Goal: Communication & Community: Answer question/provide support

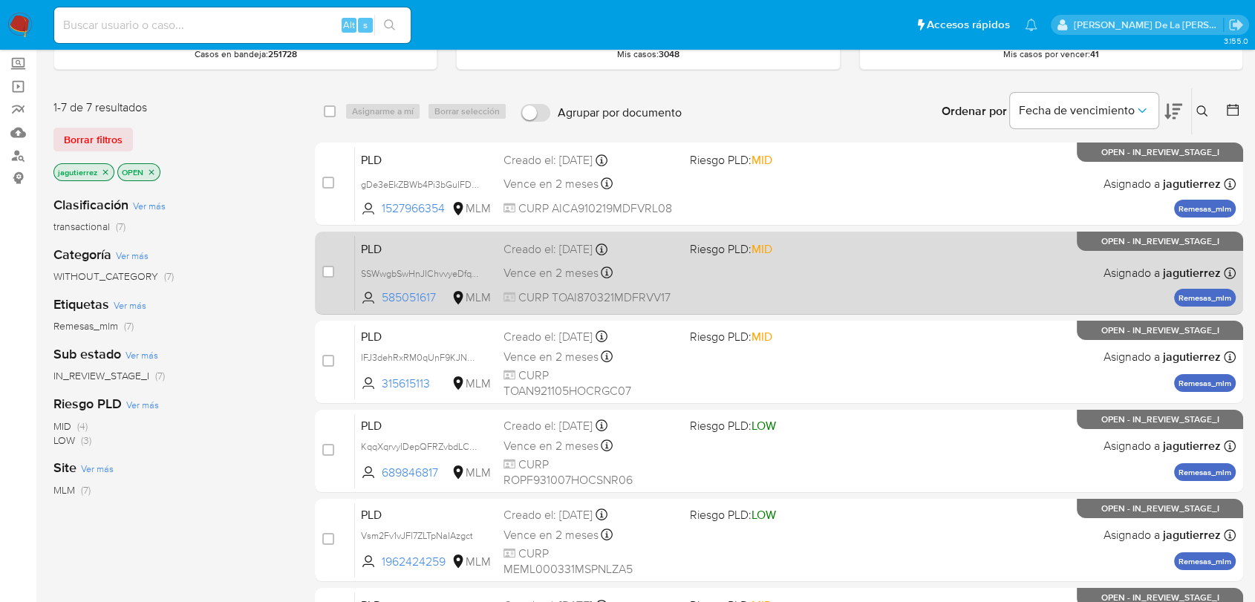
scroll to position [82, 0]
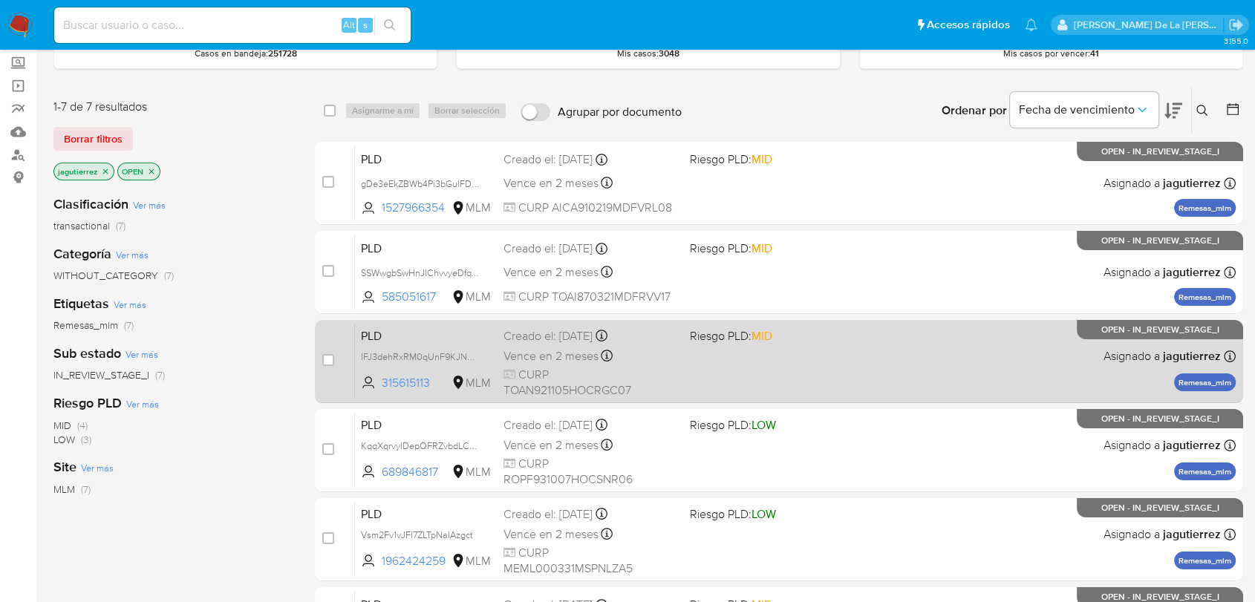
click at [764, 377] on div "PLD IFJ3dehRxRM0qUnF9KJNNNoF 315615113 MLM Riesgo PLD: MID Creado el: 12/08/202…" at bounding box center [795, 361] width 880 height 75
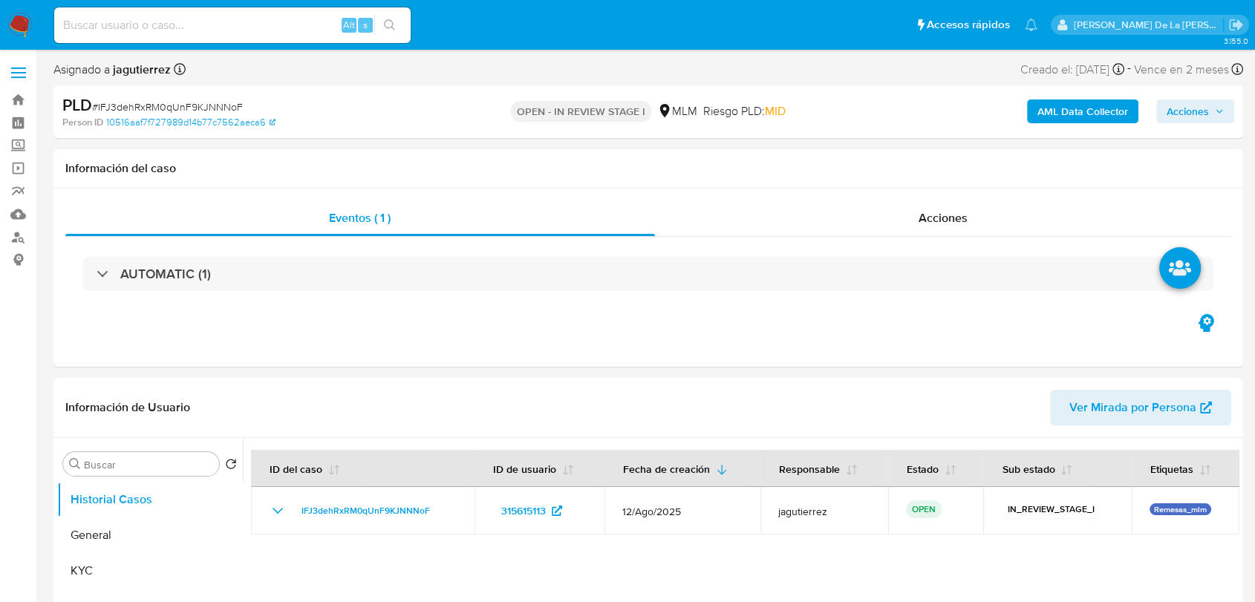
select select "10"
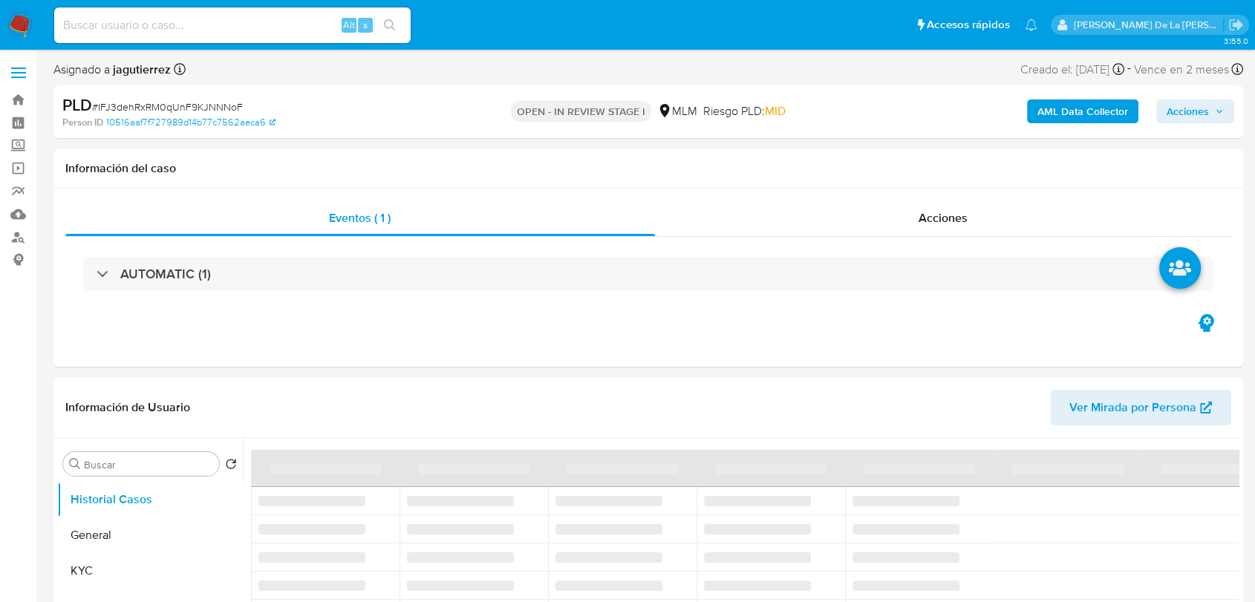
select select "10"
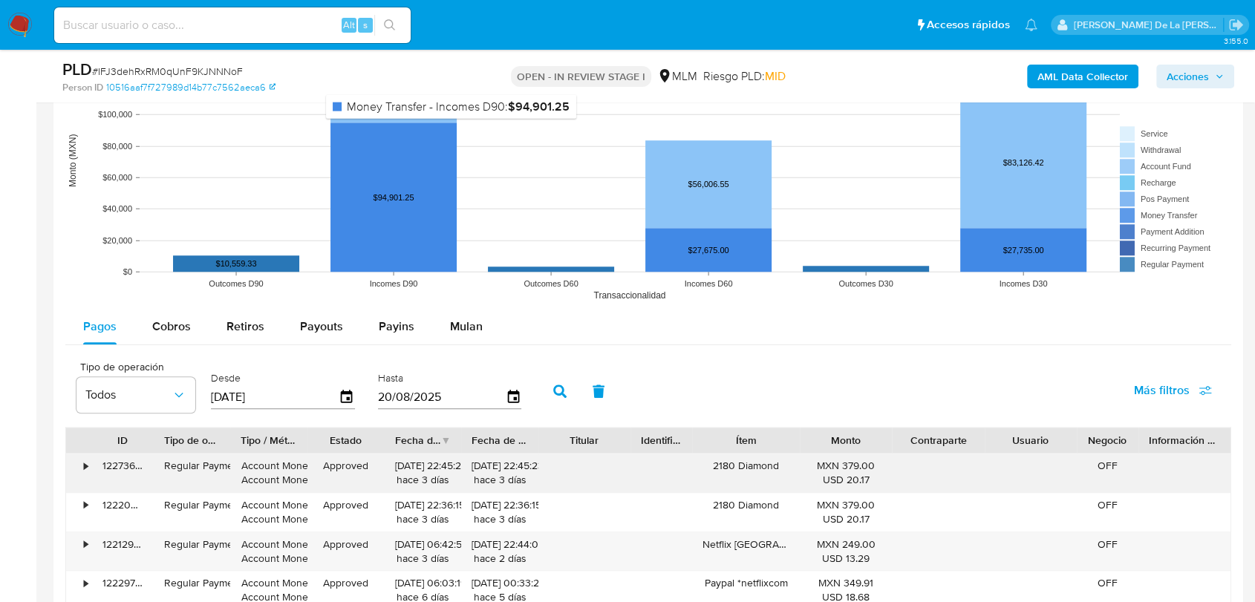
scroll to position [1485, 0]
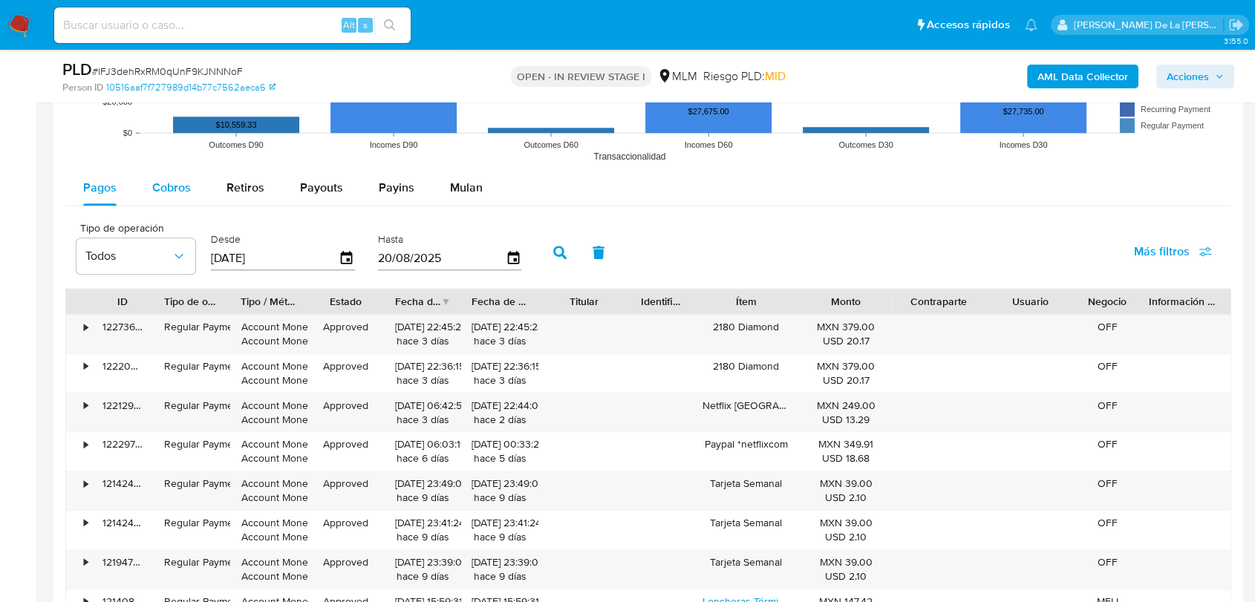
click at [194, 192] on button "Cobros" at bounding box center [171, 188] width 74 height 36
select select "10"
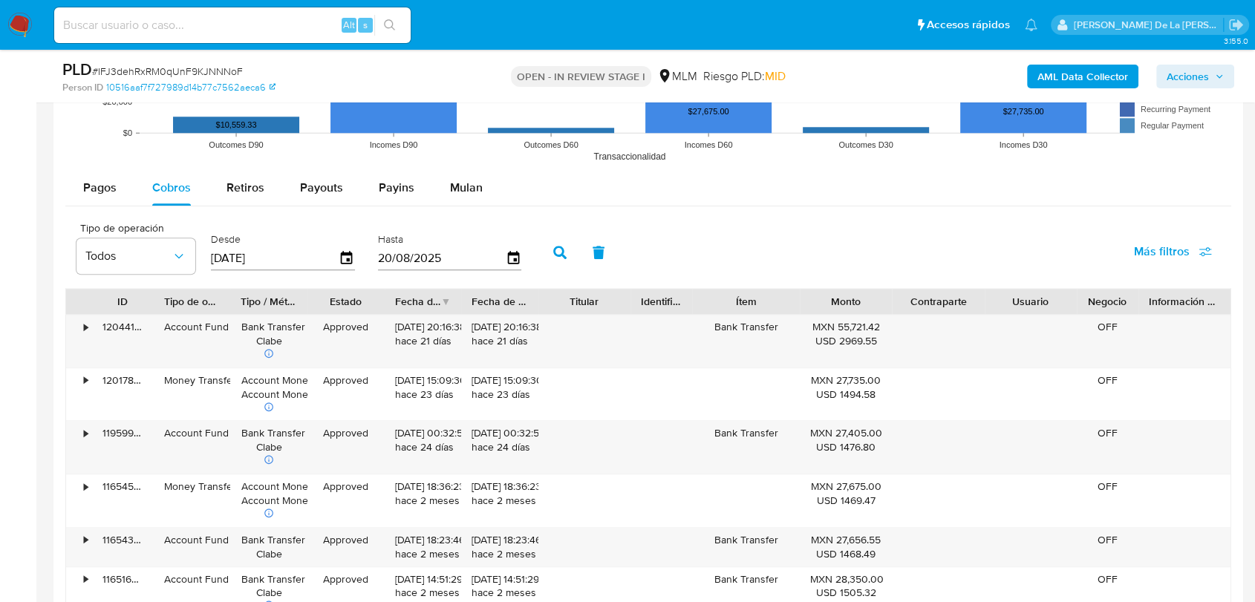
click at [356, 251] on div "Desde 23/05/2025" at bounding box center [284, 250] width 155 height 59
click at [350, 253] on icon "button" at bounding box center [347, 257] width 12 height 13
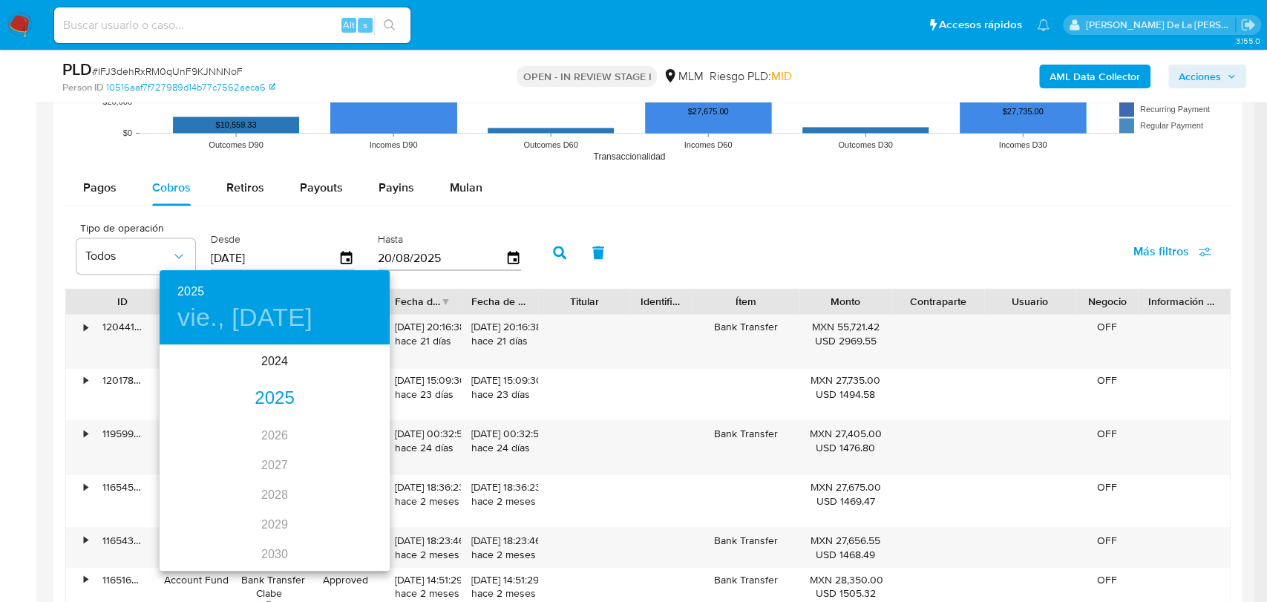
click at [281, 405] on div "2025" at bounding box center [275, 399] width 230 height 30
click at [220, 481] on div "jul." at bounding box center [198, 486] width 76 height 56
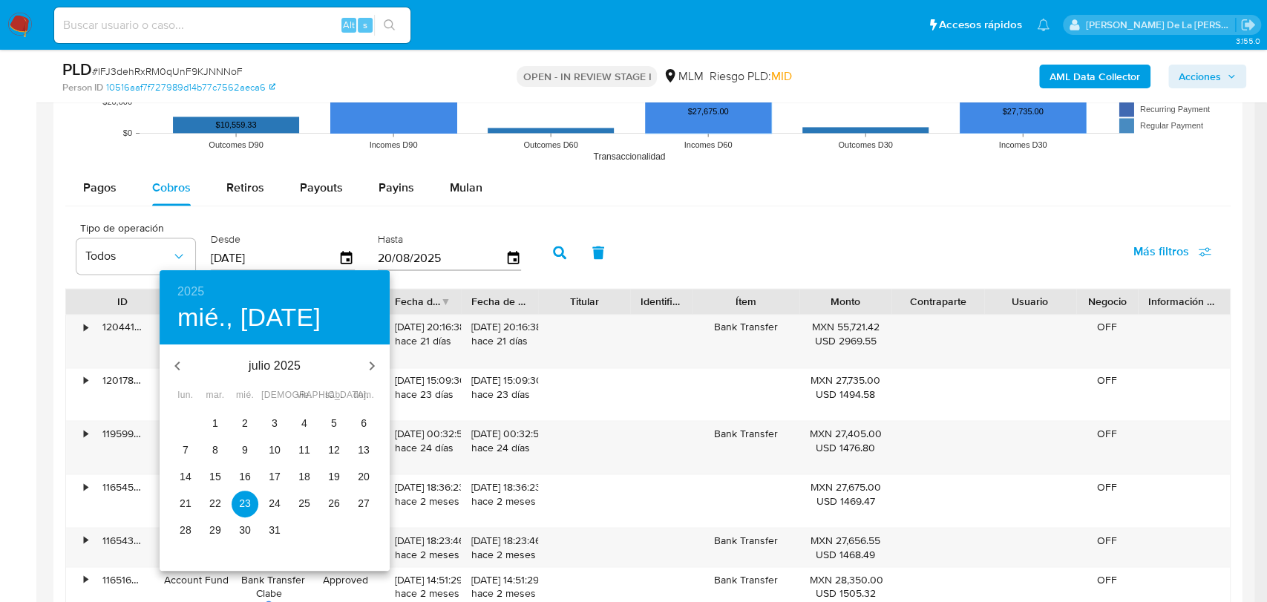
click at [219, 423] on span "1" at bounding box center [215, 423] width 27 height 15
type input "01/07/2025"
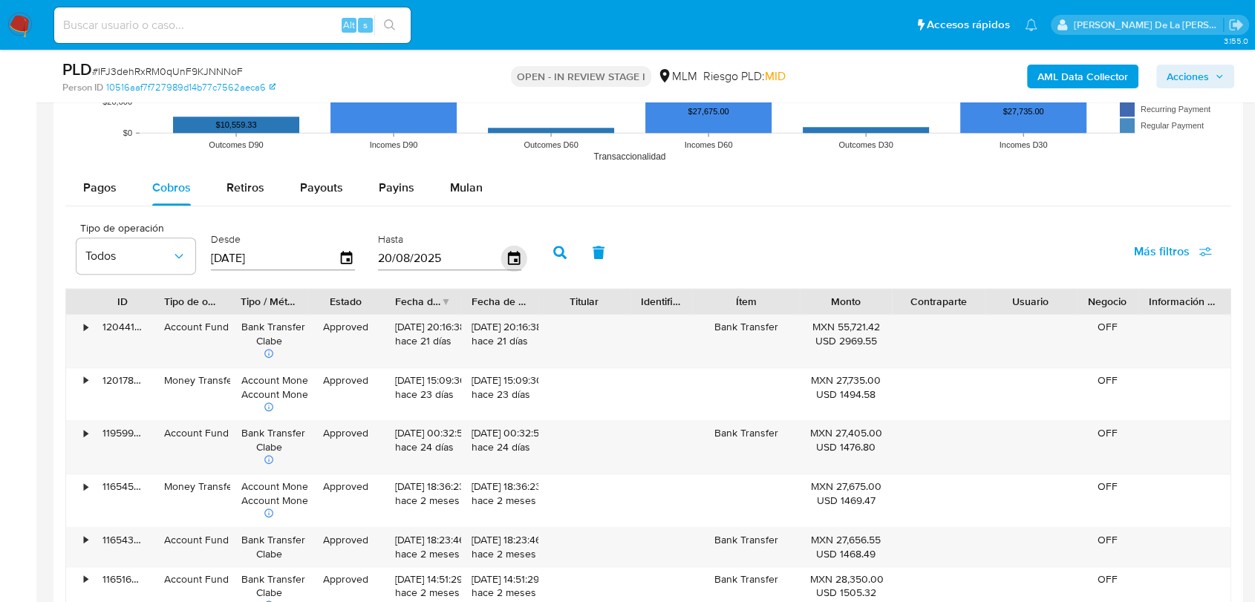
click at [513, 251] on icon "button" at bounding box center [513, 258] width 26 height 26
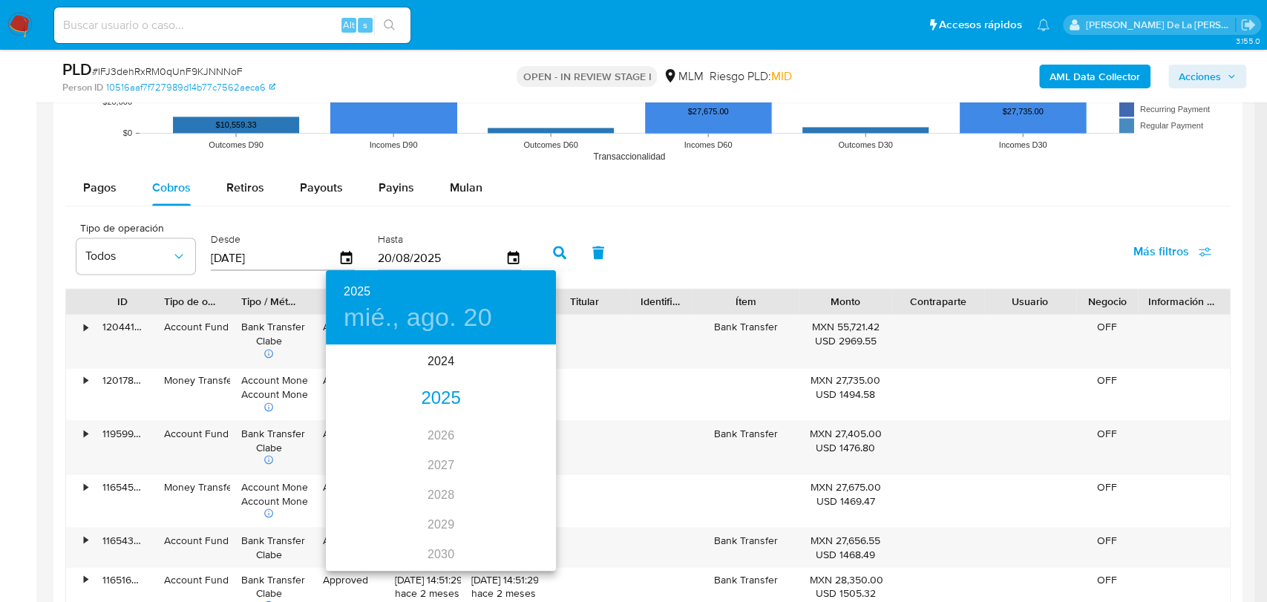
click at [432, 404] on div "2025" at bounding box center [441, 399] width 230 height 30
click at [385, 488] on div "jul." at bounding box center [364, 486] width 76 height 56
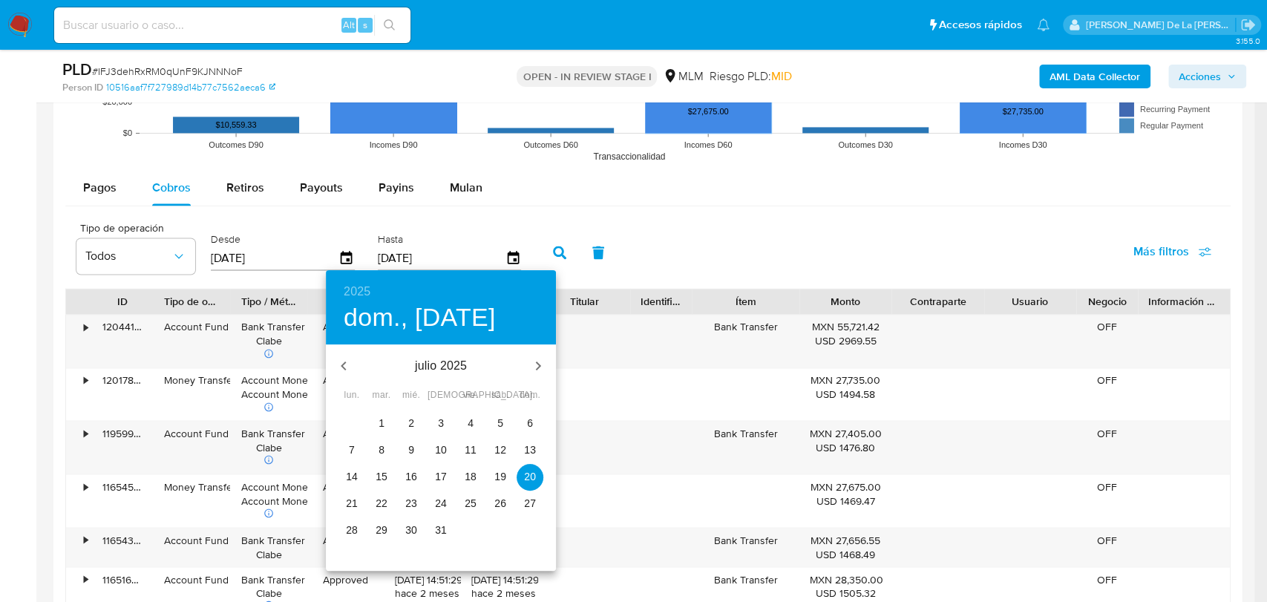
click at [441, 530] on p "31" at bounding box center [441, 530] width 12 height 15
type input "31/07/2025"
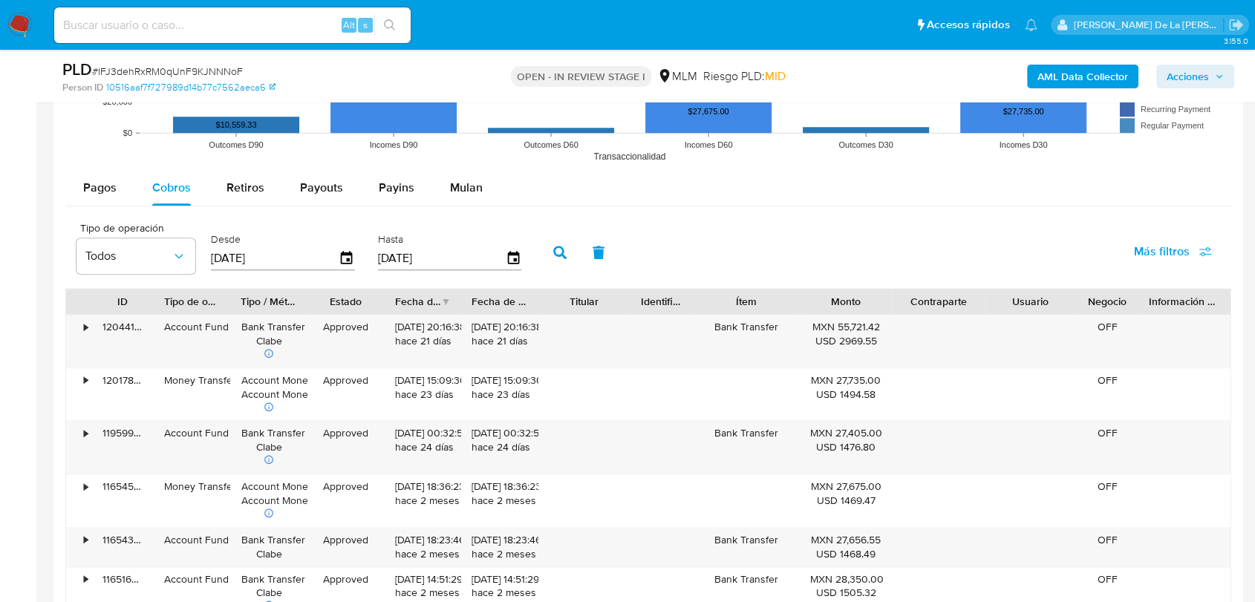
click at [555, 261] on button "button" at bounding box center [559, 253] width 39 height 36
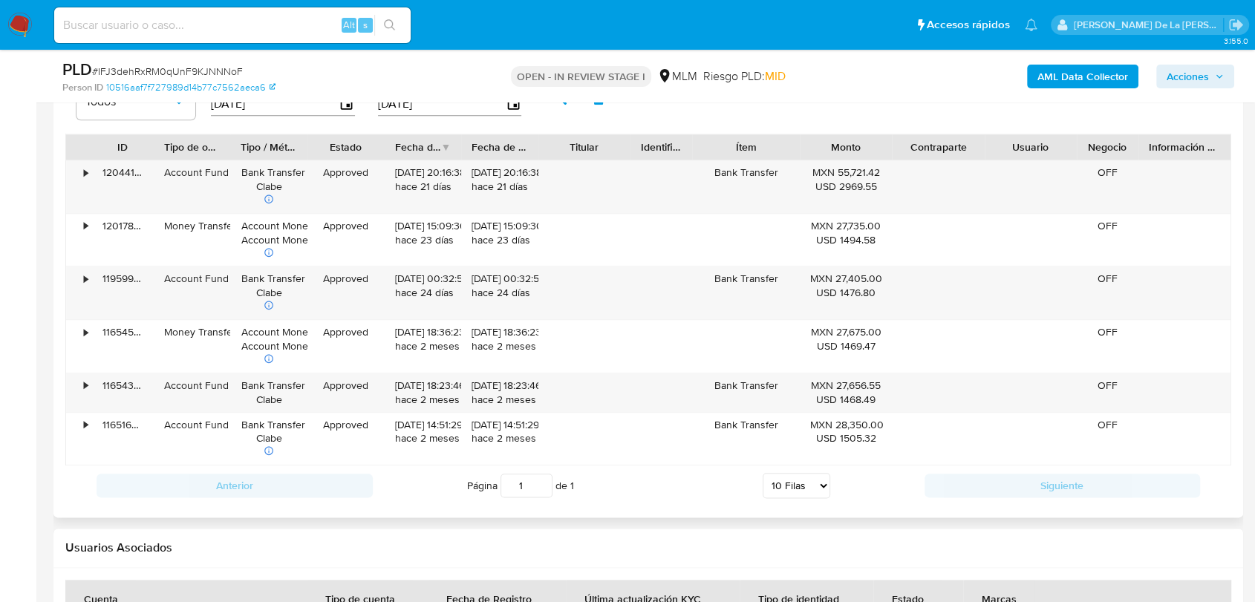
scroll to position [1650, 0]
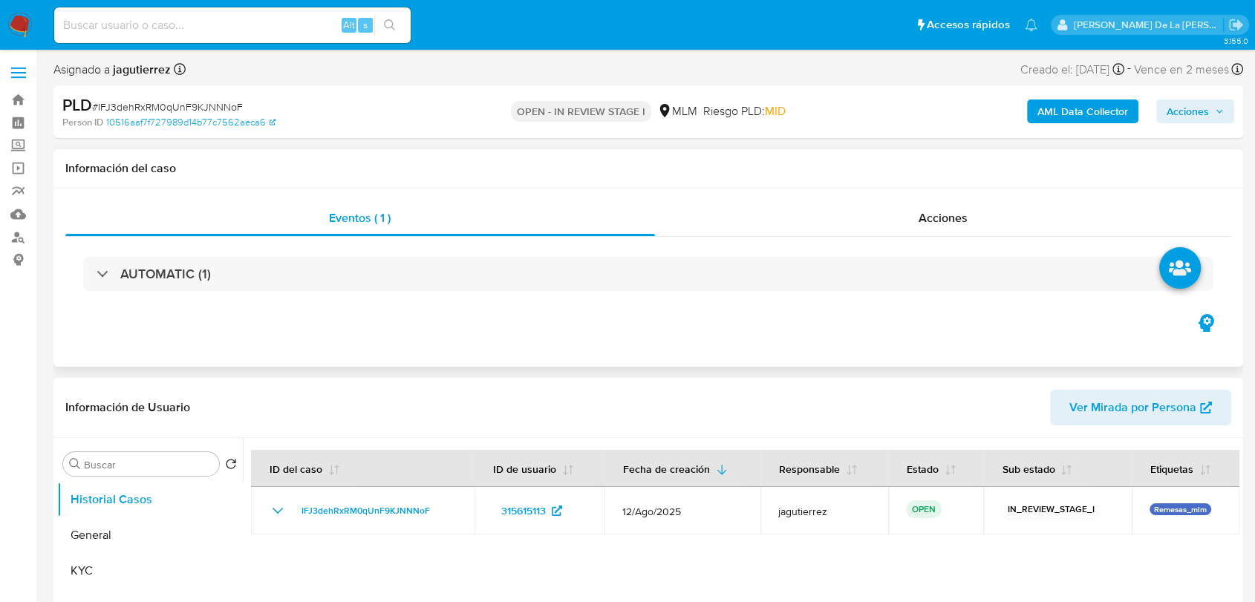
select select "10"
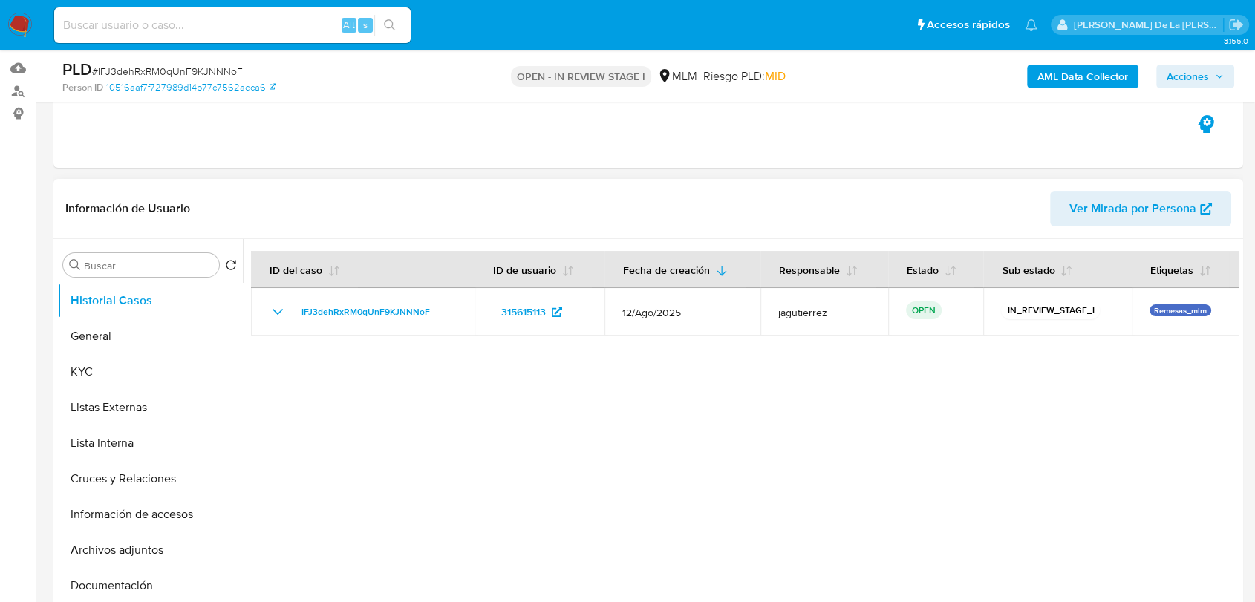
scroll to position [247, 0]
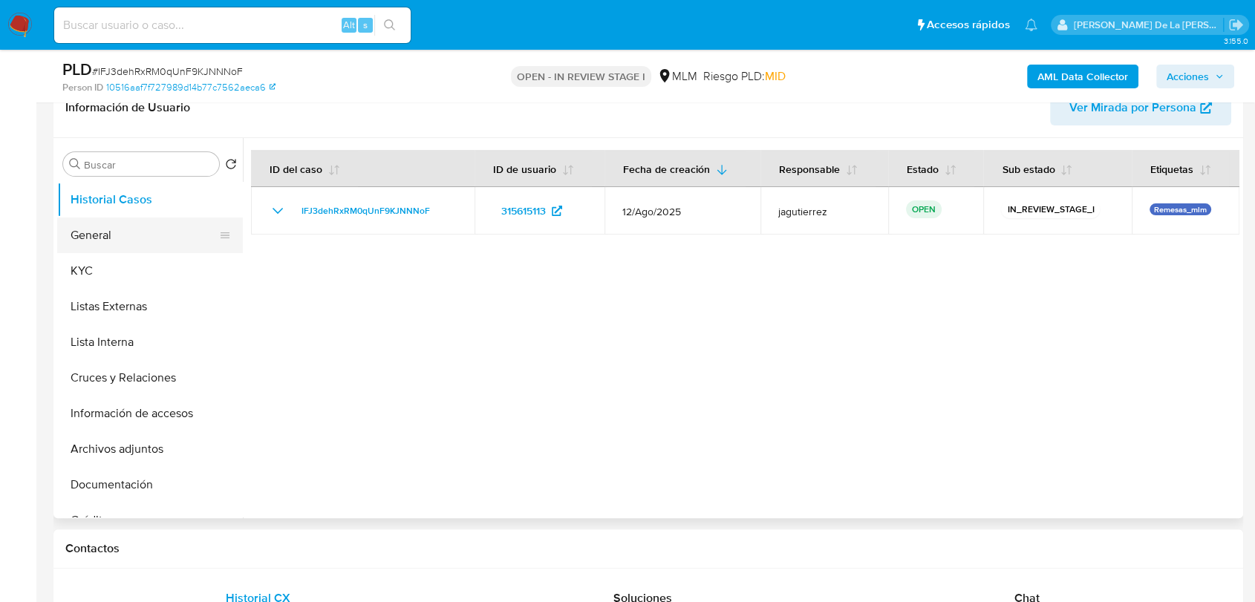
click at [131, 243] on button "General" at bounding box center [144, 236] width 174 height 36
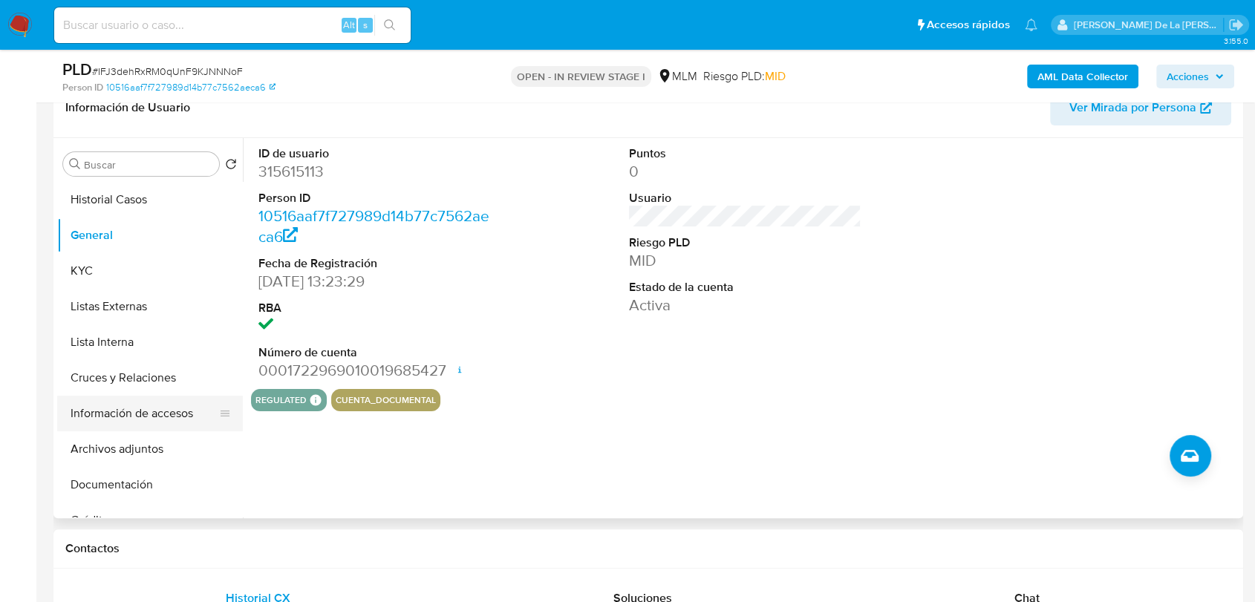
click at [160, 414] on button "Información de accesos" at bounding box center [144, 414] width 174 height 36
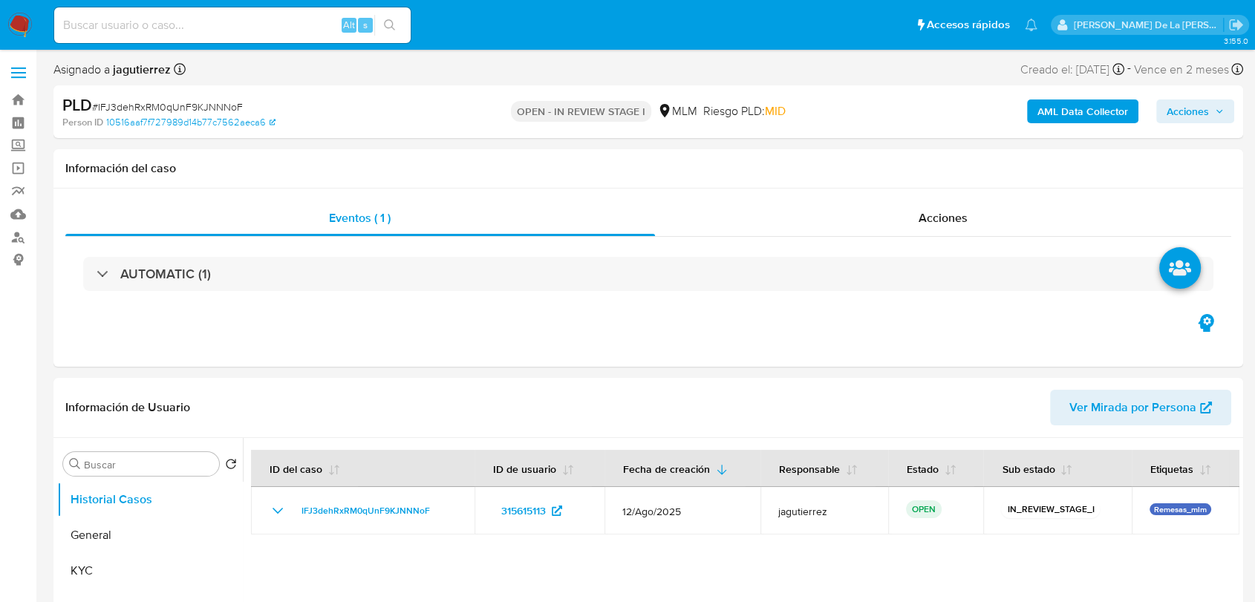
select select "10"
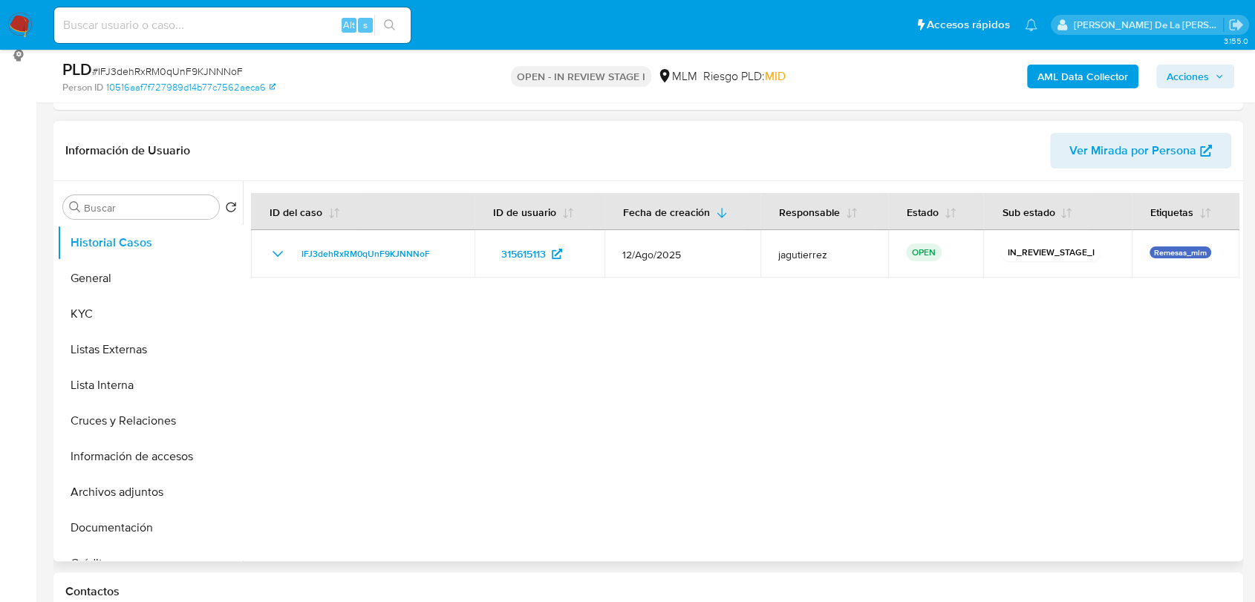
scroll to position [247, 0]
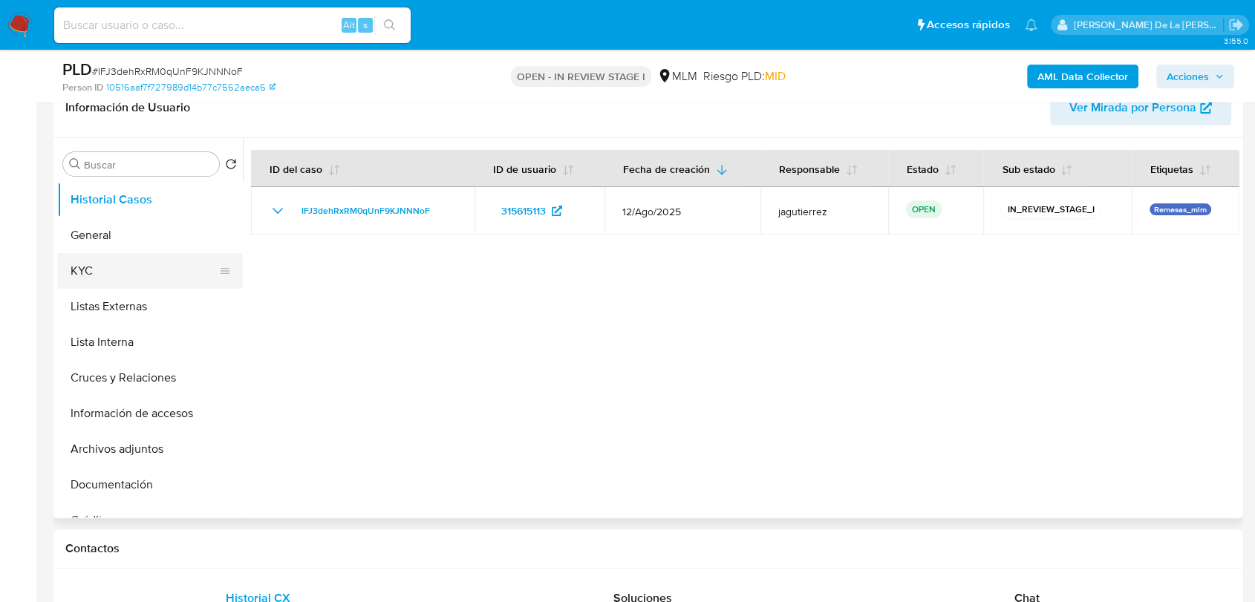
click at [107, 273] on button "KYC" at bounding box center [144, 271] width 174 height 36
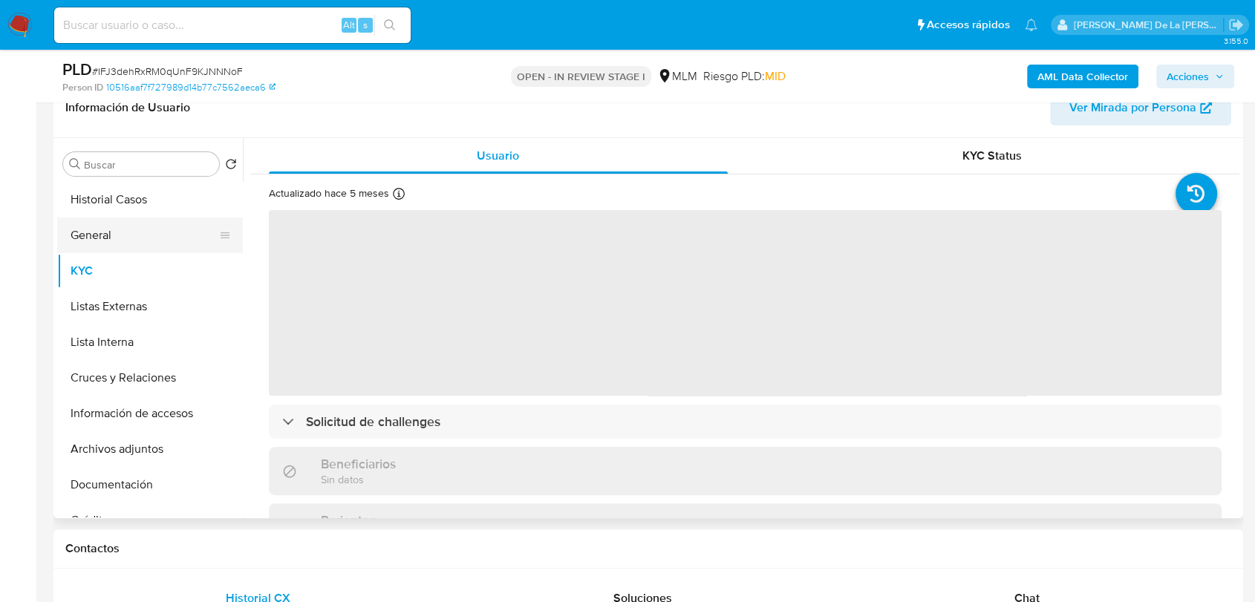
click at [127, 241] on button "General" at bounding box center [144, 236] width 174 height 36
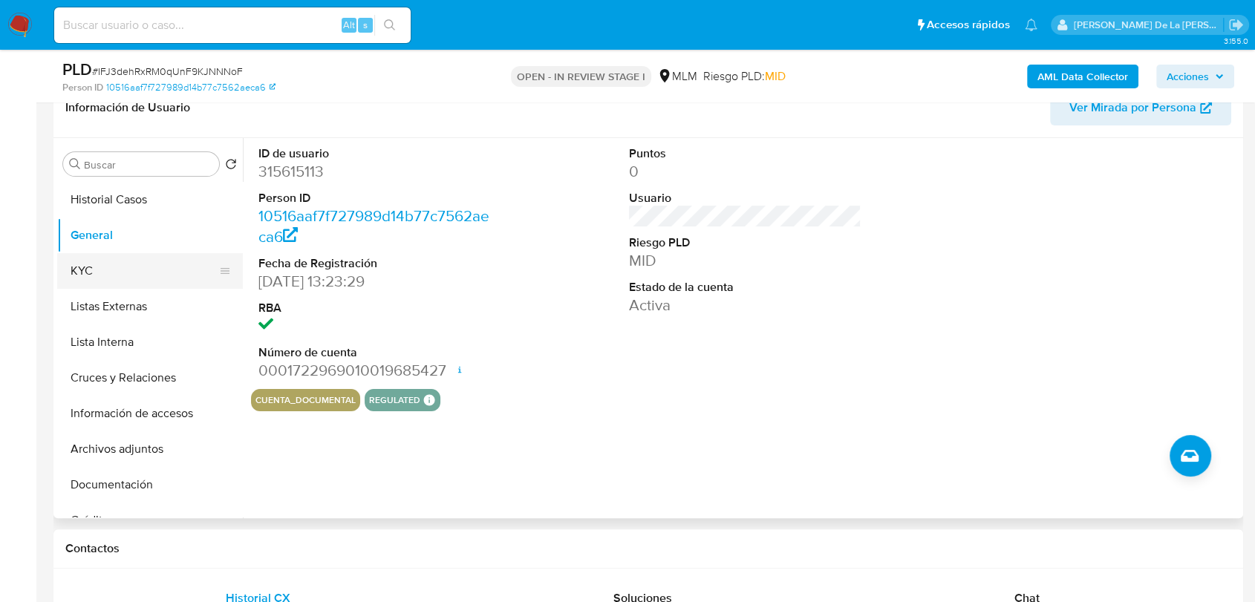
click at [90, 267] on button "KYC" at bounding box center [144, 271] width 174 height 36
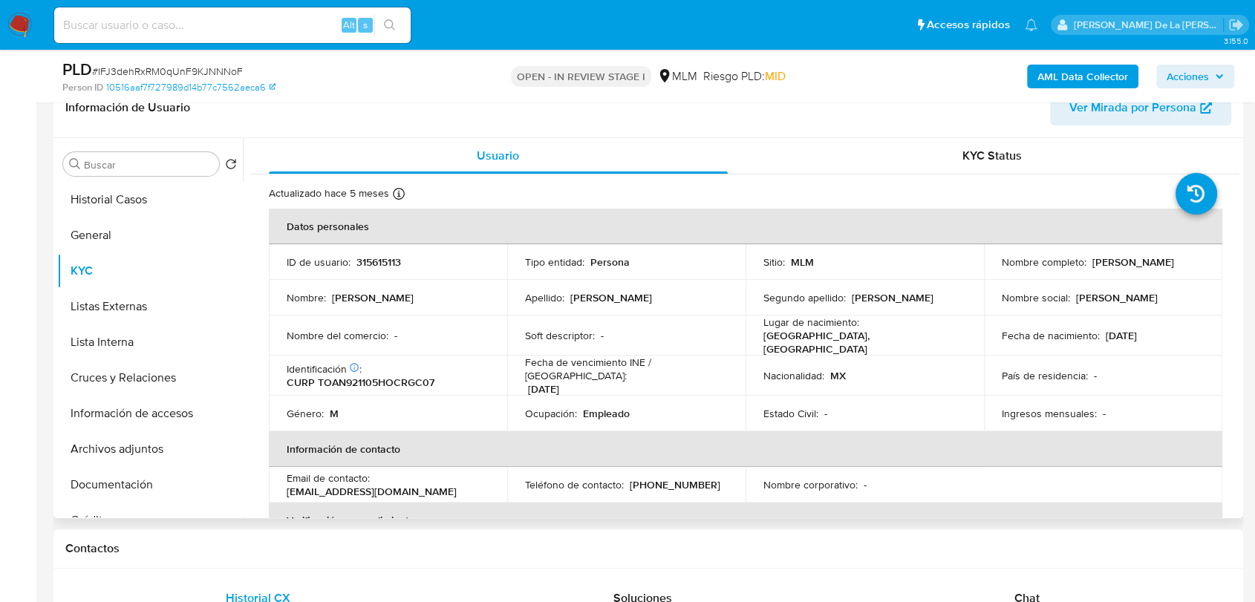
click at [491, 416] on td "Género : M" at bounding box center [388, 414] width 238 height 36
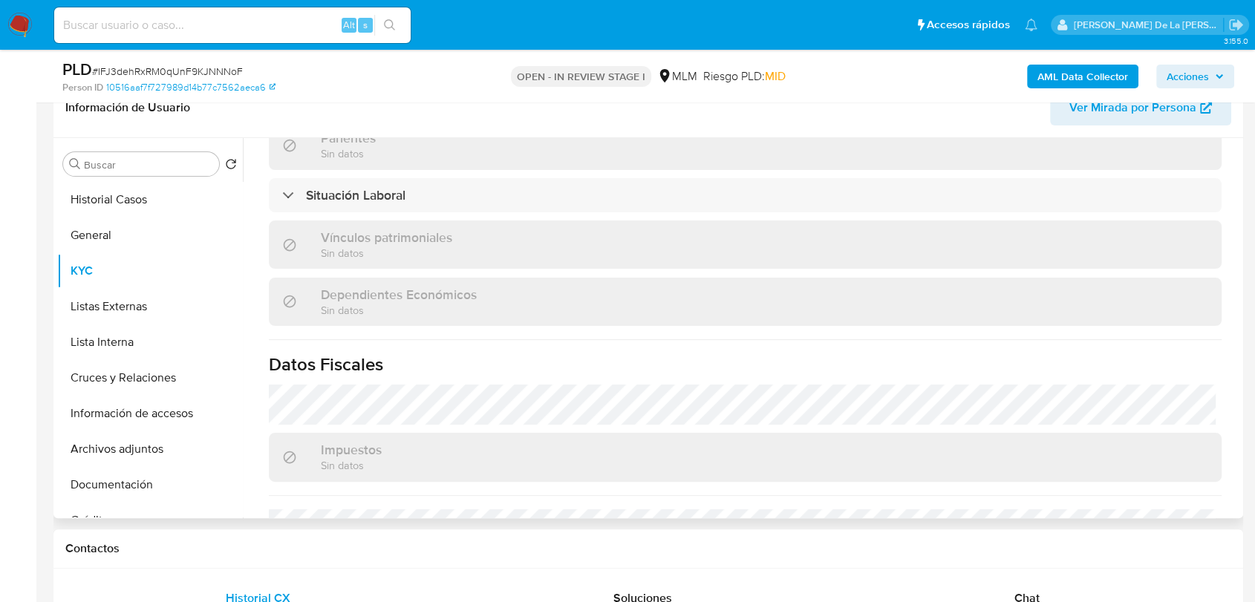
scroll to position [918, 0]
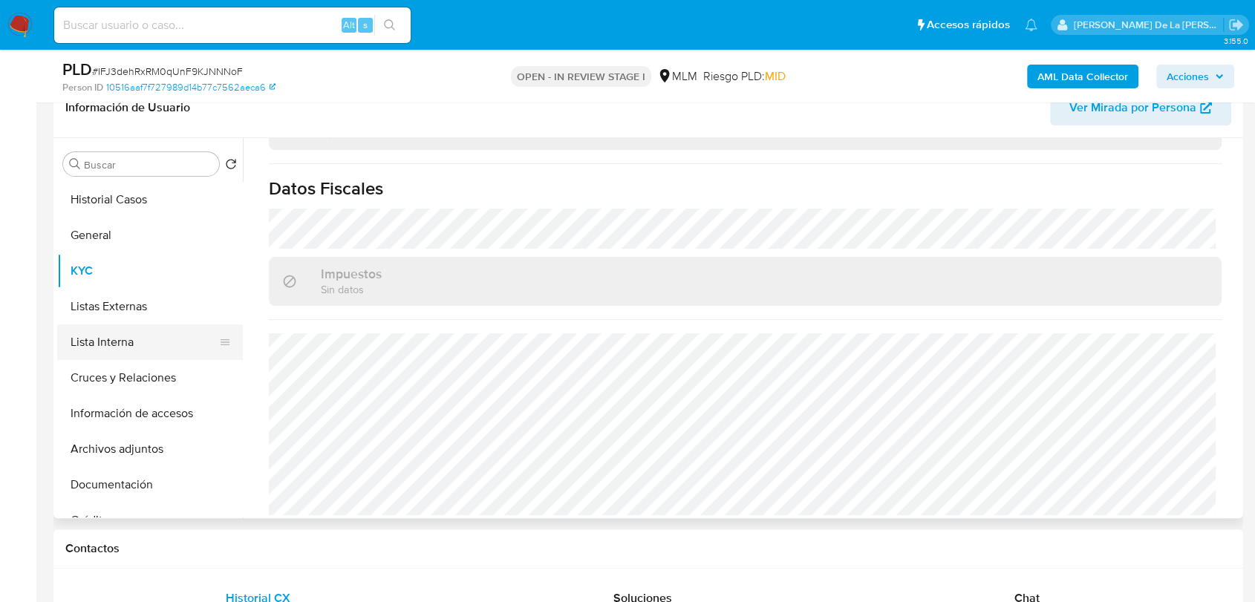
click at [144, 333] on button "Lista Interna" at bounding box center [144, 342] width 174 height 36
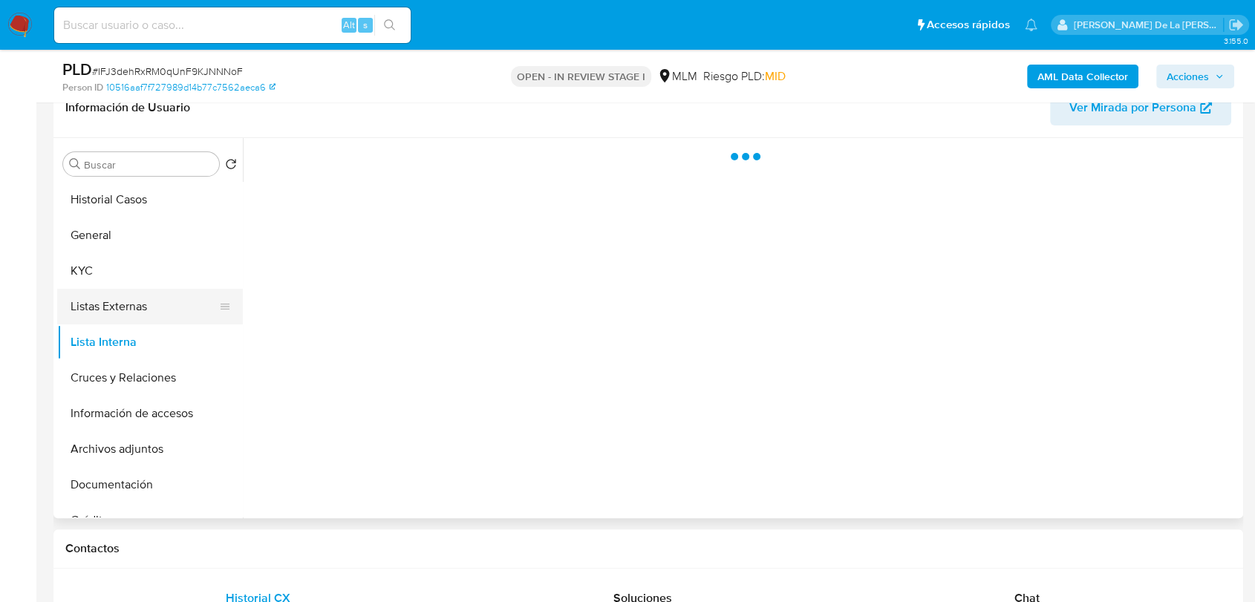
click at [141, 316] on button "Listas Externas" at bounding box center [144, 307] width 174 height 36
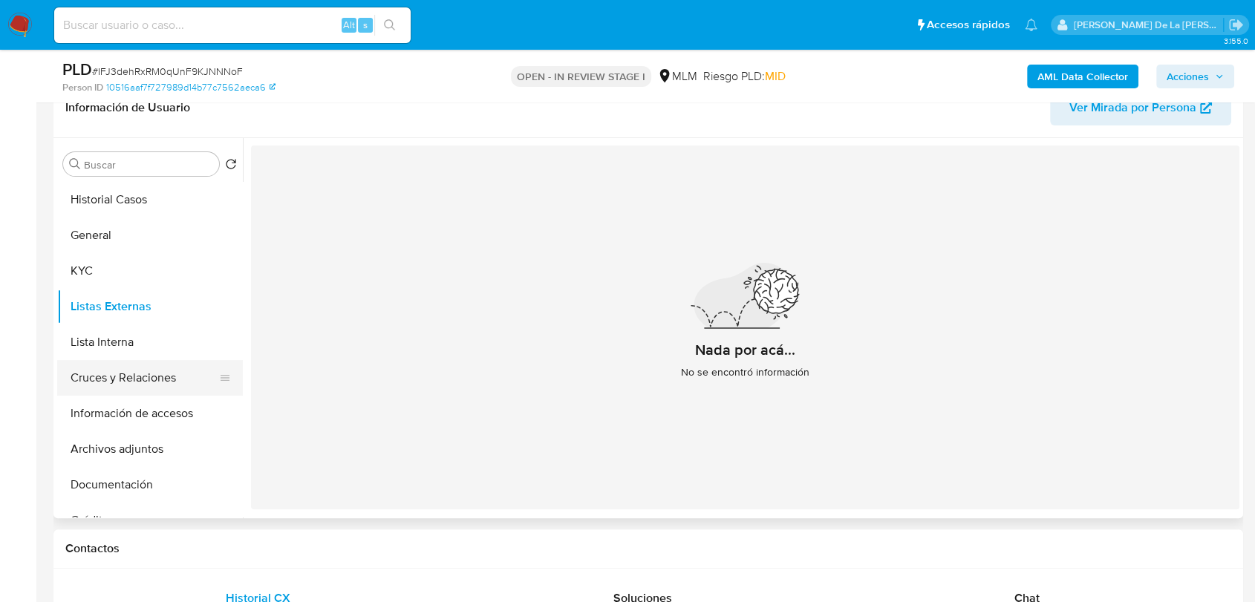
click at [107, 385] on button "Cruces y Relaciones" at bounding box center [144, 378] width 174 height 36
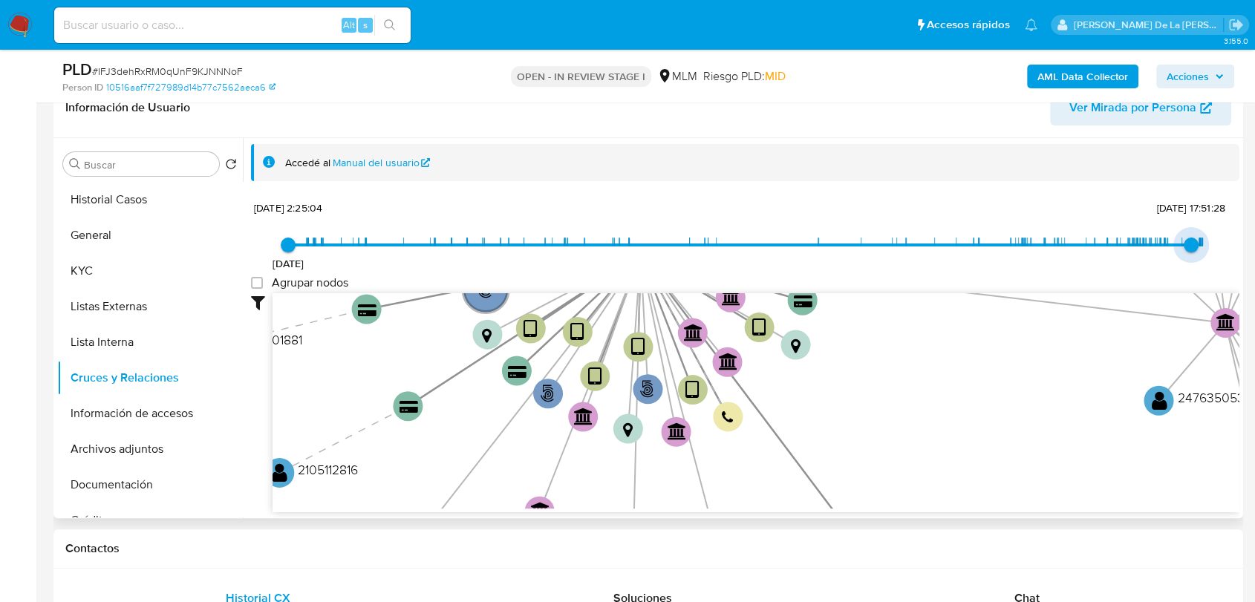
type input "1754003334000"
click at [1186, 243] on span "31/7/2025, 17:08:54" at bounding box center [1192, 245] width 15 height 15
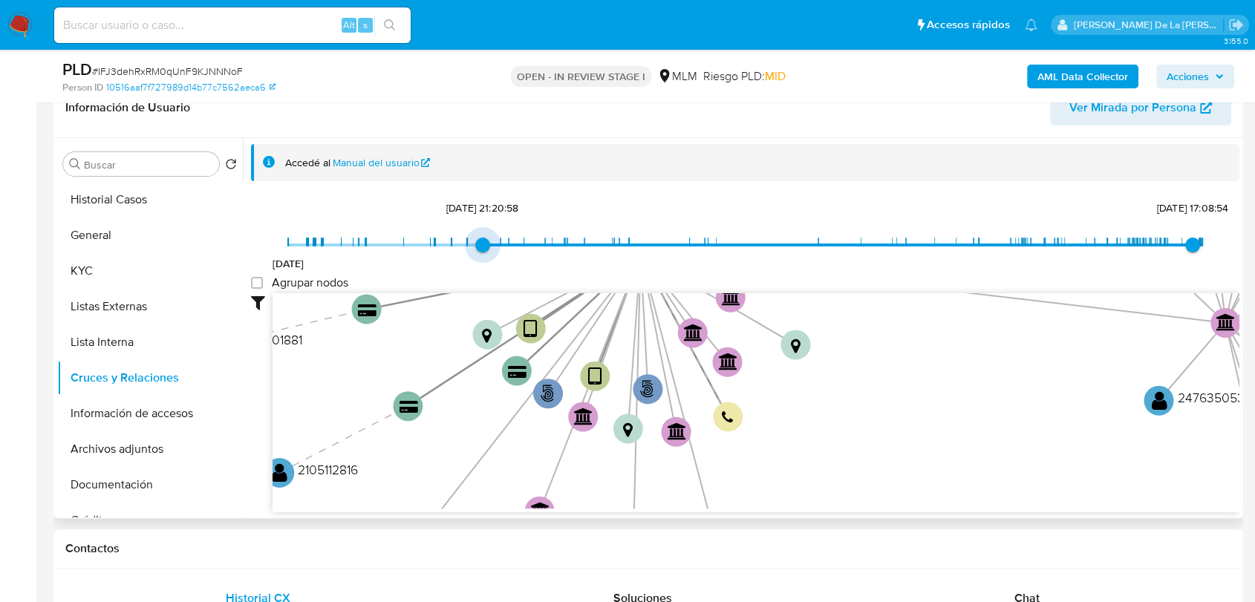
type input "1754003334000"
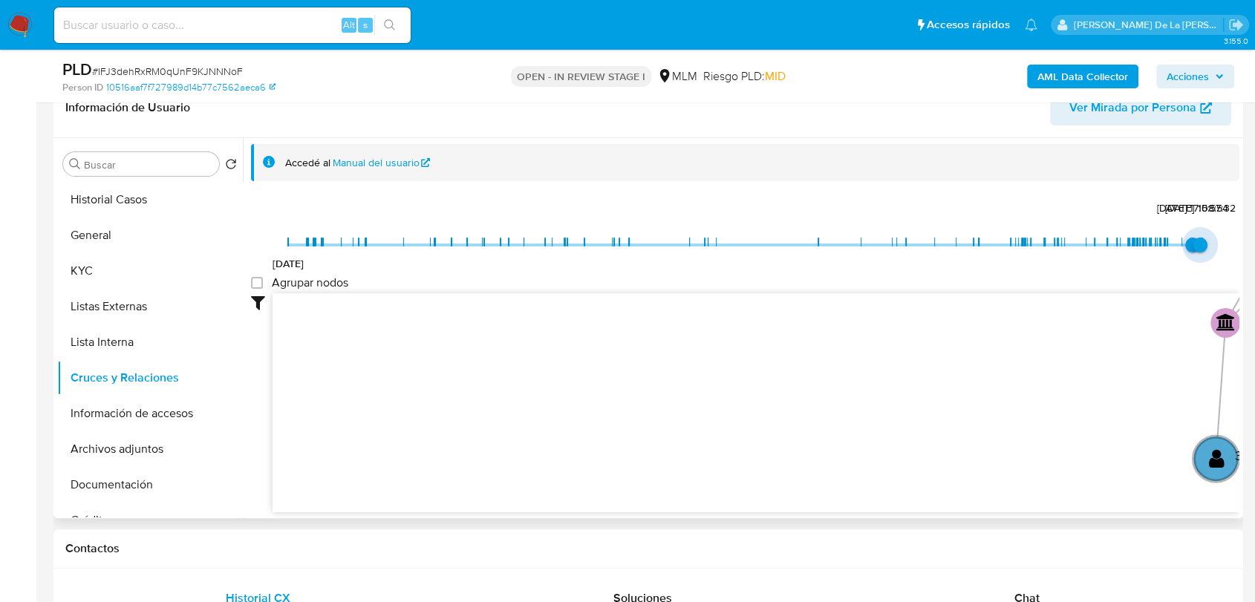
type input "1755014780000"
type input "1752455663000"
type input "1754003334000"
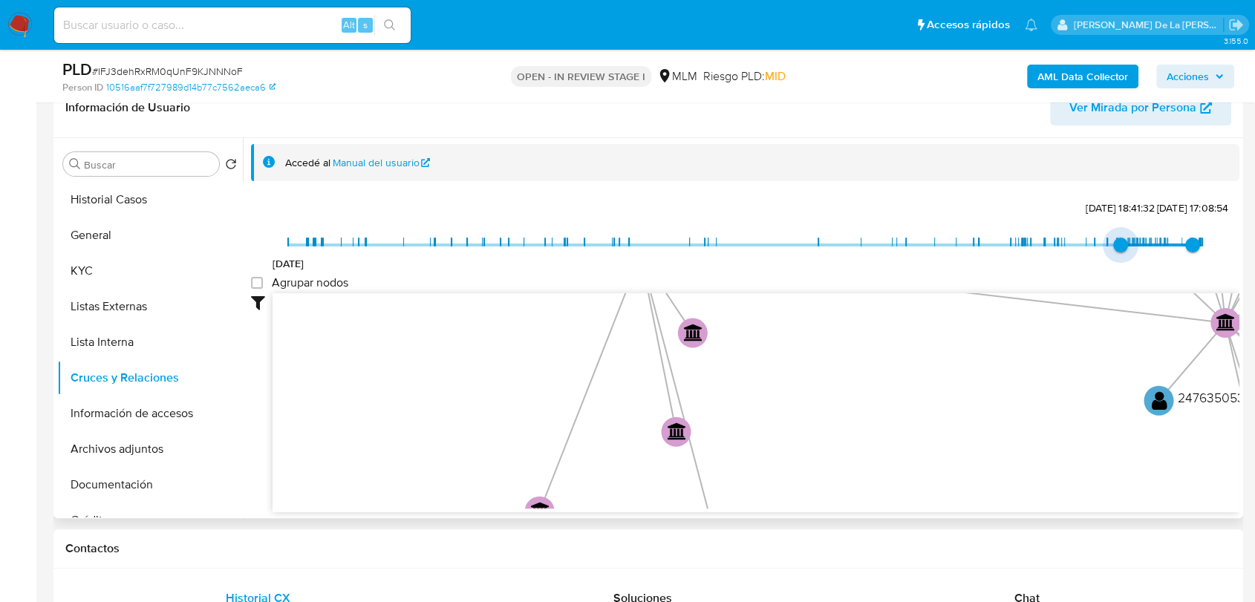
type input "1744425197000"
drag, startPoint x: 280, startPoint y: 243, endPoint x: 1120, endPoint y: 239, distance: 840.4
click at [1120, 239] on span "11/4/2025, 20:33:17" at bounding box center [1127, 245] width 15 height 15
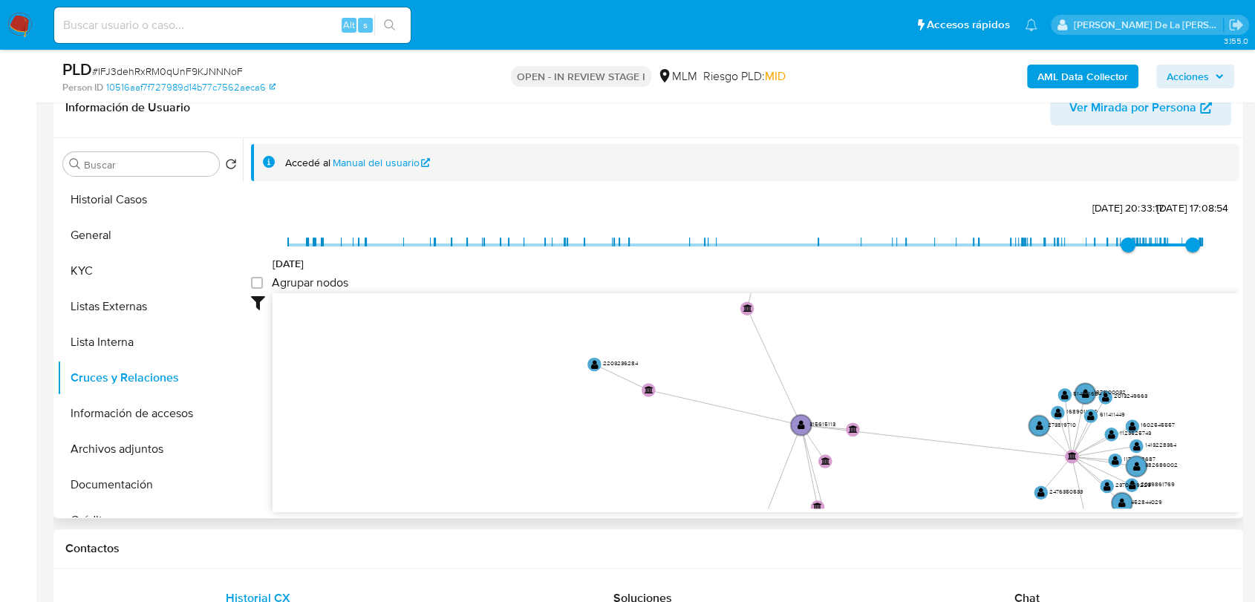
drag, startPoint x: 916, startPoint y: 359, endPoint x: 944, endPoint y: 476, distance: 119.9
click at [944, 476] on icon "phone-e140c649b9105d945a43d5ec544dc08a  phone-df7bb3741b3010c1cbf90c7ebcc5c953…" at bounding box center [755, 400] width 967 height 215
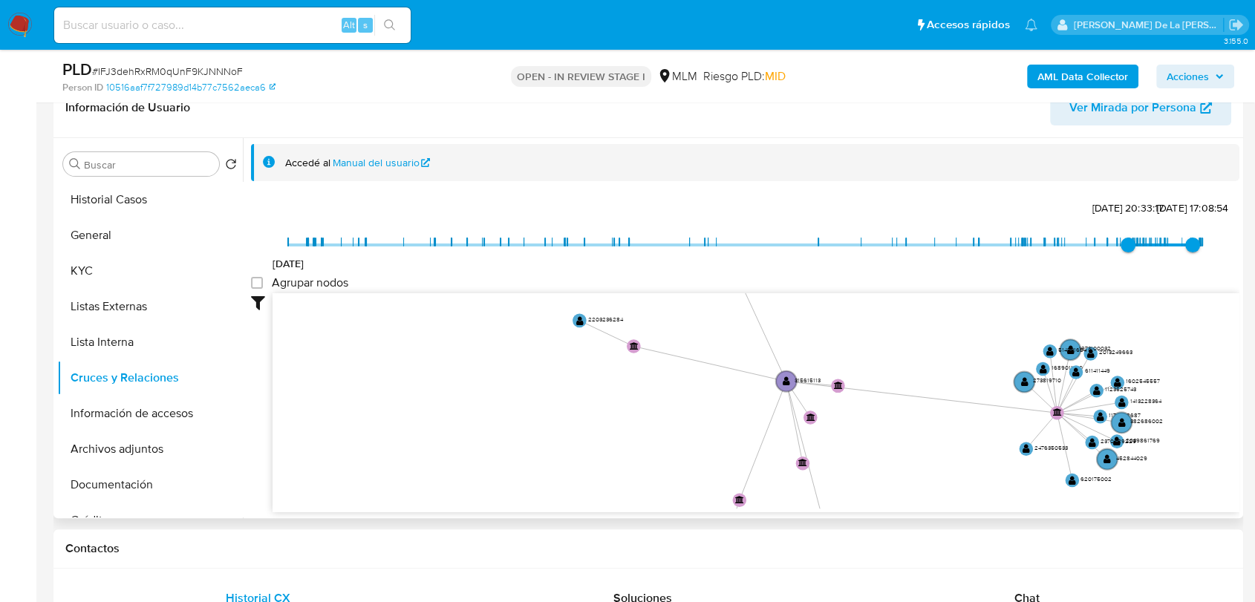
drag, startPoint x: 901, startPoint y: 352, endPoint x: 872, endPoint y: 270, distance: 86.6
click at [872, 270] on div "30/4/2021 11/4/2025, 20:33:17 31/7/2025, 17:08:54 Agrupar nodos Filtros Confian…" at bounding box center [745, 355] width 988 height 316
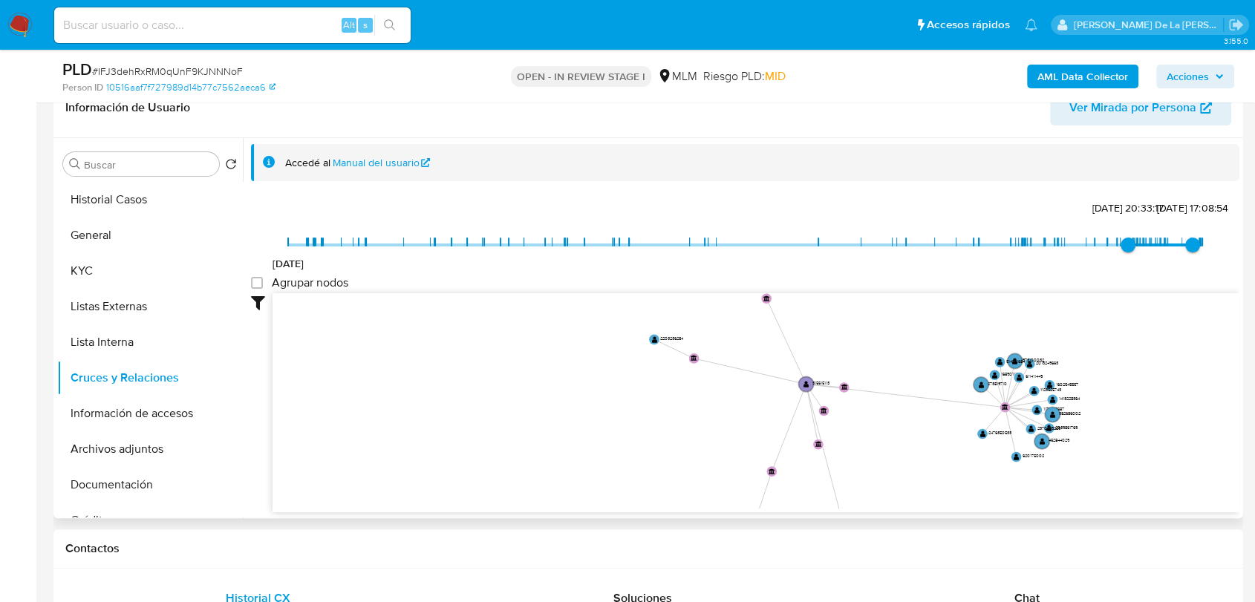
click at [877, 408] on icon "phone-e140c649b9105d945a43d5ec544dc08a  phone-df7bb3741b3010c1cbf90c7ebcc5c953…" at bounding box center [755, 400] width 967 height 215
click at [150, 420] on button "Información de accesos" at bounding box center [144, 414] width 174 height 36
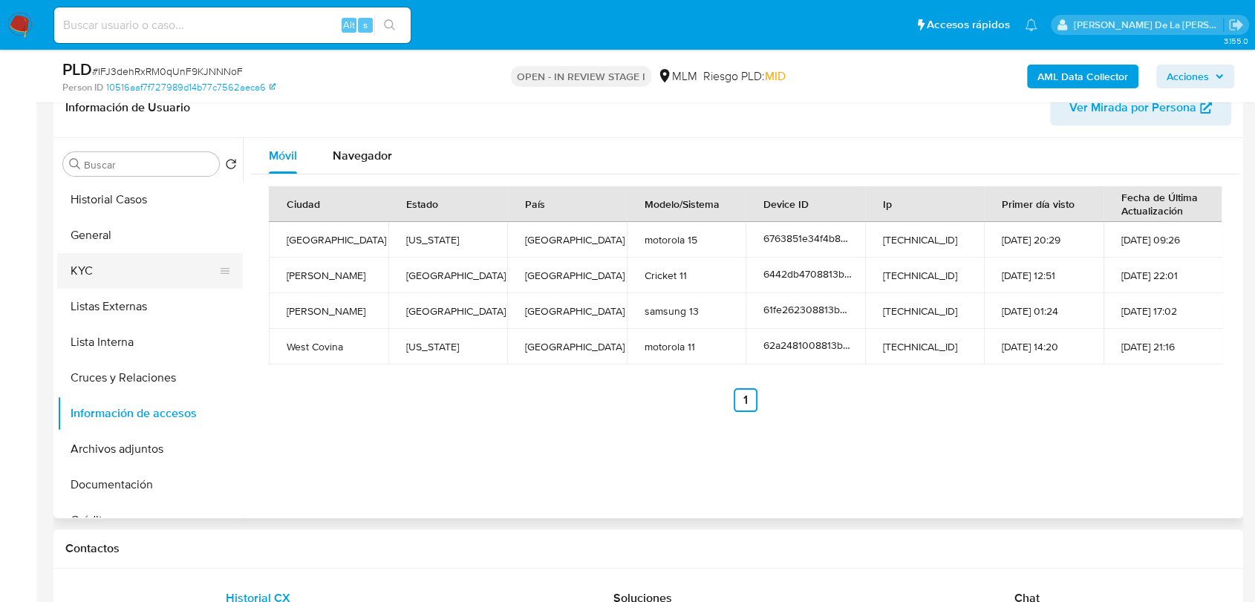
click at [94, 269] on button "KYC" at bounding box center [144, 271] width 174 height 36
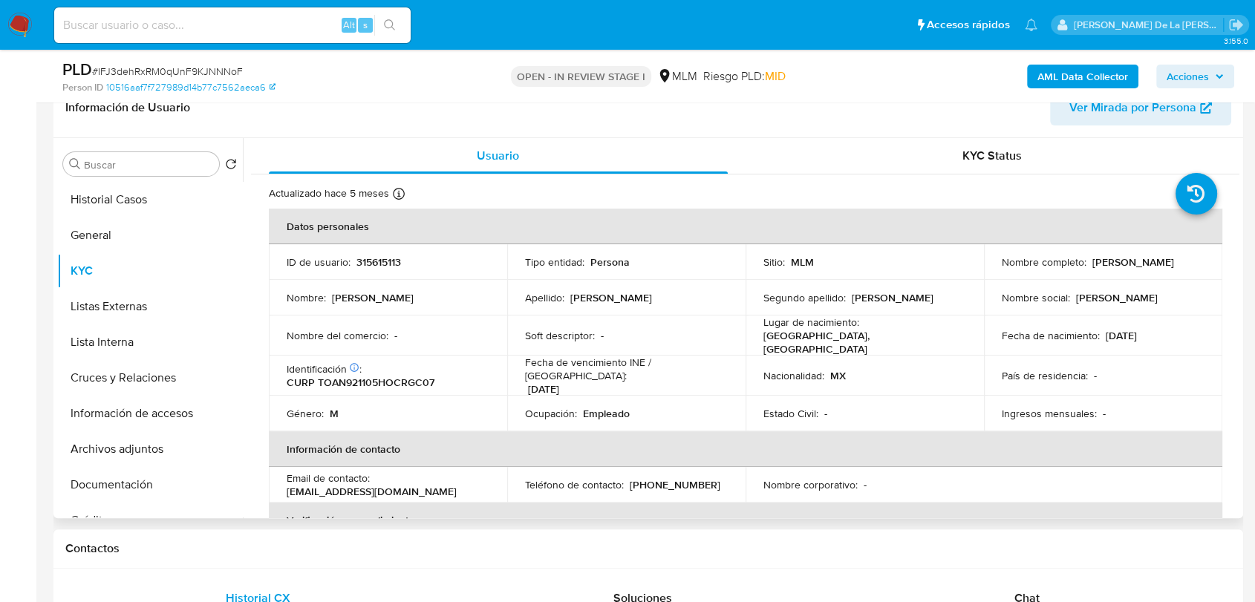
drag, startPoint x: 993, startPoint y: 269, endPoint x: 1110, endPoint y: 273, distance: 116.6
click at [1110, 273] on td "Nombre completo : Niceforo Toribio Agustin" at bounding box center [1103, 262] width 238 height 36
click at [125, 361] on button "Cruces y Relaciones" at bounding box center [144, 378] width 174 height 36
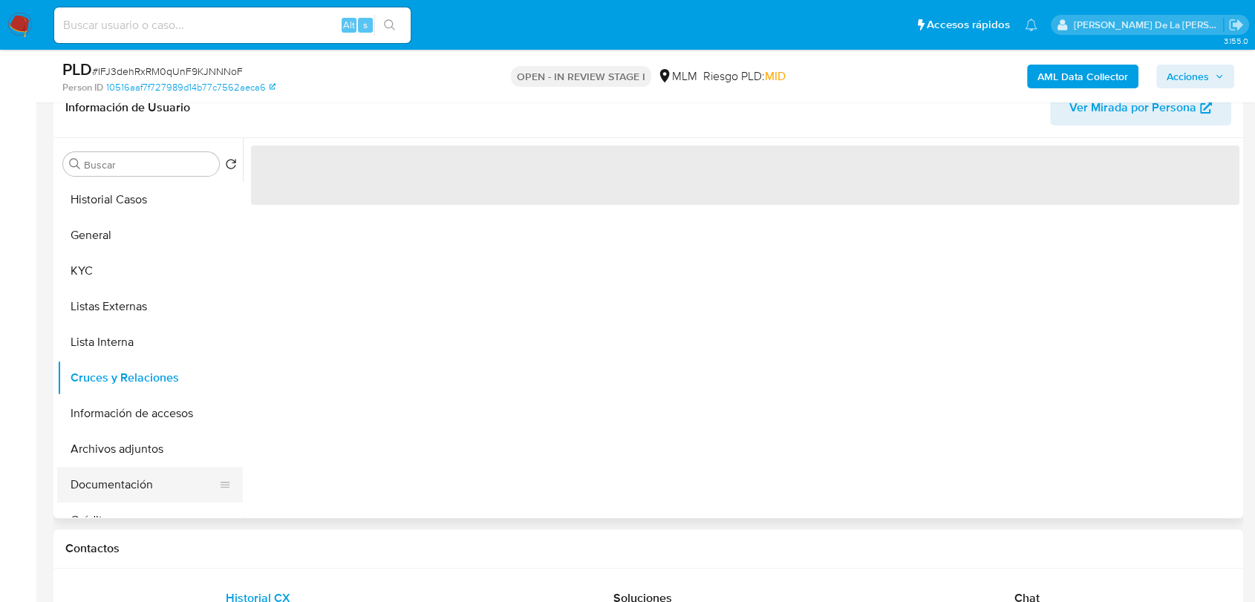
click at [112, 476] on button "Documentación" at bounding box center [144, 485] width 174 height 36
click at [117, 447] on button "Archivos adjuntos" at bounding box center [144, 449] width 174 height 36
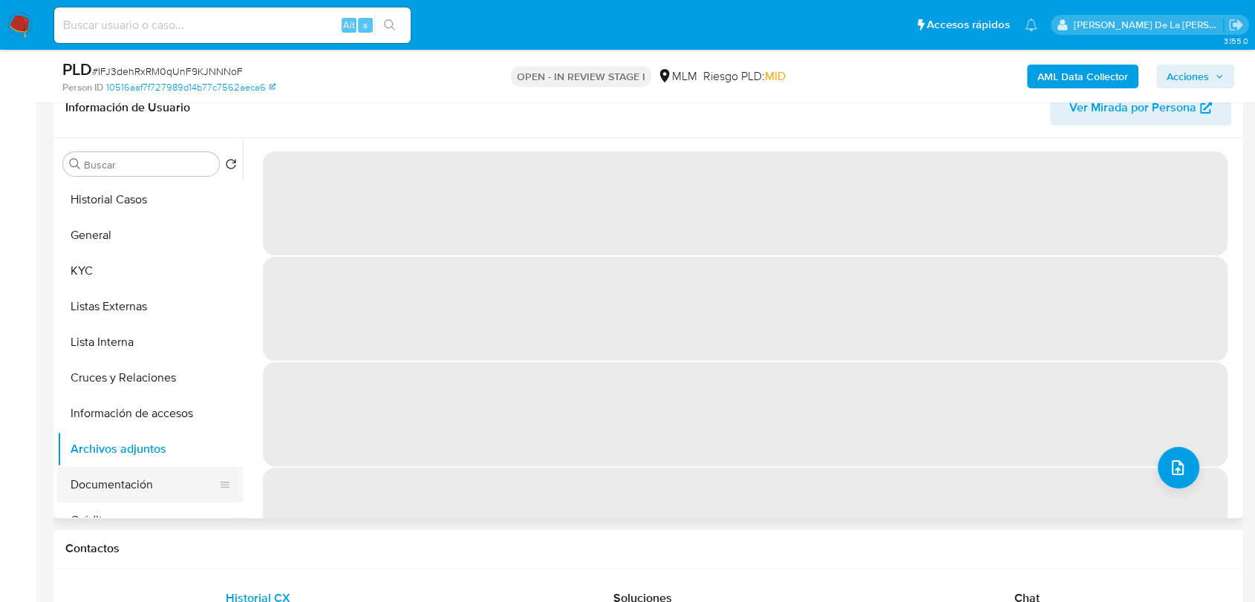
click at [111, 486] on button "Documentación" at bounding box center [144, 485] width 174 height 36
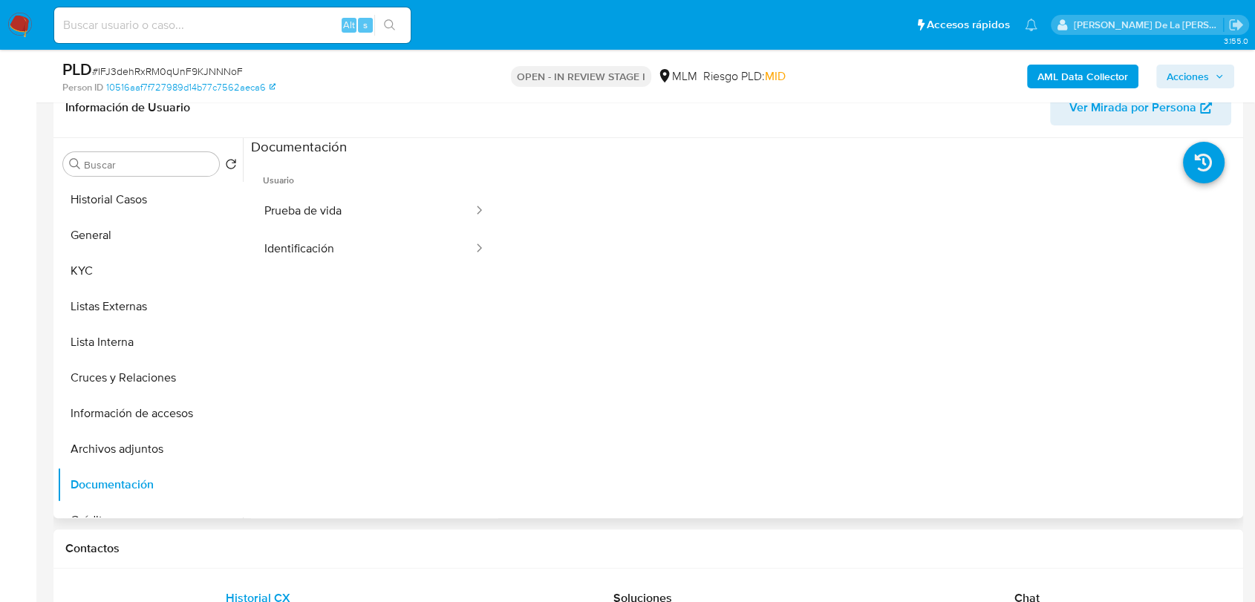
click at [341, 188] on span "Usuario" at bounding box center [374, 175] width 247 height 36
click at [340, 201] on button "Prueba de vida" at bounding box center [362, 211] width 223 height 38
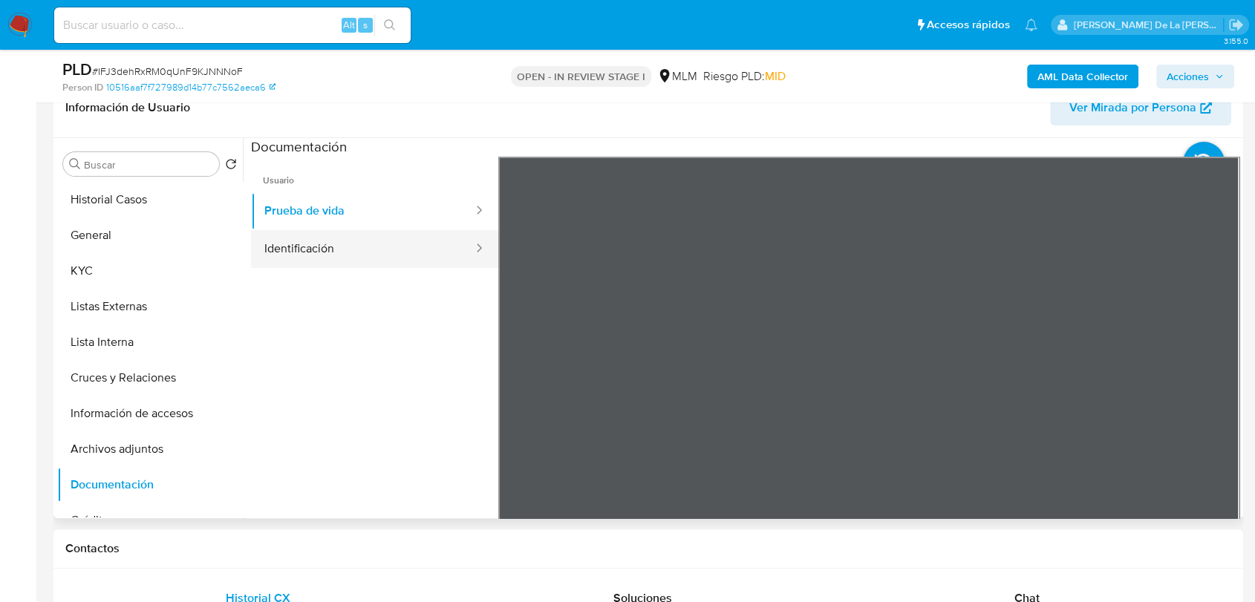
click at [442, 265] on button "Identificación" at bounding box center [362, 249] width 223 height 38
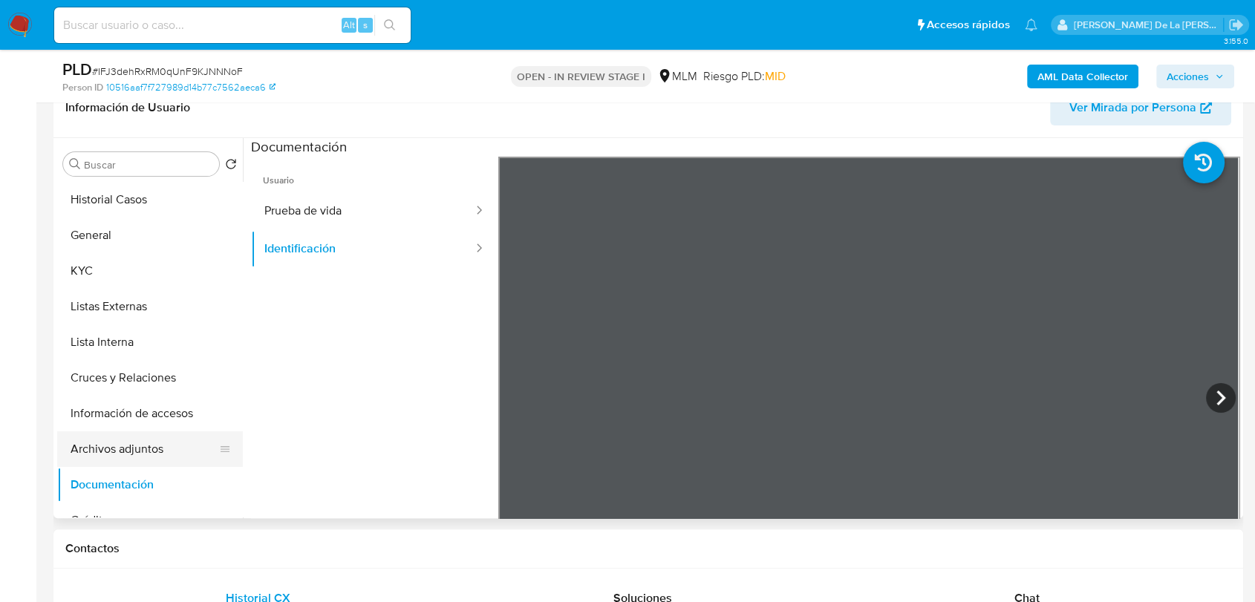
click at [133, 437] on button "Archivos adjuntos" at bounding box center [144, 449] width 174 height 36
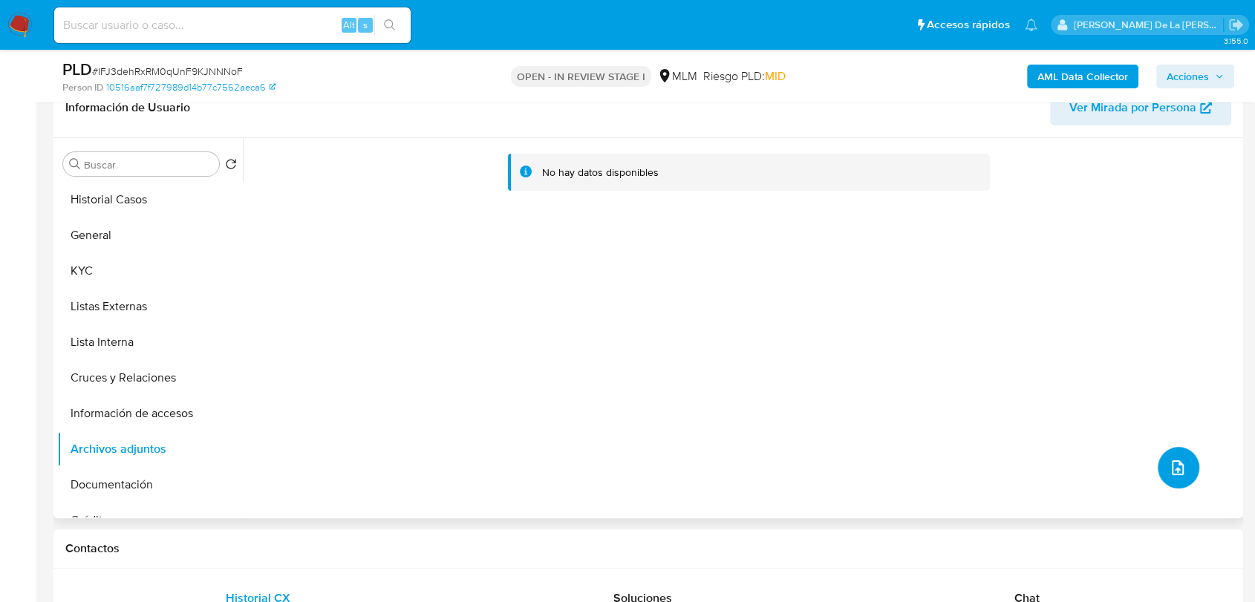
click at [1191, 460] on button "upload-file" at bounding box center [1178, 468] width 42 height 42
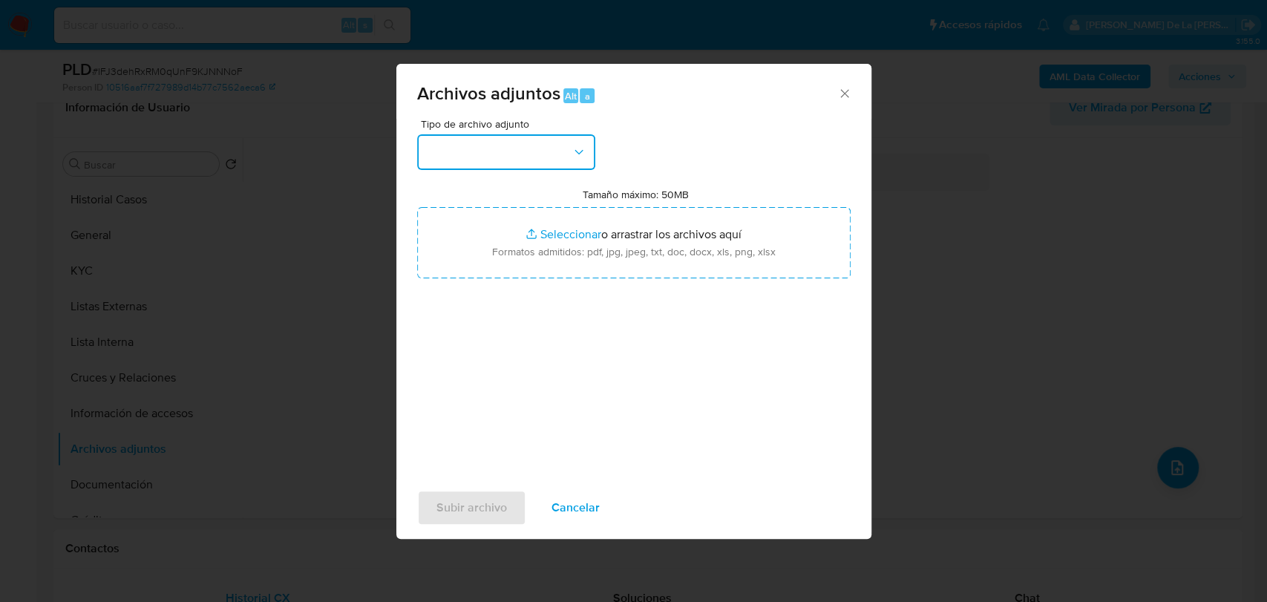
click at [459, 152] on button "button" at bounding box center [506, 152] width 178 height 36
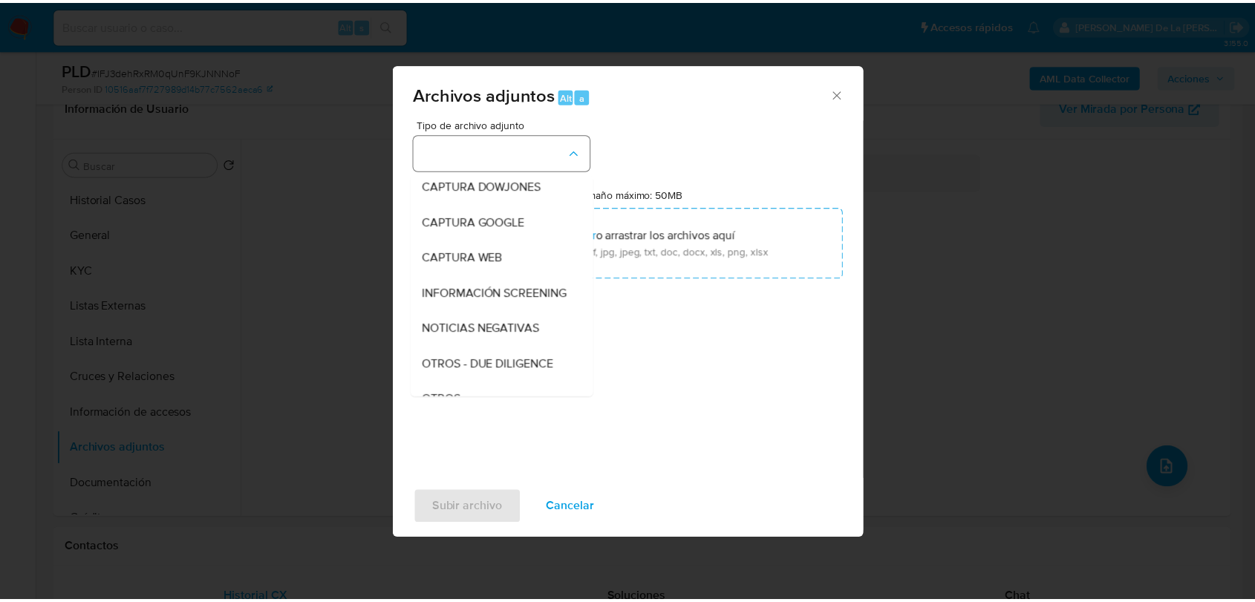
scroll to position [77, 0]
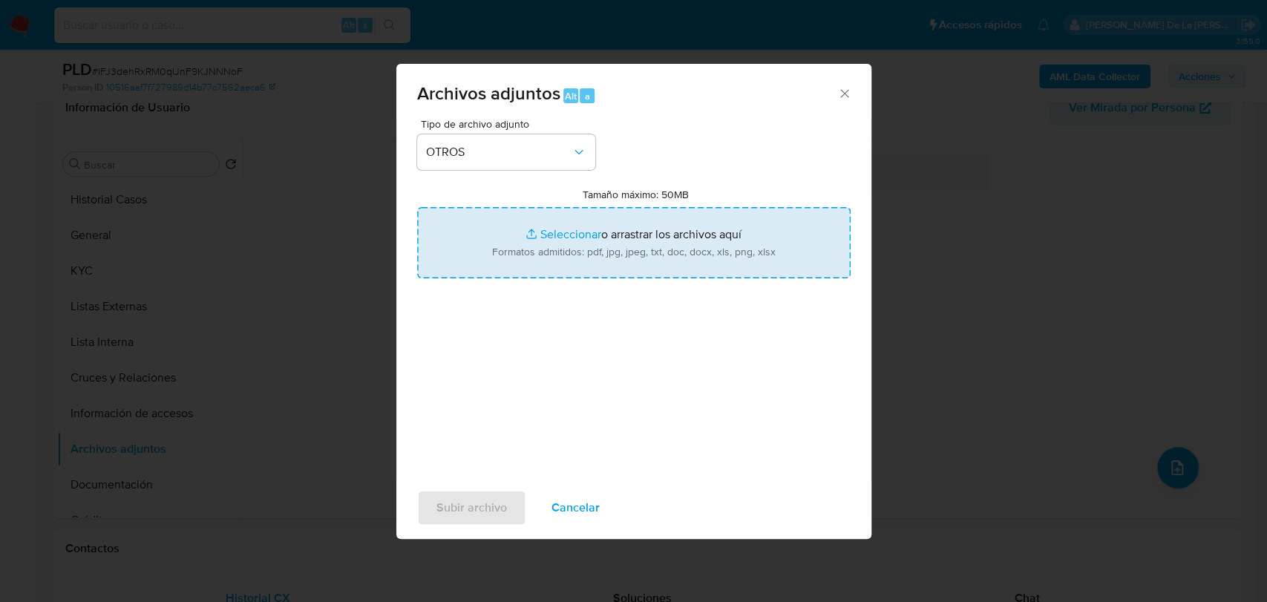
type input "C:\fakepath\315615113_NICEFORO TORIBIO AGUSTIN_AGO2025.pdf"
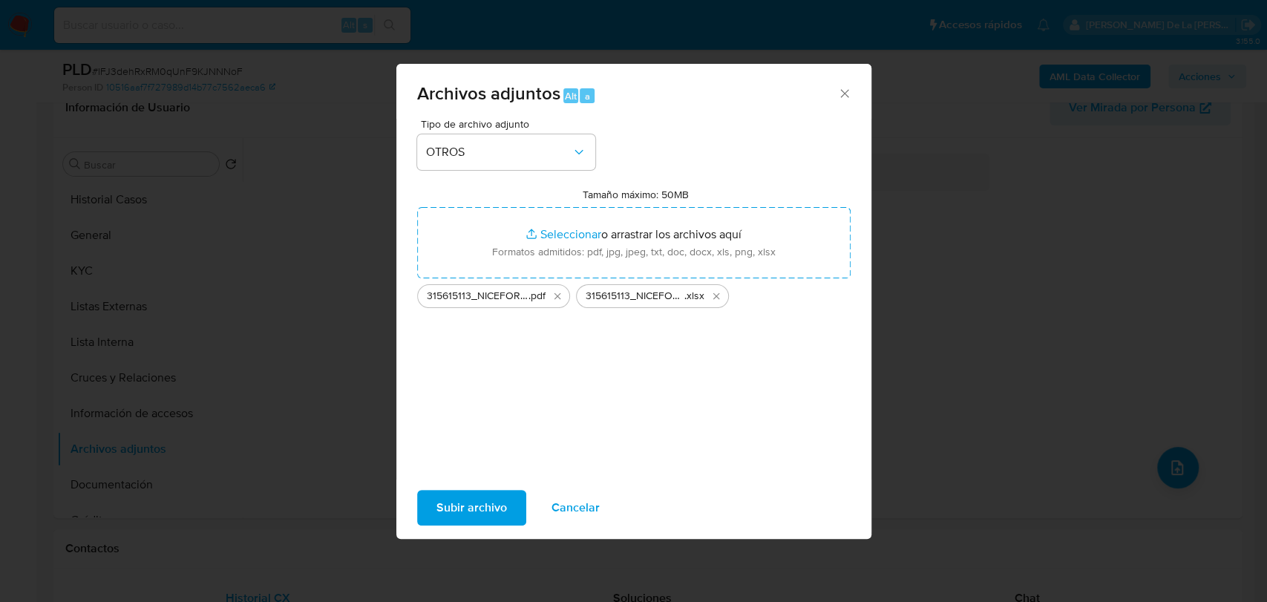
click at [481, 514] on span "Subir archivo" at bounding box center [472, 507] width 71 height 33
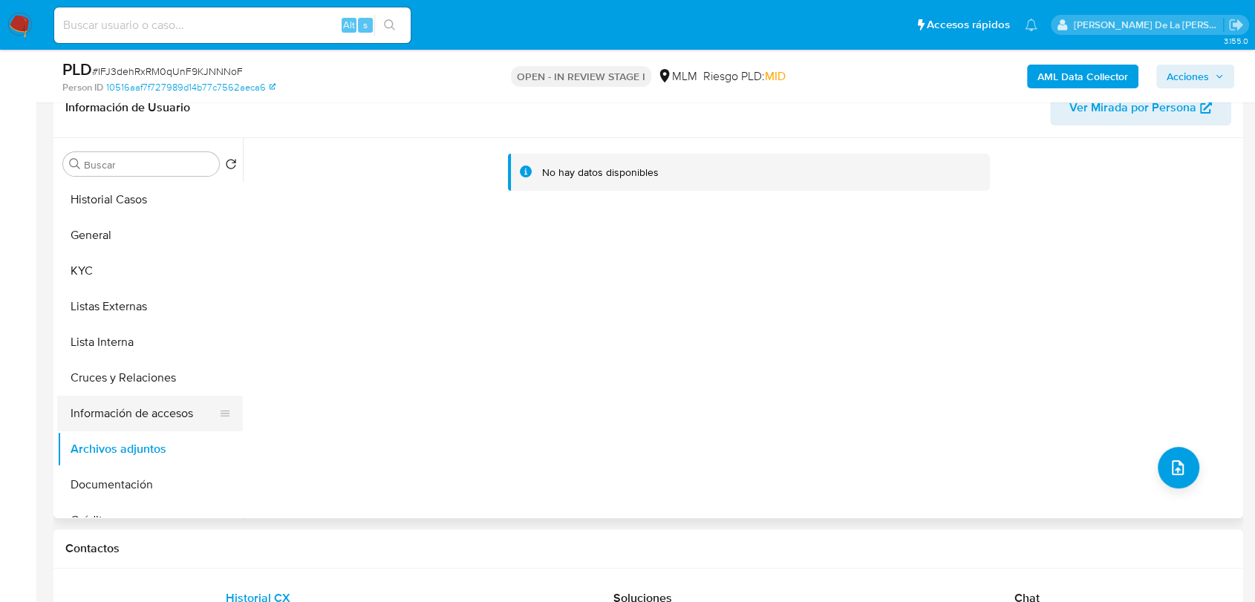
drag, startPoint x: 148, startPoint y: 399, endPoint x: 139, endPoint y: 431, distance: 33.1
click at [147, 399] on button "Información de accesos" at bounding box center [144, 414] width 174 height 36
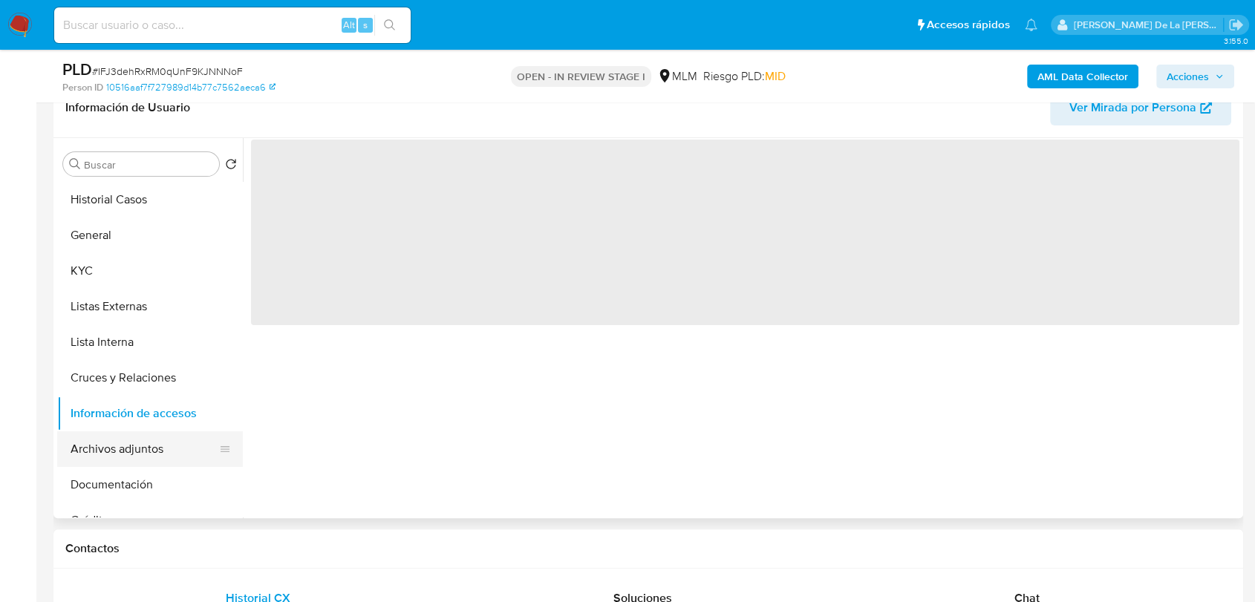
click at [137, 442] on button "Archivos adjuntos" at bounding box center [144, 449] width 174 height 36
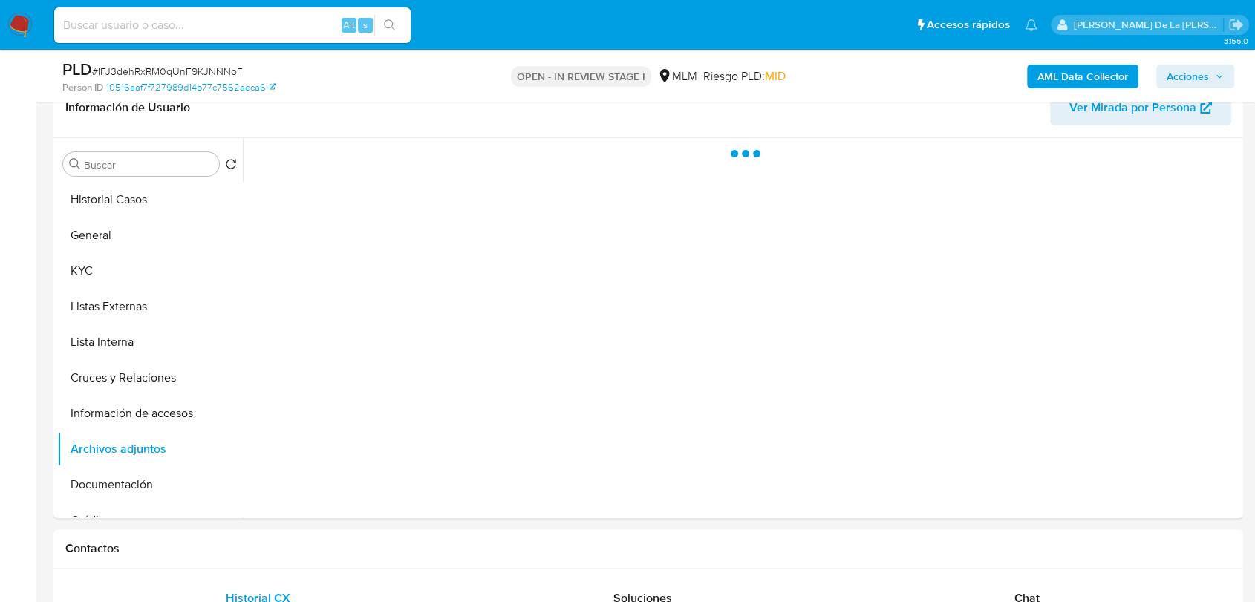
click at [1091, 76] on b "AML Data Collector" at bounding box center [1082, 77] width 91 height 24
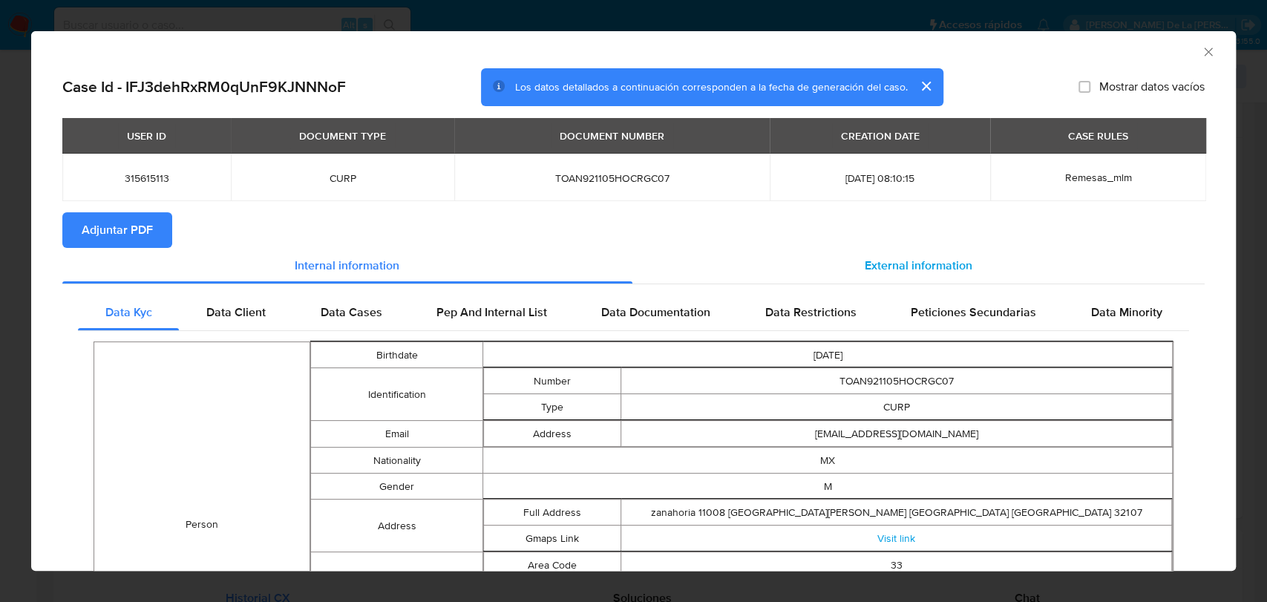
click at [916, 256] on div "External information" at bounding box center [918, 266] width 573 height 36
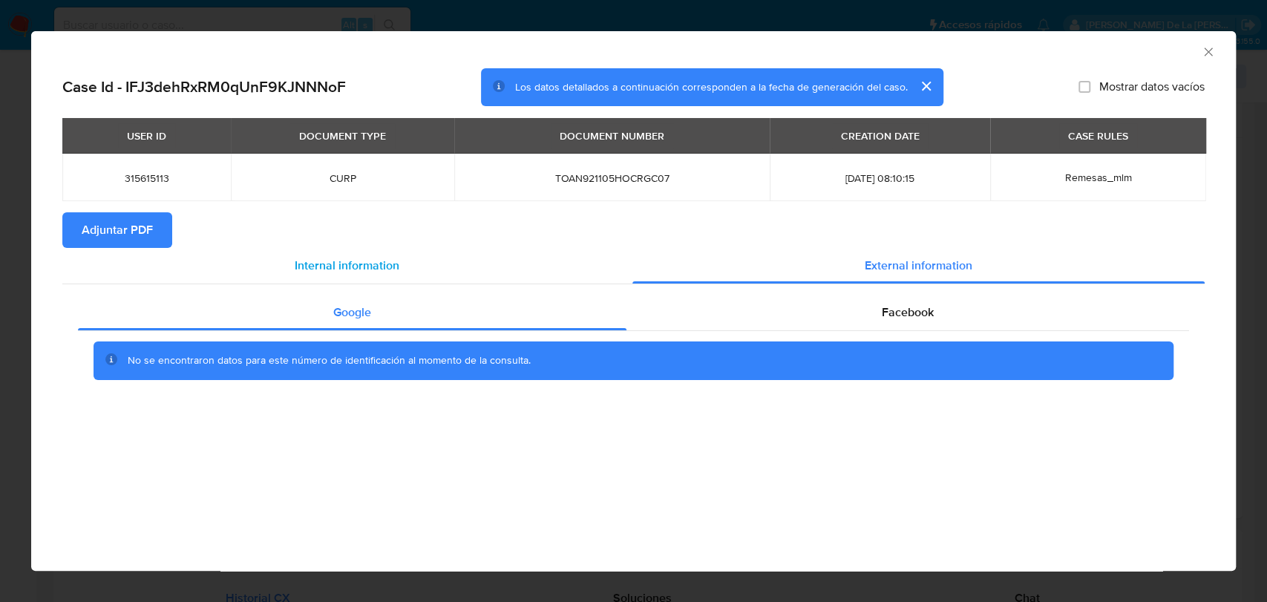
click at [401, 276] on div "Internal information" at bounding box center [347, 266] width 570 height 36
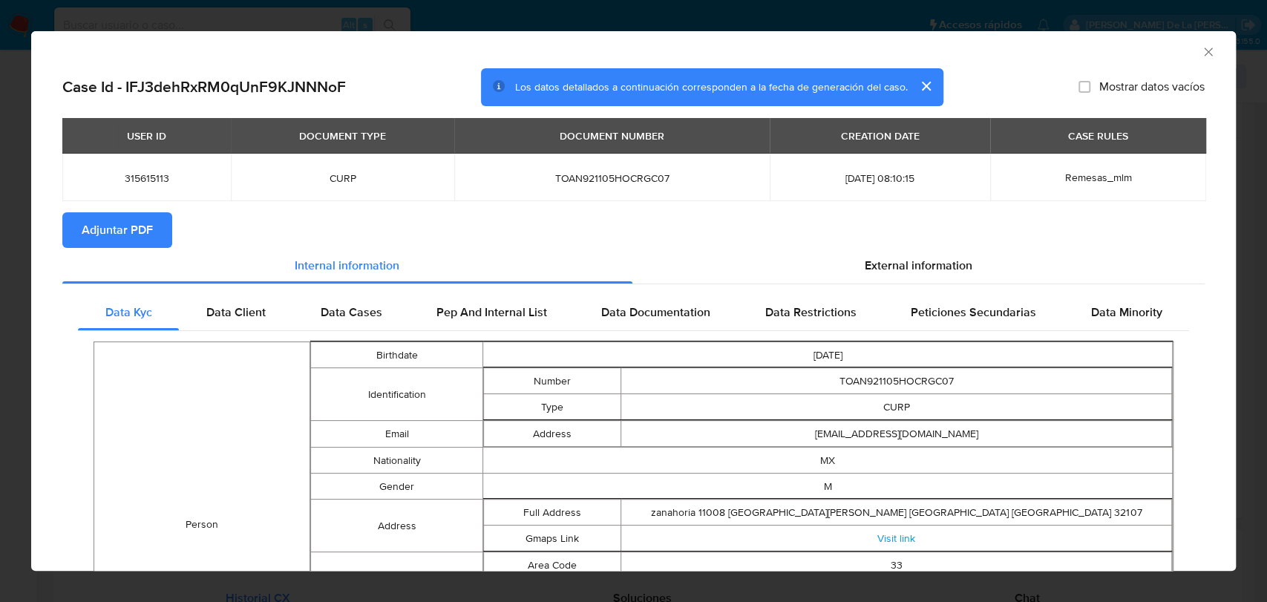
click at [1201, 56] on icon "Cerrar ventana" at bounding box center [1208, 52] width 15 height 15
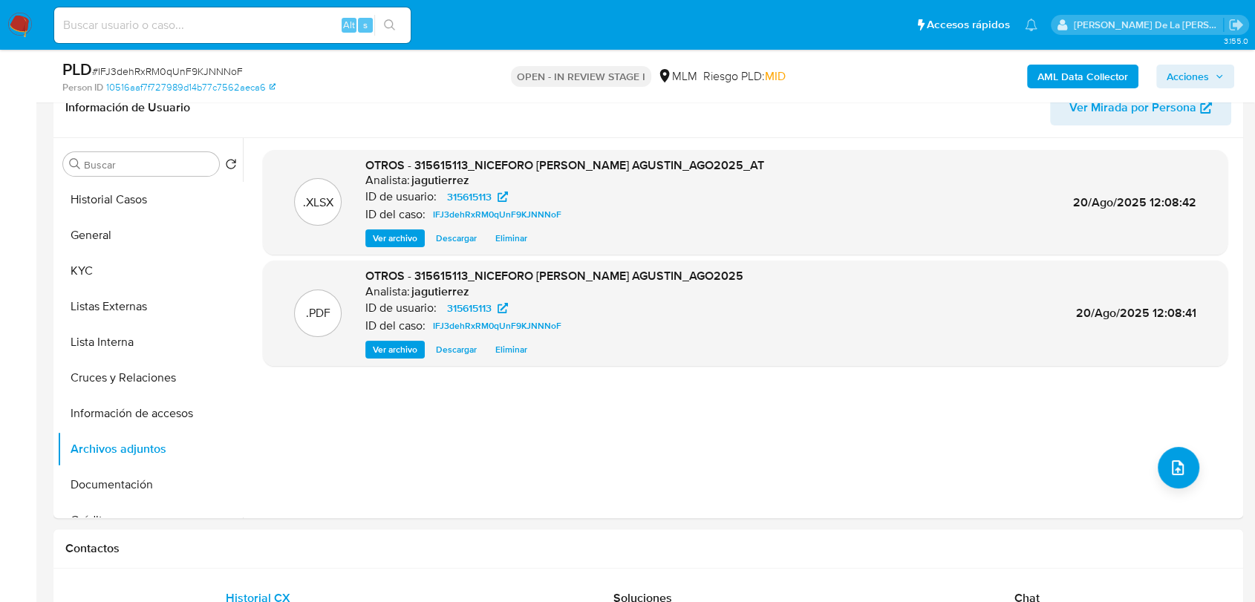
click at [1176, 76] on span "Acciones" at bounding box center [1187, 77] width 42 height 24
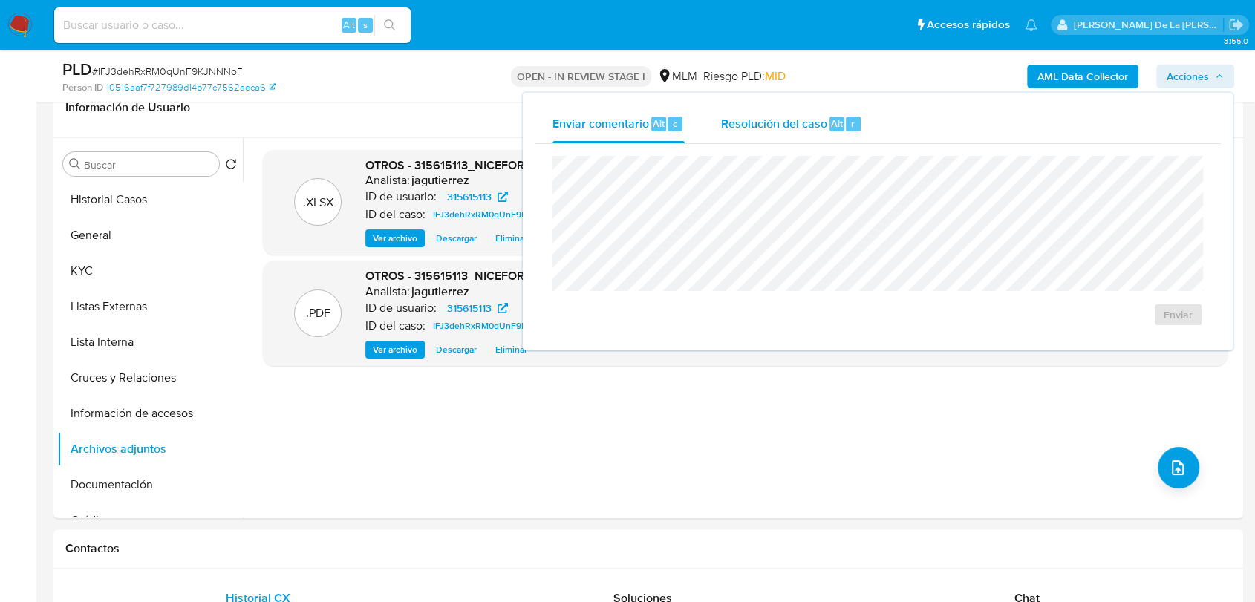
click at [846, 131] on div "Resolución del caso Alt r" at bounding box center [791, 124] width 142 height 39
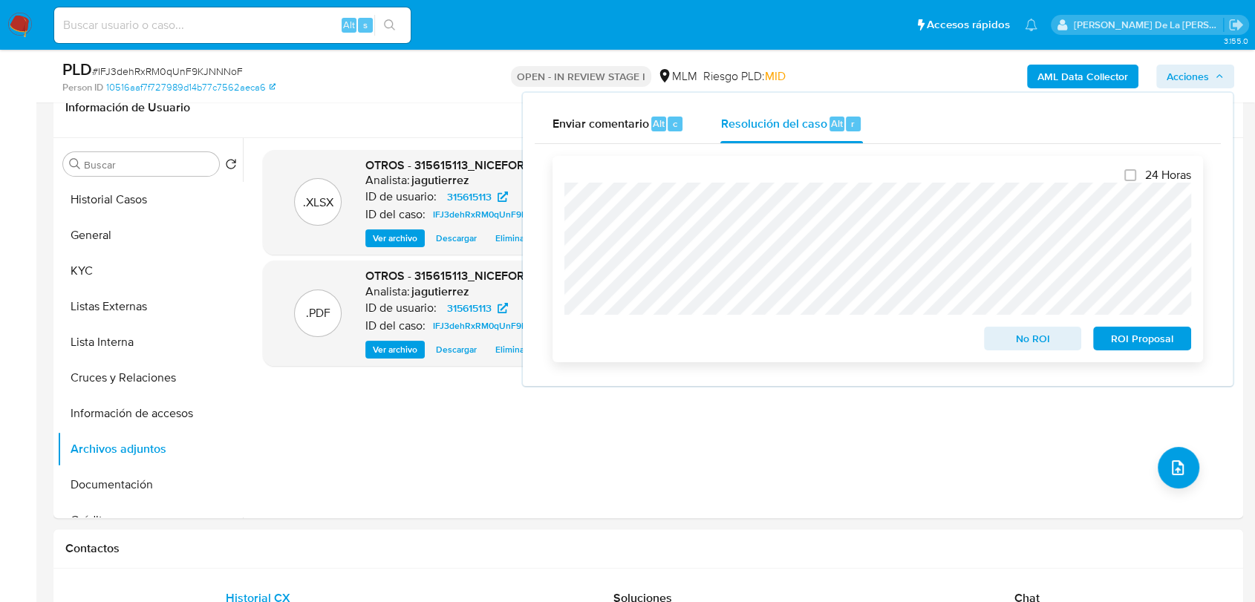
click at [1039, 347] on span "No ROI" at bounding box center [1032, 338] width 77 height 21
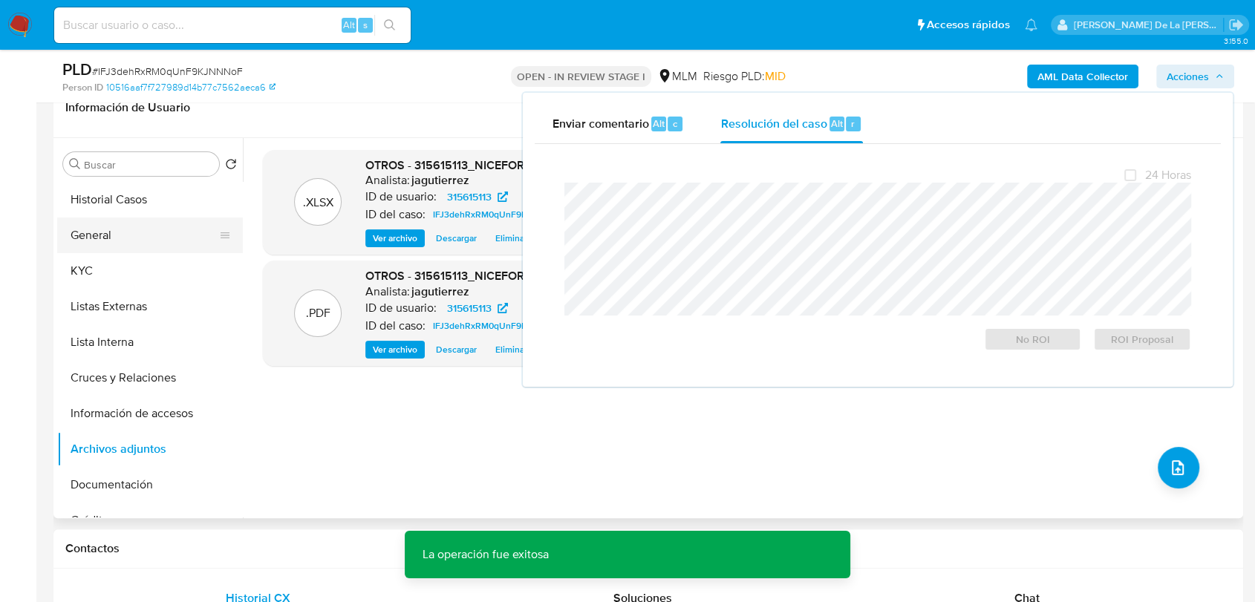
click at [163, 237] on button "General" at bounding box center [144, 236] width 174 height 36
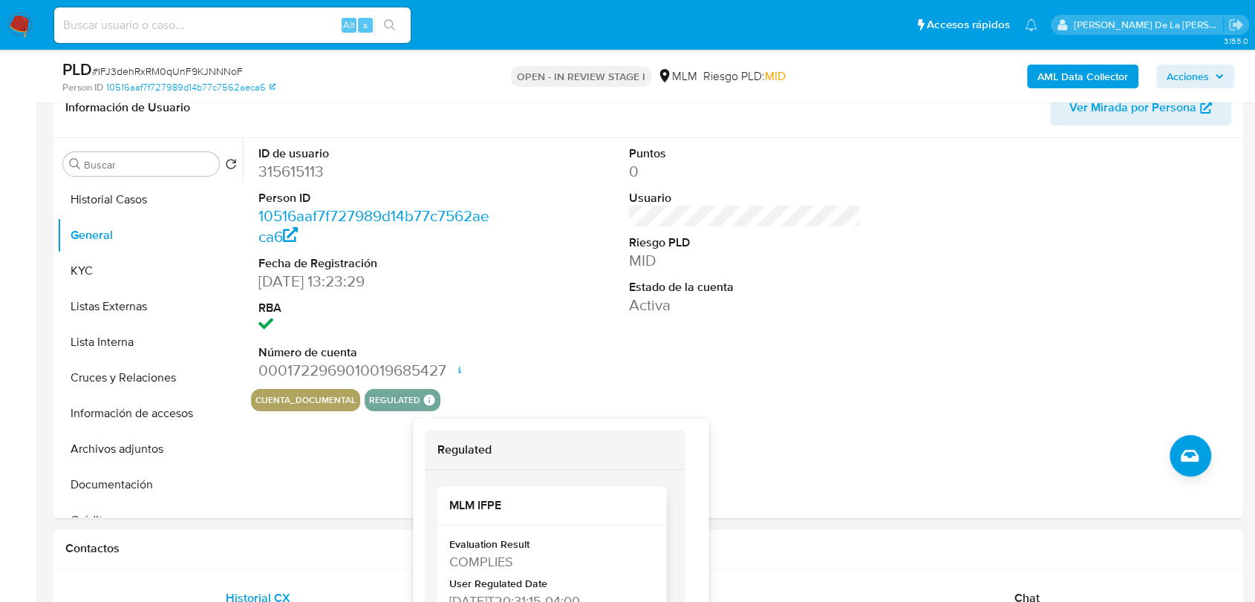
scroll to position [72, 0]
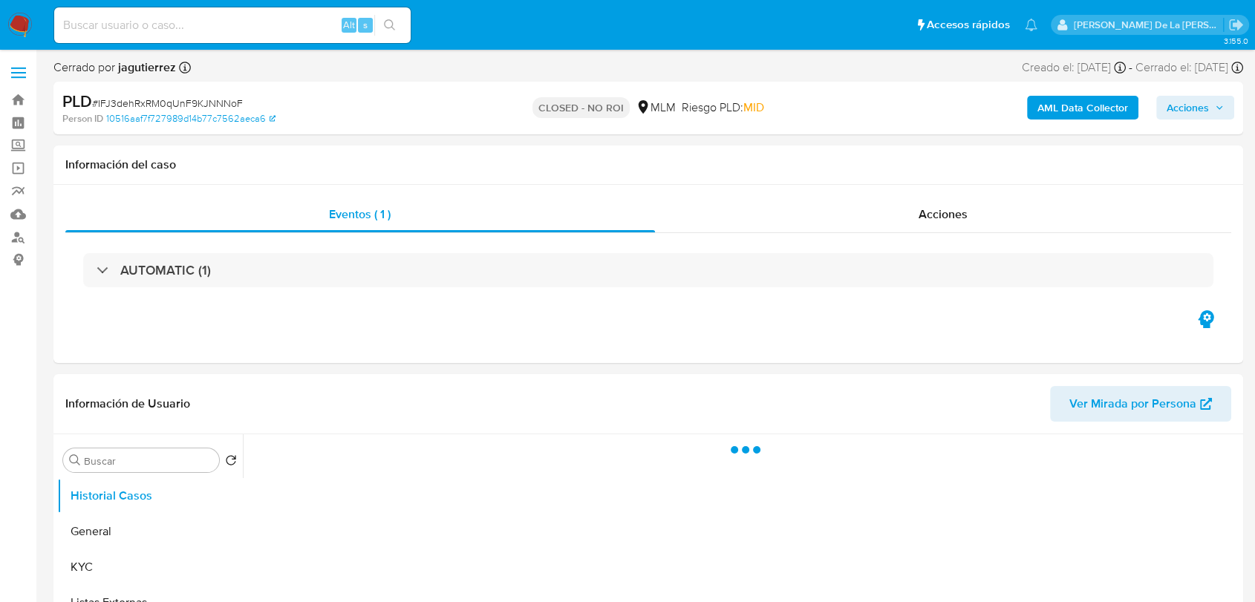
click at [1047, 102] on b "AML Data Collector" at bounding box center [1082, 108] width 91 height 24
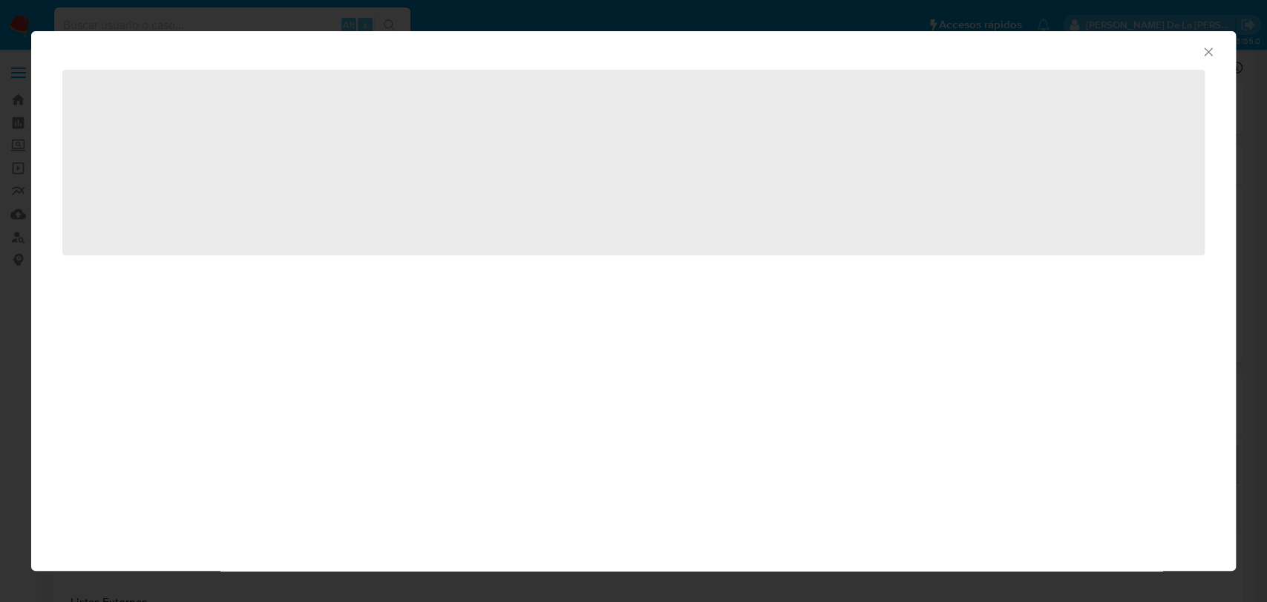
select select "10"
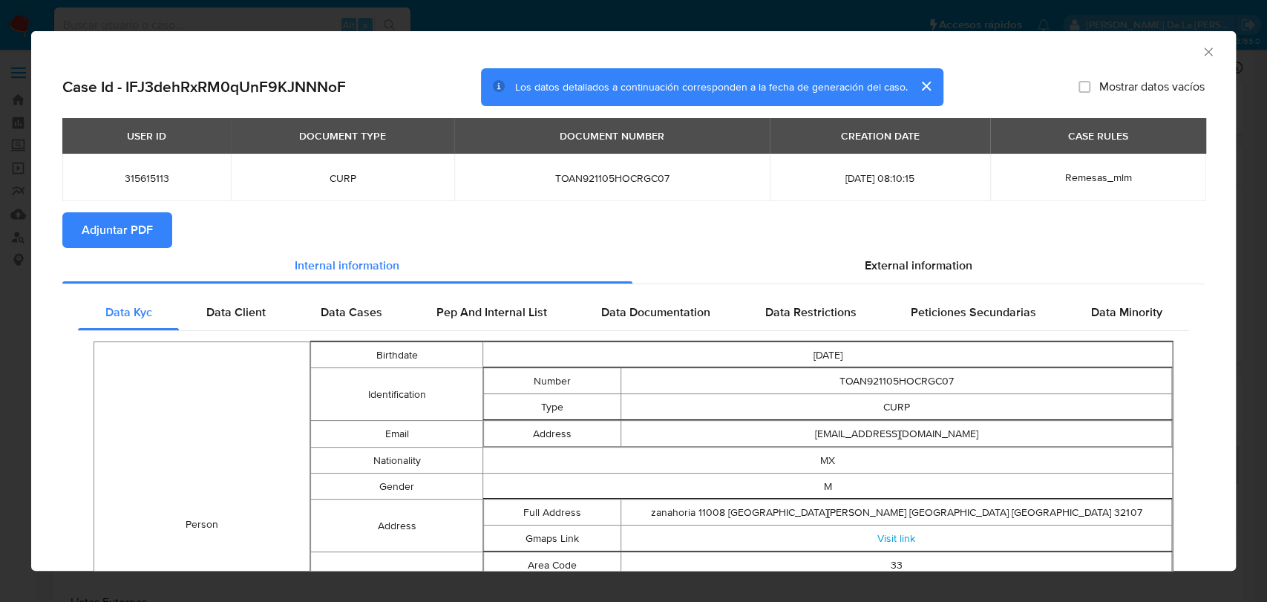
click at [1201, 53] on icon "Cerrar ventana" at bounding box center [1208, 52] width 15 height 15
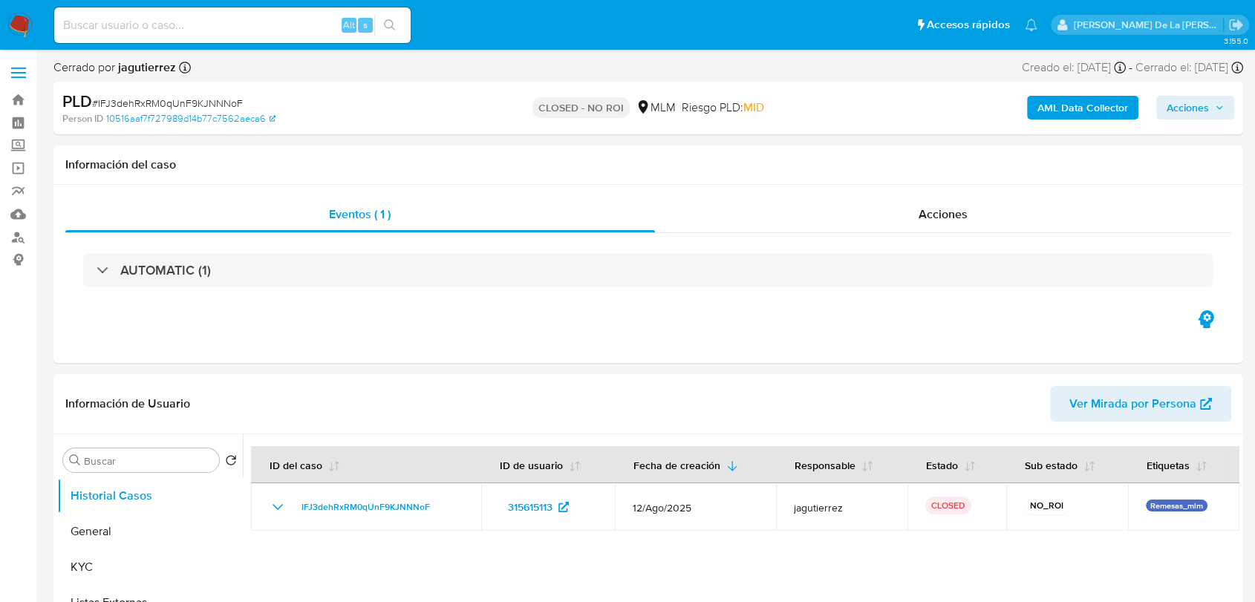
click at [26, 13] on img at bounding box center [19, 25] width 25 height 25
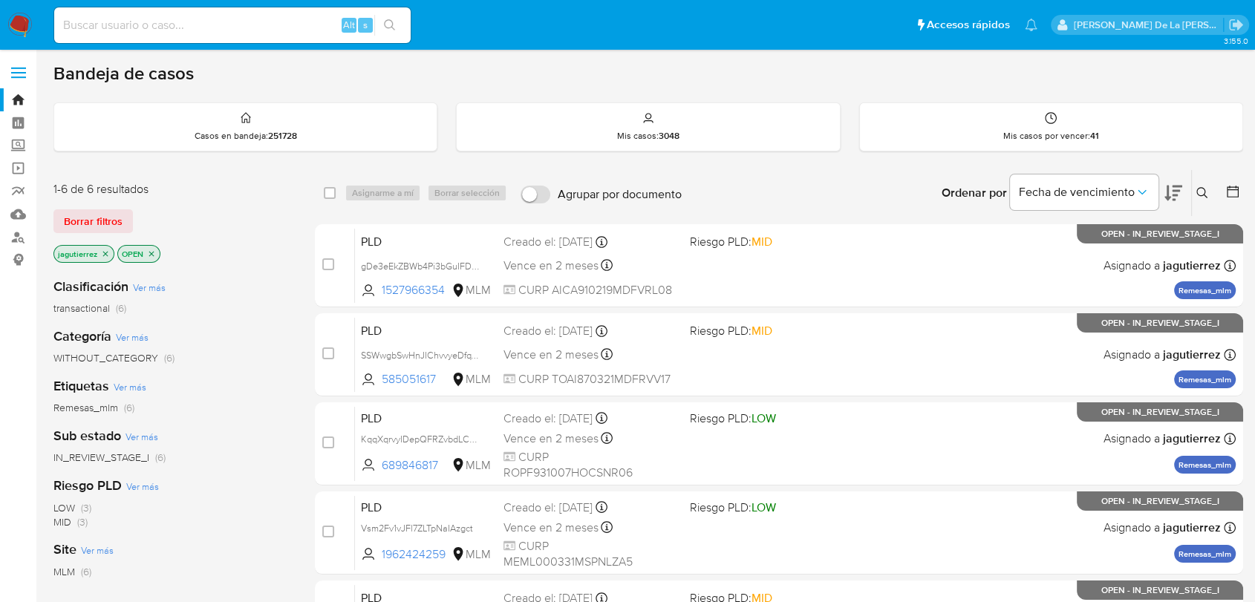
click at [126, 48] on nav "Pausado Ver notificaciones Alt s Accesos rápidos Presiona las siguientes teclas…" at bounding box center [627, 25] width 1255 height 50
click at [142, 23] on input at bounding box center [232, 25] width 356 height 19
paste input "191138249"
type input "191138249"
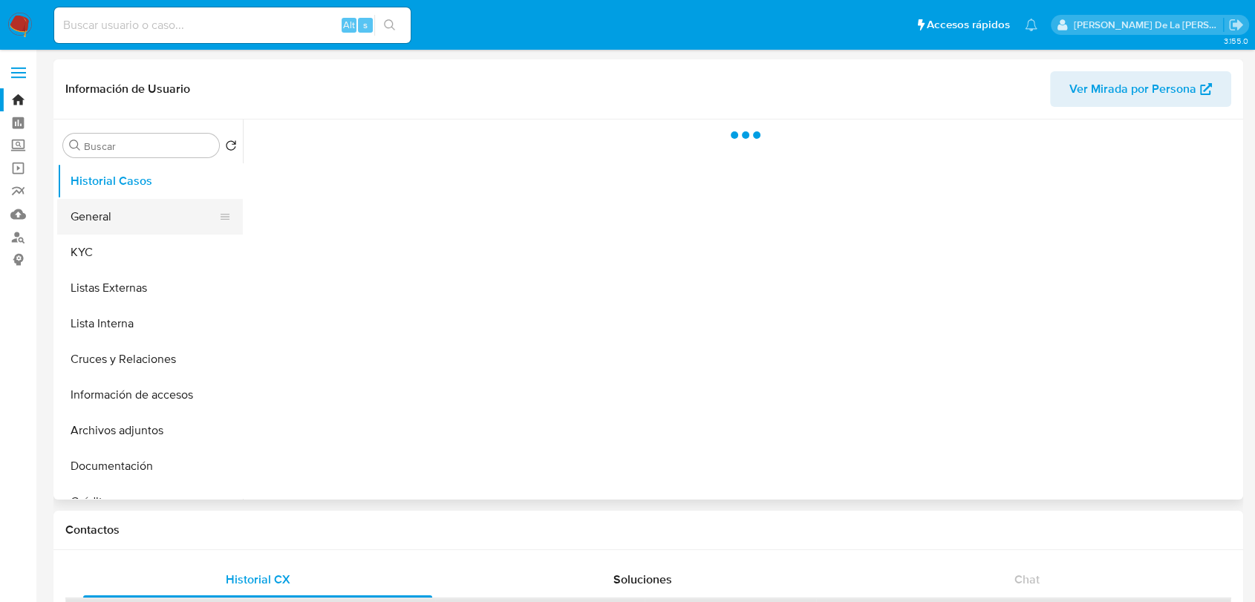
click at [97, 202] on button "General" at bounding box center [144, 217] width 174 height 36
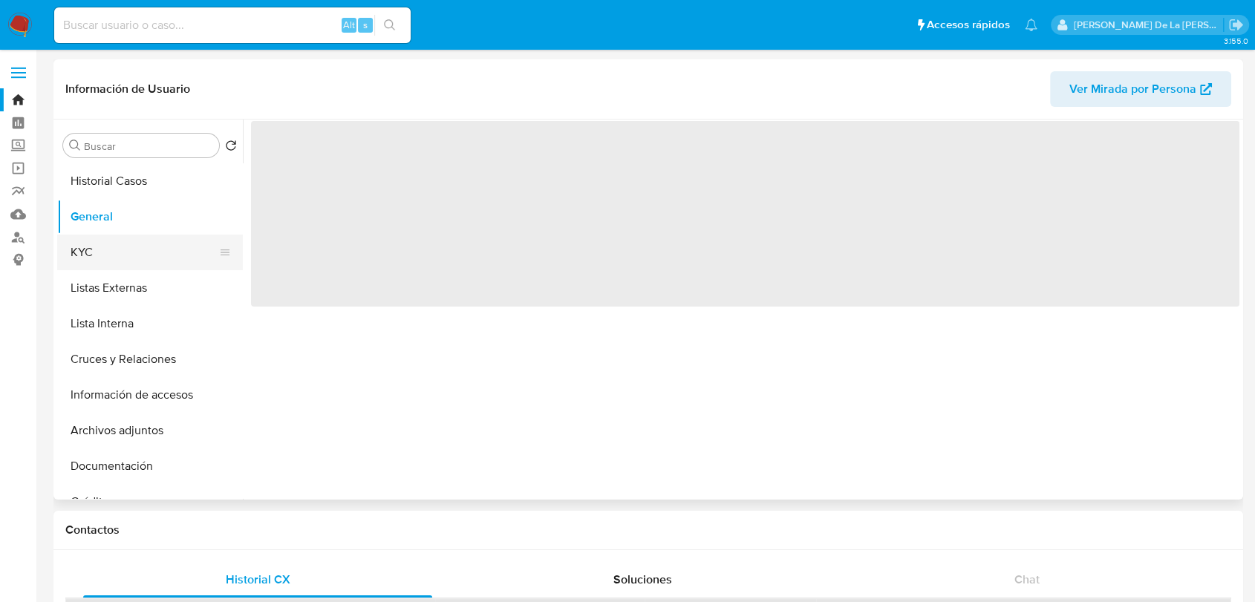
select select "10"
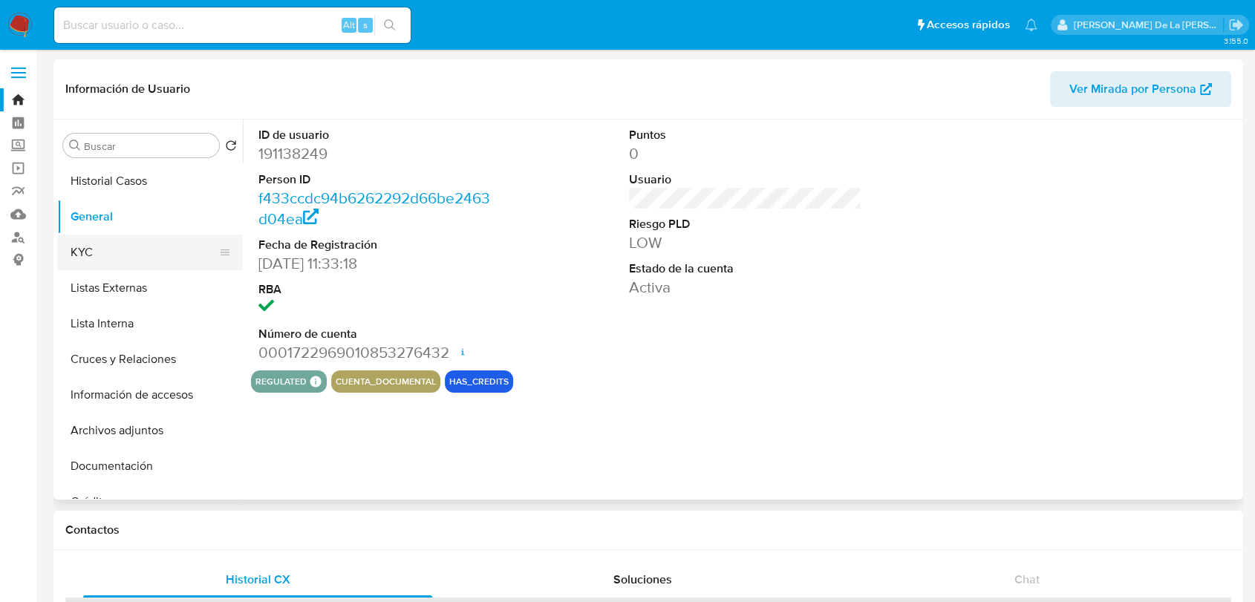
click at [133, 261] on button "KYC" at bounding box center [144, 253] width 174 height 36
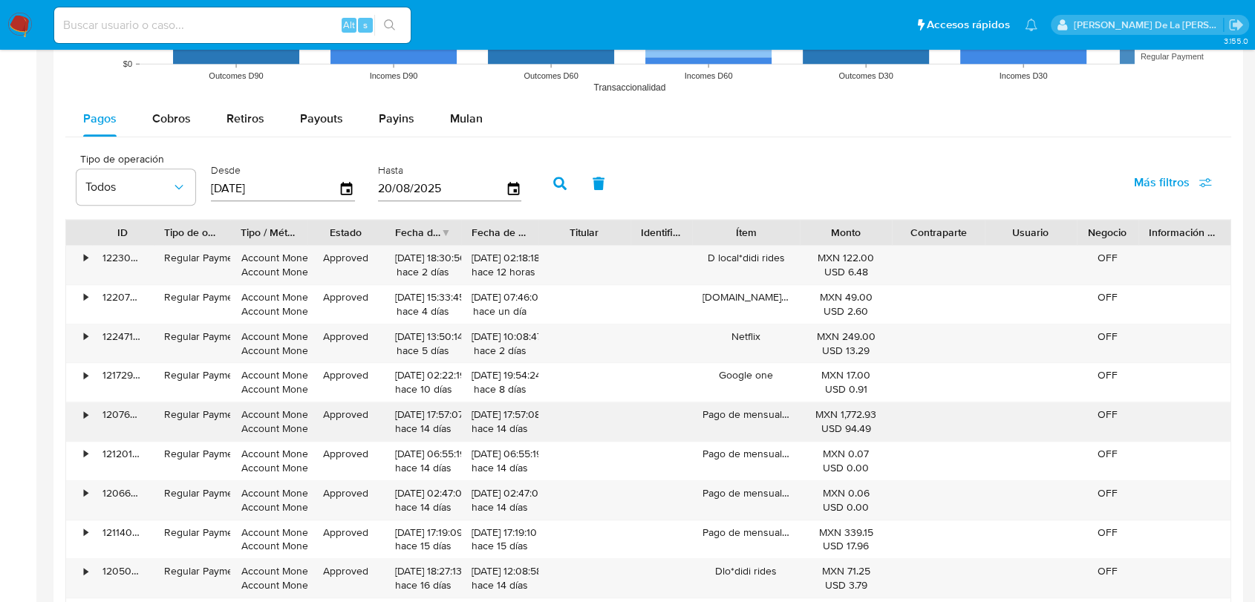
scroll to position [1402, 0]
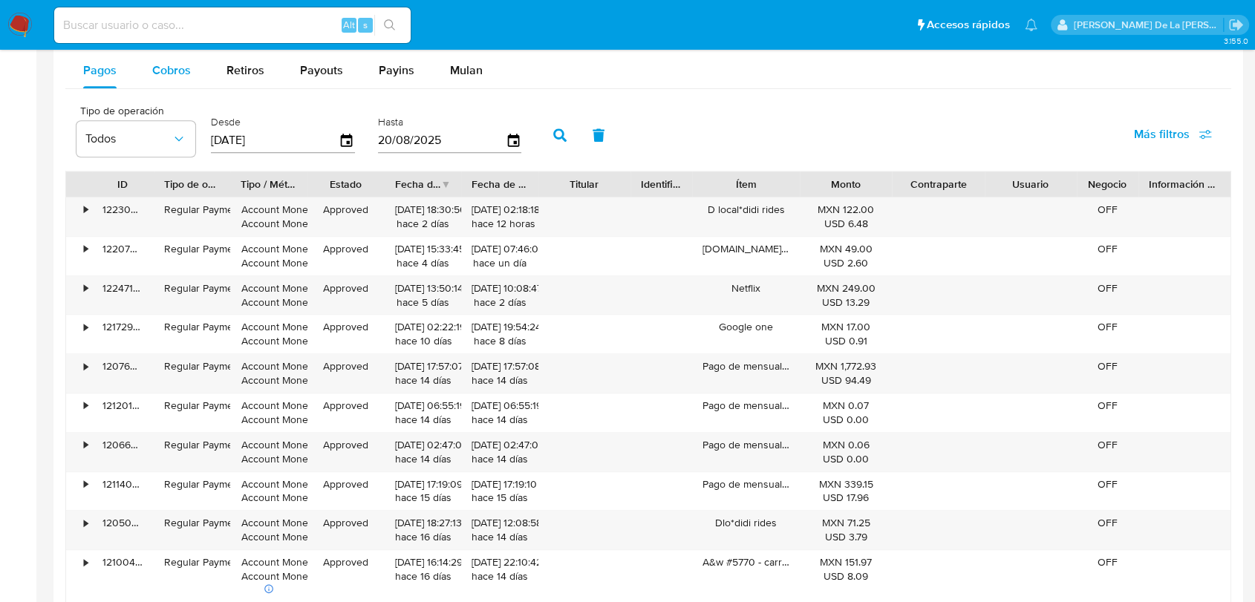
click at [172, 68] on span "Cobros" at bounding box center [171, 70] width 39 height 17
select select "10"
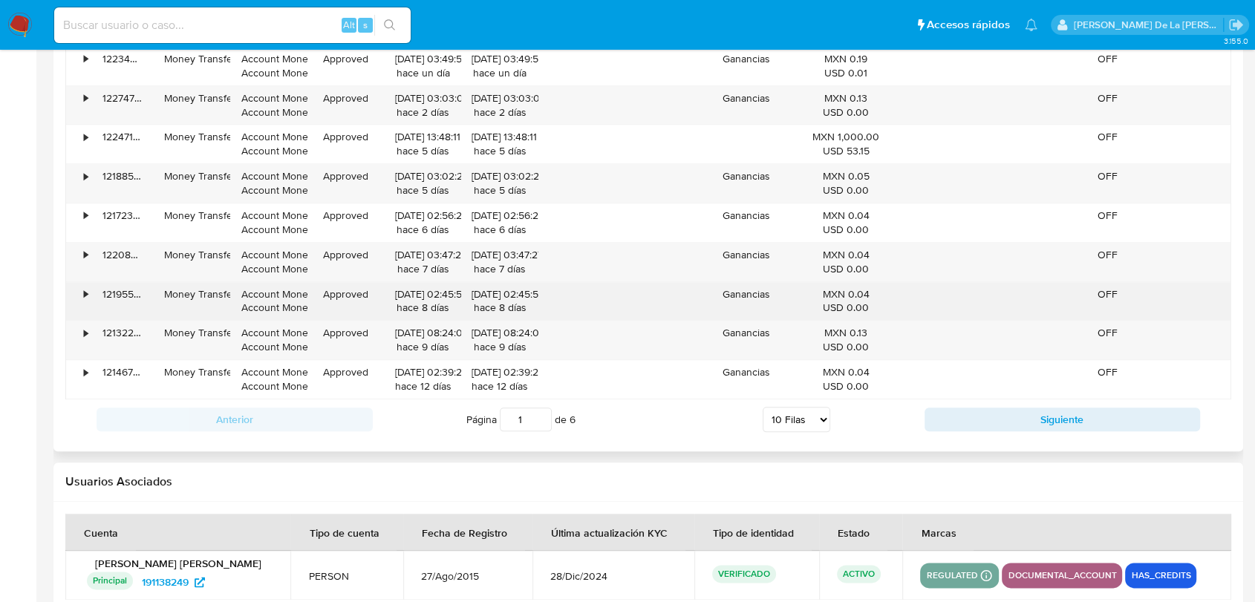
scroll to position [1503, 0]
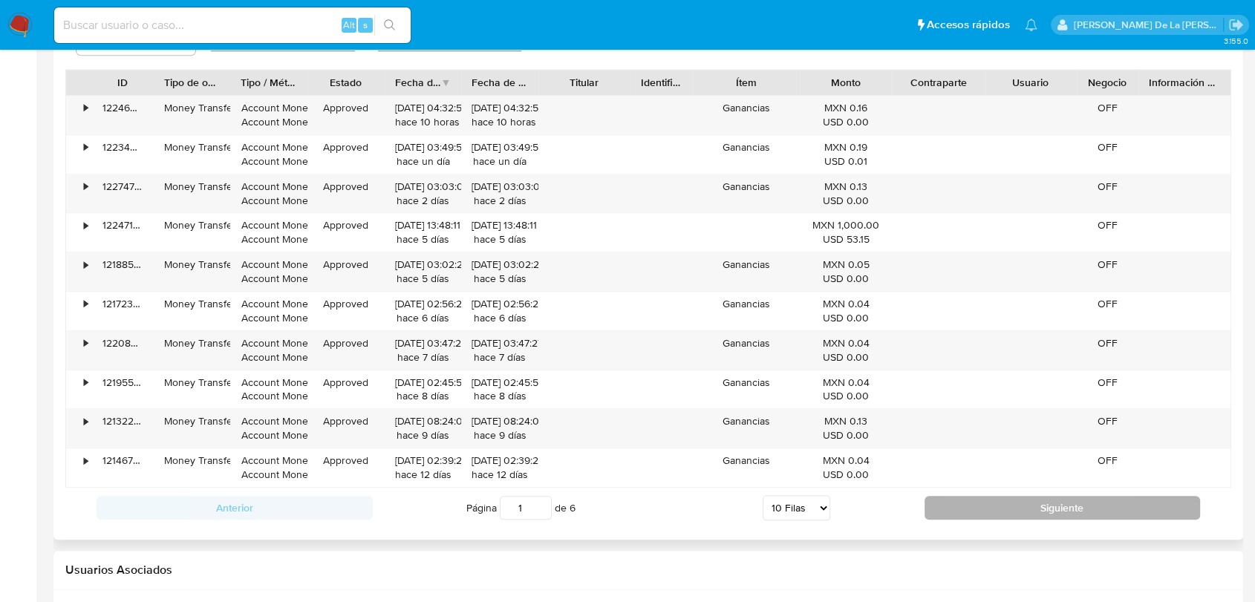
click at [955, 511] on button "Siguiente" at bounding box center [1062, 508] width 276 height 24
click at [947, 506] on button "Siguiente" at bounding box center [1062, 508] width 276 height 24
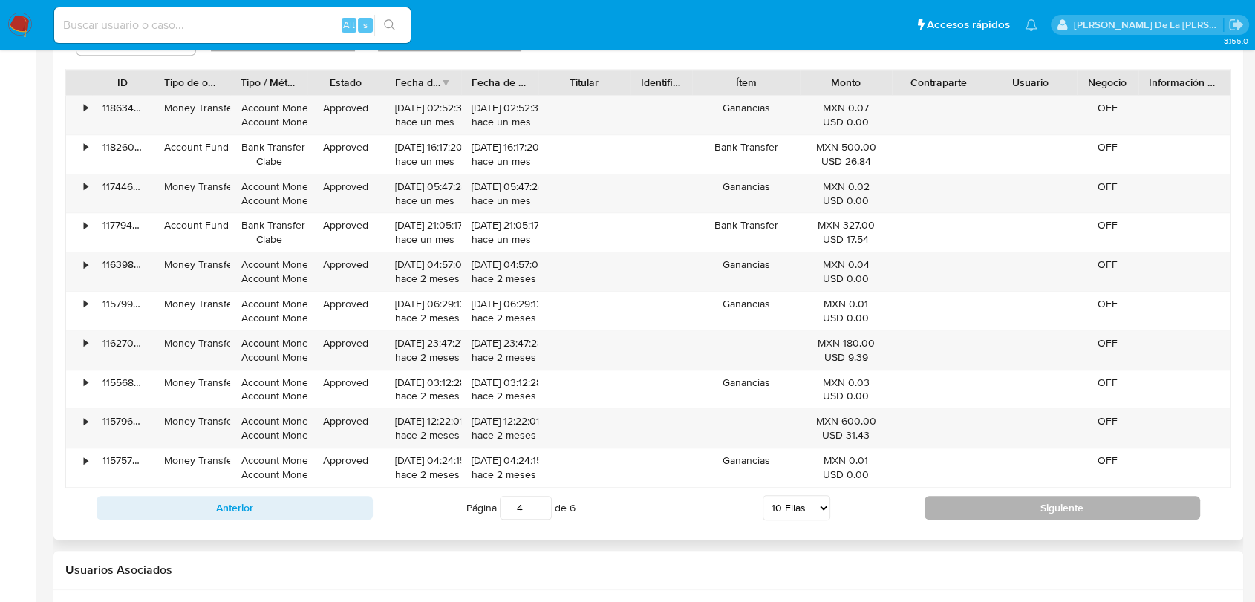
click at [947, 514] on button "Siguiente" at bounding box center [1062, 508] width 276 height 24
click at [943, 510] on button "Siguiente" at bounding box center [1062, 508] width 276 height 24
type input "6"
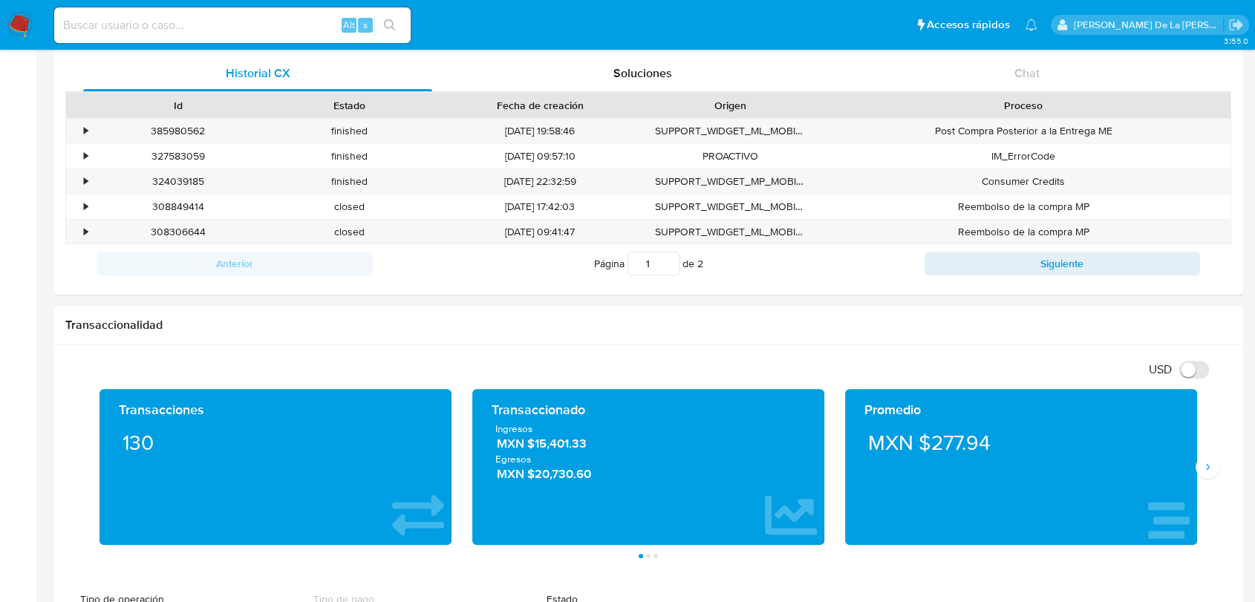
scroll to position [596, 0]
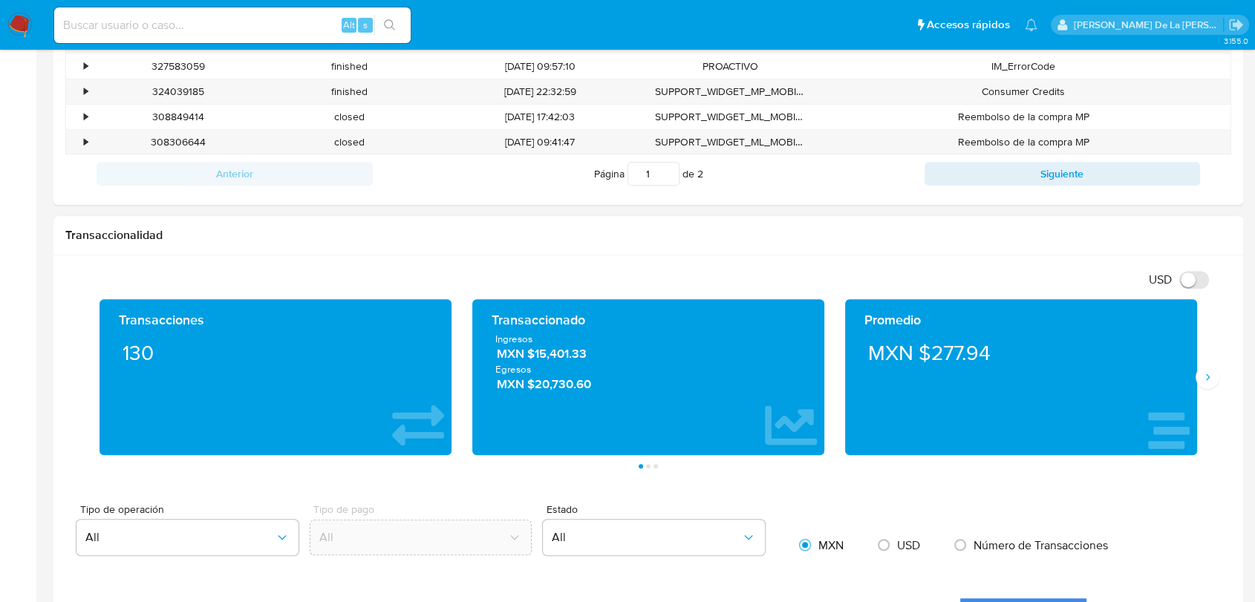
drag, startPoint x: 1220, startPoint y: 373, endPoint x: 1207, endPoint y: 379, distance: 14.6
click at [1220, 374] on div "Transacciones 130 Transaccionado Ingresos MXN $15,401.33 Egresos MXN $20,730.60…" at bounding box center [648, 383] width 1166 height 169
click at [1206, 379] on icon "Siguiente" at bounding box center [1208, 377] width 4 height 7
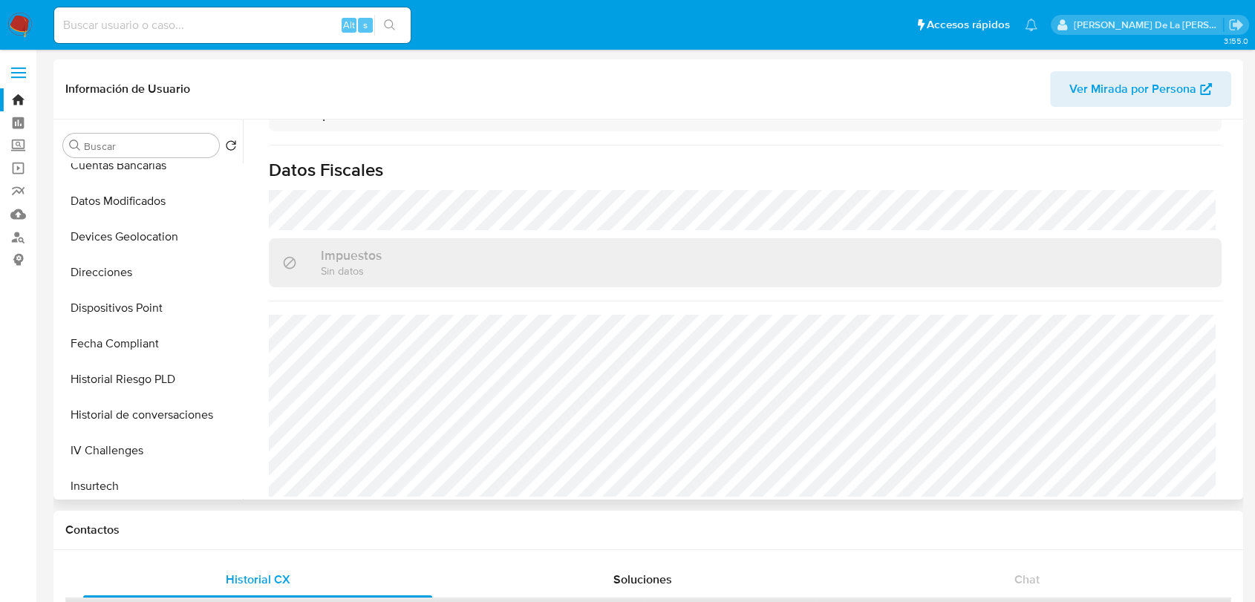
scroll to position [627, 0]
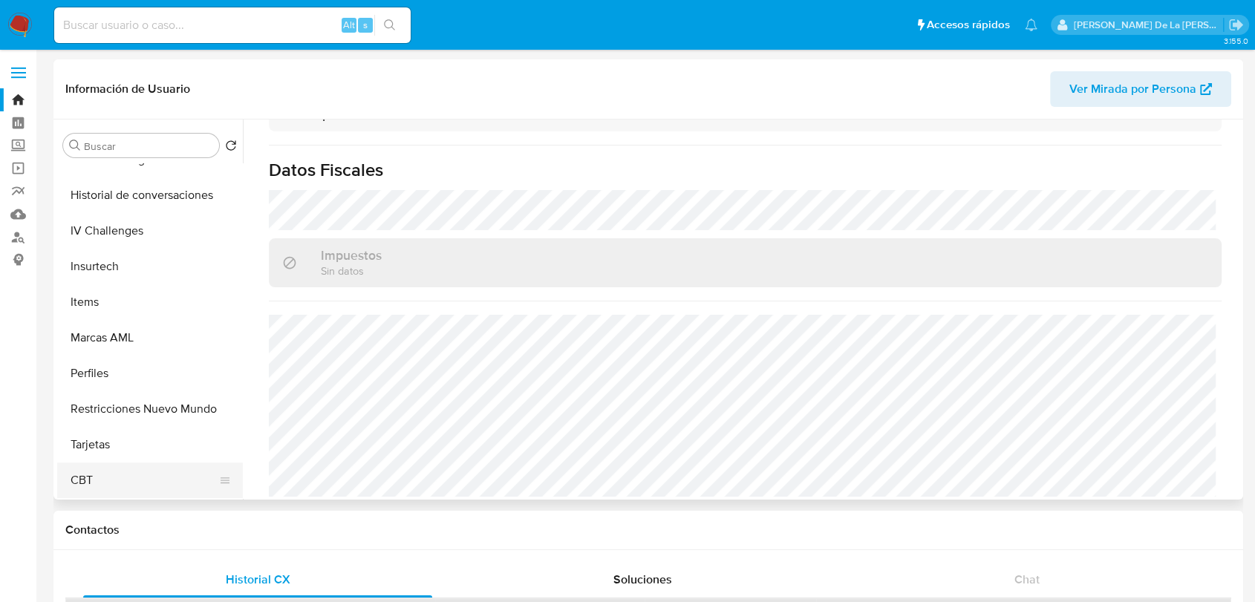
click at [113, 474] on button "CBT" at bounding box center [144, 480] width 174 height 36
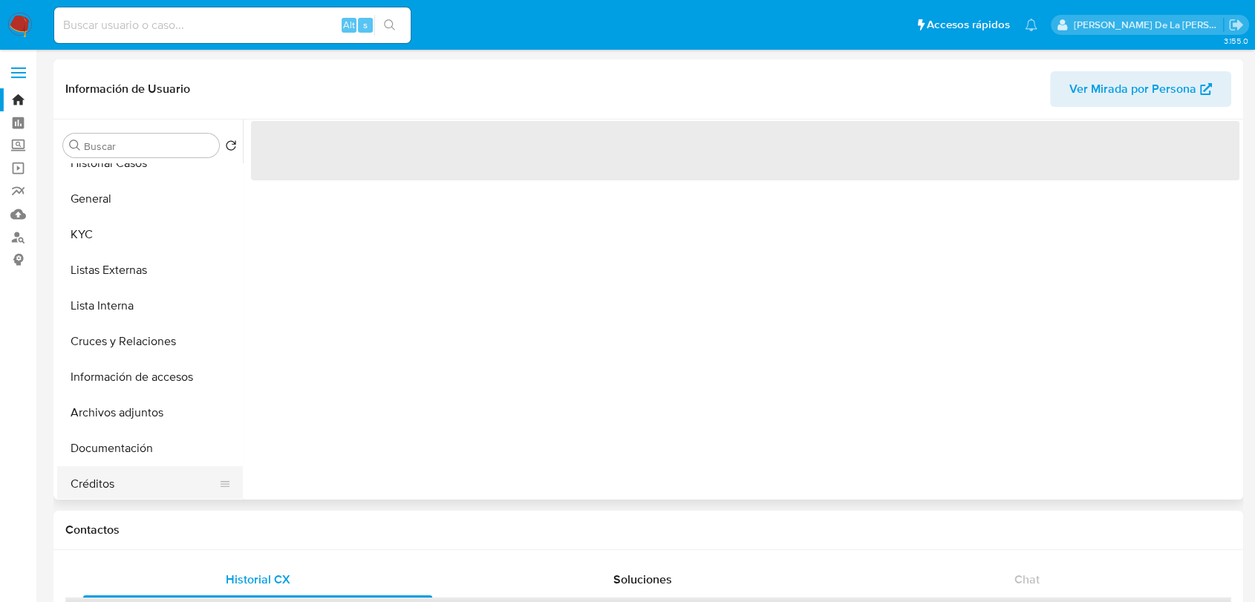
scroll to position [0, 0]
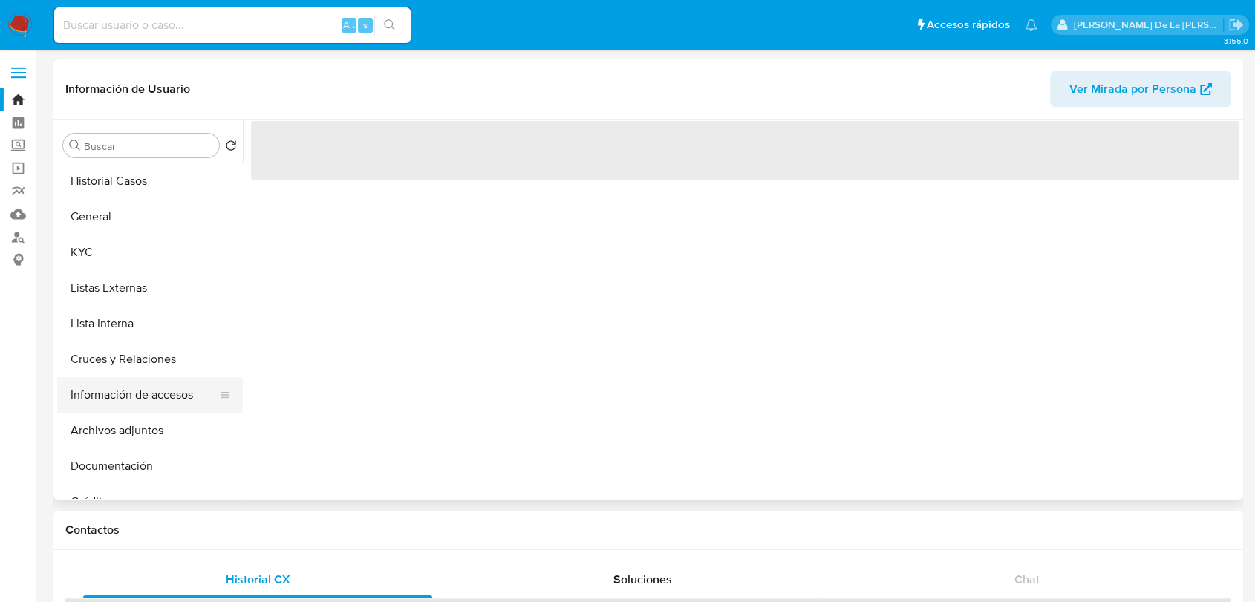
click at [149, 399] on button "Información de accesos" at bounding box center [144, 395] width 174 height 36
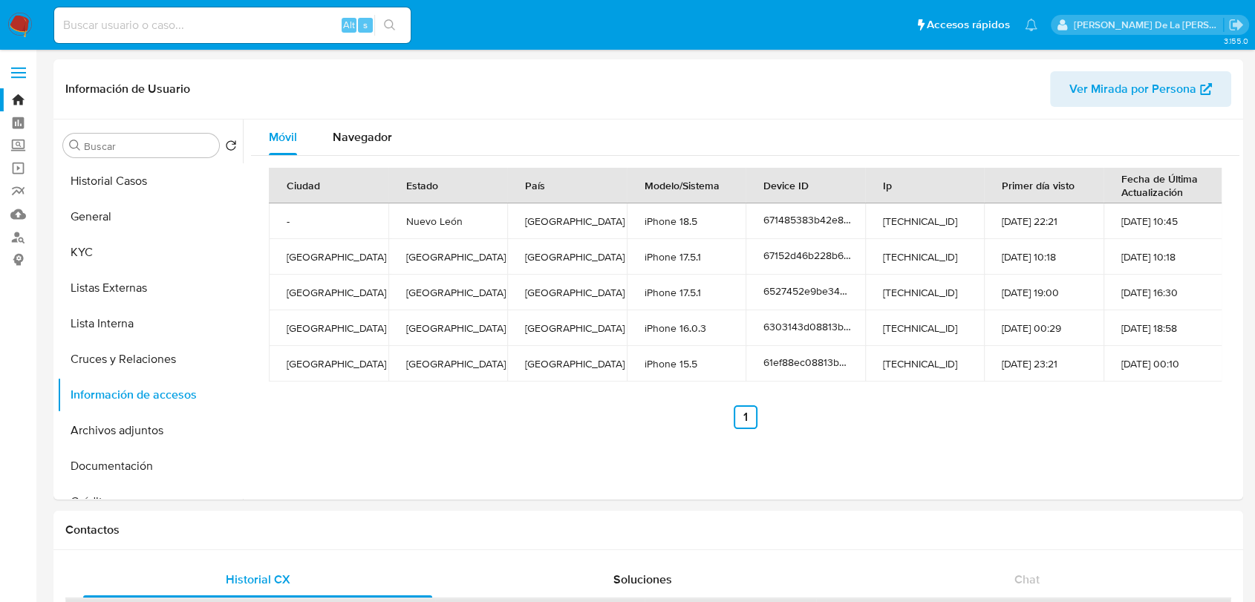
click at [19, 38] on nav "Pausado Ver notificaciones Alt s Accesos rápidos Presiona las siguientes teclas…" at bounding box center [627, 25] width 1255 height 50
click at [24, 27] on img at bounding box center [19, 25] width 25 height 25
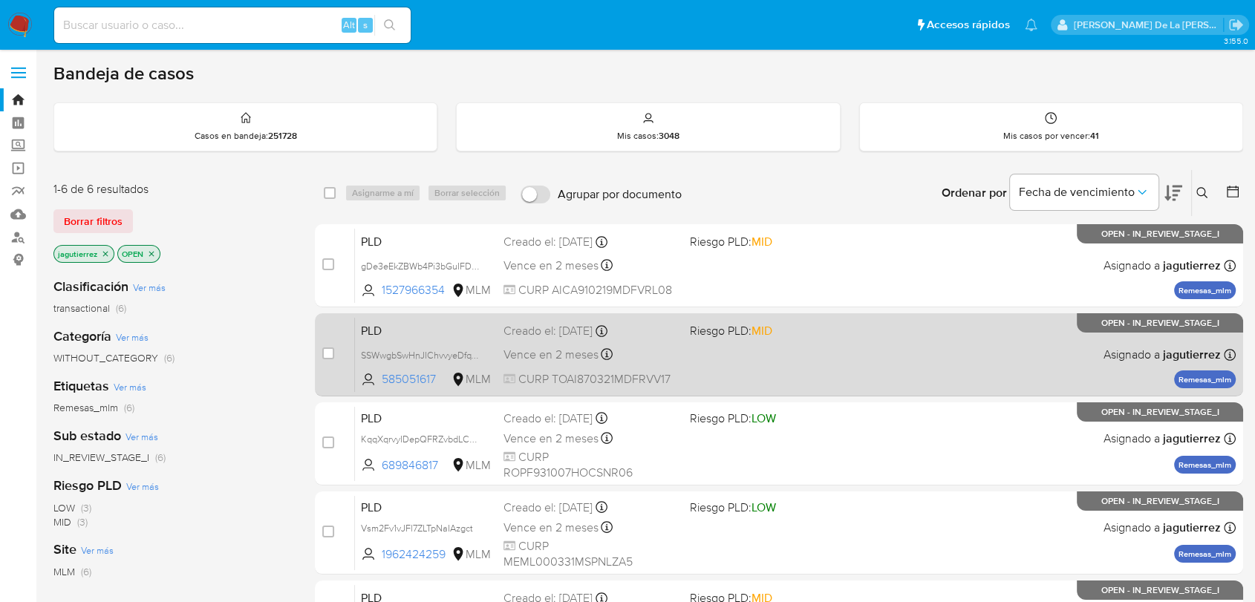
click at [672, 353] on div "Vence en 2 meses Vence el [DATE] 02:10:26" at bounding box center [590, 354] width 174 height 20
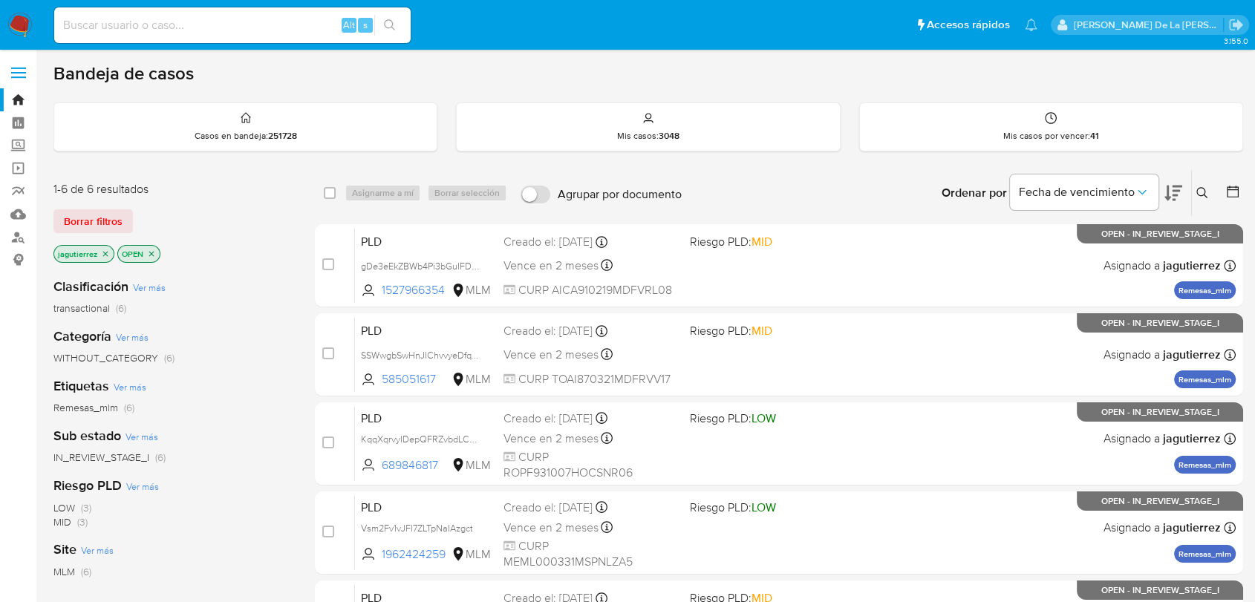
click at [110, 3] on nav "Pausado Ver notificaciones Alt s Accesos rápidos Presiona las siguientes teclas…" at bounding box center [627, 25] width 1255 height 50
click at [111, 22] on input at bounding box center [232, 25] width 356 height 19
paste input "2SGUAGxGQOes7tmOl7jlO6Gk"
type input "2SGUAGxGQOes7tmOl7jlO6Gk"
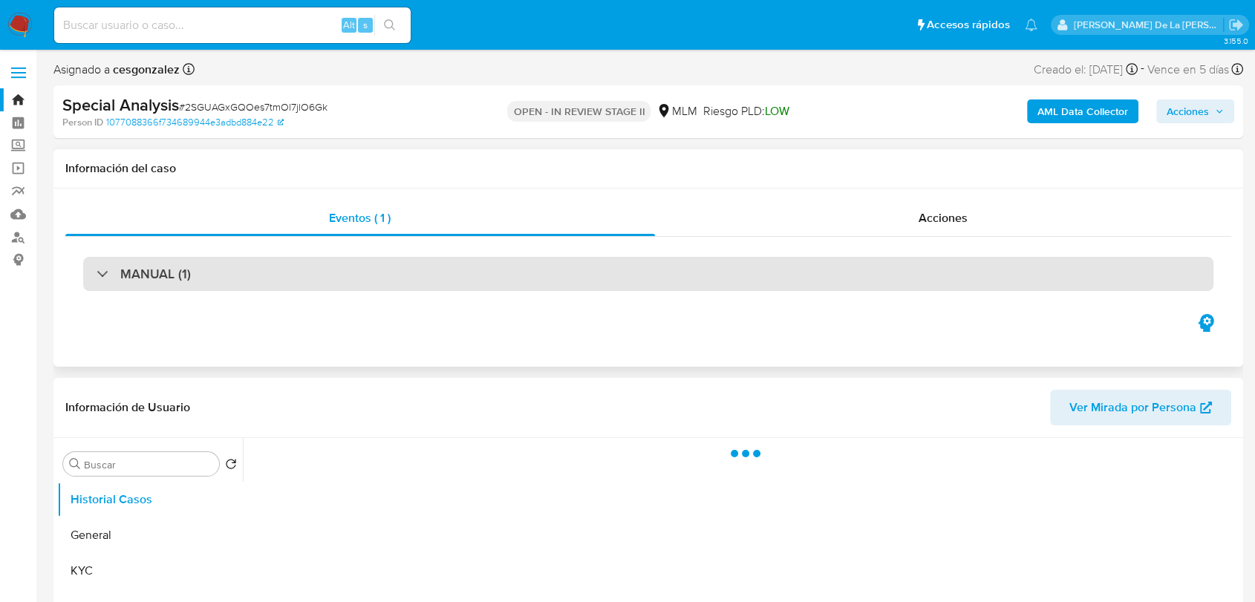
click at [425, 283] on div "MANUAL (1)" at bounding box center [648, 274] width 1130 height 34
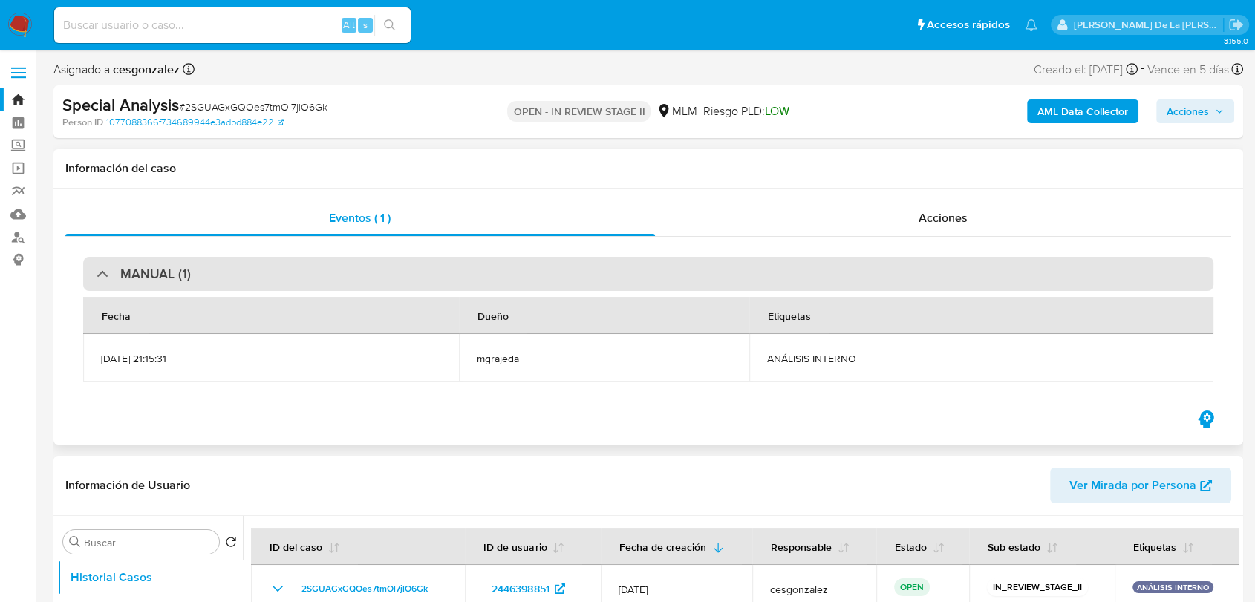
select select "10"
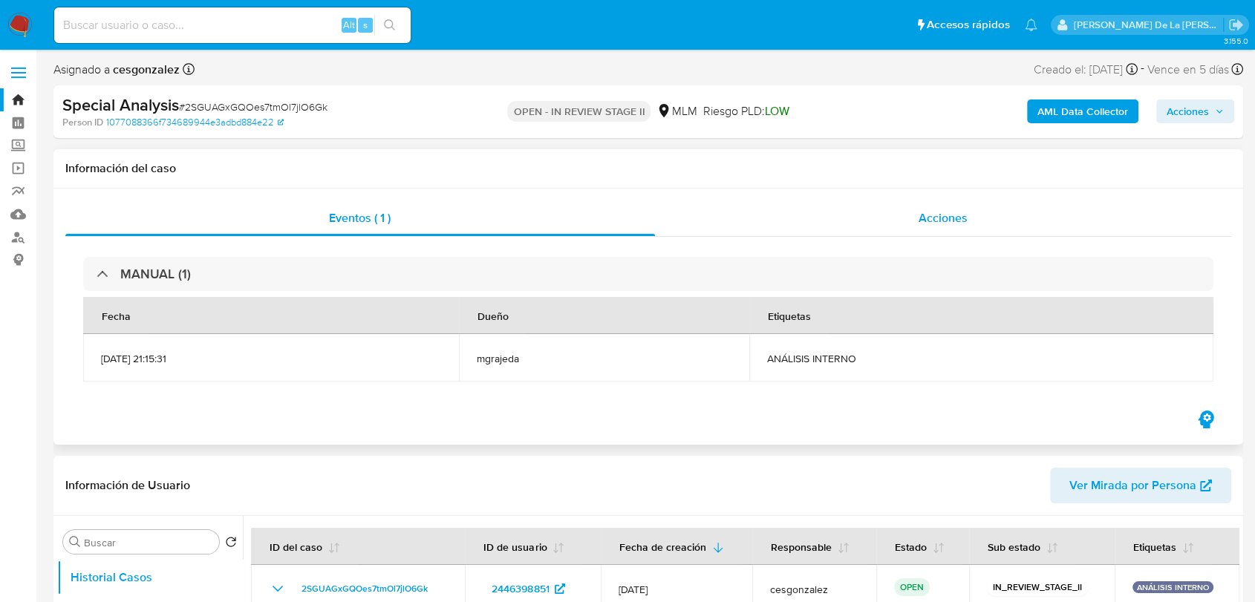
click at [942, 225] on span "Acciones" at bounding box center [942, 217] width 49 height 17
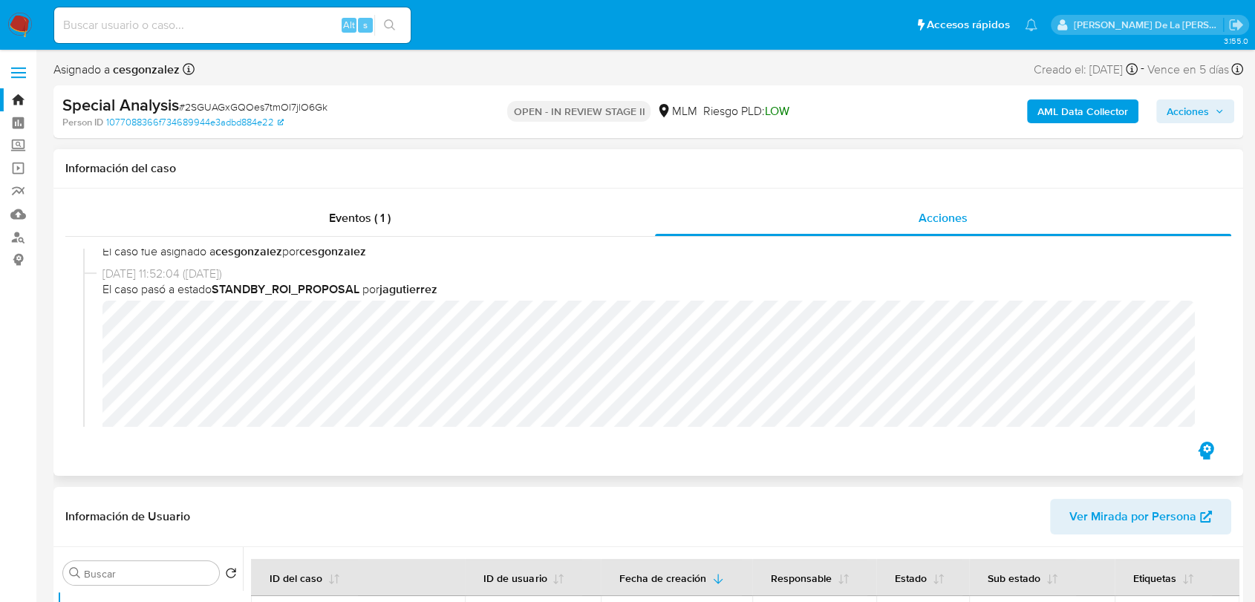
scroll to position [70, 0]
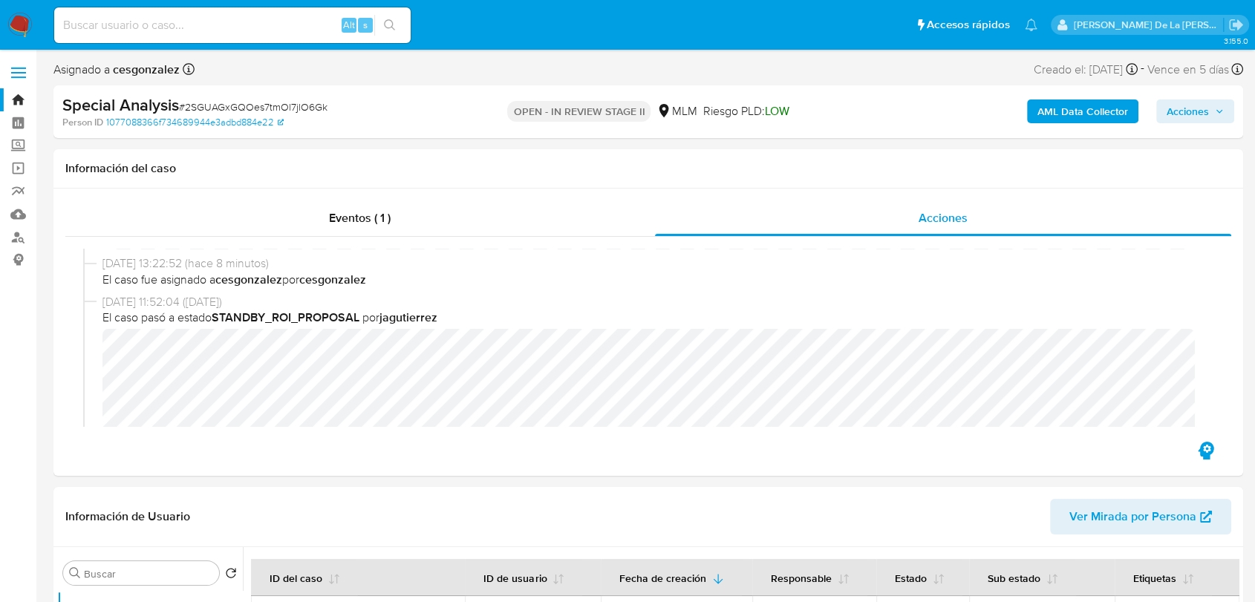
click at [16, 22] on img at bounding box center [19, 25] width 25 height 25
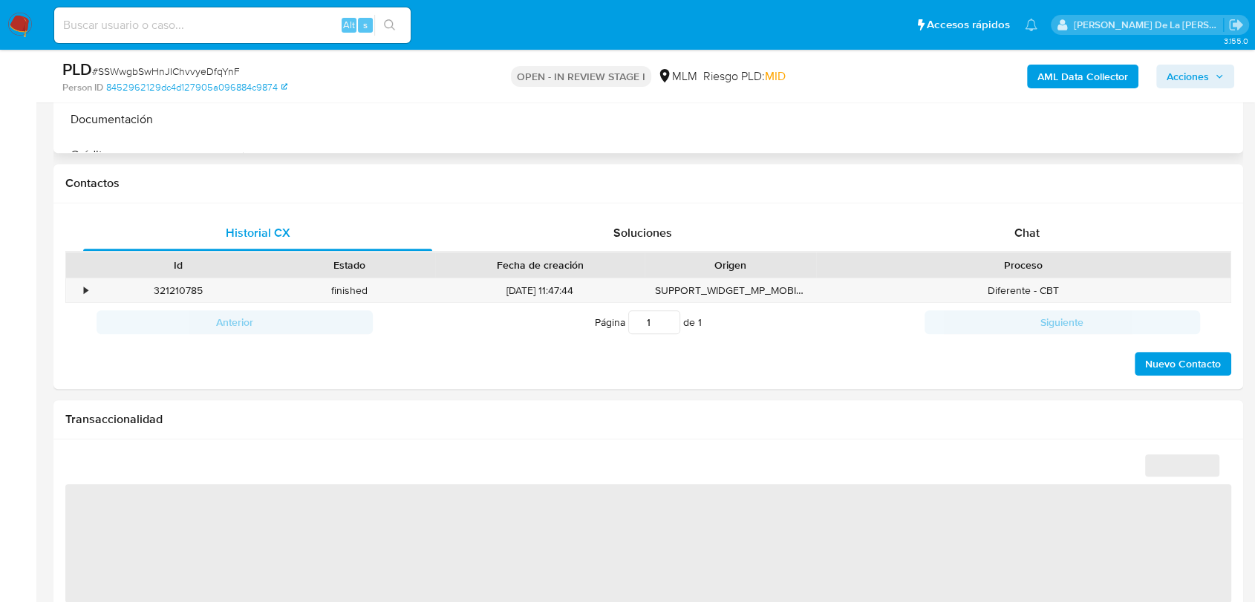
select select "10"
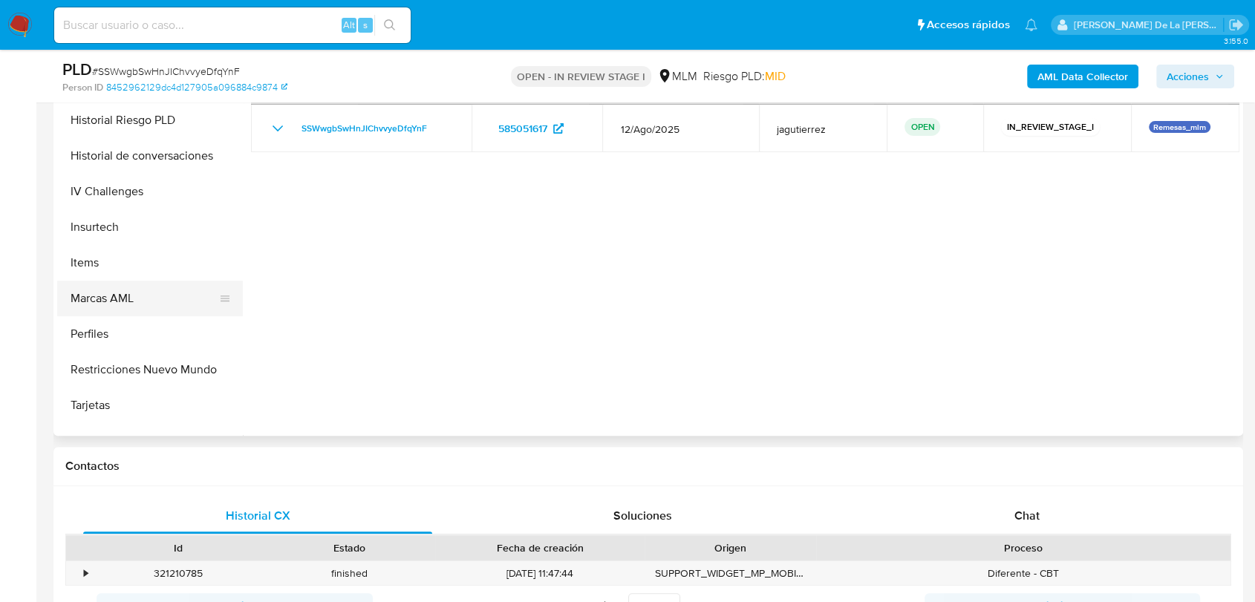
scroll to position [627, 0]
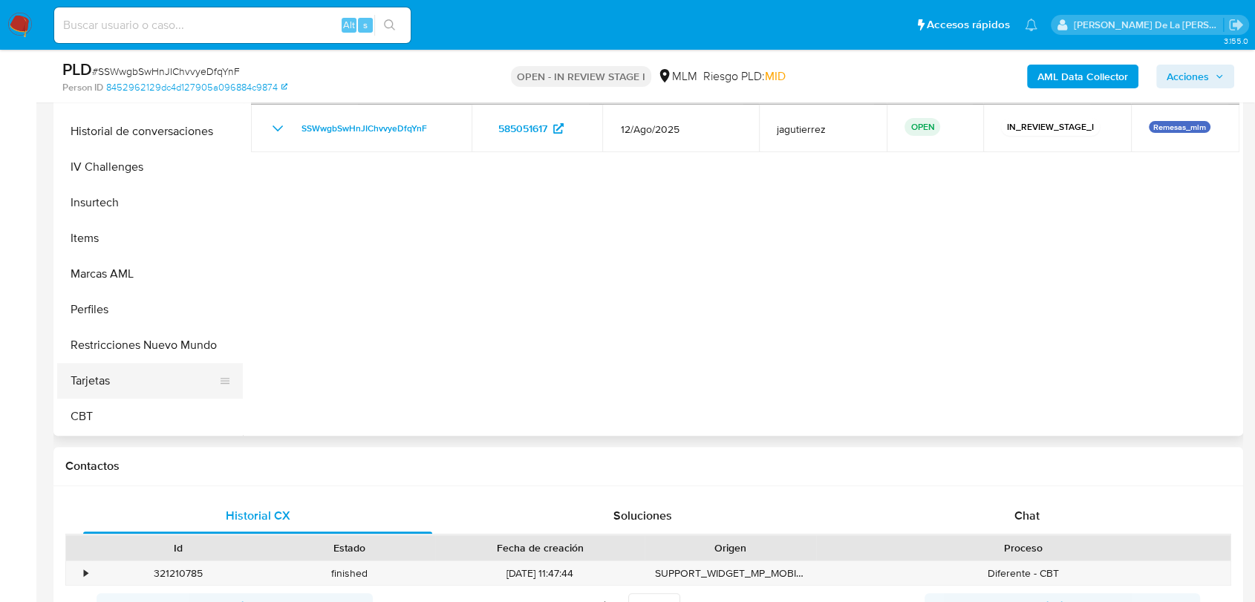
click at [157, 369] on button "Tarjetas" at bounding box center [144, 381] width 174 height 36
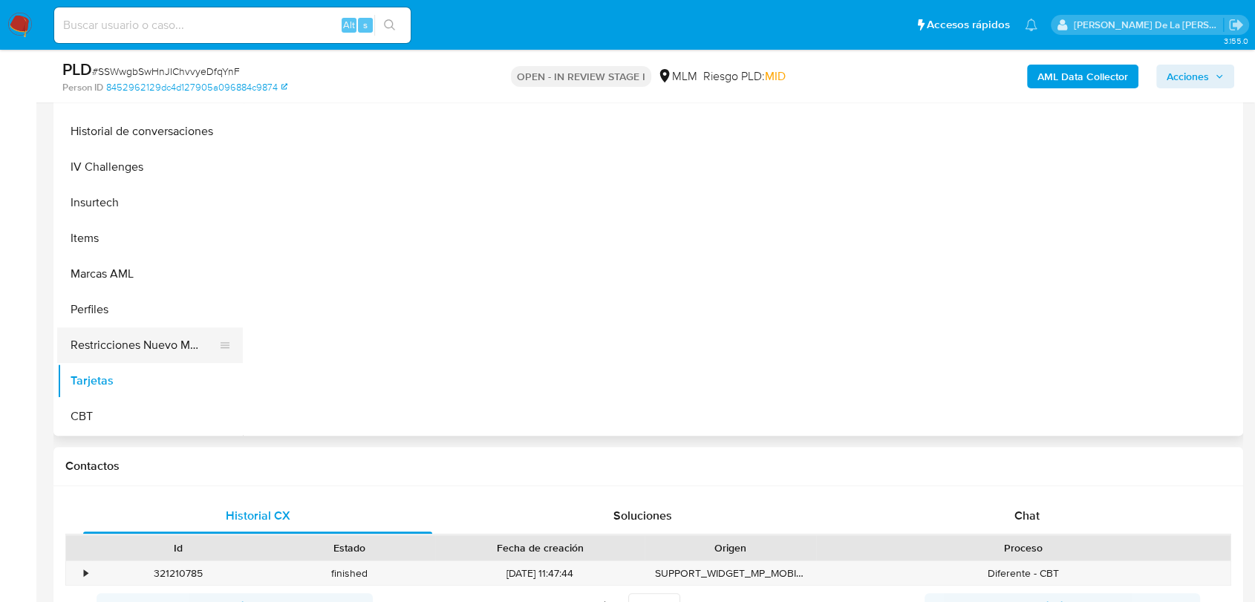
click at [173, 346] on button "Restricciones Nuevo Mundo" at bounding box center [144, 345] width 174 height 36
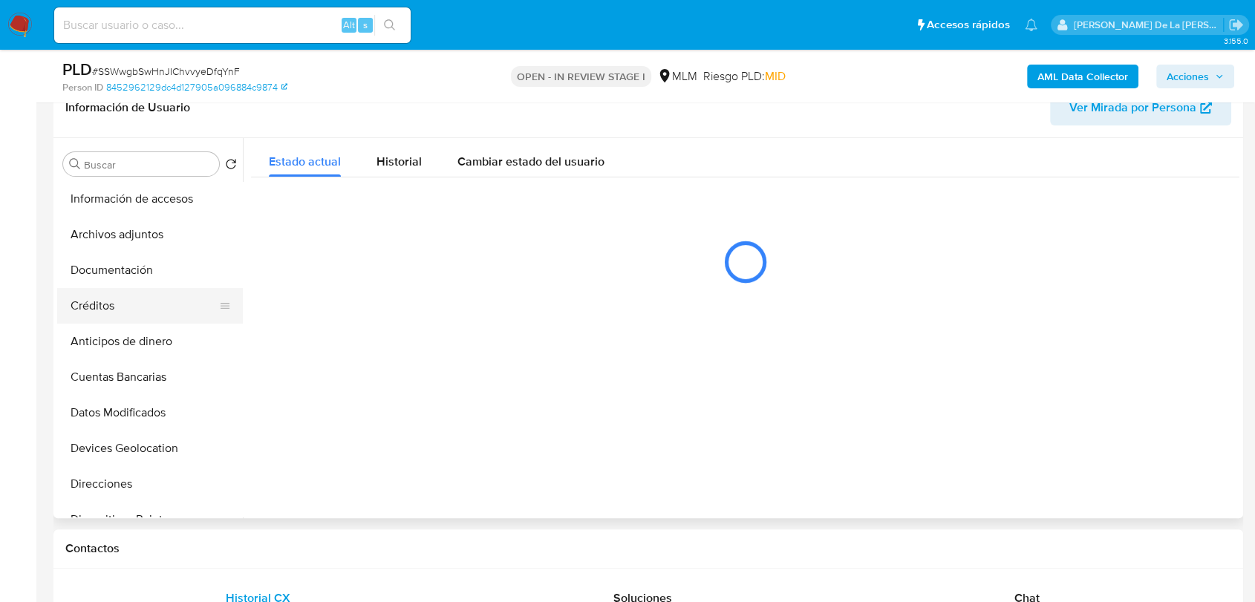
scroll to position [0, 0]
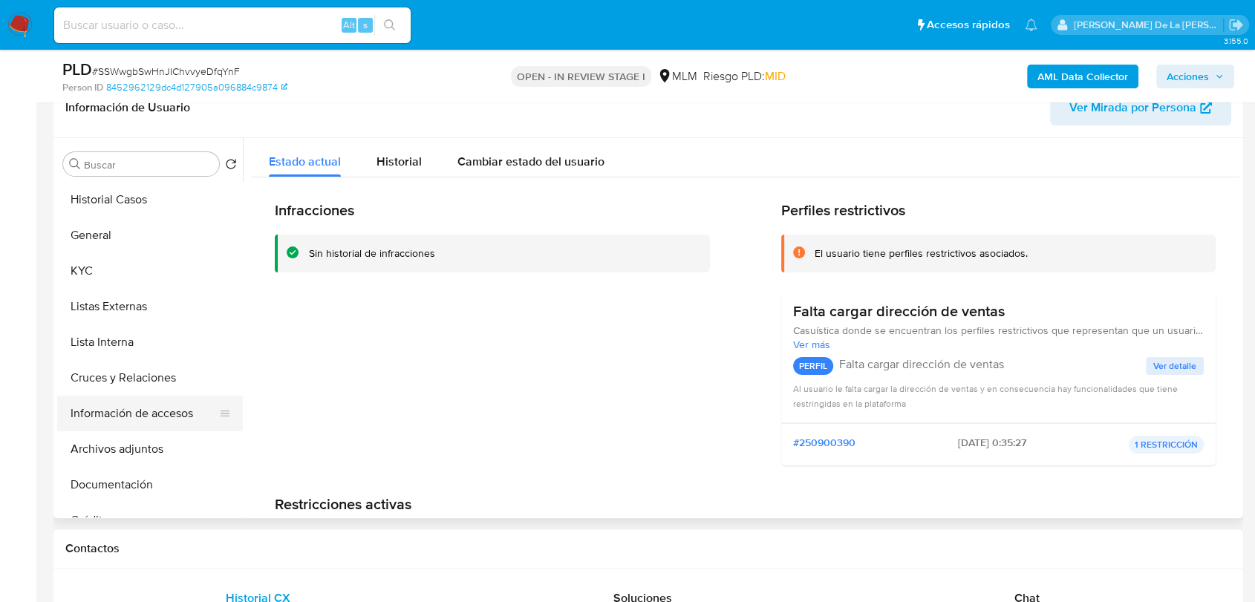
click at [171, 407] on button "Información de accesos" at bounding box center [144, 414] width 174 height 36
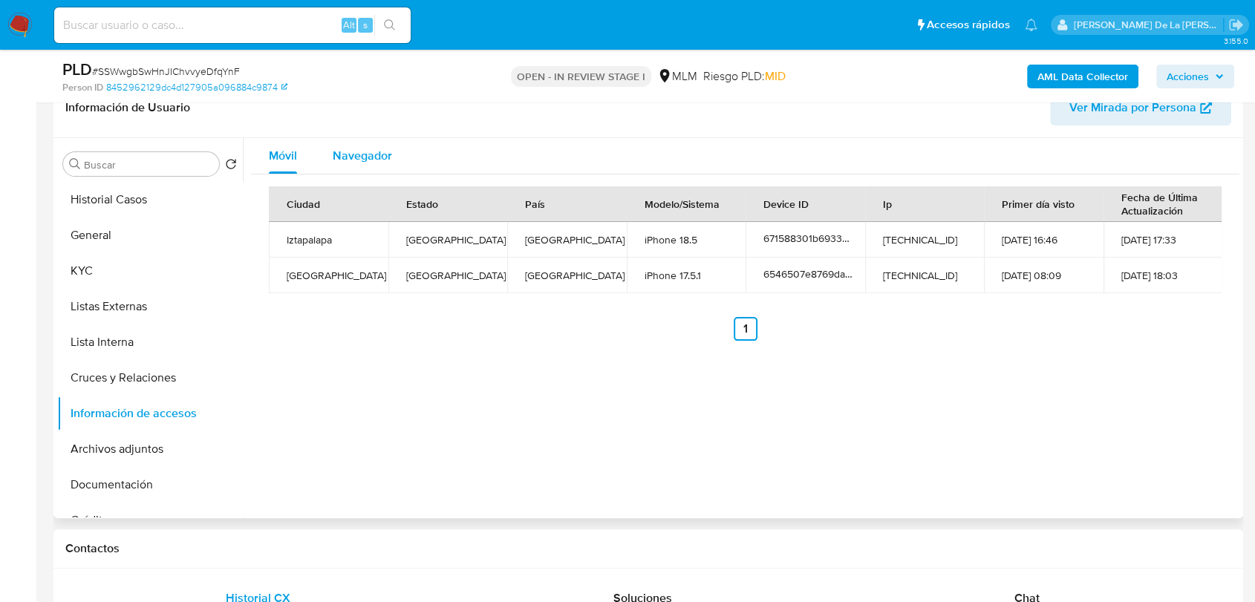
click at [361, 163] on div "Navegador" at bounding box center [362, 156] width 59 height 36
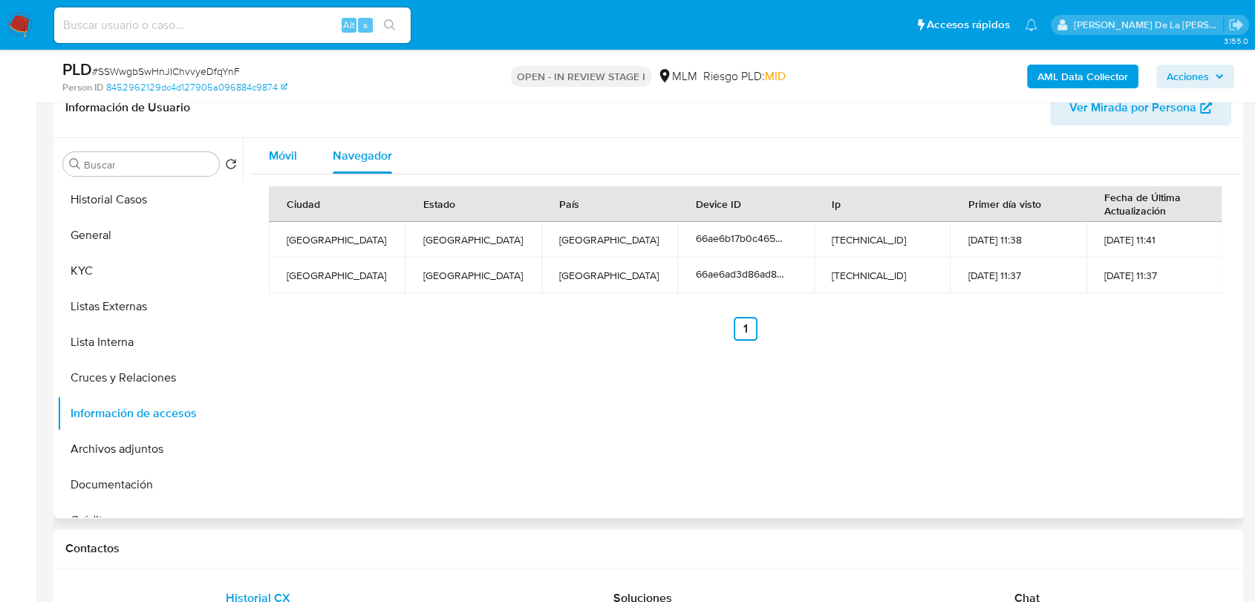
click at [273, 155] on span "Móvil" at bounding box center [283, 155] width 28 height 17
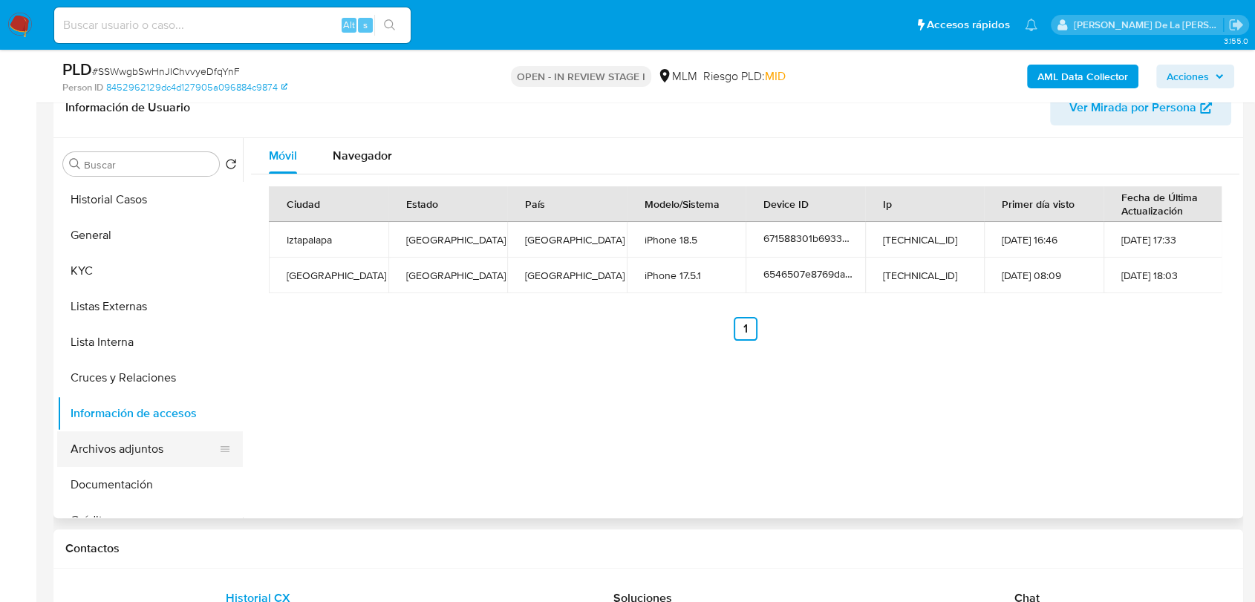
click at [160, 440] on button "Archivos adjuntos" at bounding box center [144, 449] width 174 height 36
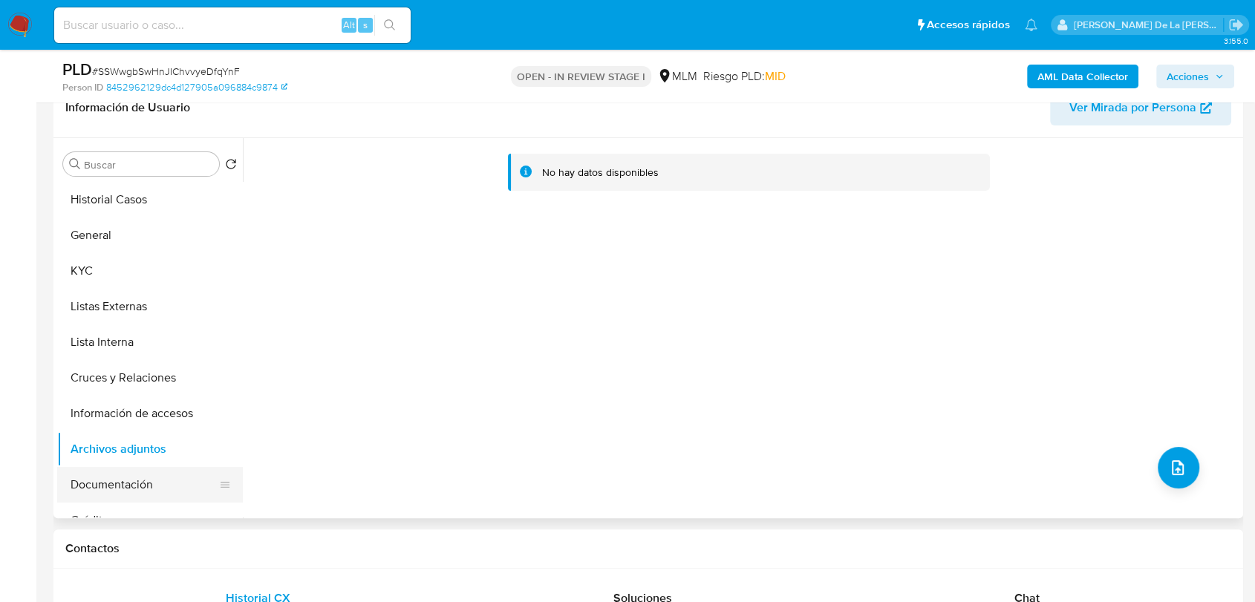
click at [137, 479] on button "Documentación" at bounding box center [144, 485] width 174 height 36
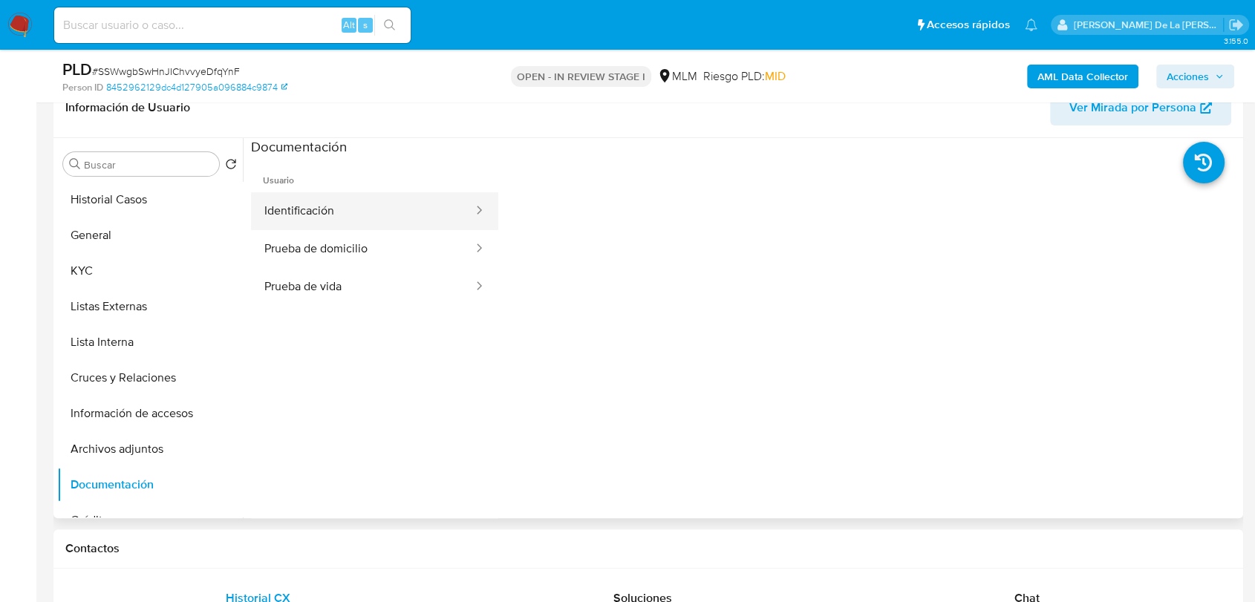
click at [393, 192] on button "Identificación" at bounding box center [362, 211] width 223 height 38
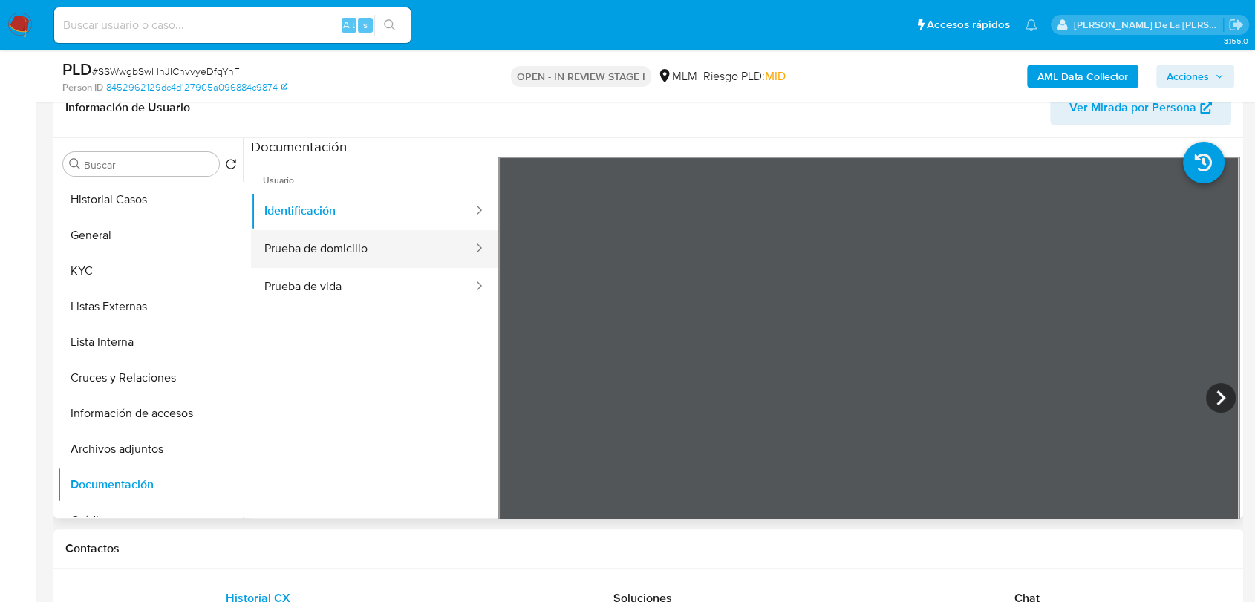
click at [404, 230] on button "Prueba de domicilio" at bounding box center [362, 249] width 223 height 38
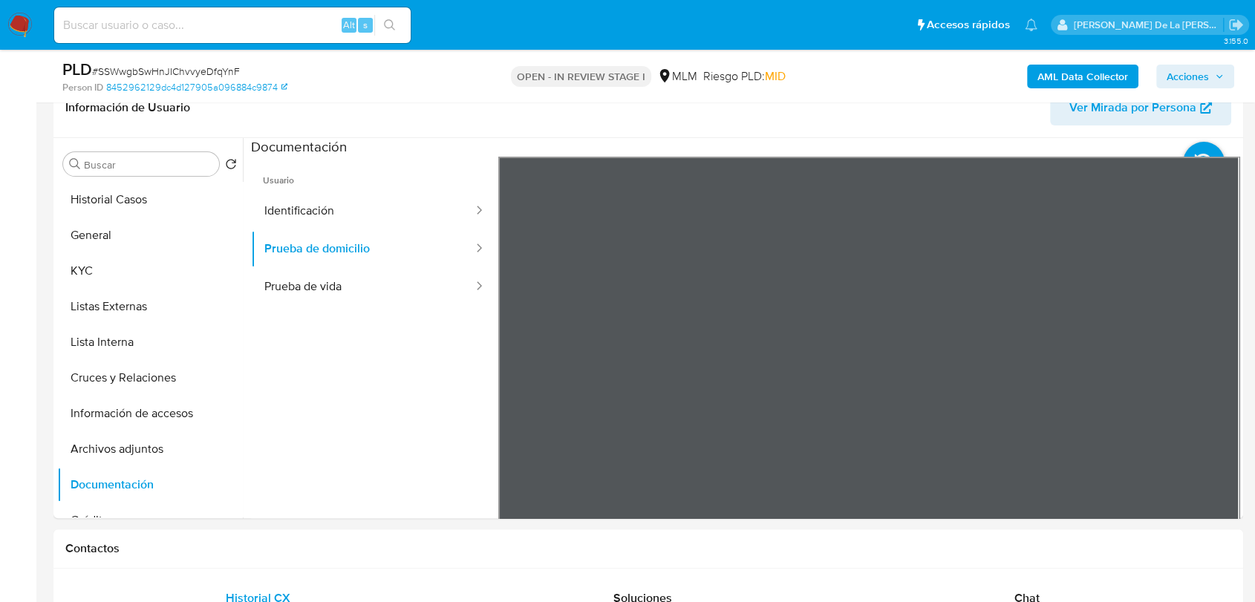
drag, startPoint x: 388, startPoint y: 278, endPoint x: 402, endPoint y: 276, distance: 14.2
click at [388, 277] on button "Prueba de vida" at bounding box center [362, 287] width 223 height 38
click at [131, 348] on button "Lista Interna" at bounding box center [144, 342] width 174 height 36
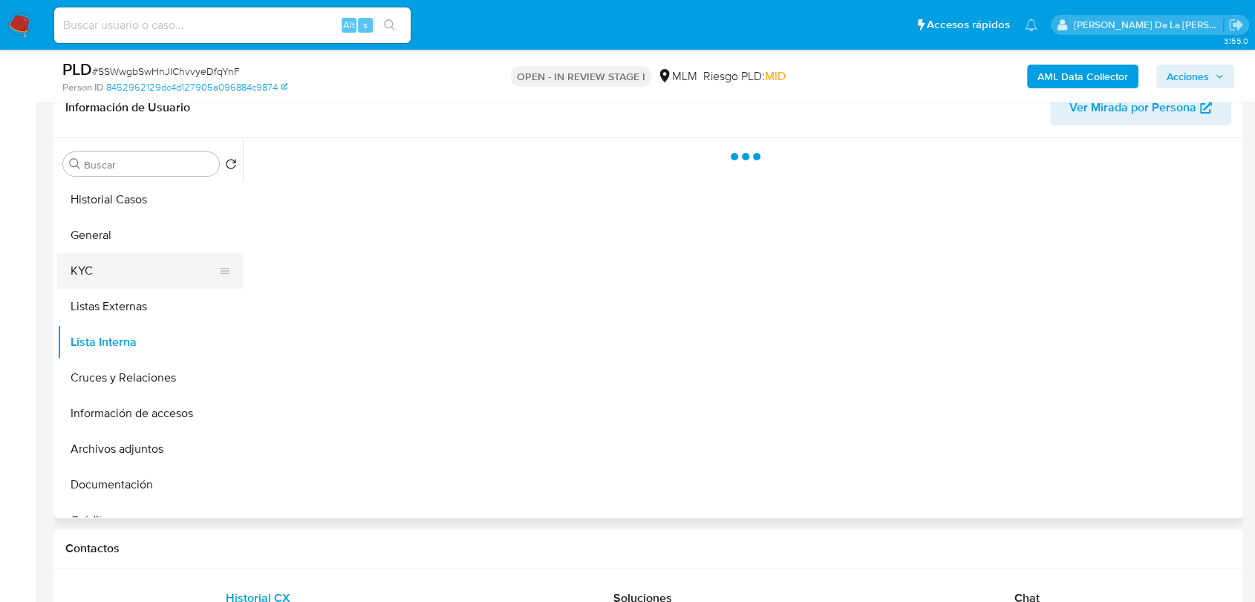
click at [140, 285] on button "KYC" at bounding box center [144, 271] width 174 height 36
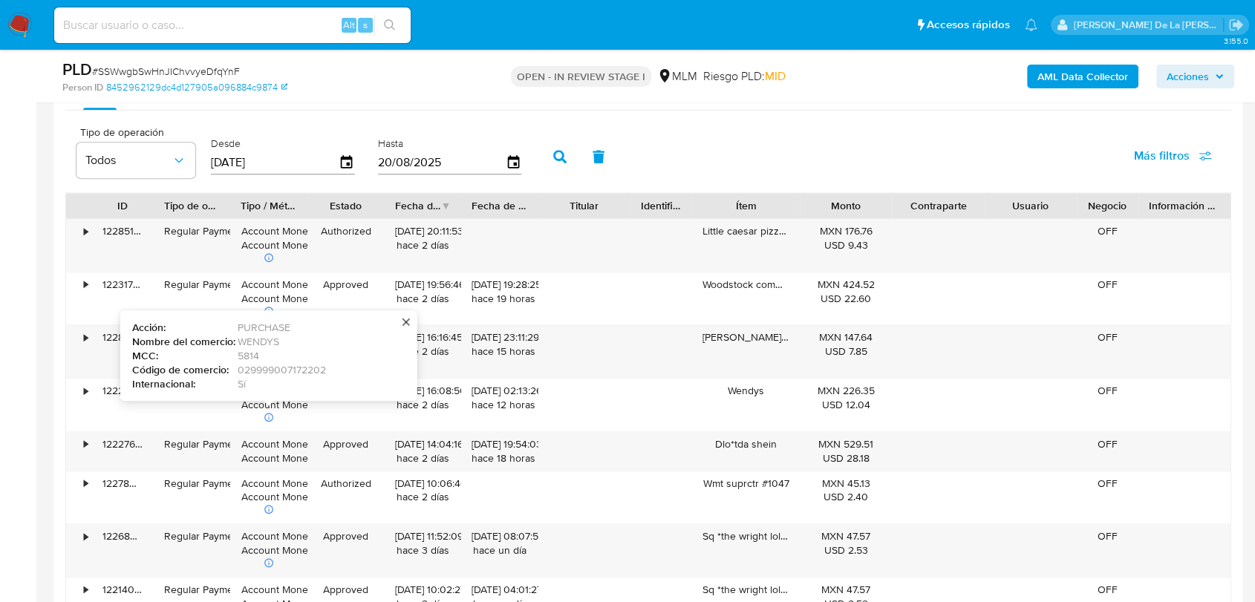
scroll to position [1485, 0]
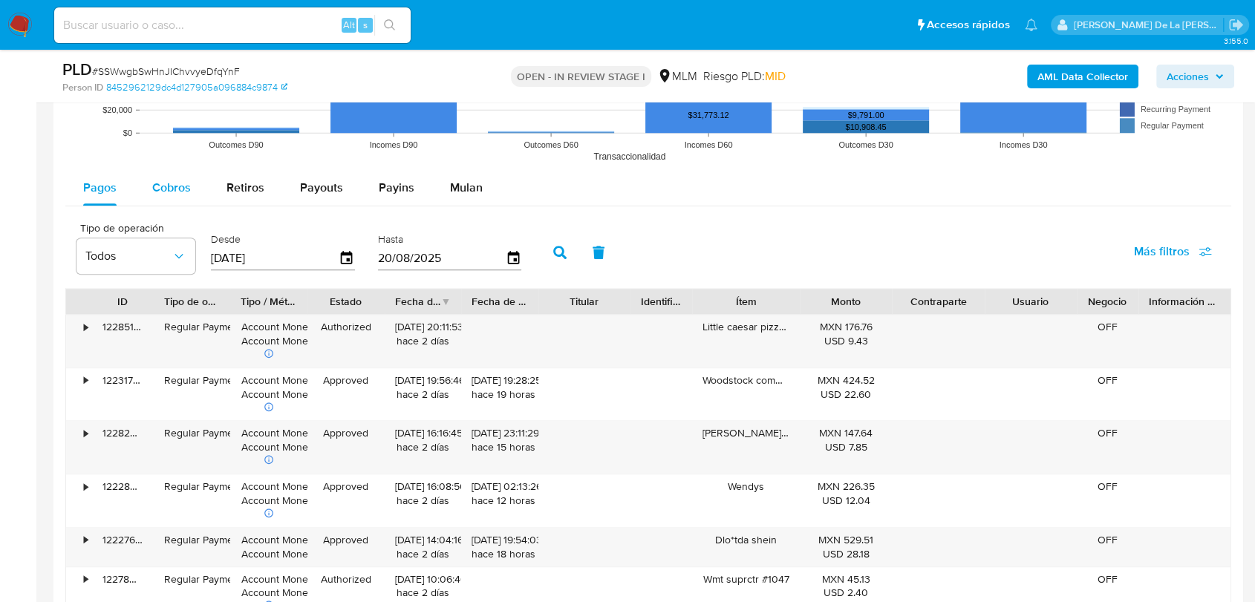
click span "Cobros"
select select "10"
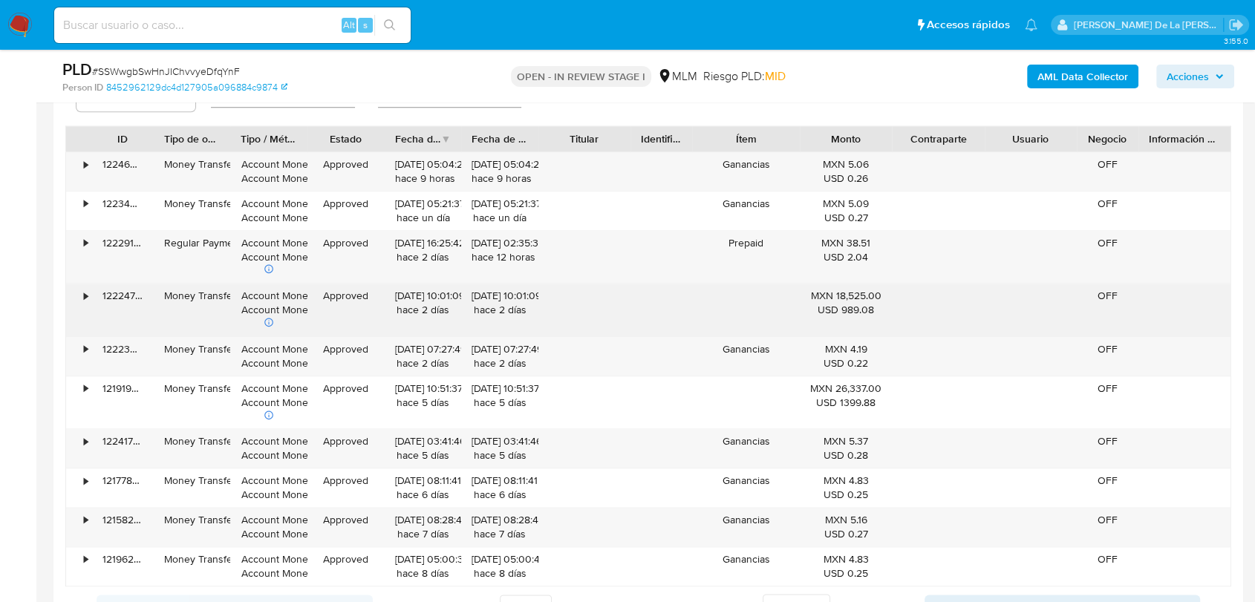
scroll to position [1650, 0]
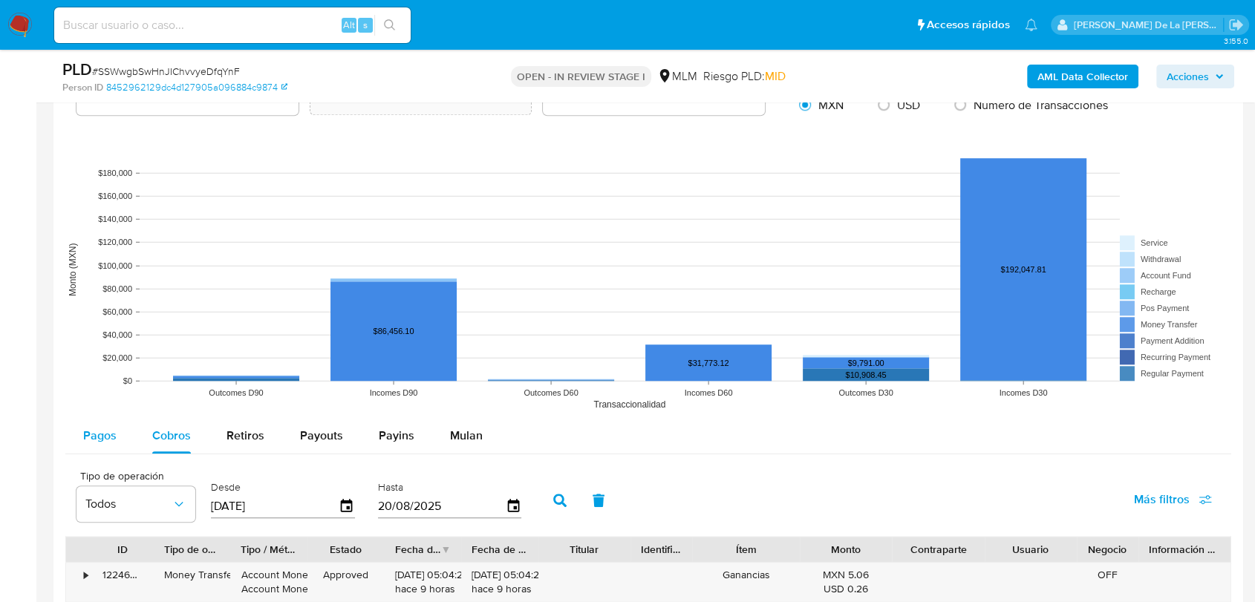
click div "Pagos"
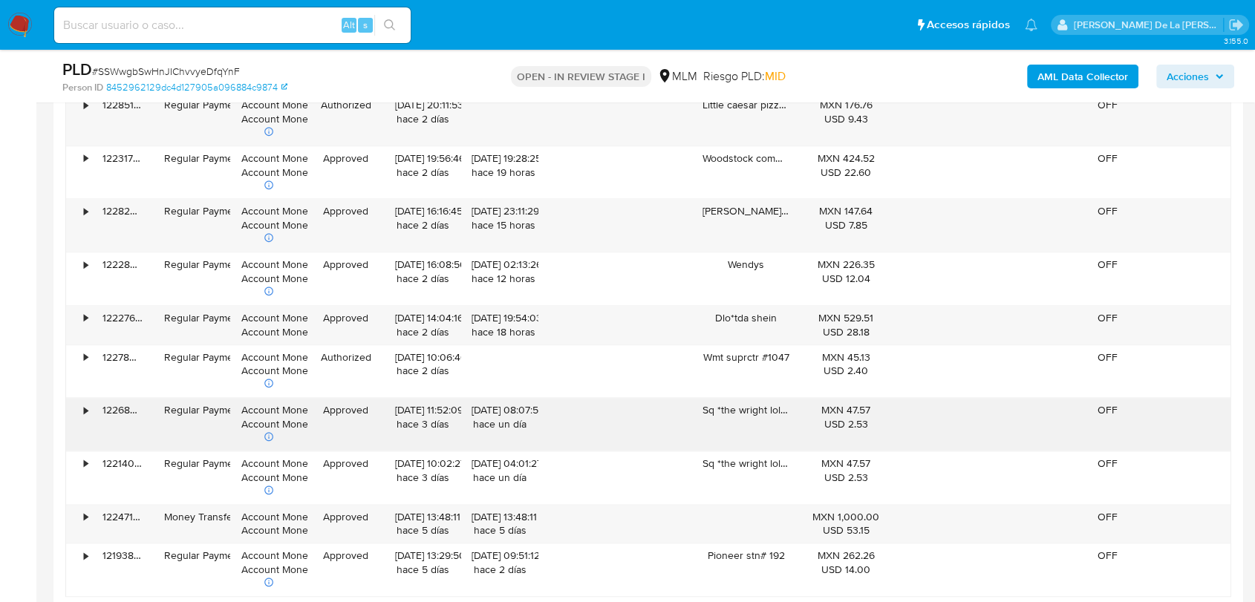
scroll to position [1814, 0]
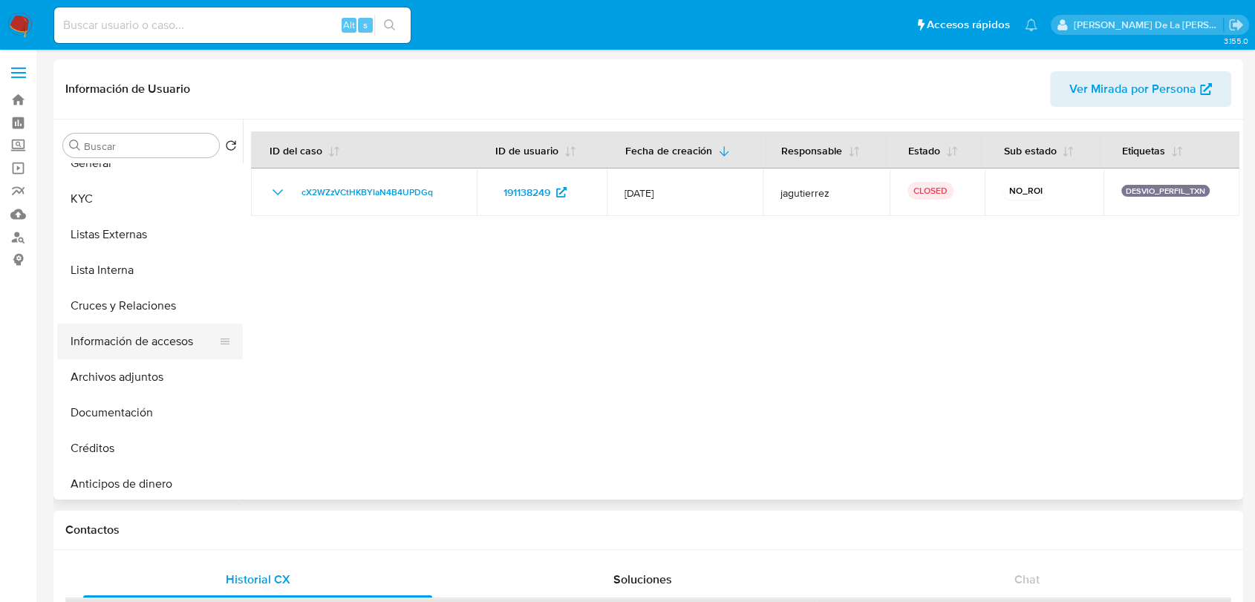
select select "10"
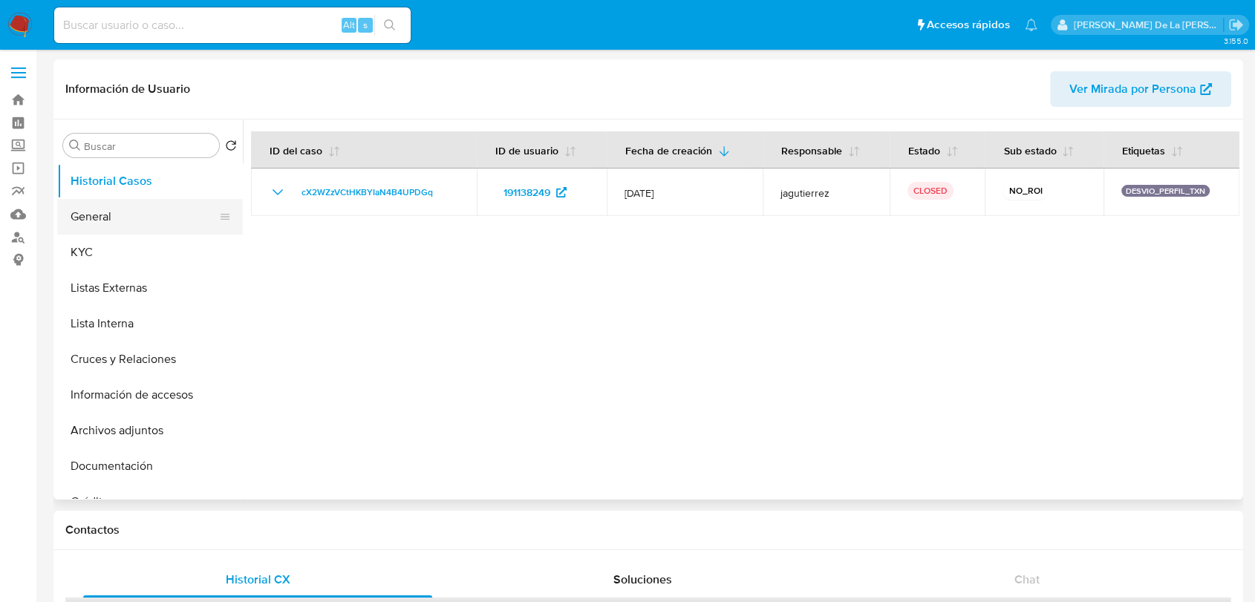
click at [137, 229] on button "General" at bounding box center [144, 217] width 174 height 36
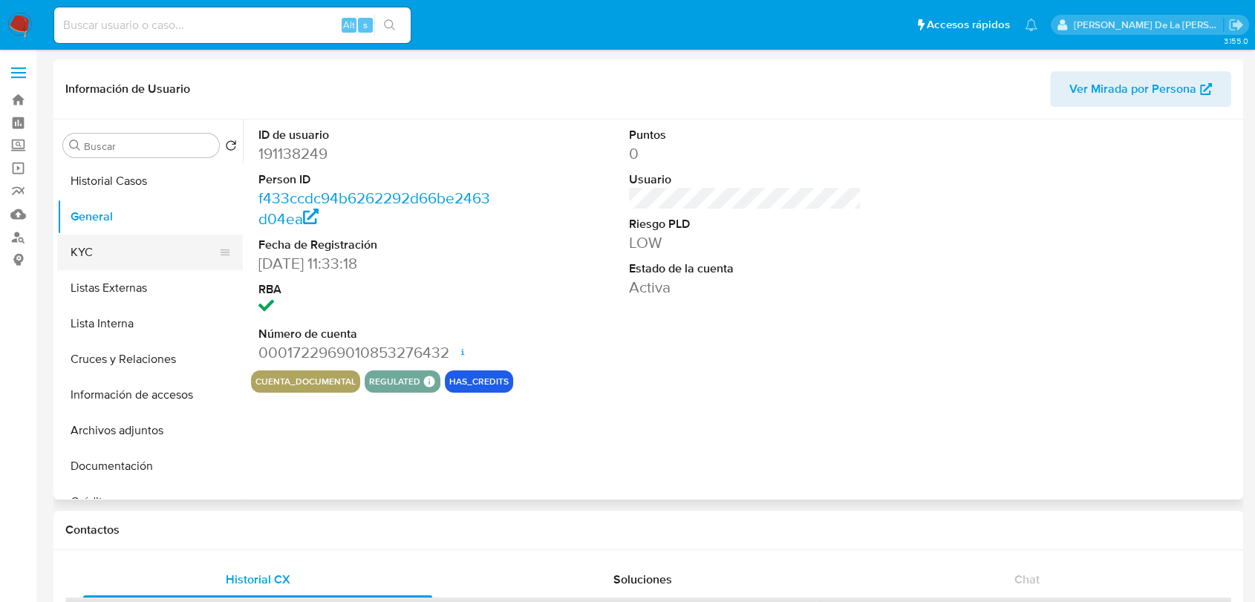
click at [134, 260] on button "KYC" at bounding box center [144, 253] width 174 height 36
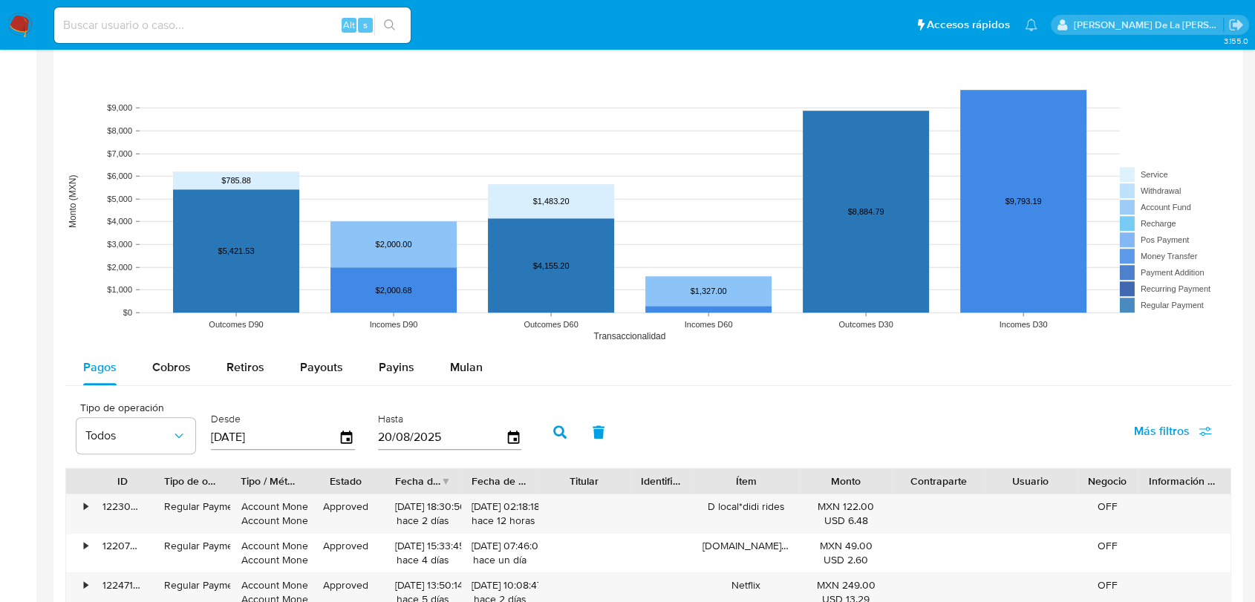
scroll to position [1402, 0]
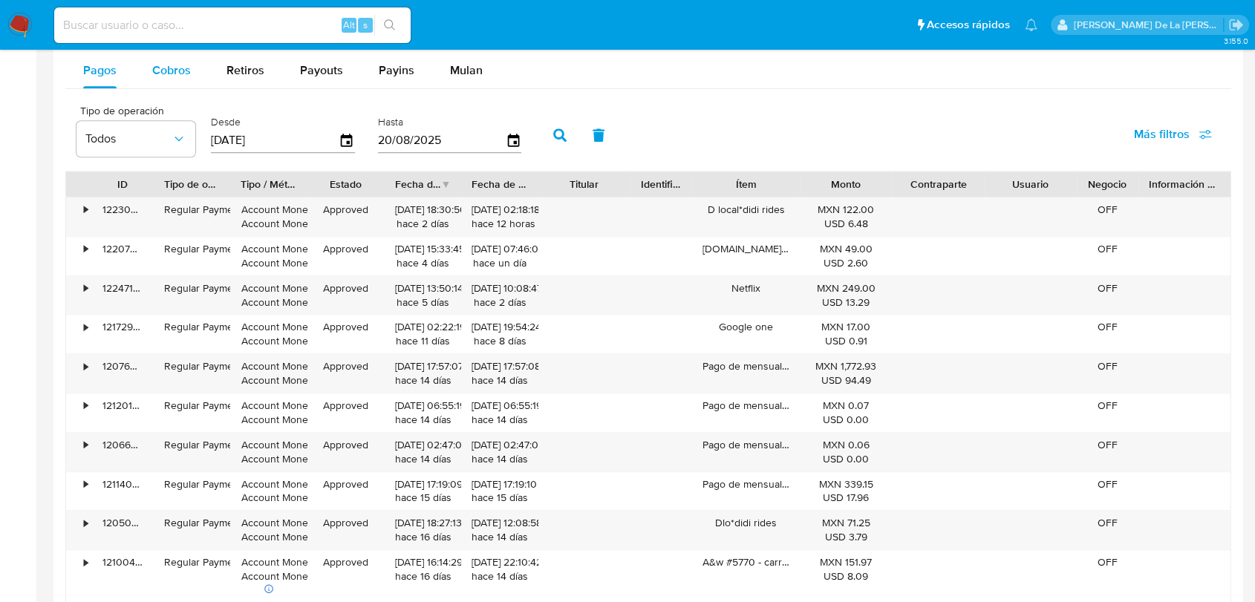
click at [150, 65] on button "Cobros" at bounding box center [171, 71] width 74 height 36
select select "10"
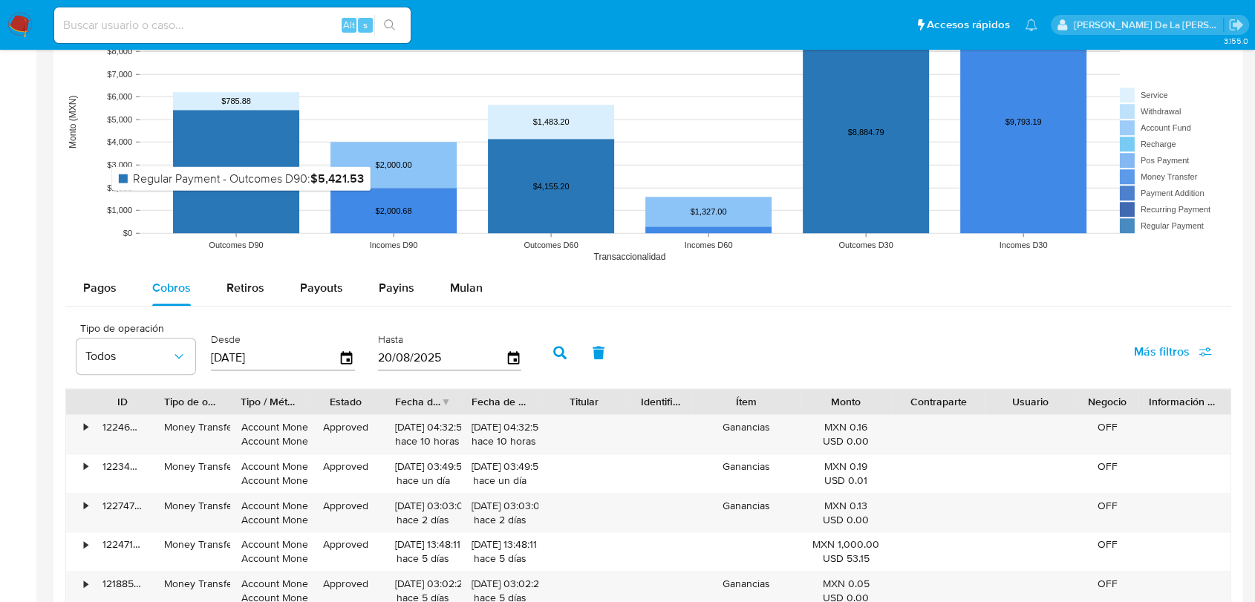
scroll to position [1174, 0]
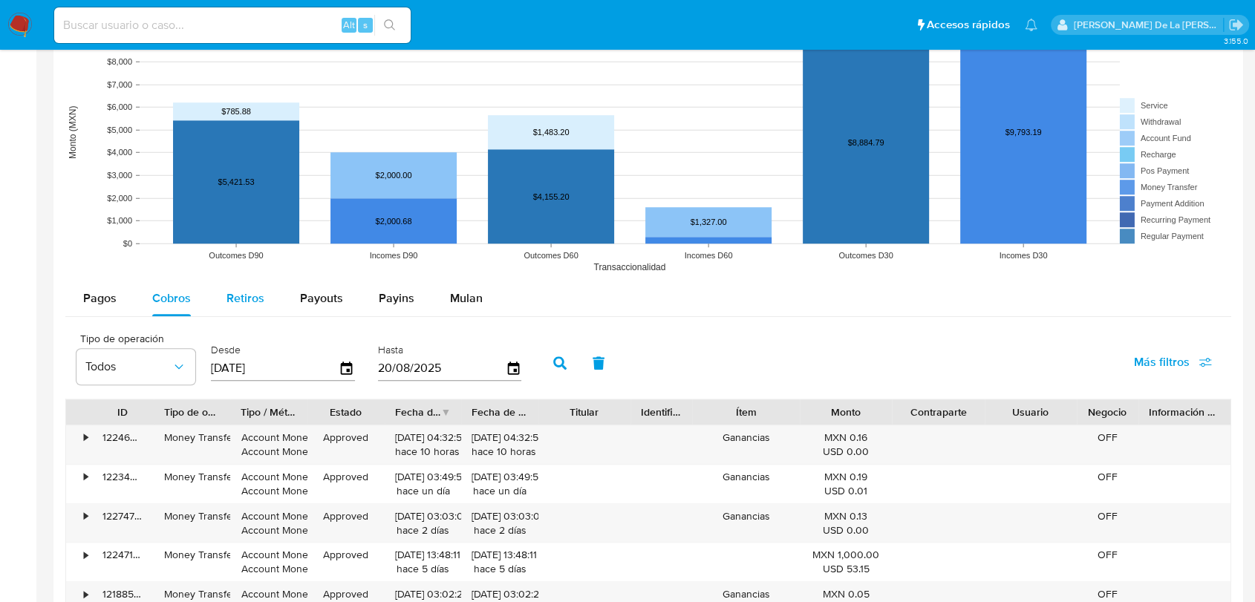
click at [249, 304] on span "Retiros" at bounding box center [245, 298] width 38 height 17
select select "10"
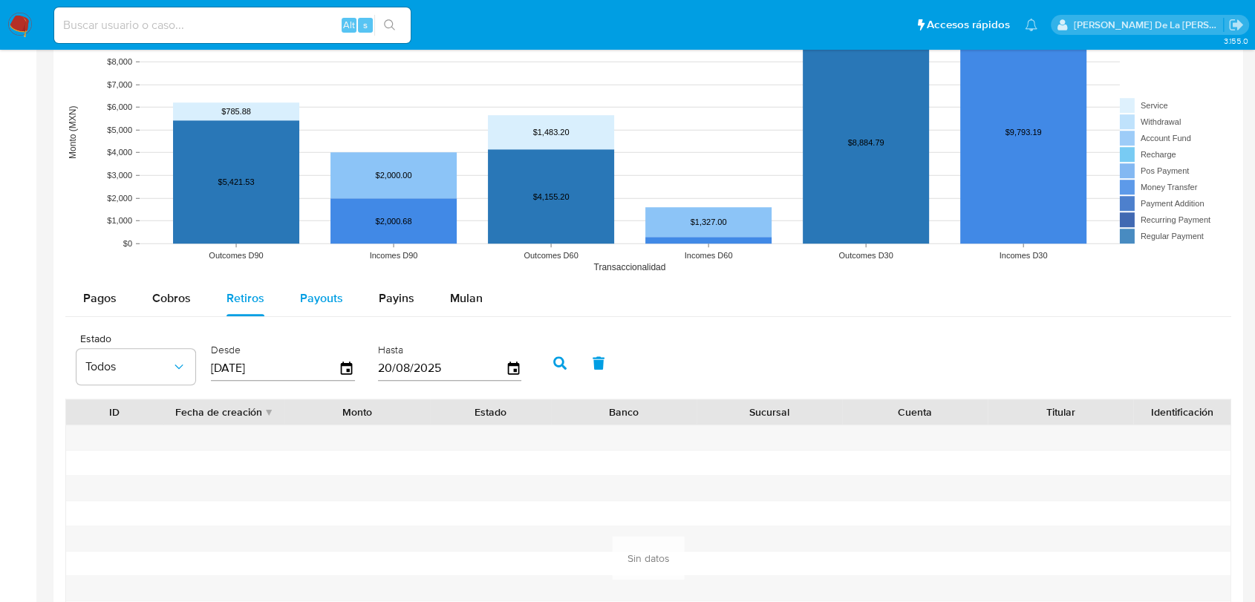
click at [315, 300] on span "Payouts" at bounding box center [321, 298] width 43 height 17
select select "10"
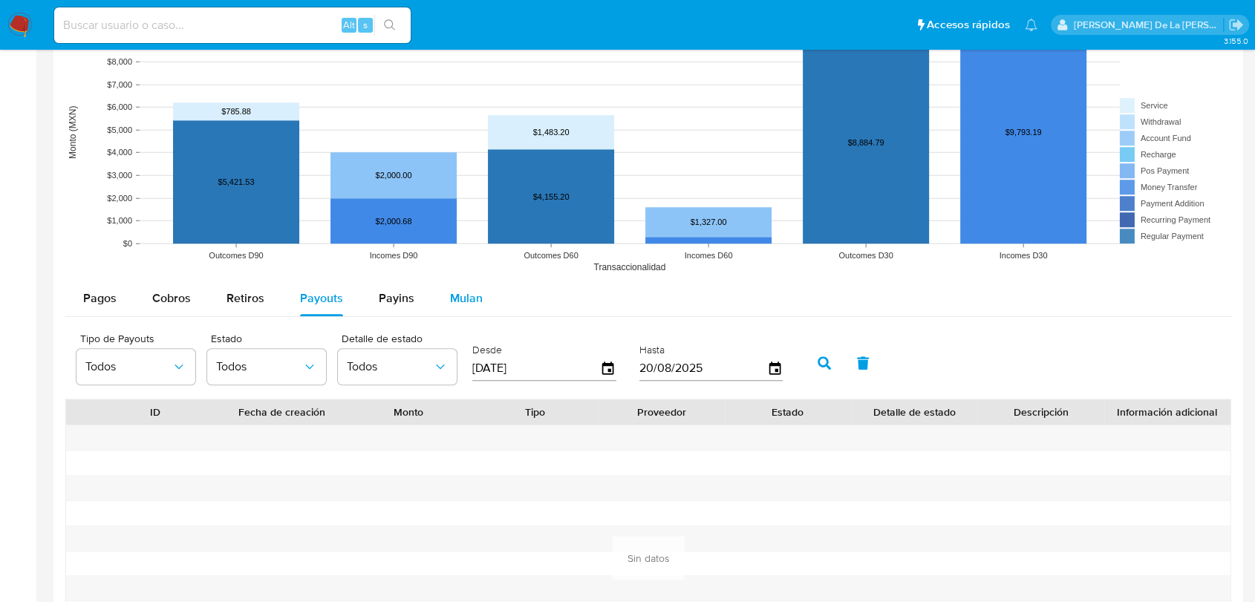
click at [463, 287] on div "Mulan" at bounding box center [466, 299] width 33 height 36
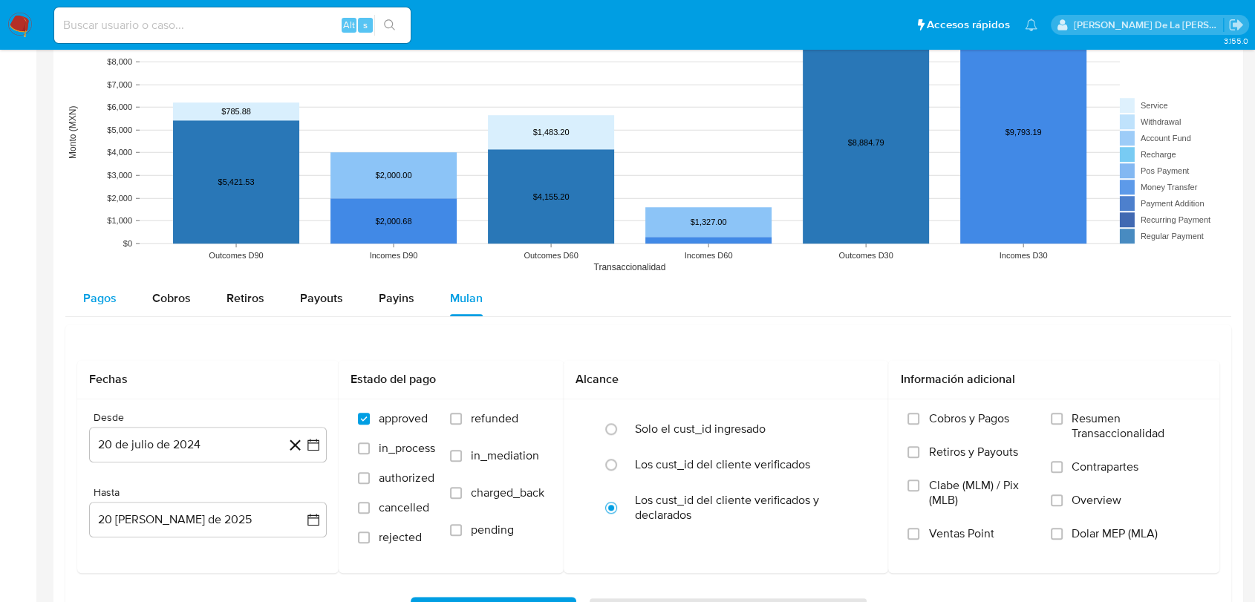
click at [131, 309] on button "Pagos" at bounding box center [99, 299] width 69 height 36
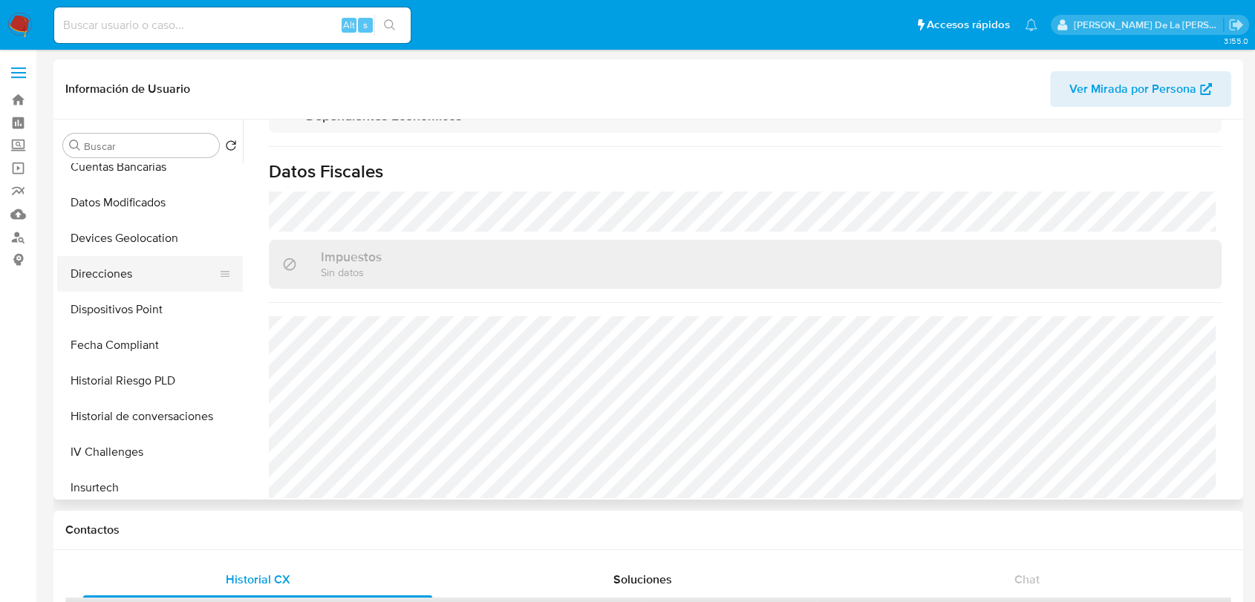
scroll to position [412, 0]
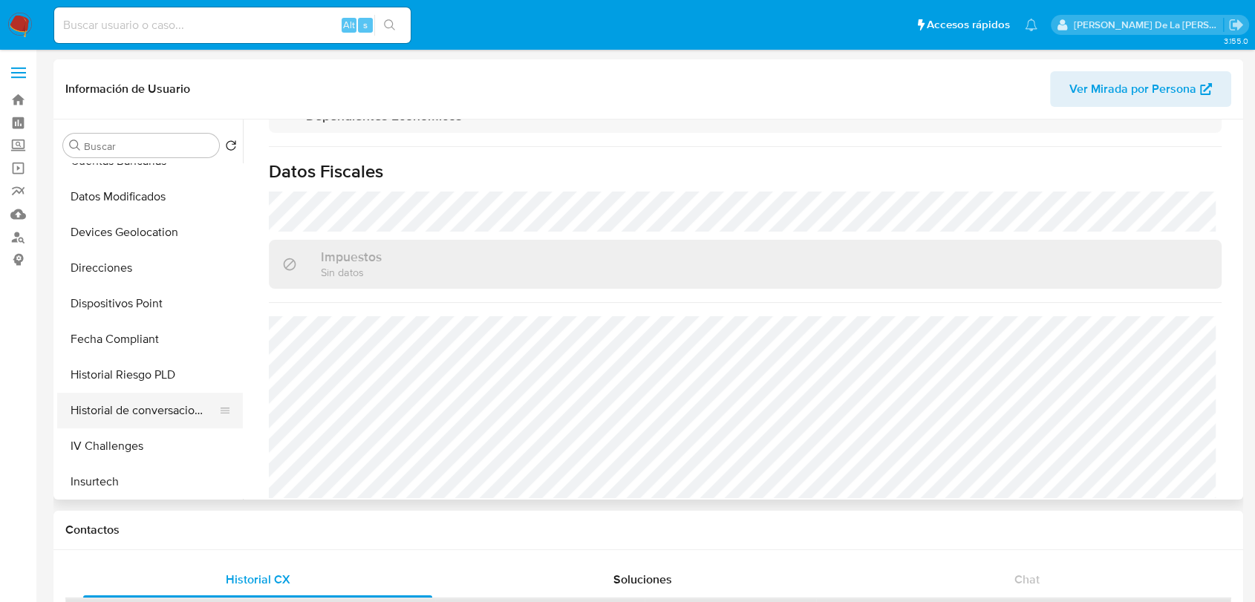
click at [148, 397] on button "Historial de conversaciones" at bounding box center [144, 411] width 174 height 36
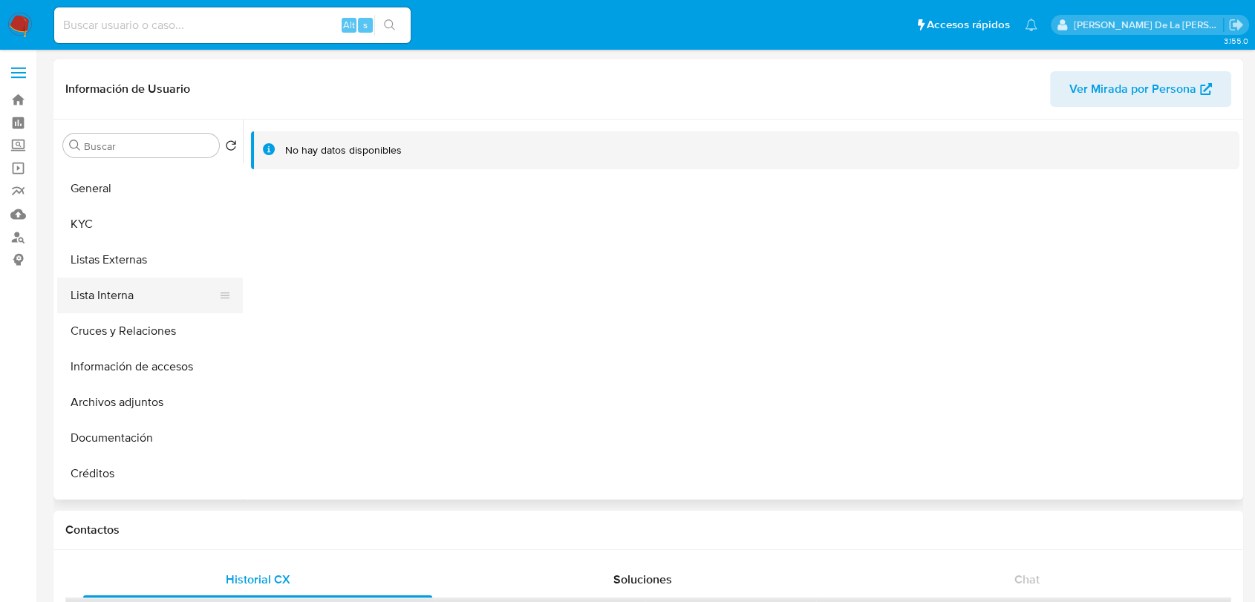
scroll to position [0, 0]
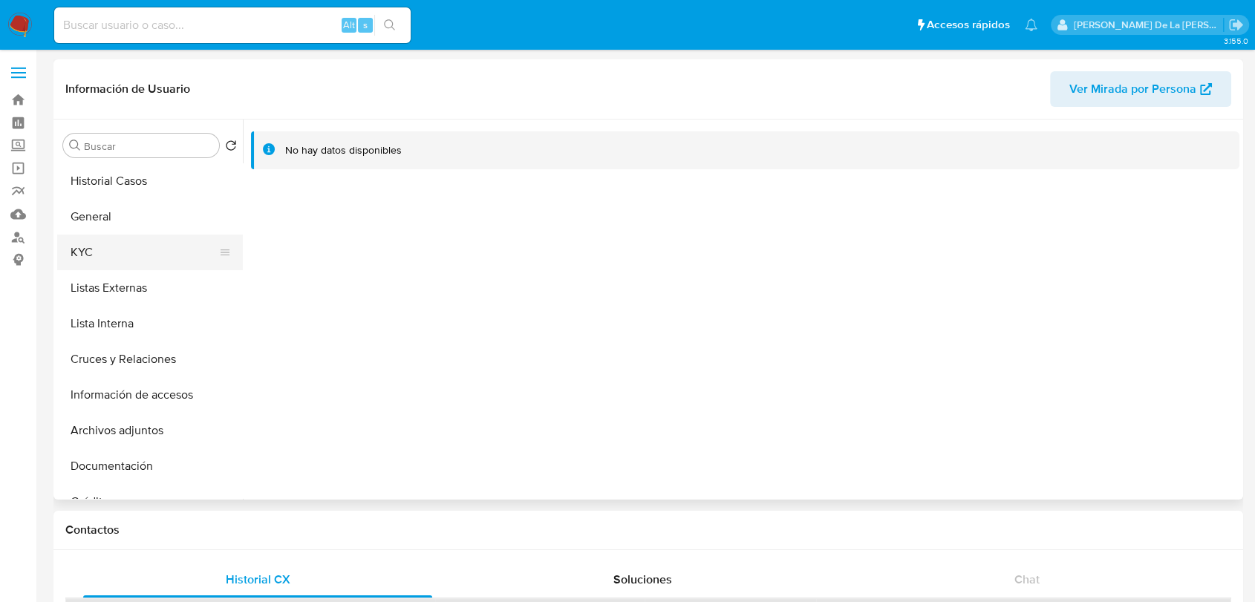
click at [152, 246] on button "KYC" at bounding box center [144, 253] width 174 height 36
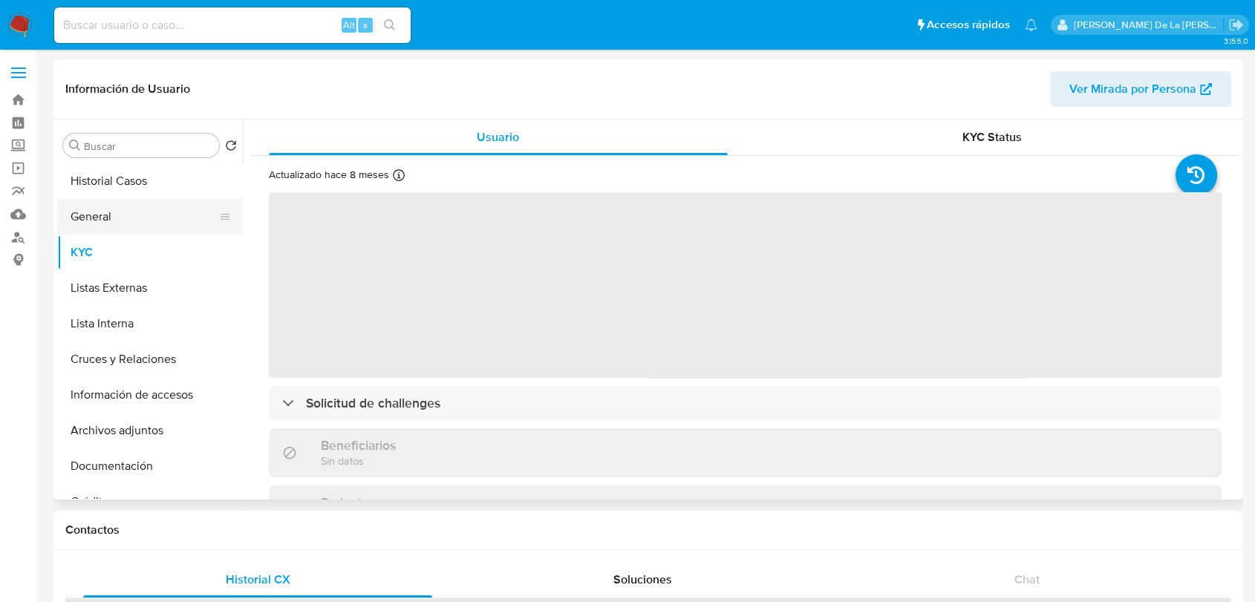
click at [154, 216] on button "General" at bounding box center [144, 217] width 174 height 36
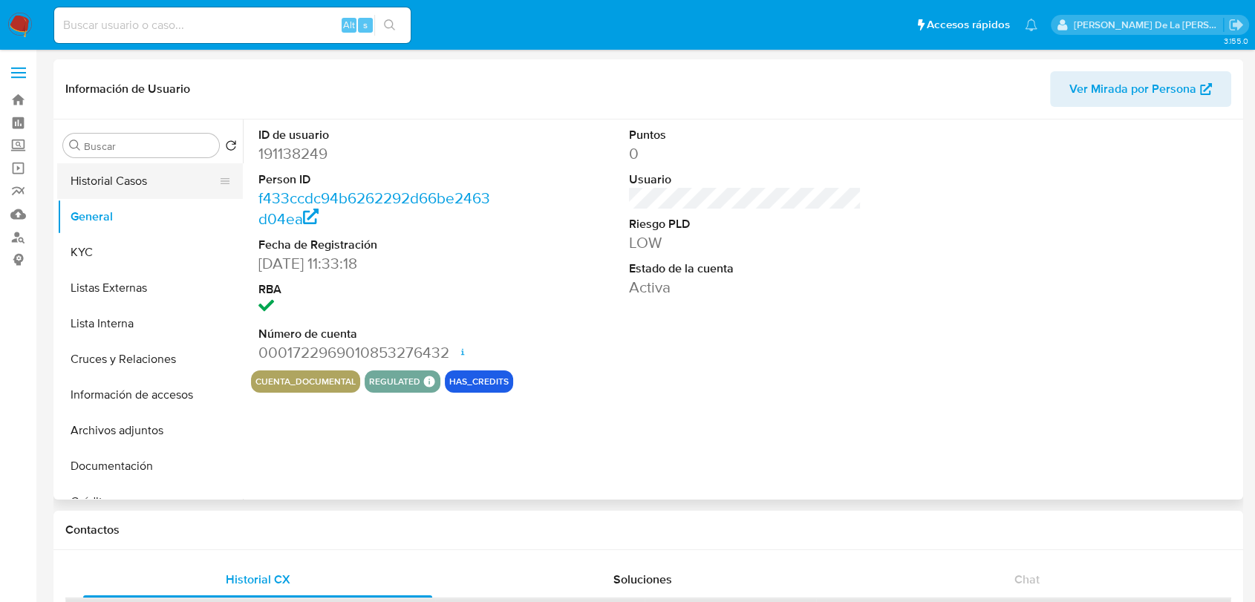
click at [165, 184] on button "Historial Casos" at bounding box center [144, 181] width 174 height 36
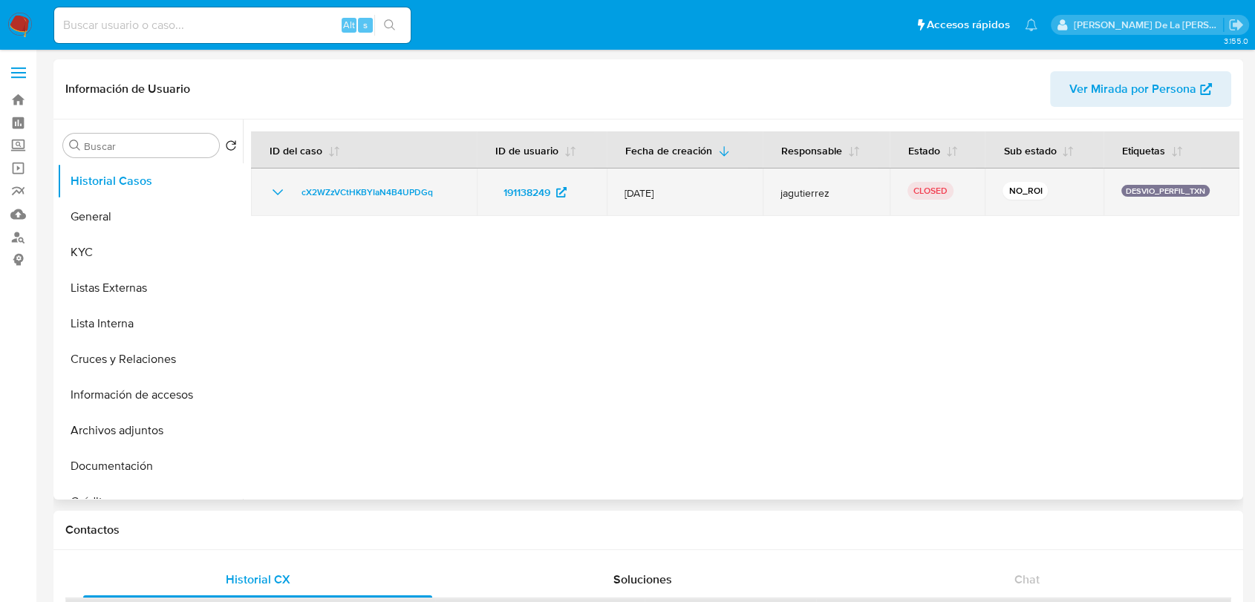
click at [278, 192] on icon "Mostrar/Ocultar" at bounding box center [277, 192] width 10 height 6
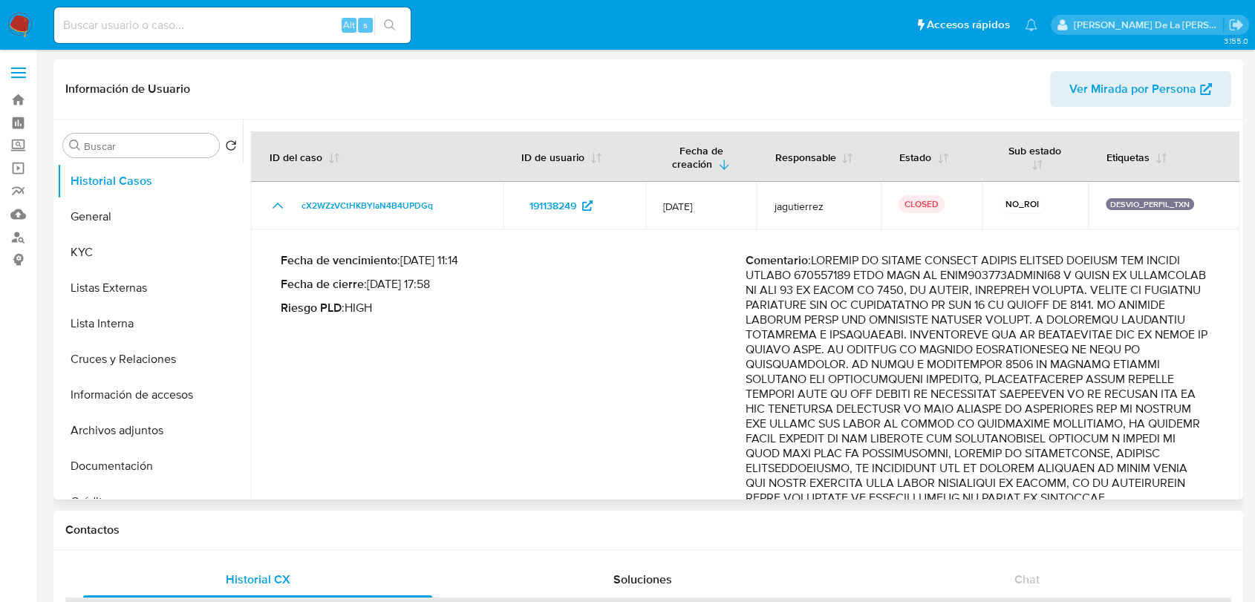
scroll to position [60, 0]
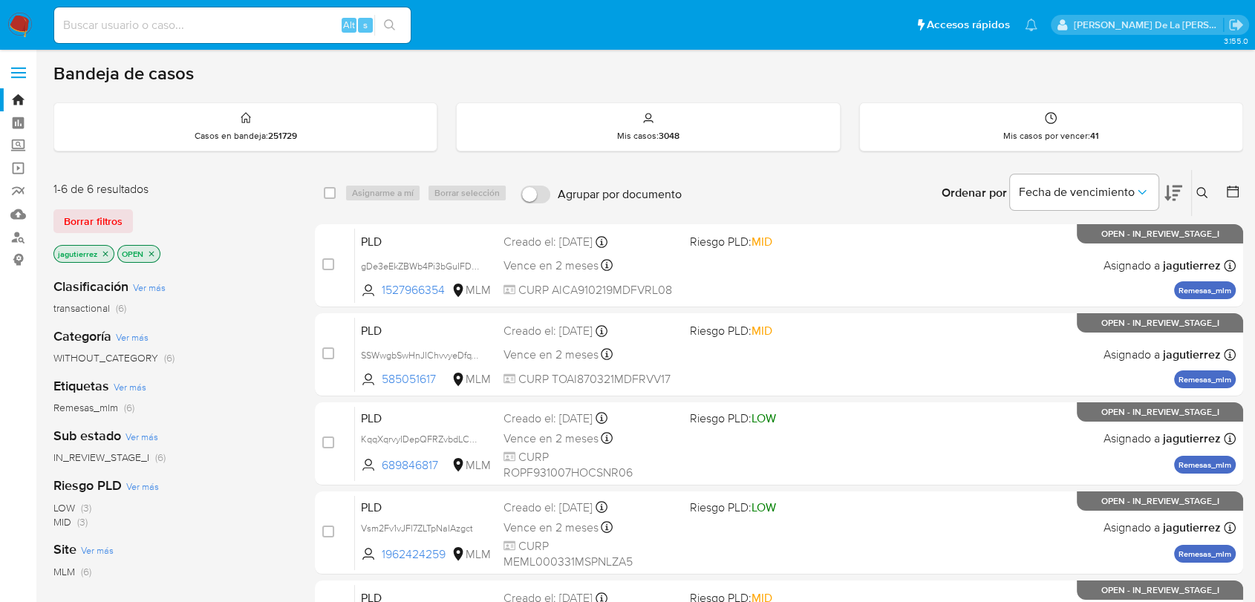
click at [22, 14] on img at bounding box center [19, 25] width 25 height 25
click at [106, 256] on icon "close-filter" at bounding box center [105, 253] width 9 height 9
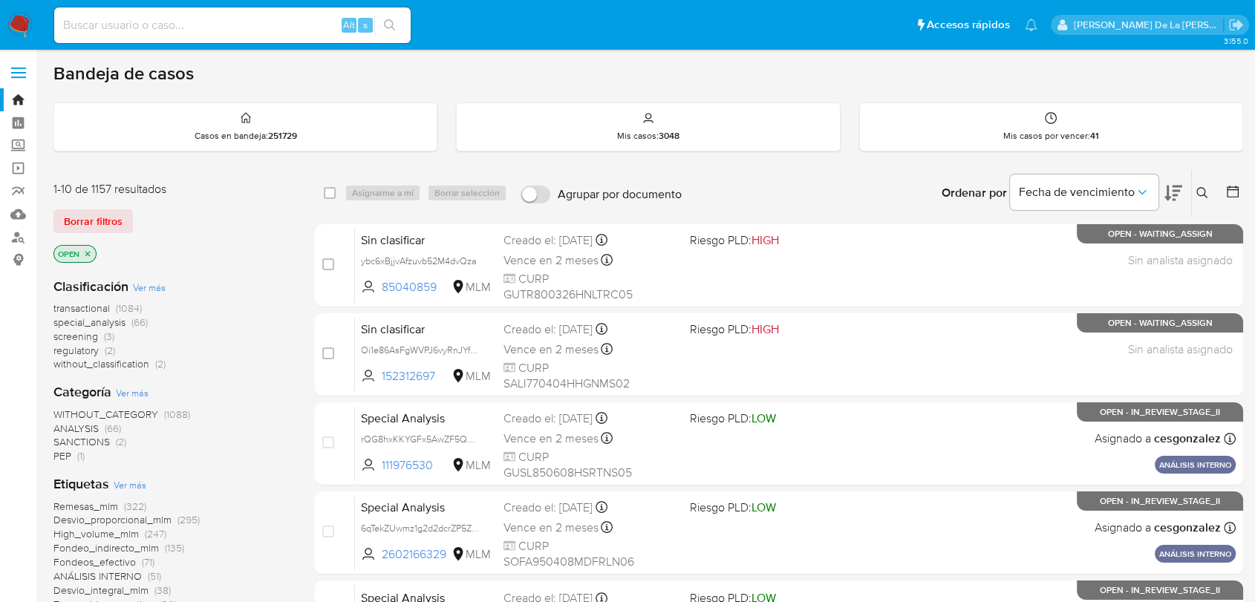
click at [82, 333] on span "screening" at bounding box center [75, 336] width 45 height 15
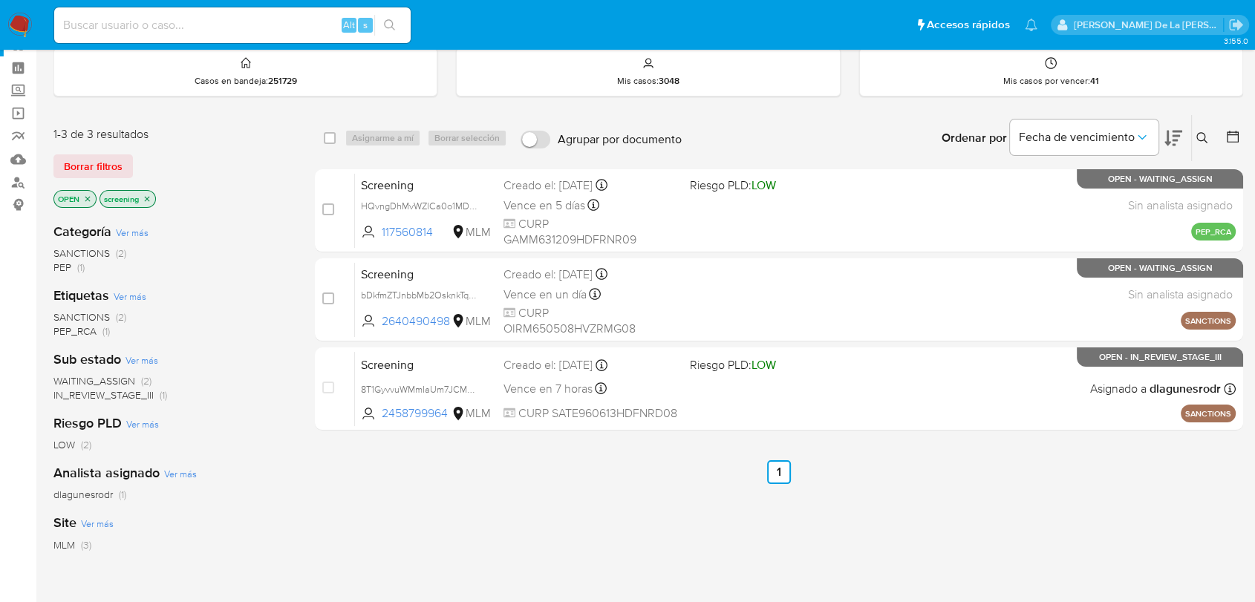
scroll to position [82, 0]
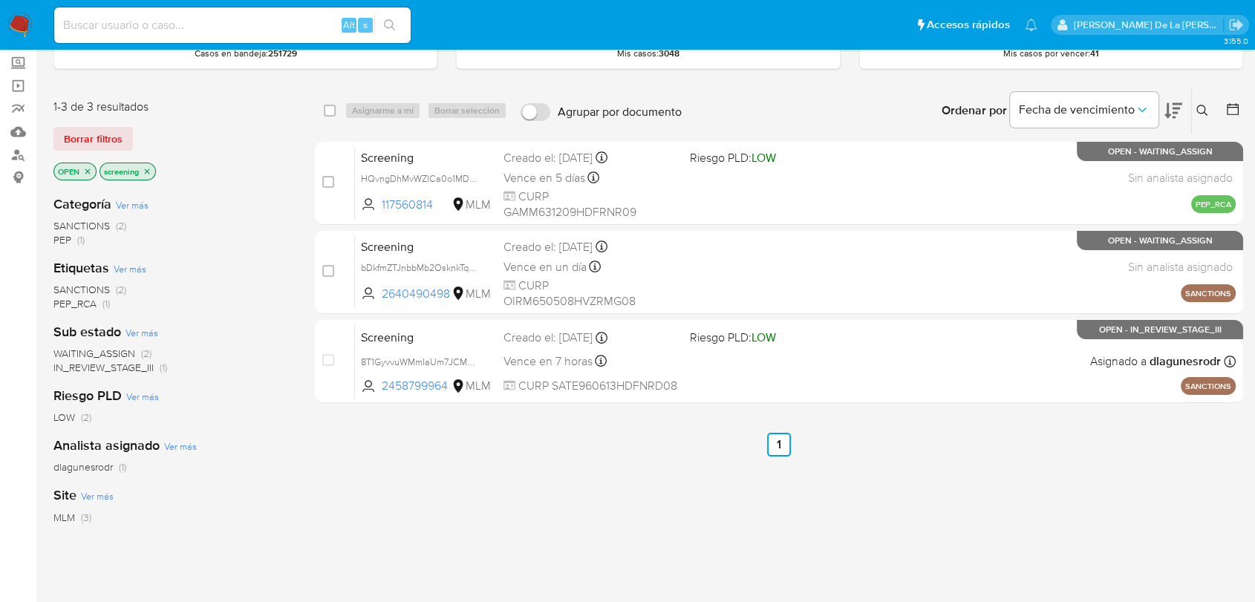
click at [85, 172] on icon "close-filter" at bounding box center [87, 171] width 9 height 9
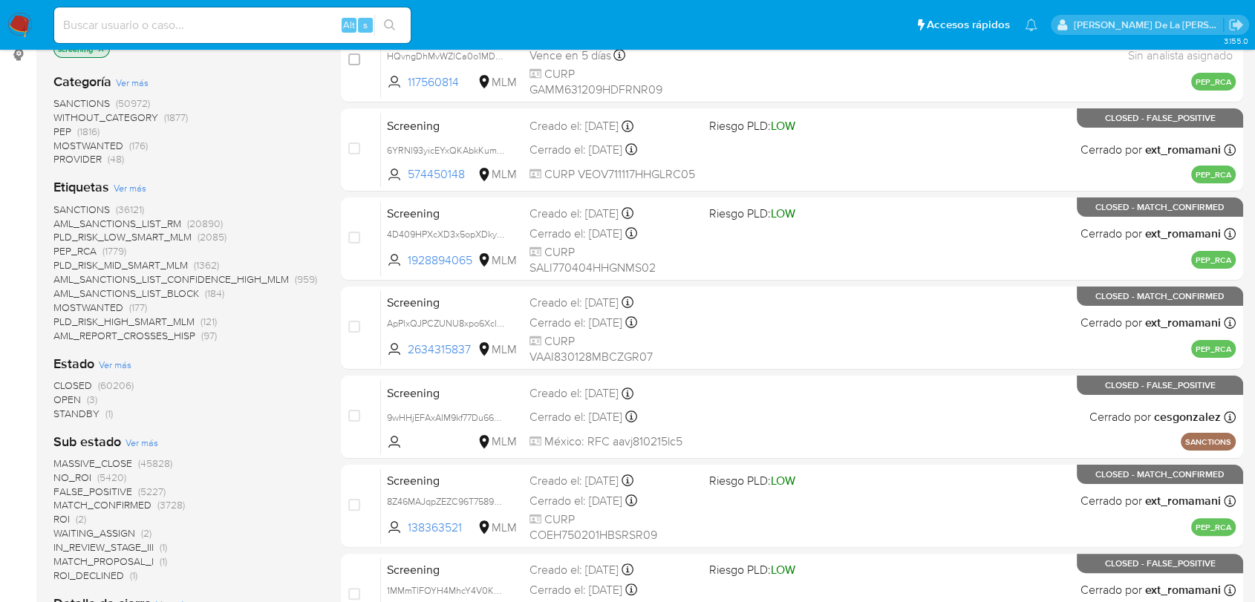
scroll to position [247, 0]
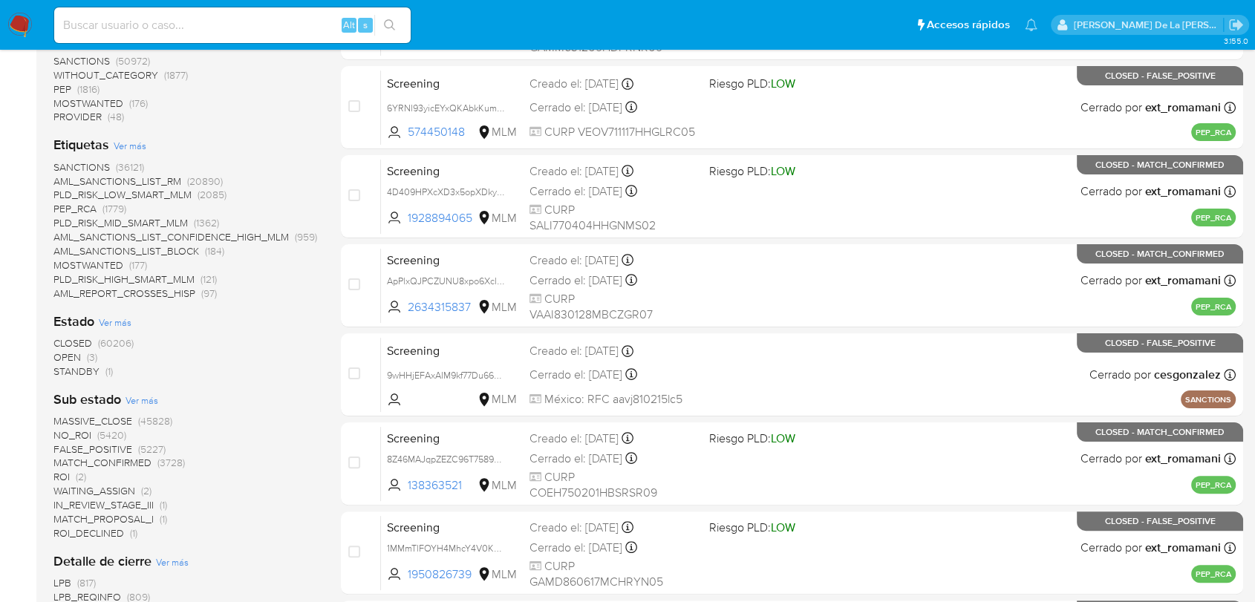
click at [82, 369] on span "STANDBY" at bounding box center [76, 371] width 46 height 15
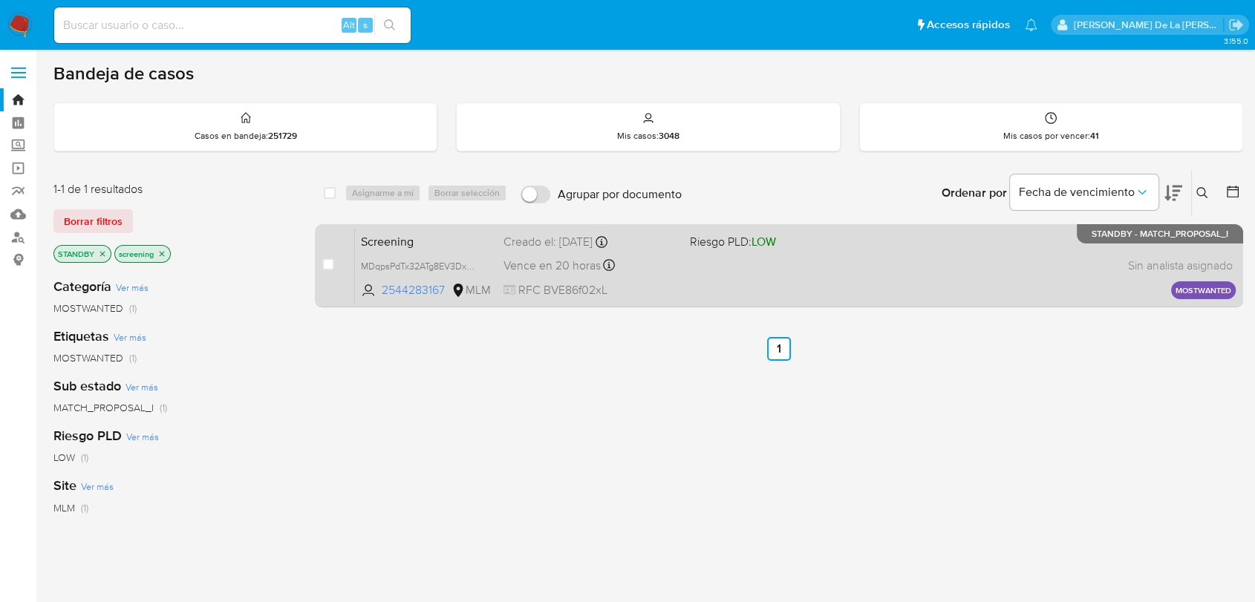
click at [724, 231] on span "Riesgo PLD: LOW" at bounding box center [777, 240] width 174 height 19
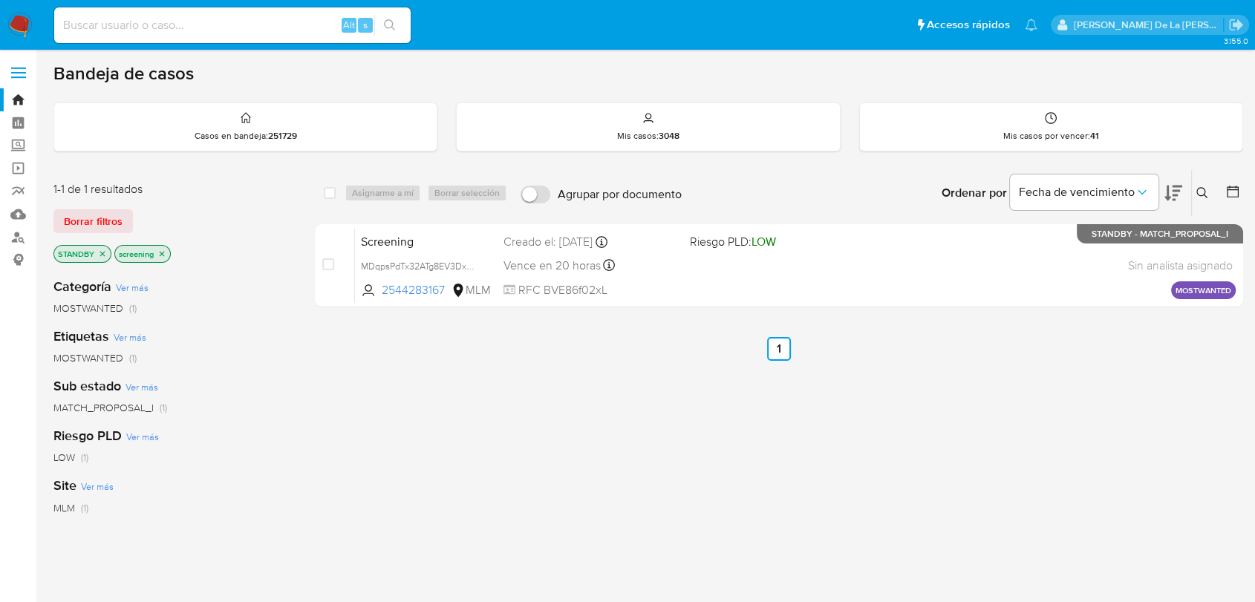
click at [16, 27] on img at bounding box center [19, 25] width 25 height 25
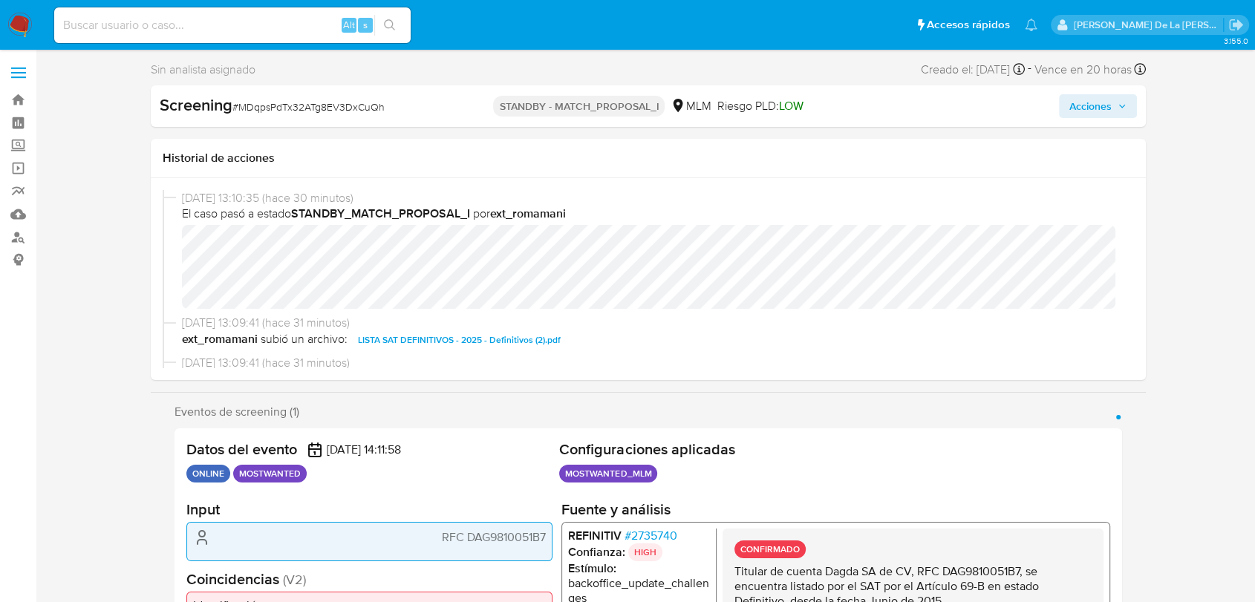
select select "10"
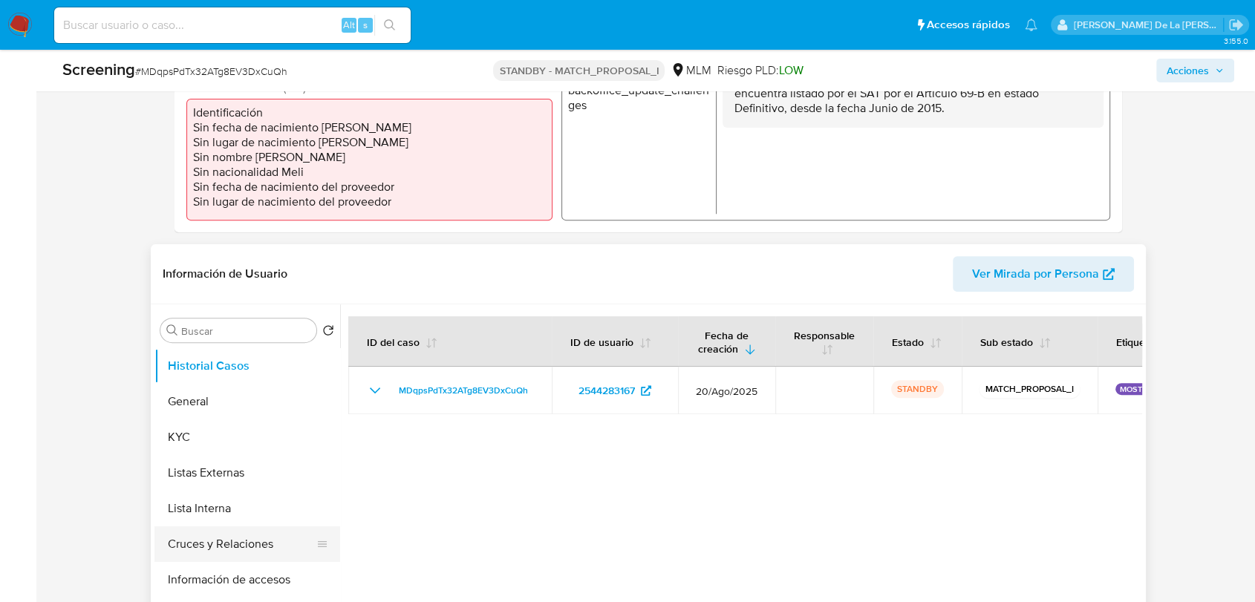
scroll to position [577, 0]
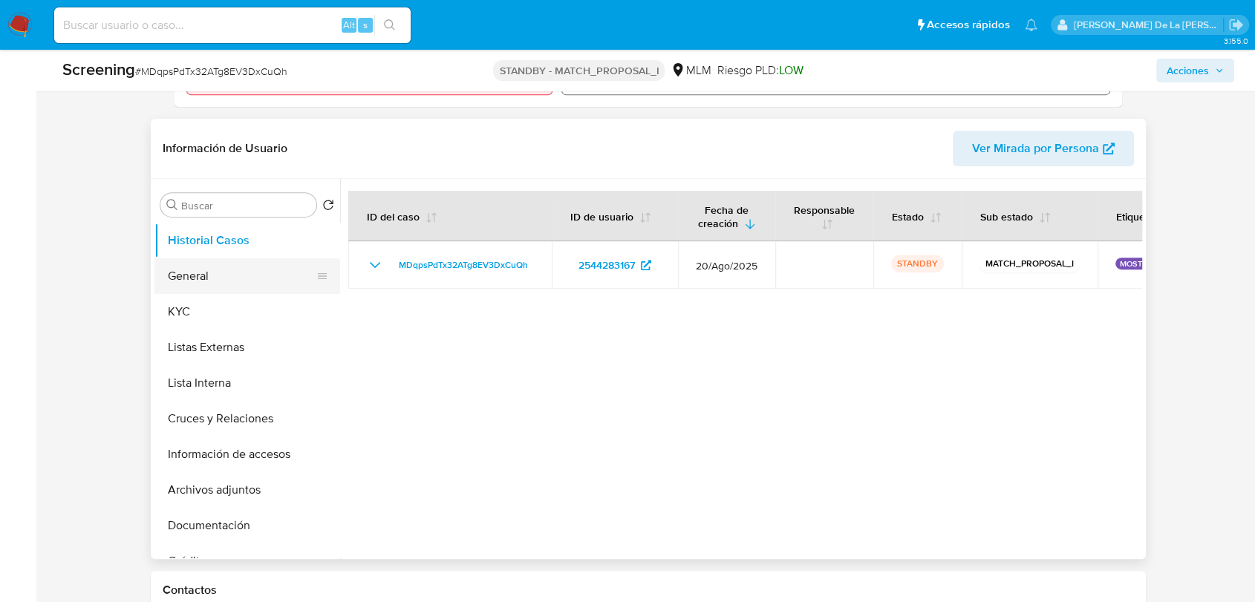
click at [217, 272] on button "General" at bounding box center [241, 276] width 174 height 36
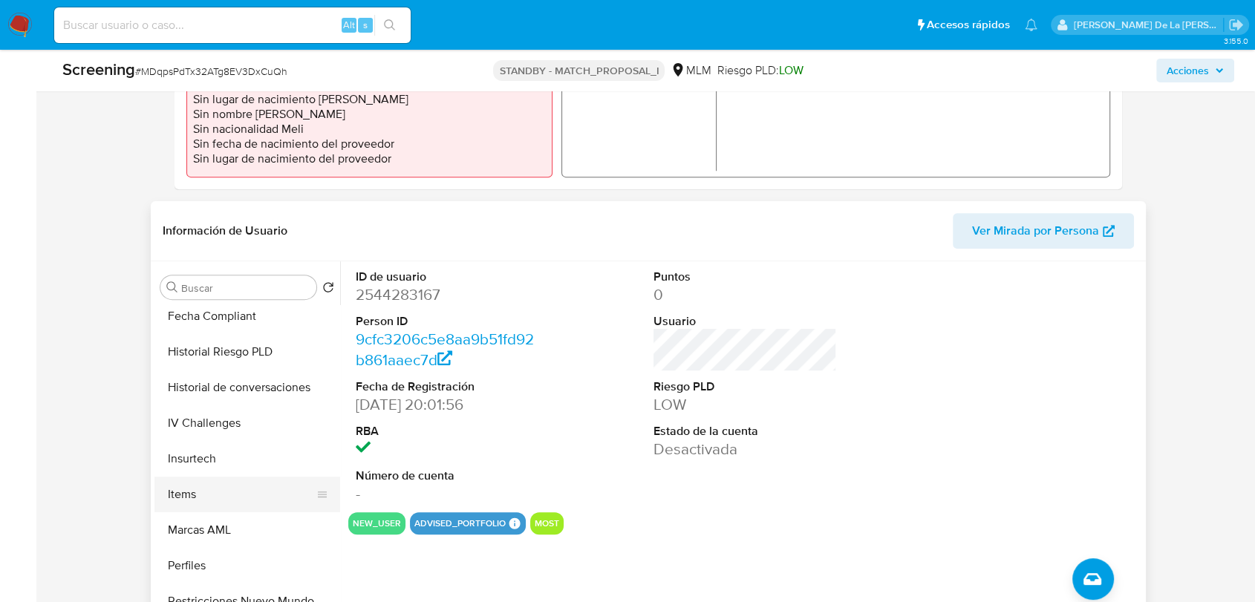
click at [238, 499] on button "Items" at bounding box center [241, 495] width 174 height 36
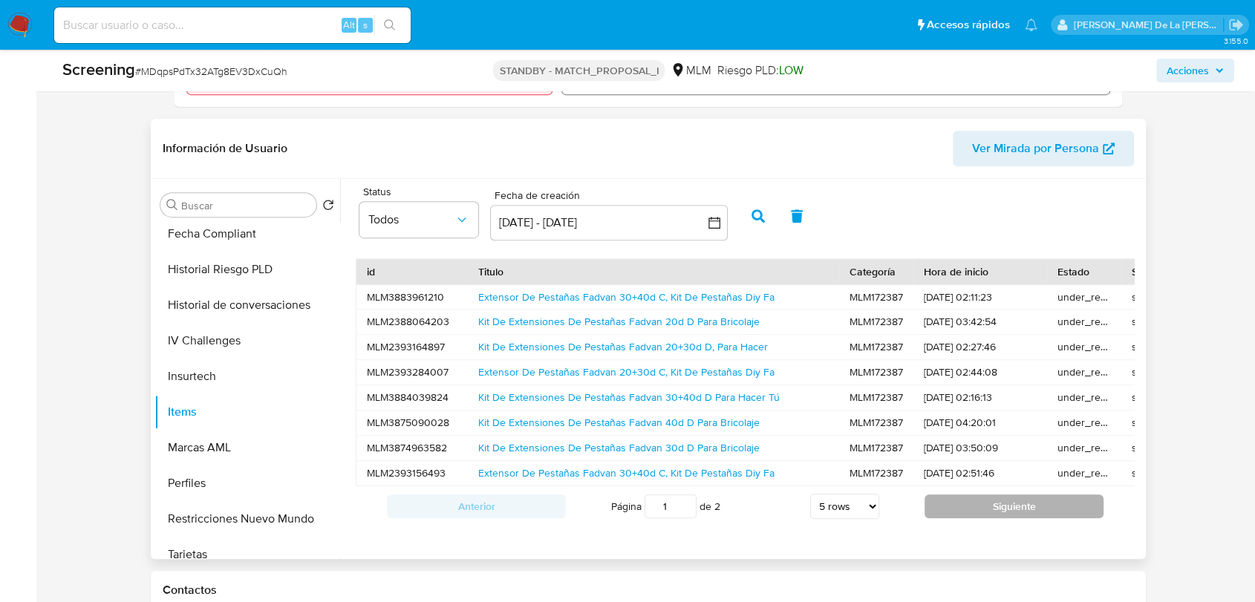
click at [981, 518] on button "Siguiente" at bounding box center [1013, 506] width 179 height 24
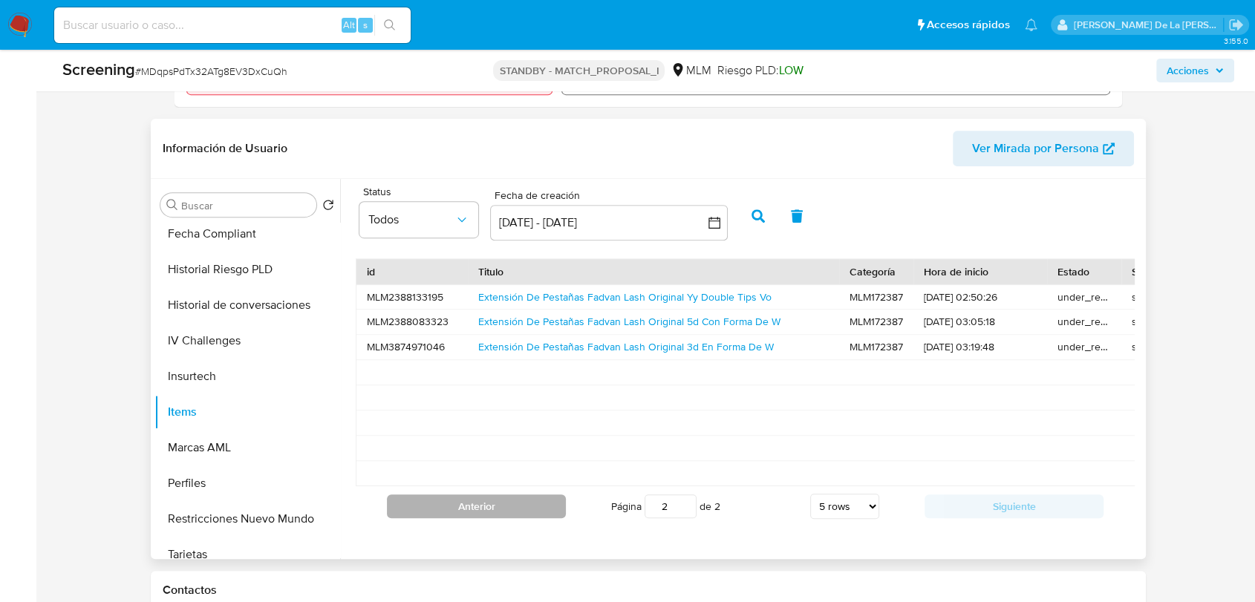
click at [546, 509] on button "Anterior" at bounding box center [476, 506] width 179 height 24
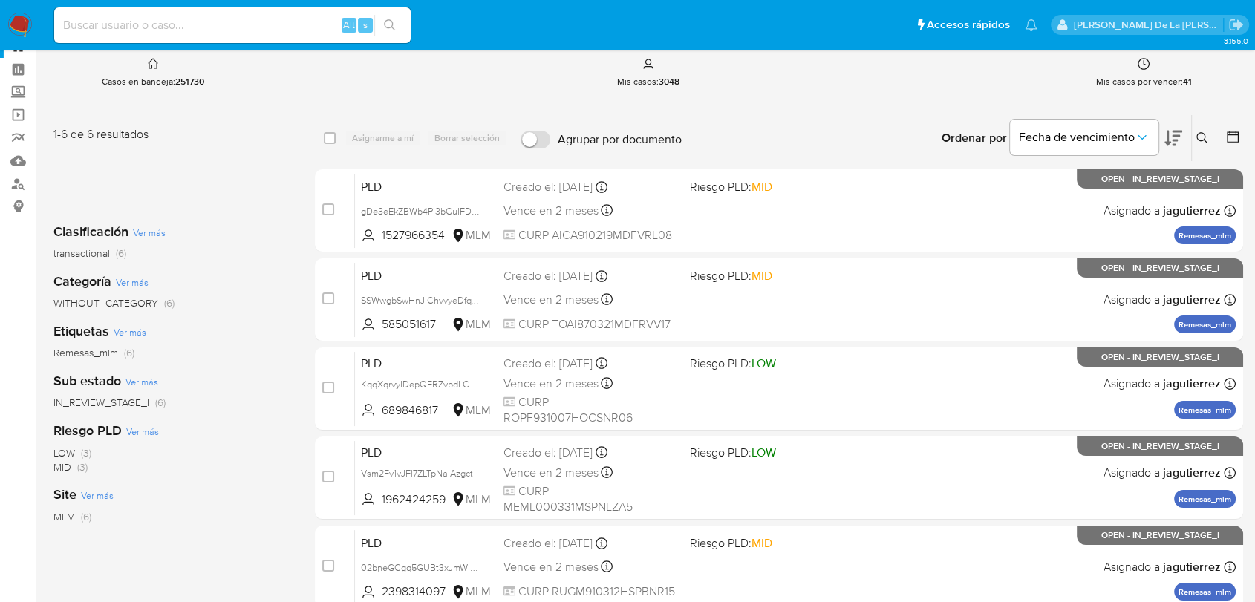
scroll to position [82, 0]
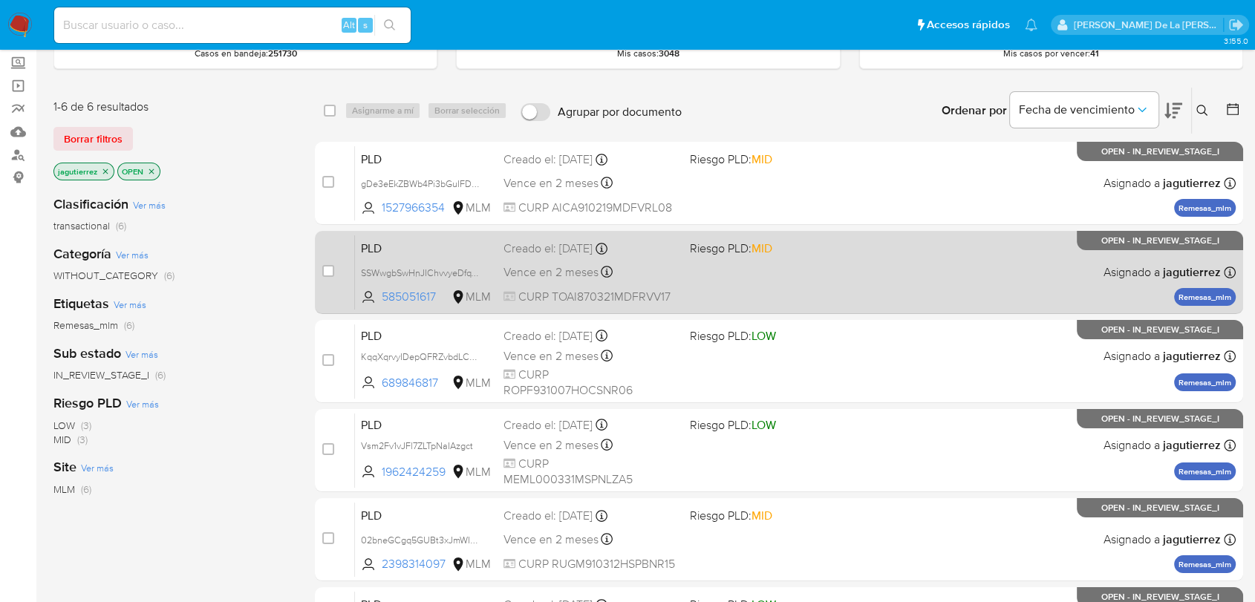
click at [792, 276] on div "PLD SSWwgbSwHnJIChvvyeDfqYnF 585051617 MLM Riesgo PLD: MID Creado el: [DATE] Cr…" at bounding box center [795, 272] width 880 height 75
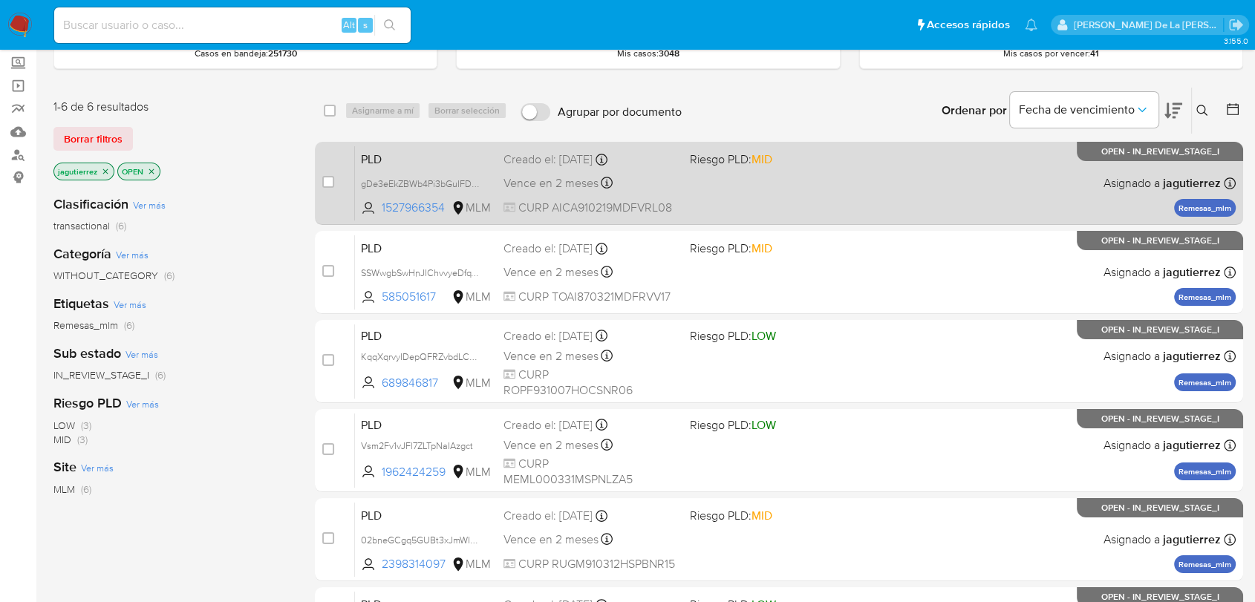
click at [857, 174] on div "PLD gDe3eEkZBWb4Pi3bGuIFDGwX 1527966354 MLM Riesgo PLD: MID Creado el: [DATE] C…" at bounding box center [795, 183] width 880 height 75
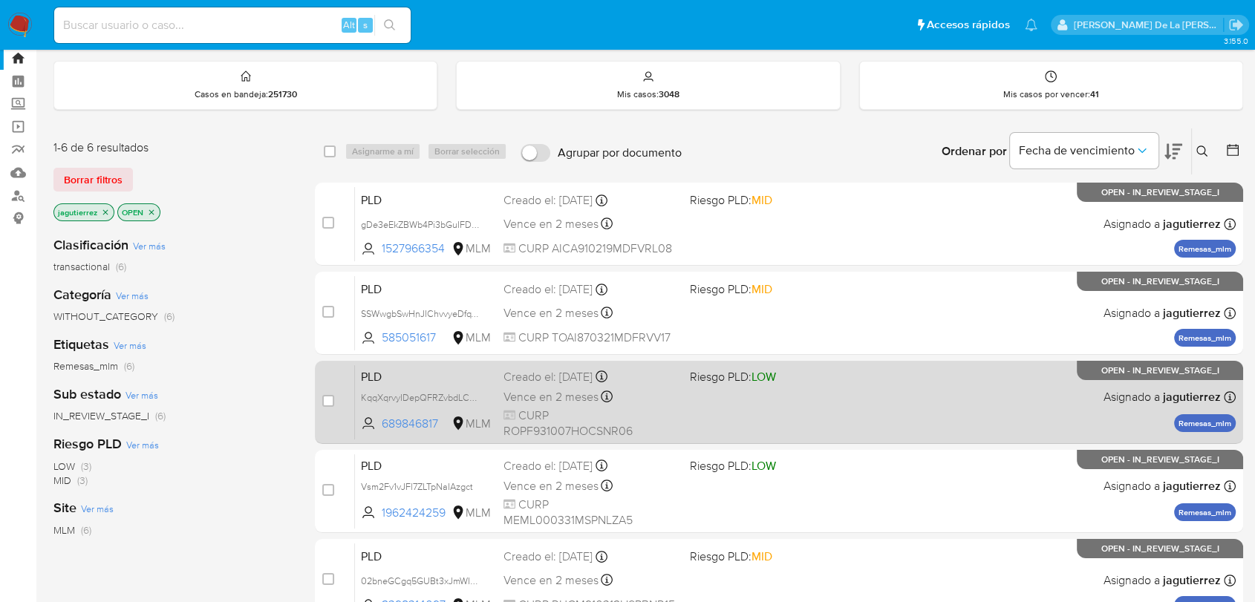
scroll to position [0, 0]
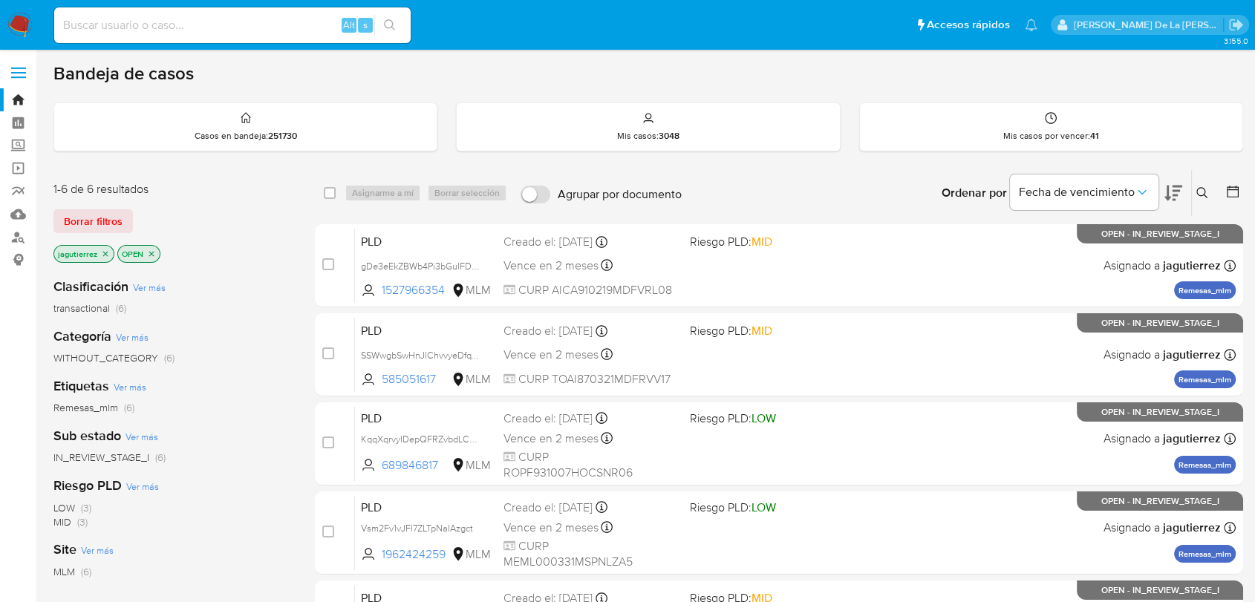
click at [19, 28] on img at bounding box center [19, 25] width 25 height 25
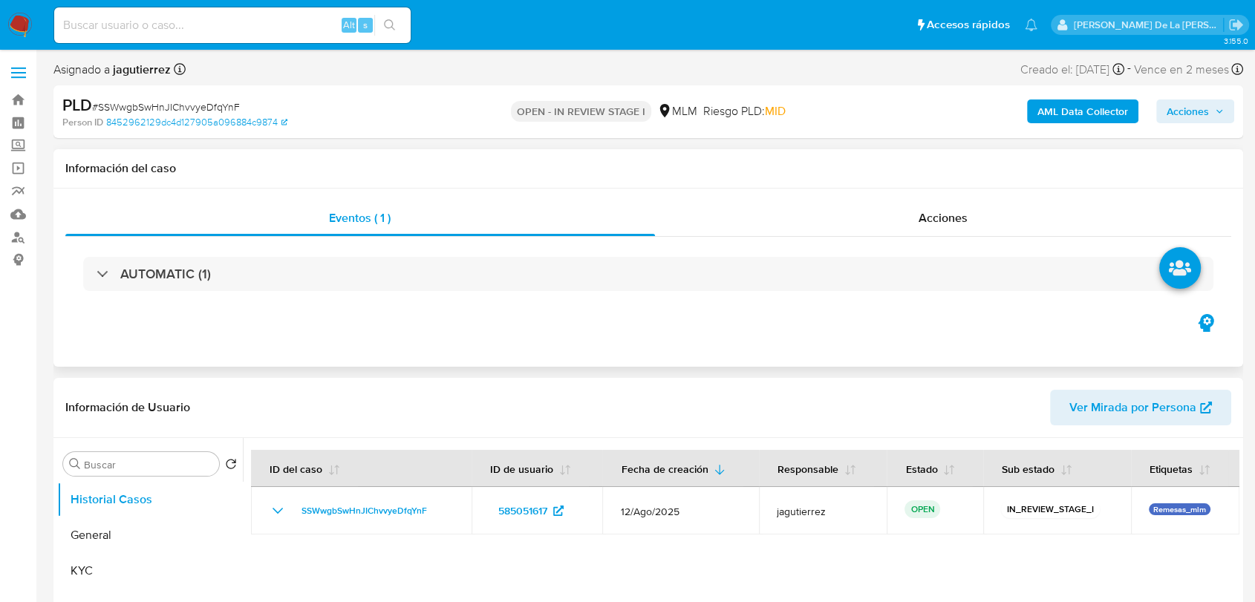
select select "10"
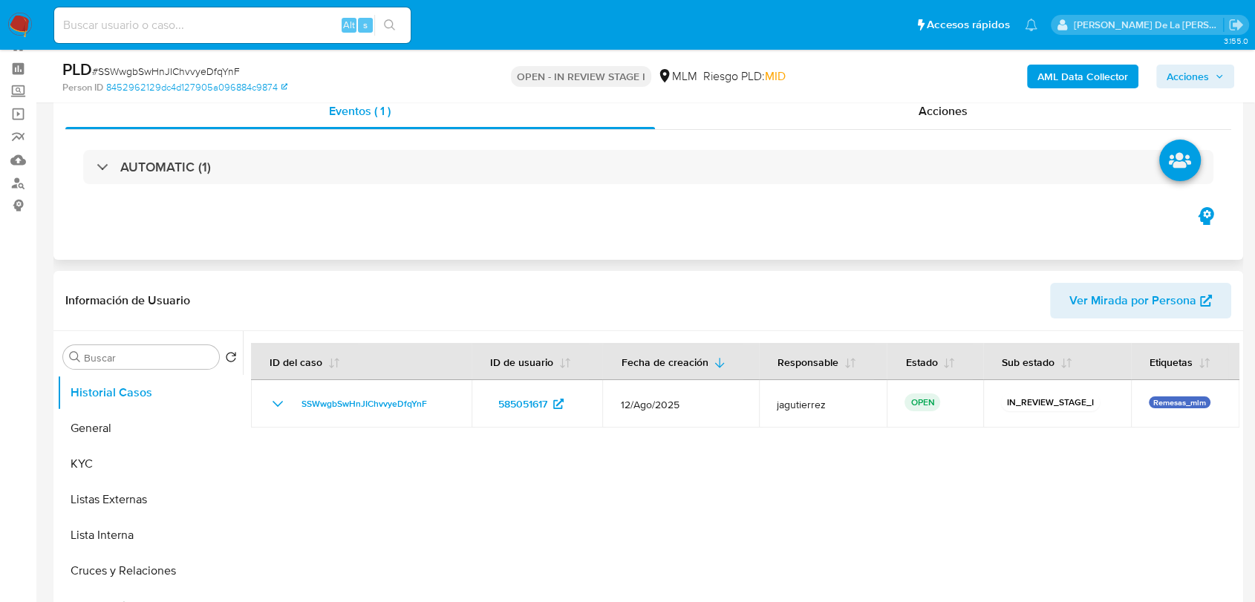
scroll to position [82, 0]
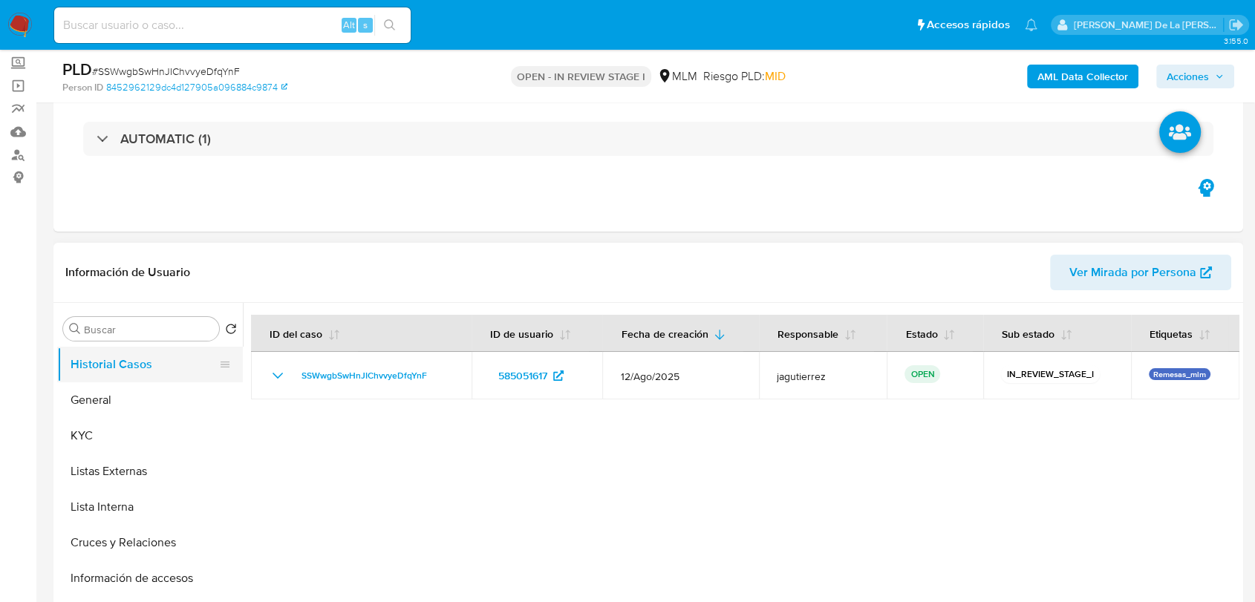
click at [128, 370] on button "Historial Casos" at bounding box center [144, 365] width 174 height 36
click at [119, 384] on button "General" at bounding box center [144, 400] width 174 height 36
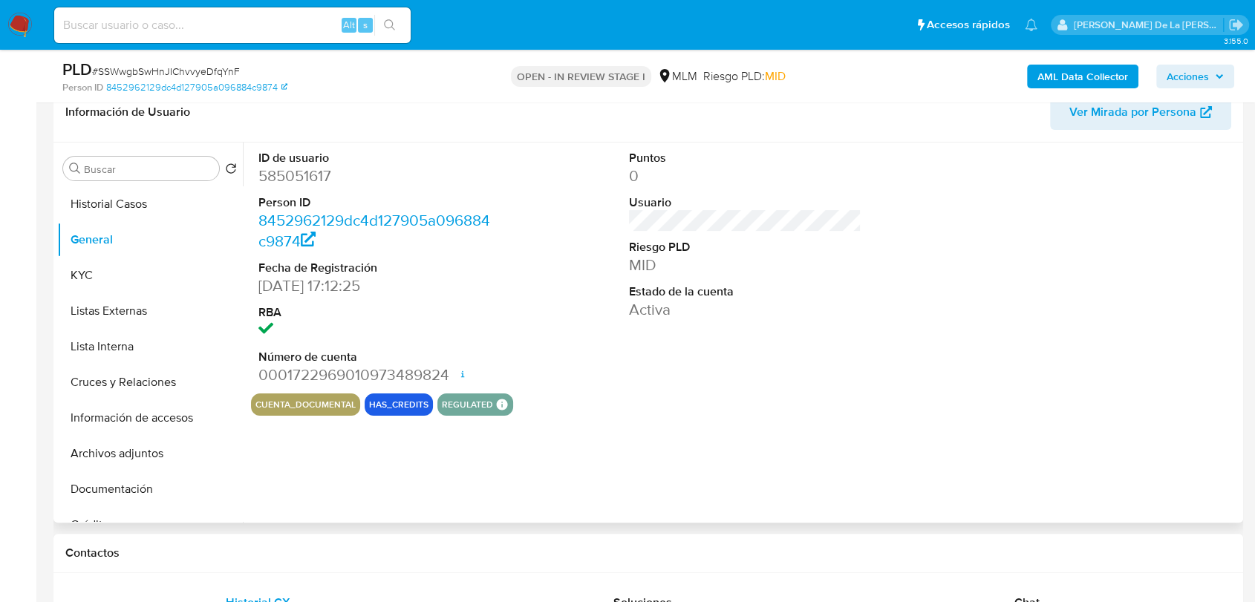
scroll to position [219, 0]
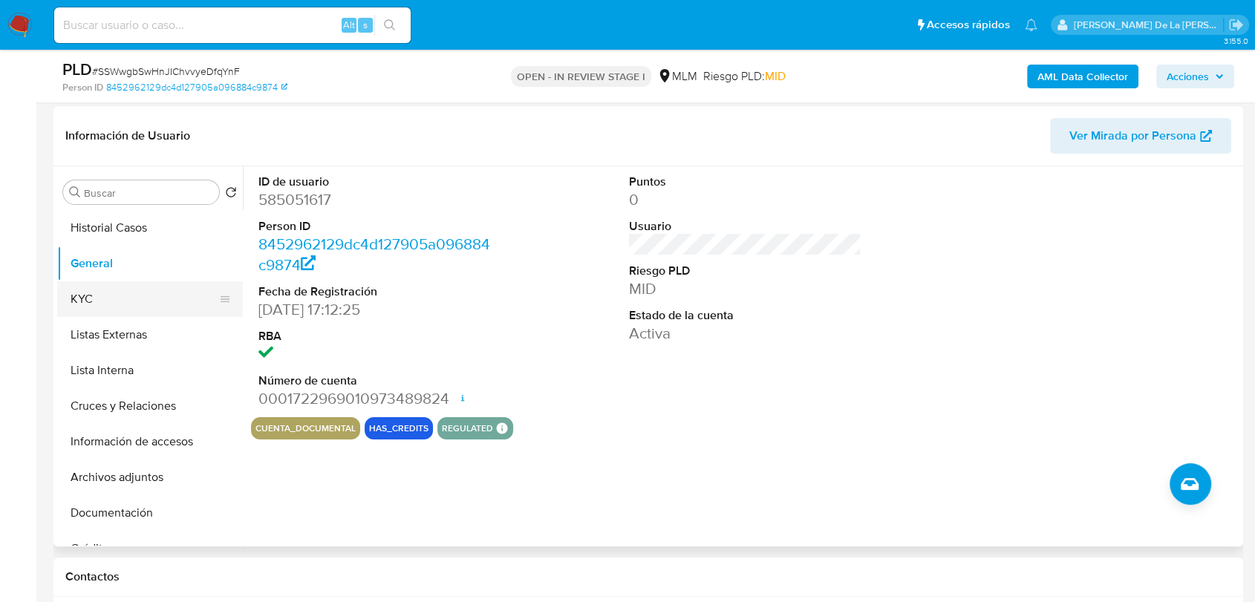
click at [176, 307] on button "KYC" at bounding box center [144, 299] width 174 height 36
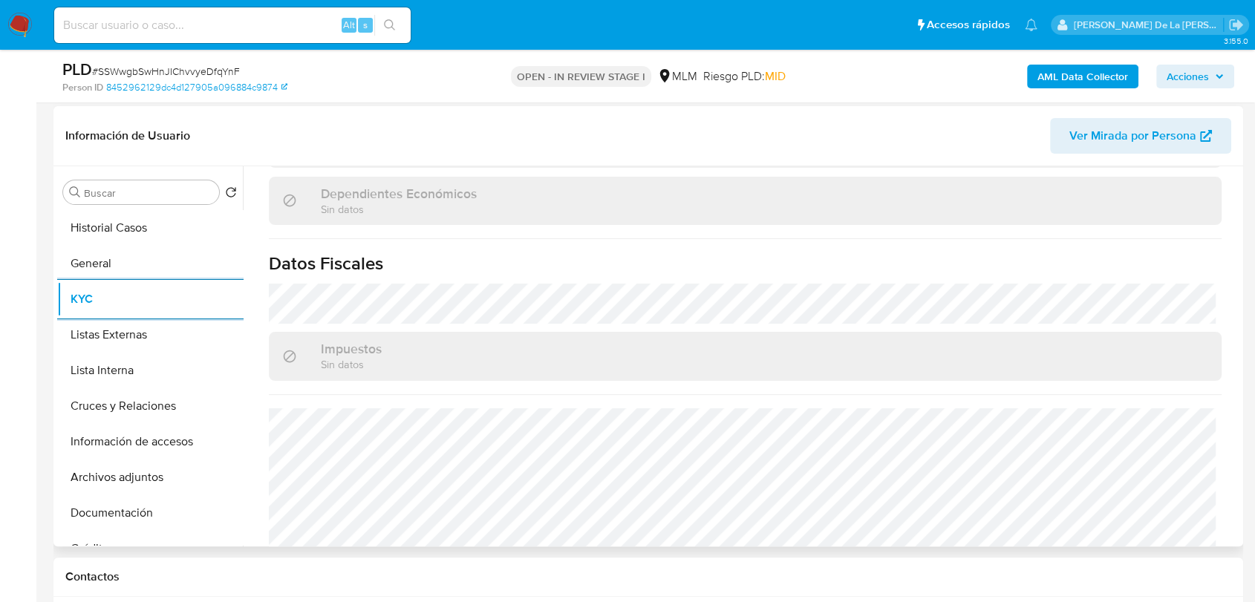
scroll to position [918, 0]
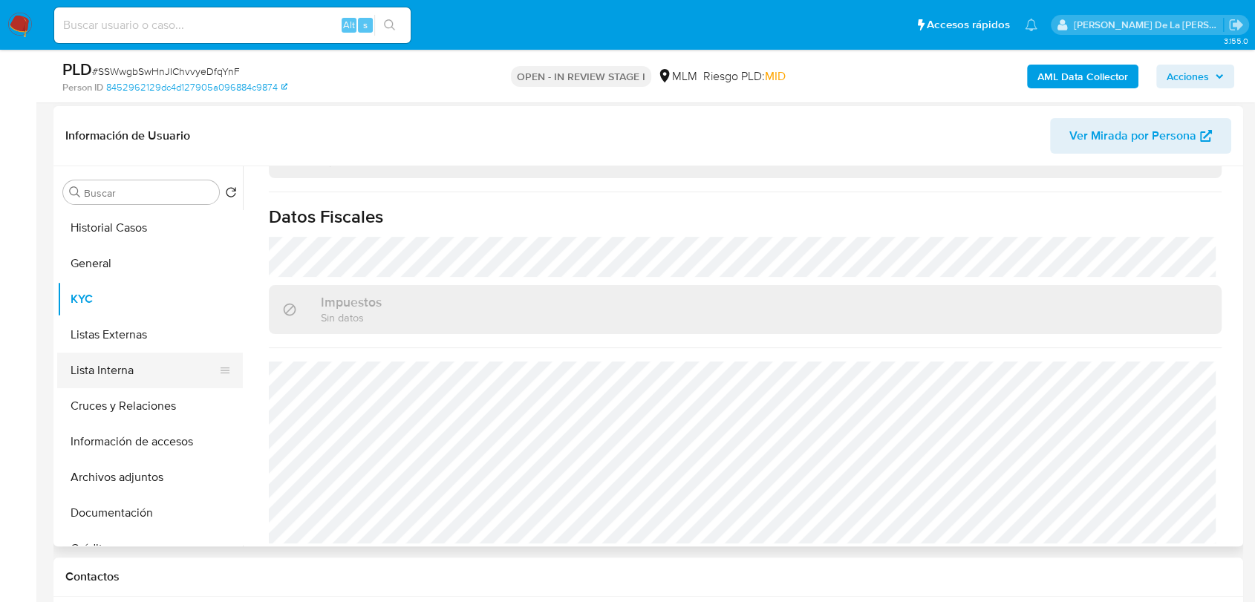
click at [116, 369] on button "Lista Interna" at bounding box center [144, 371] width 174 height 36
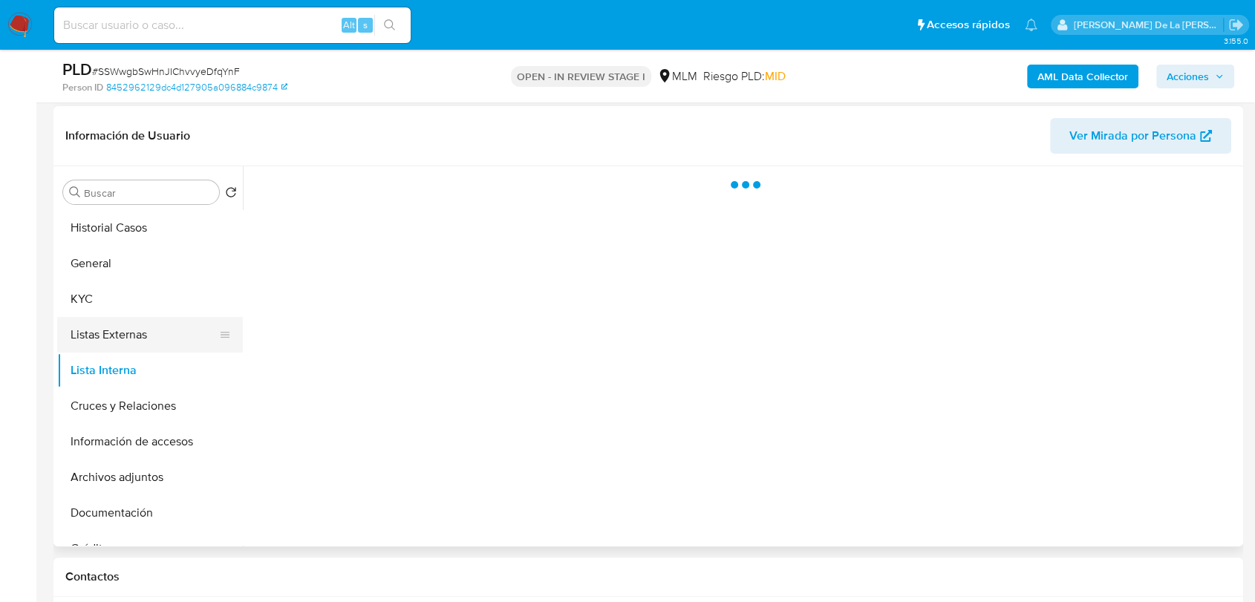
click at [157, 317] on button "Listas Externas" at bounding box center [144, 335] width 174 height 36
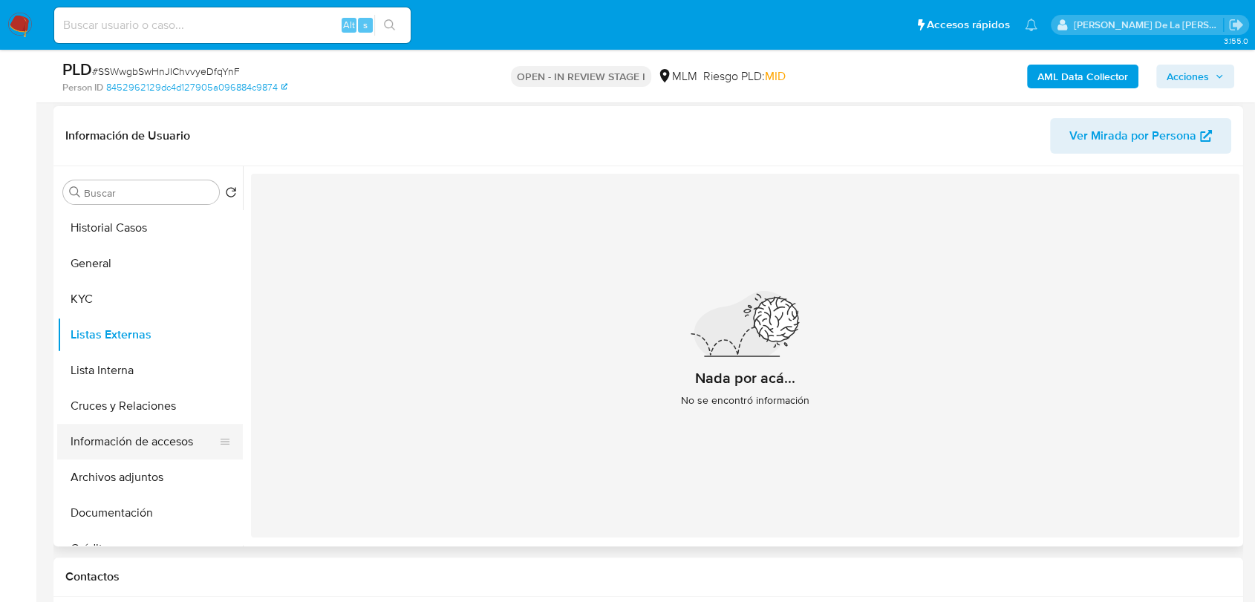
click at [144, 426] on button "Información de accesos" at bounding box center [144, 442] width 174 height 36
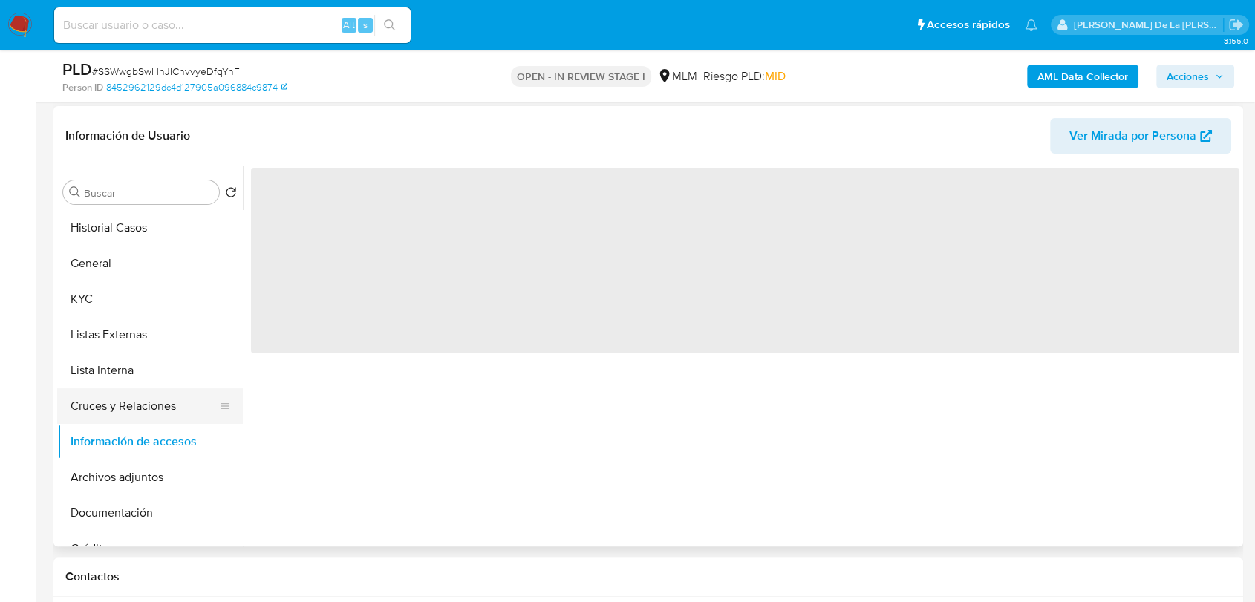
click at [144, 406] on button "Cruces y Relaciones" at bounding box center [144, 406] width 174 height 36
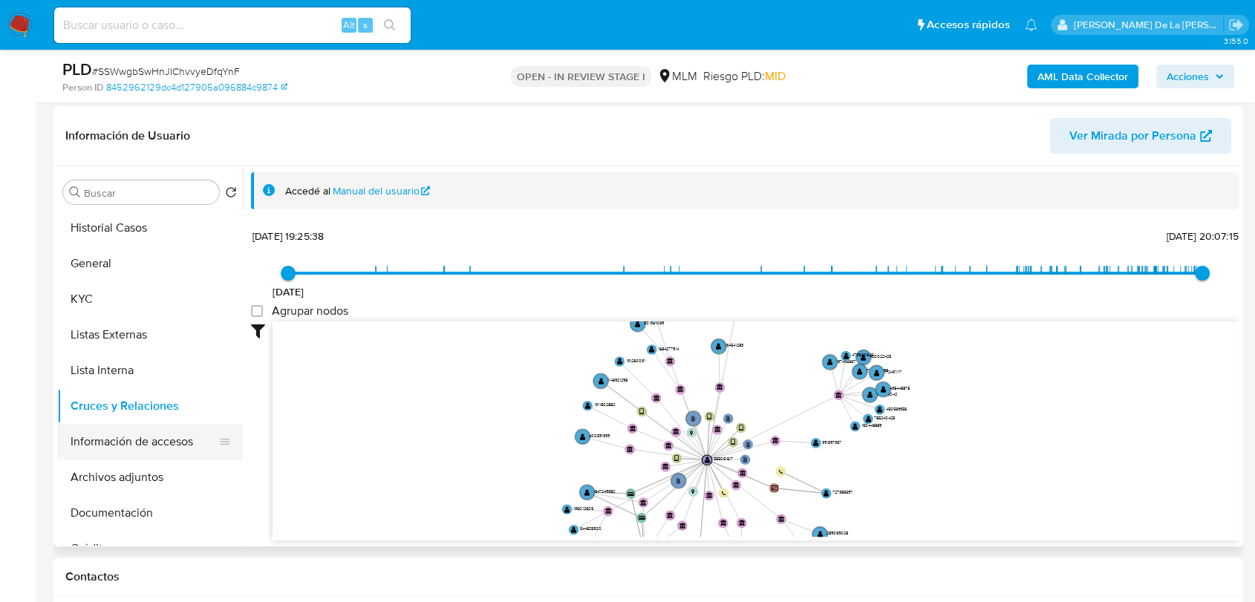
click at [176, 451] on button "Información de accesos" at bounding box center [144, 442] width 174 height 36
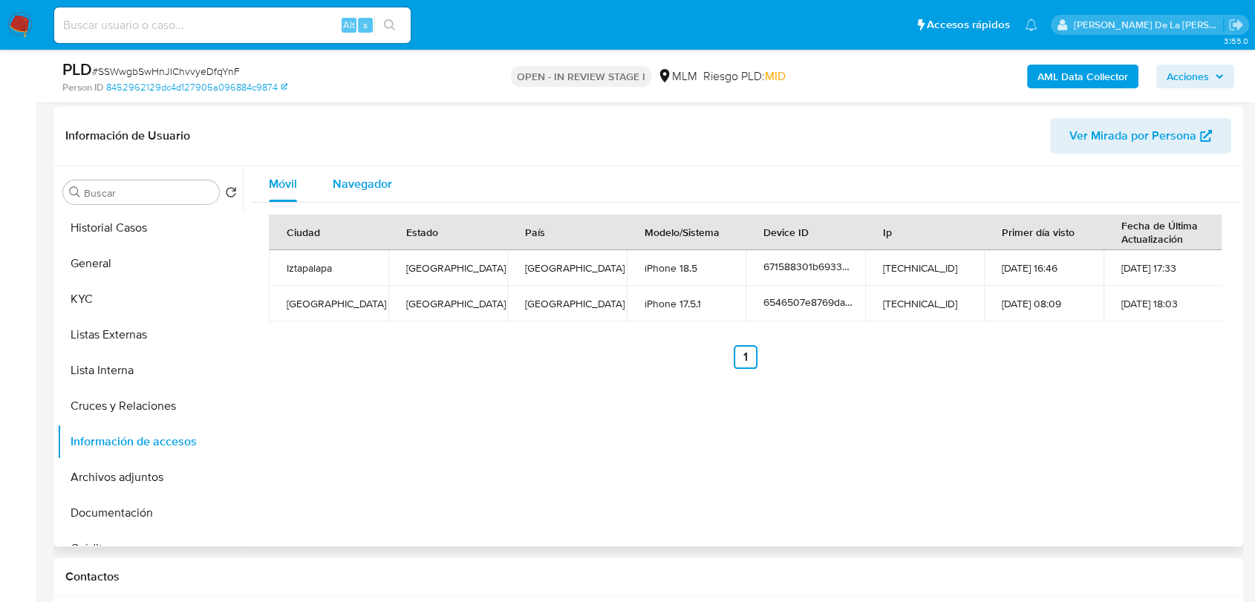
click at [372, 198] on div "Navegador" at bounding box center [362, 184] width 59 height 36
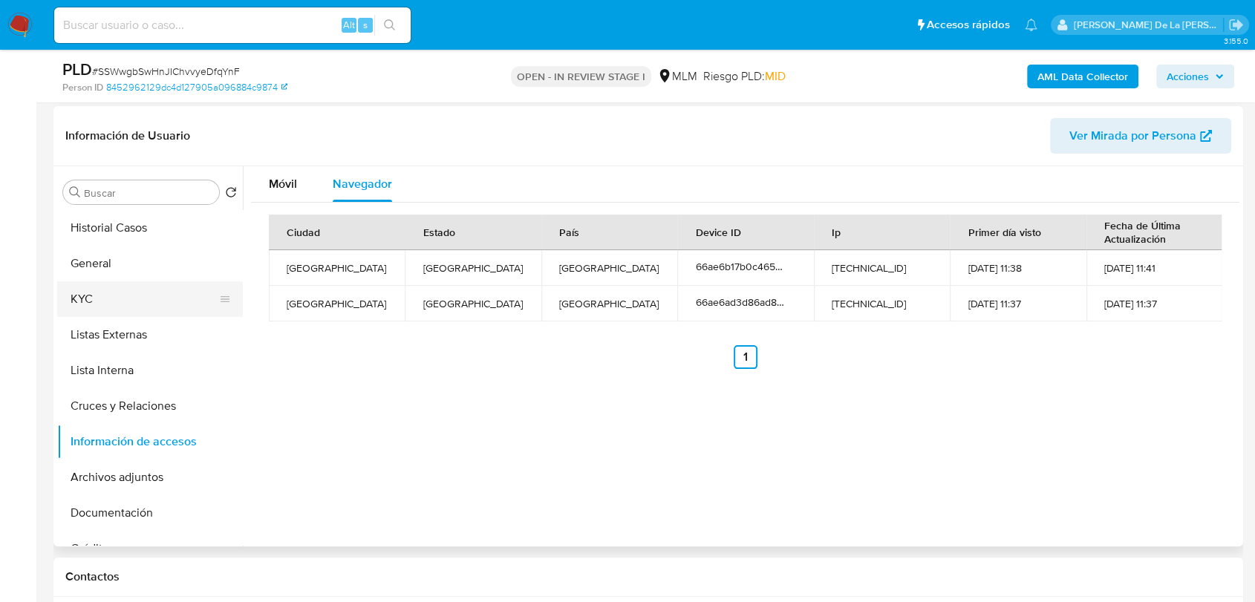
drag, startPoint x: 140, startPoint y: 293, endPoint x: 148, endPoint y: 292, distance: 8.9
click at [140, 292] on button "KYC" at bounding box center [144, 299] width 174 height 36
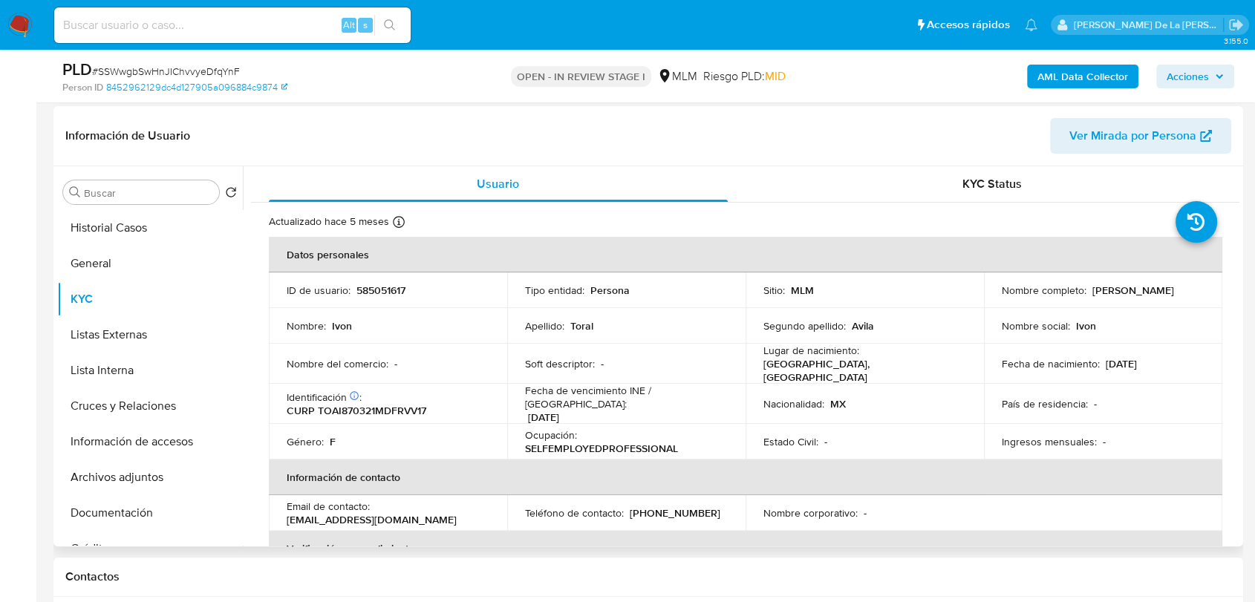
drag, startPoint x: 1087, startPoint y: 291, endPoint x: 1180, endPoint y: 290, distance: 93.5
click at [1180, 290] on div "Nombre completo : Ivon Toral Avila" at bounding box center [1102, 290] width 203 height 13
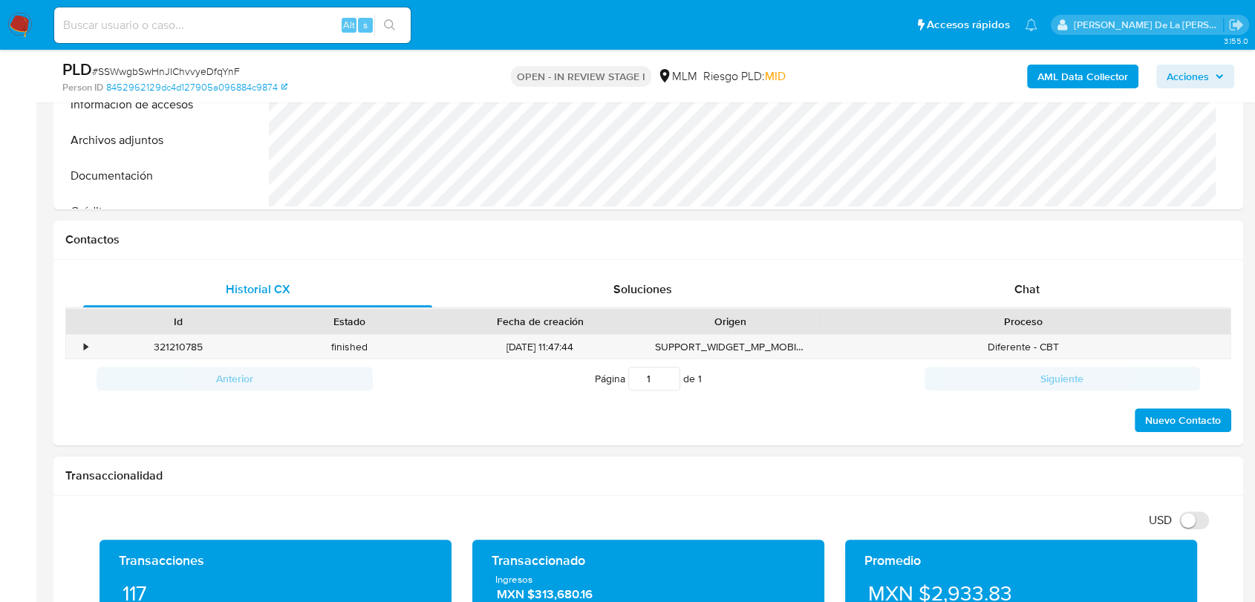
scroll to position [631, 0]
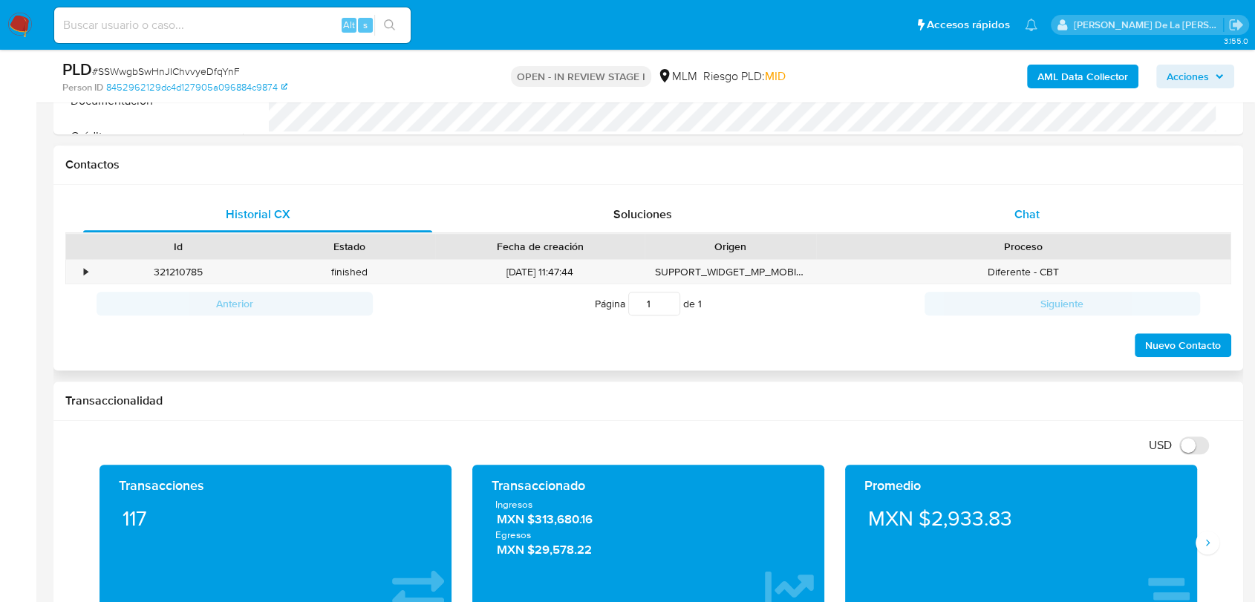
click at [1028, 219] on span "Chat" at bounding box center [1026, 214] width 25 height 17
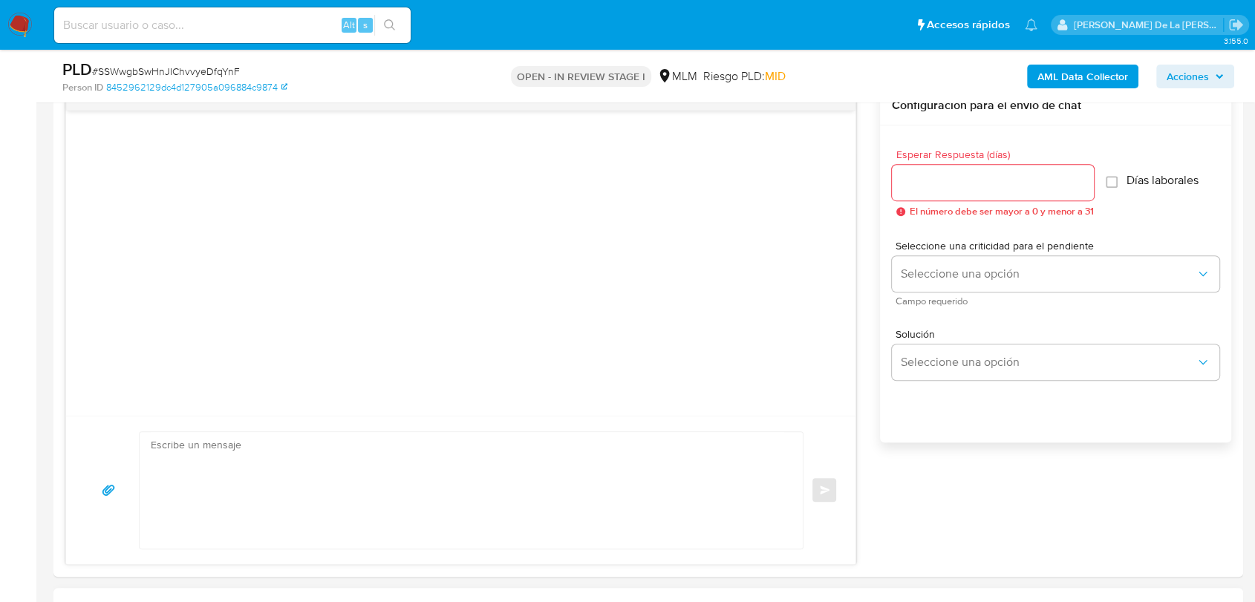
scroll to position [961, 0]
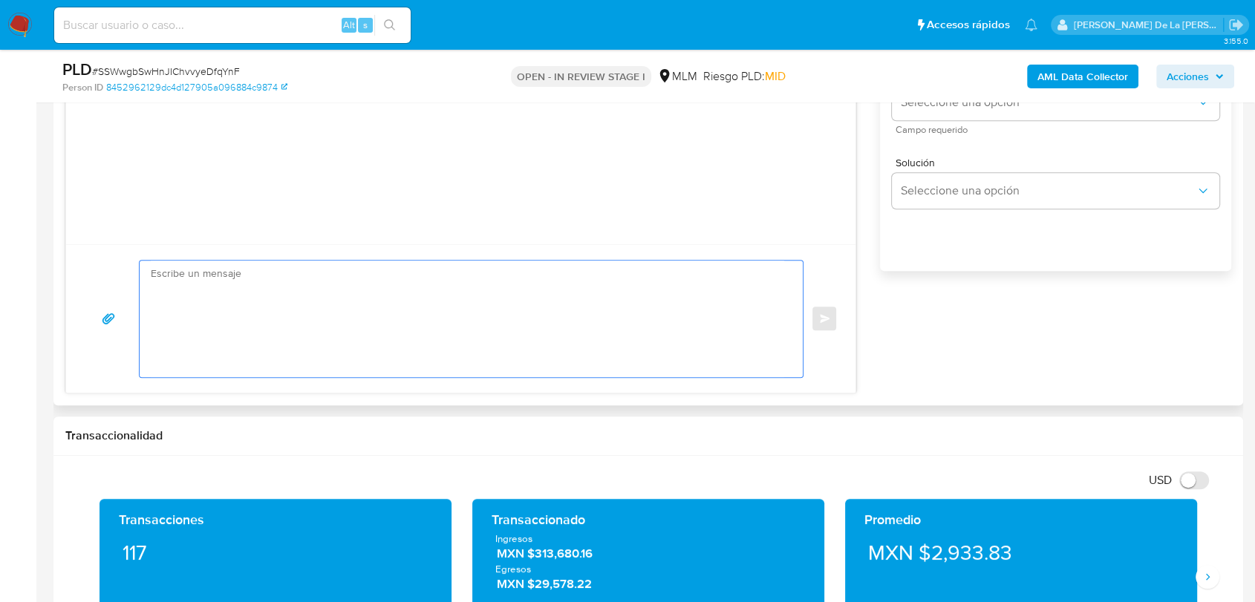
click at [279, 304] on textarea at bounding box center [467, 319] width 633 height 117
paste textarea "Estimado Cliente, Te comunicamos que de acuerdo con las políticas de control de…"
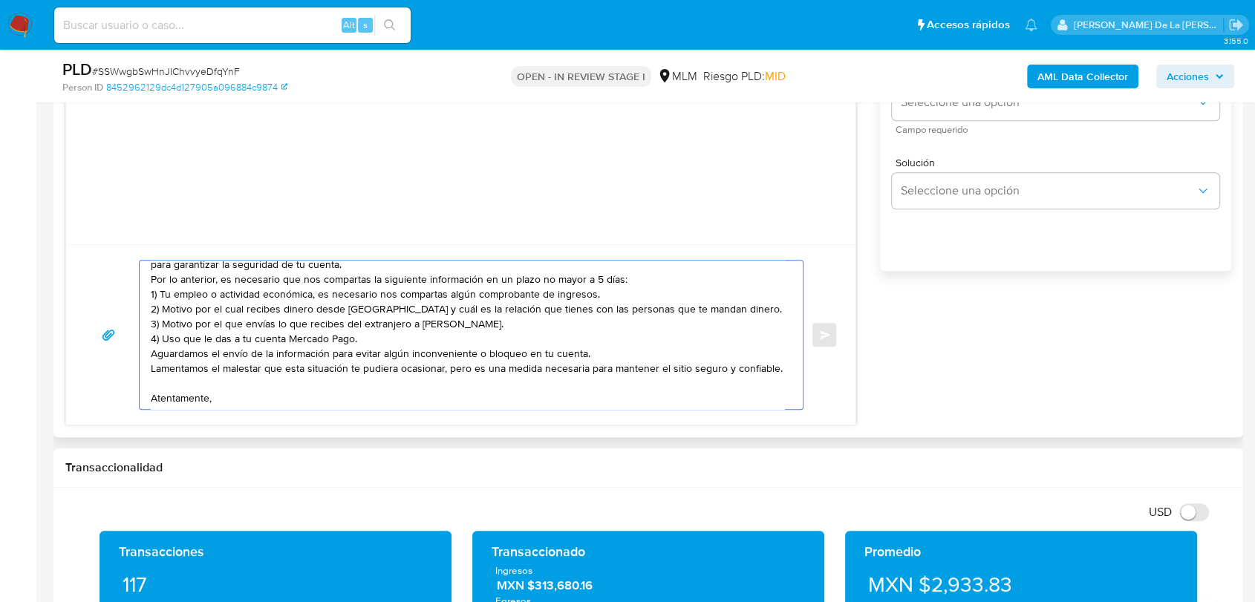
scroll to position [0, 0]
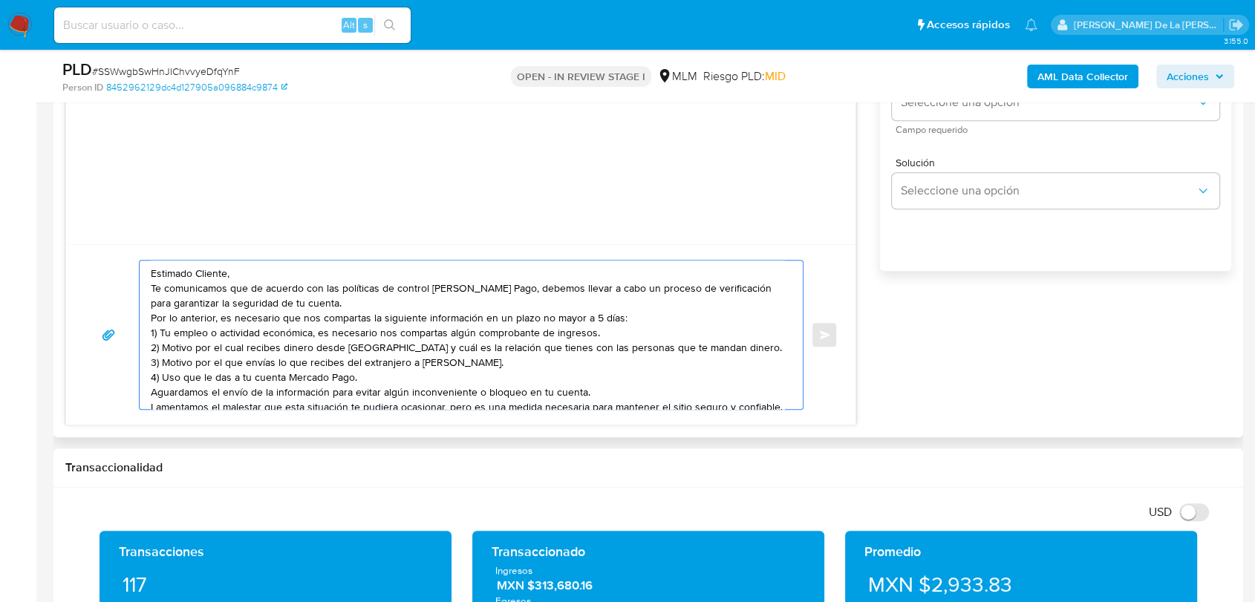
click at [258, 267] on textarea "Estimado Cliente, Te comunicamos que de acuerdo con las políticas de control de…" at bounding box center [467, 335] width 633 height 148
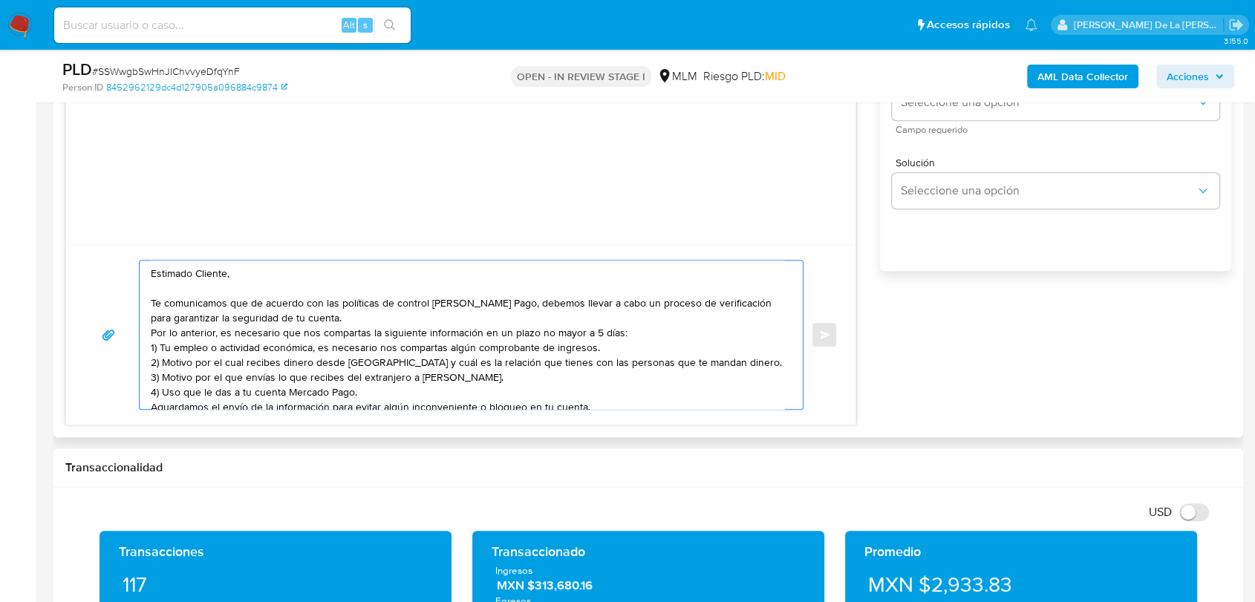
click at [356, 321] on textarea "Estimado Cliente, Te comunicamos que de acuerdo con las políticas de control de…" at bounding box center [467, 335] width 633 height 148
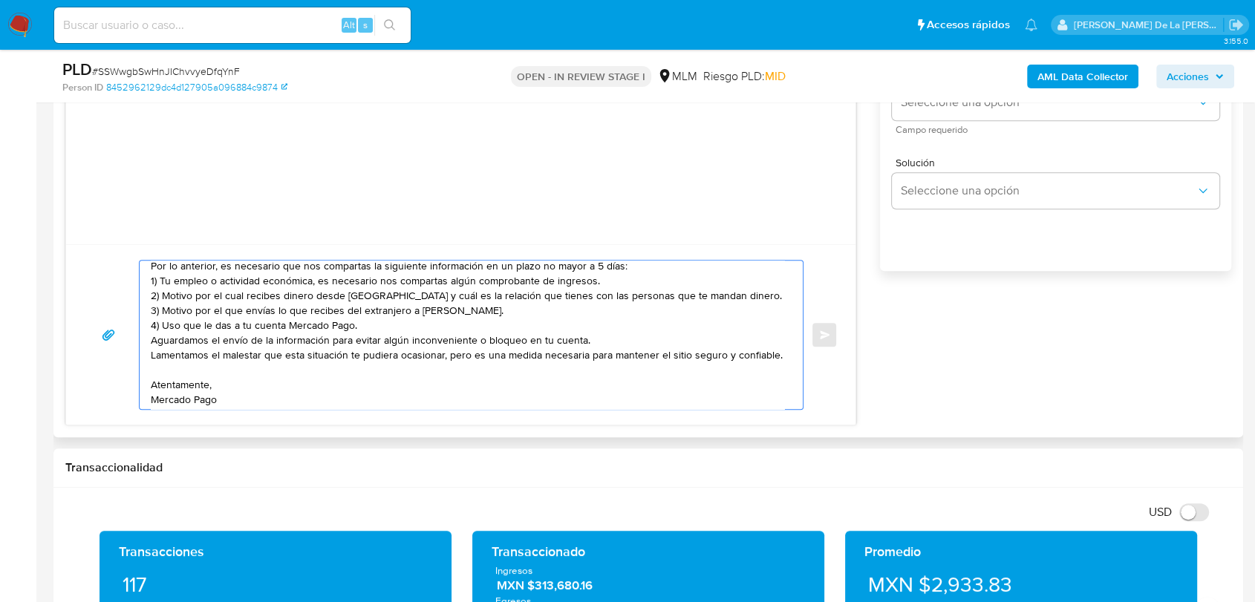
scroll to position [82, 0]
click at [379, 326] on textarea "Estimado Cliente, Te comunicamos que de acuerdo con las políticas de control de…" at bounding box center [467, 335] width 633 height 148
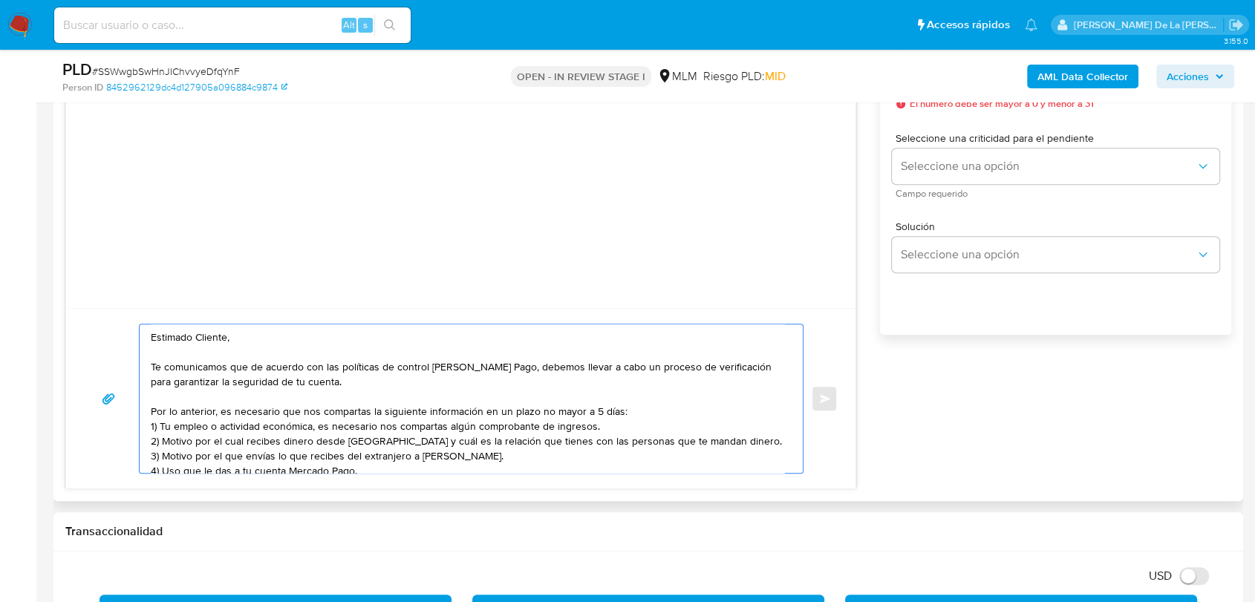
scroll to position [796, 0]
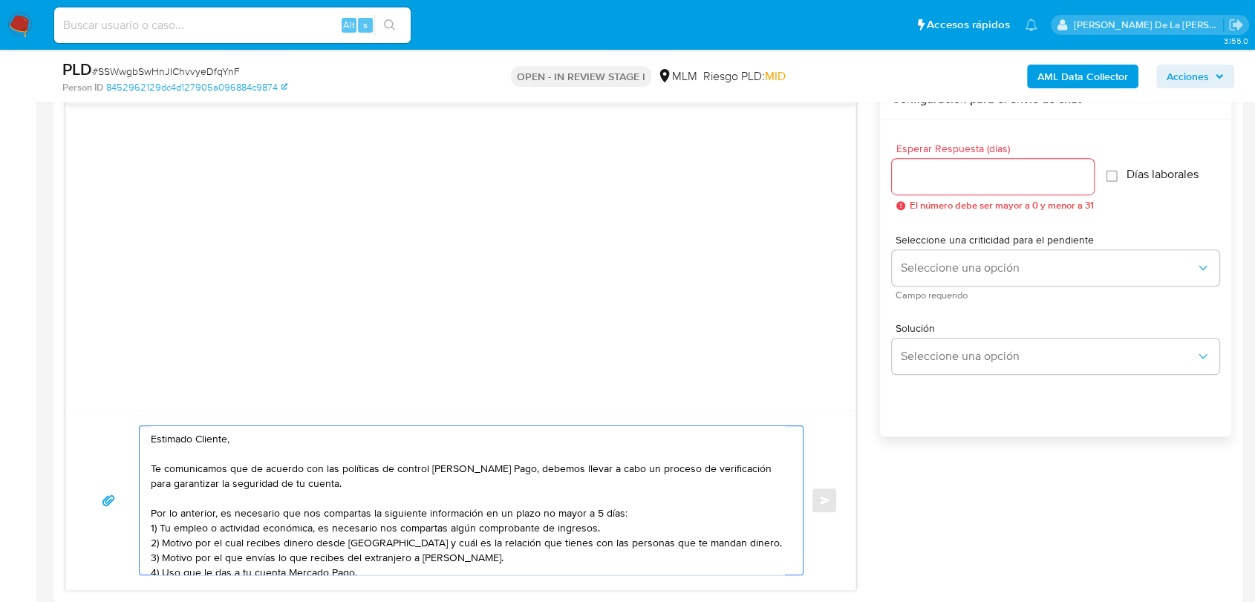
type textarea "Estimado Cliente, Te comunicamos que de acuerdo con las políticas de control de…"
click at [957, 183] on input "Esperar Respuesta (días)" at bounding box center [993, 176] width 202 height 19
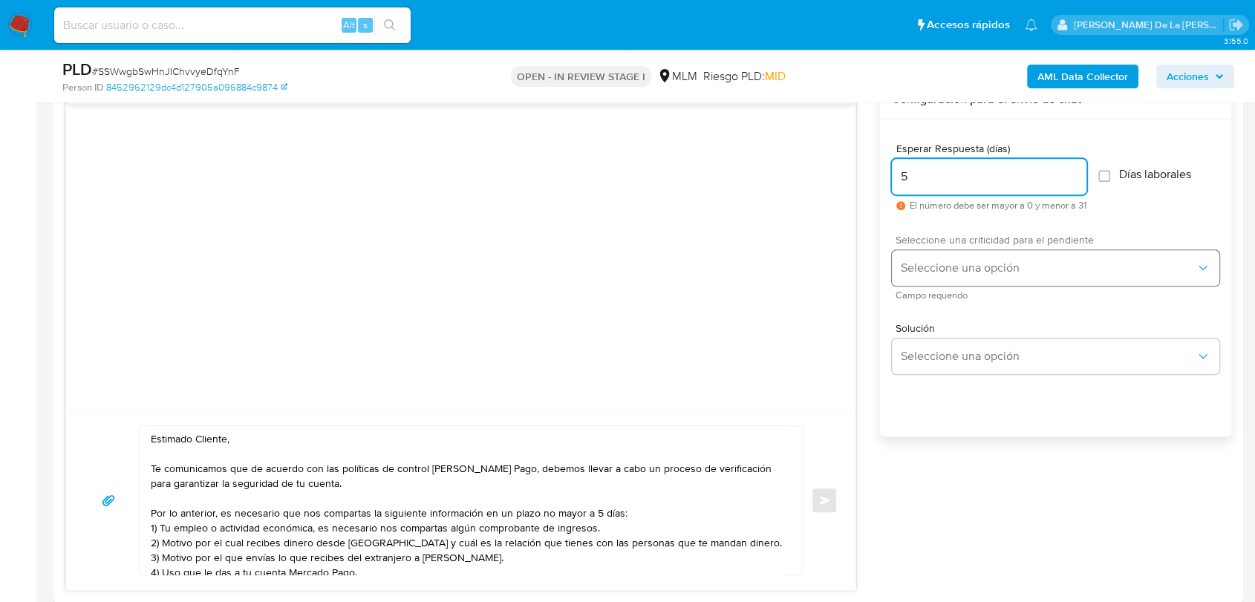
type input "5"
click at [944, 261] on span "Seleccione una opción" at bounding box center [1047, 268] width 295 height 15
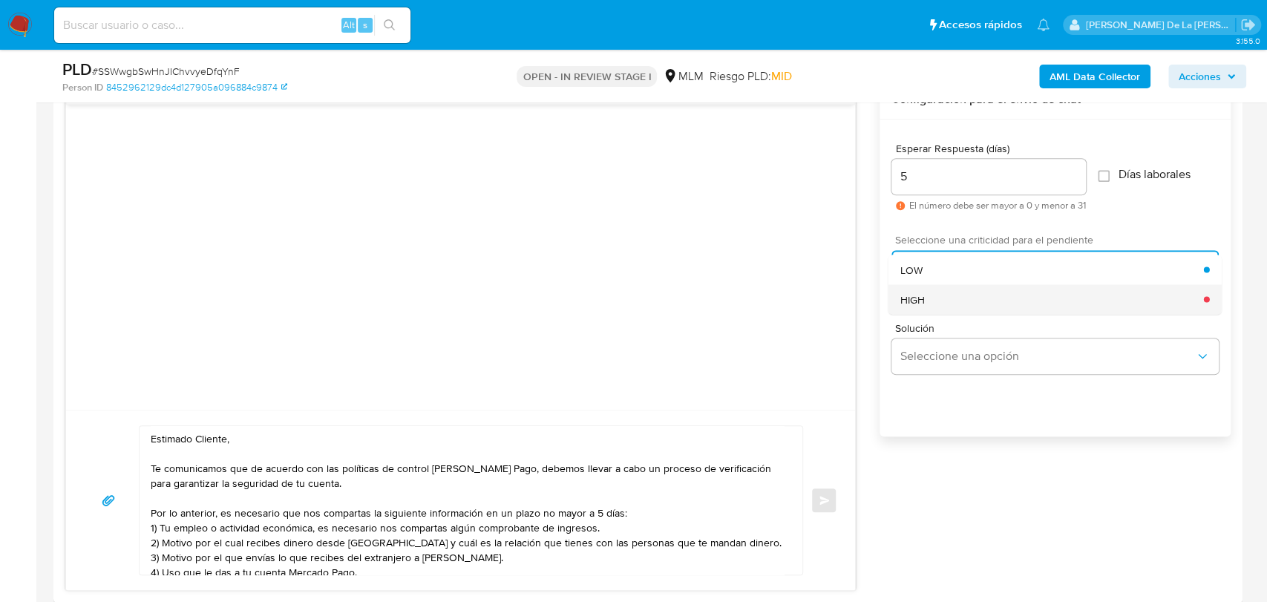
click at [919, 297] on span "HIGH" at bounding box center [912, 298] width 24 height 13
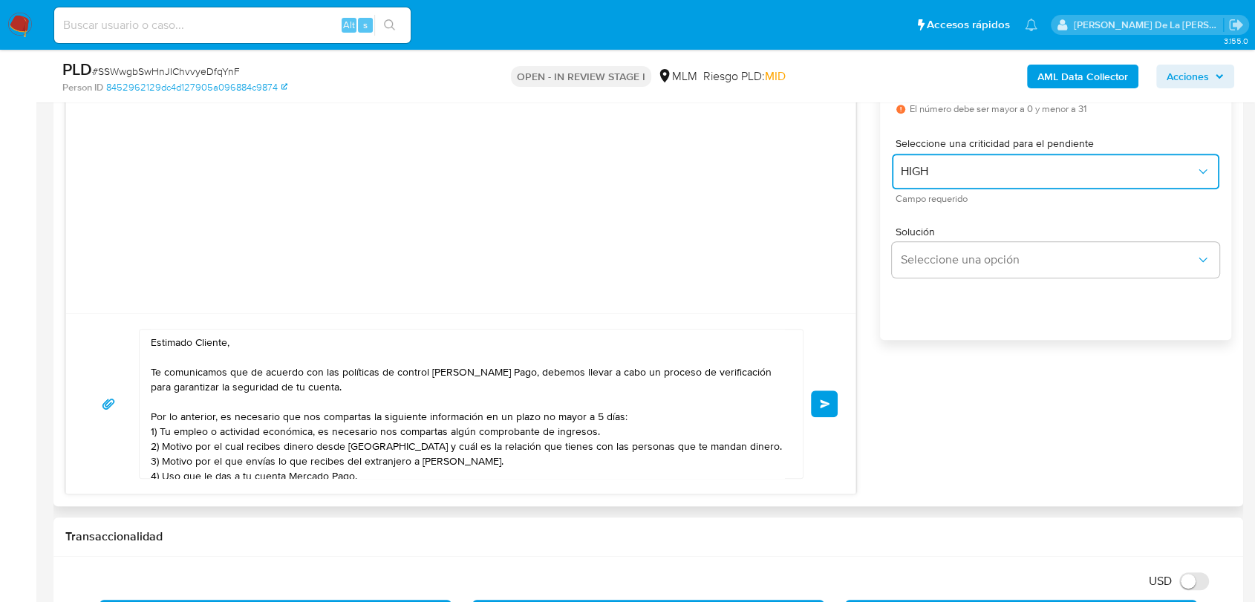
scroll to position [961, 0]
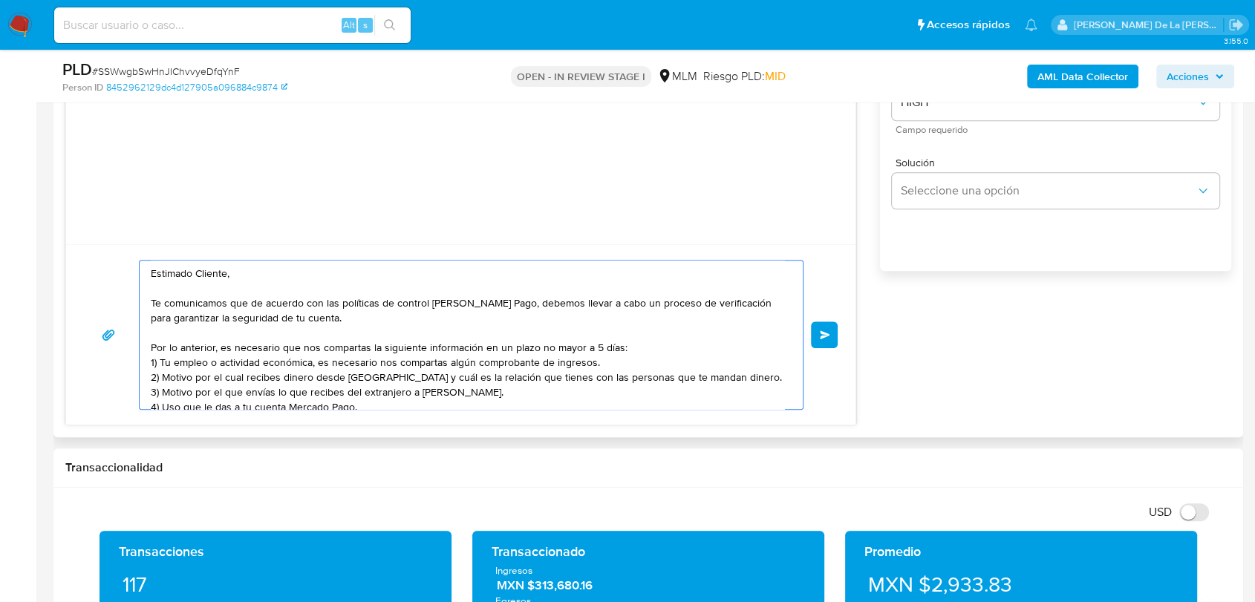
drag, startPoint x: 282, startPoint y: 379, endPoint x: 741, endPoint y: 376, distance: 458.8
click at [741, 376] on textarea "Estimado Cliente, Te comunicamos que de acuerdo con las políticas de control de…" at bounding box center [467, 335] width 633 height 148
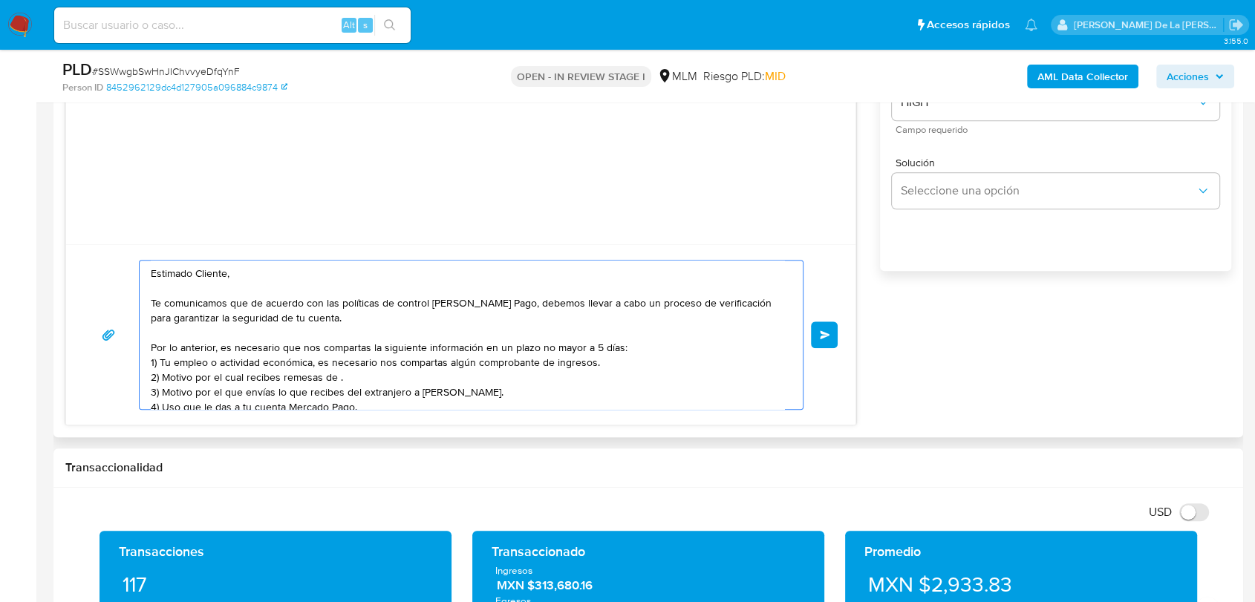
paste textarea "ROBERTO CARLOS RAMIREZ AGUILAR"
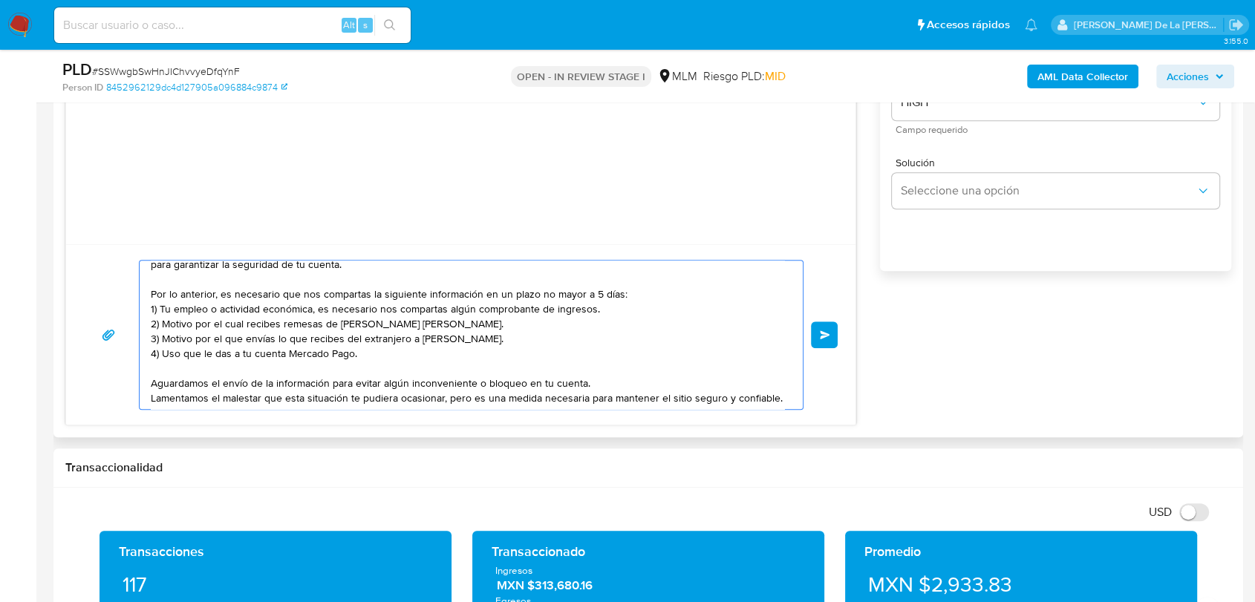
scroll to position [82, 0]
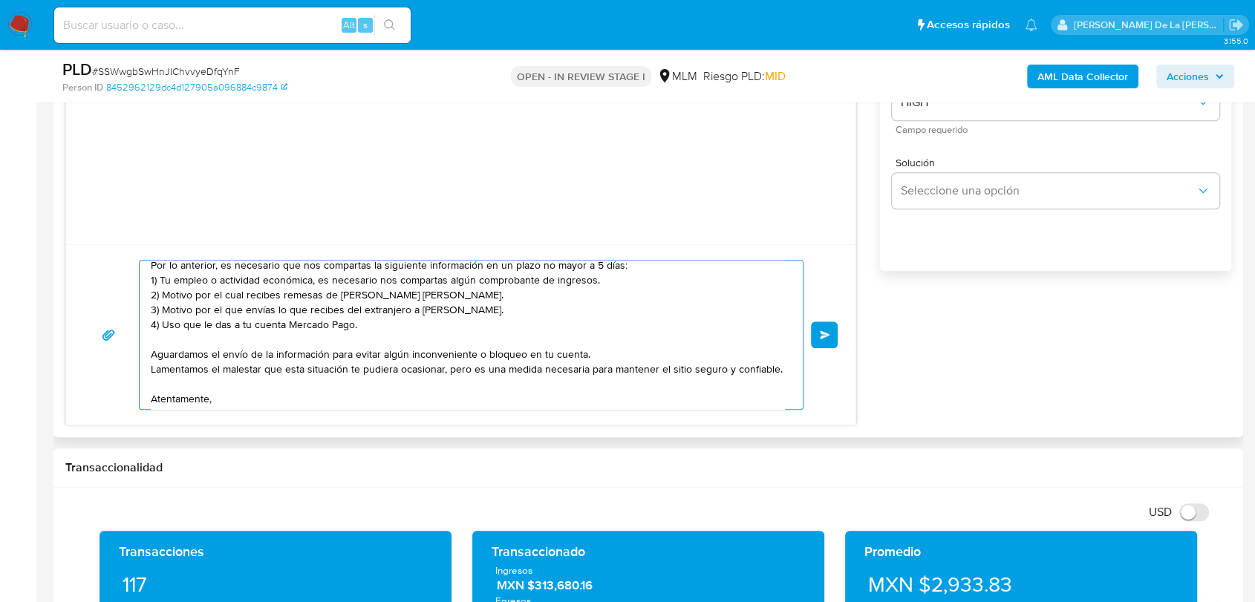
drag, startPoint x: 521, startPoint y: 315, endPoint x: 277, endPoint y: 314, distance: 244.2
click at [277, 314] on textarea "Estimado Cliente, Te comunicamos que de acuerdo con las políticas de control de…" at bounding box center [467, 335] width 633 height 148
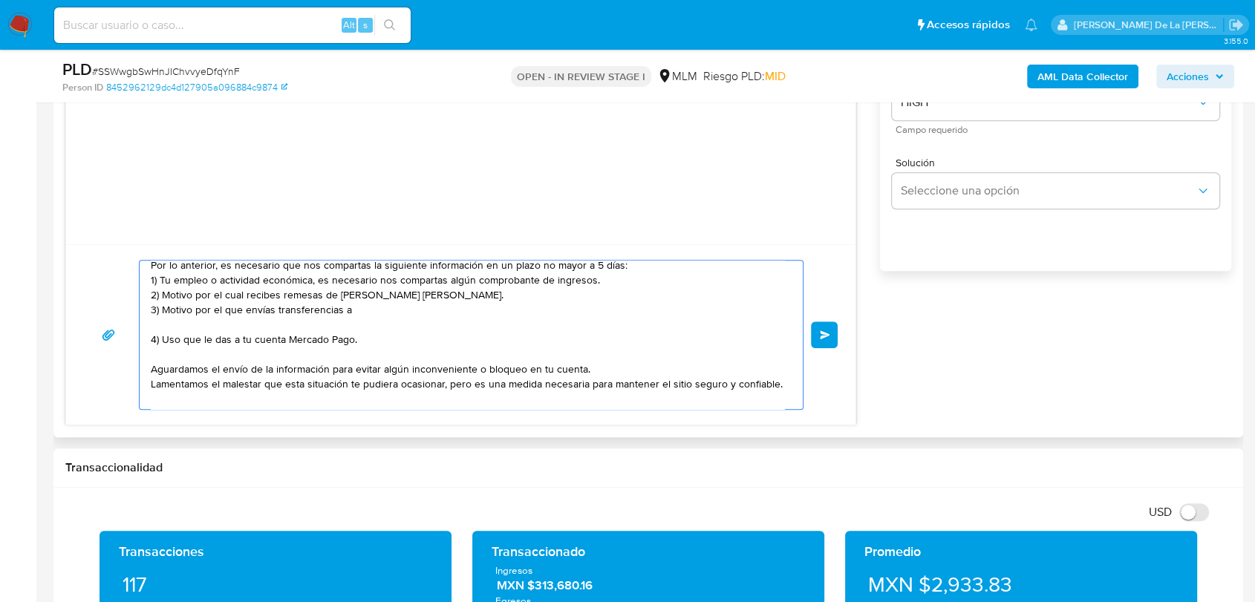
paste textarea "name: MARCO ANTONIO GOMEZ ORNELAS || alias: 1.2718E+17 name: LISBETH PAMELA RAM…"
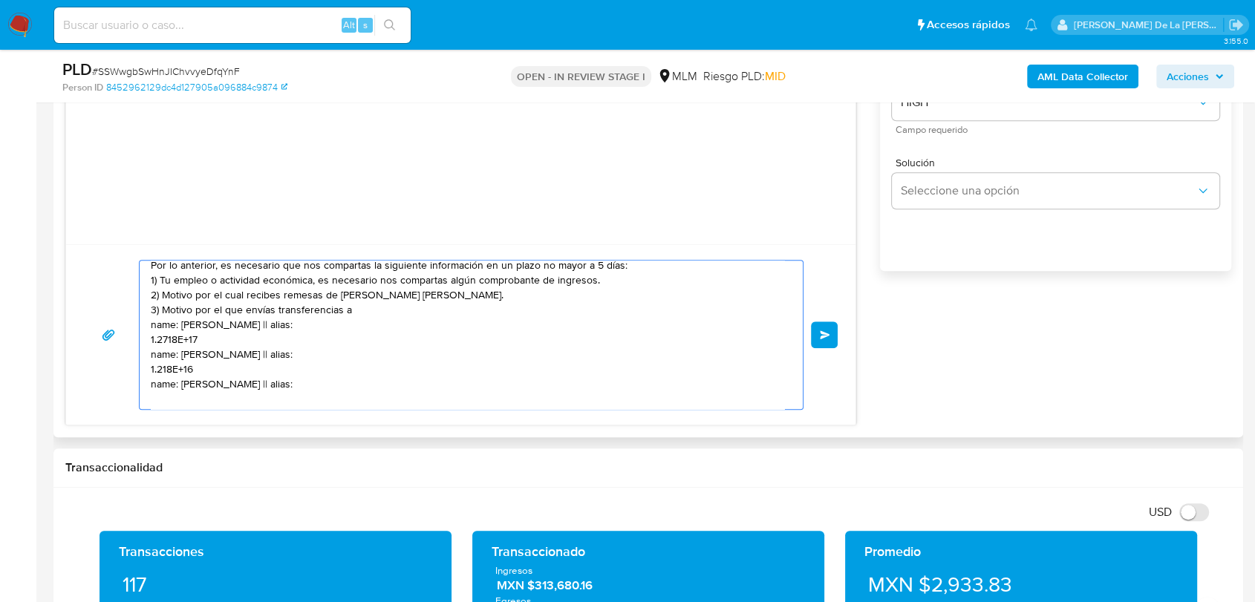
scroll to position [84, 0]
click at [160, 340] on textarea "Estimado Cliente, Te comunicamos que de acuerdo con las políticas de control de…" at bounding box center [467, 335] width 633 height 148
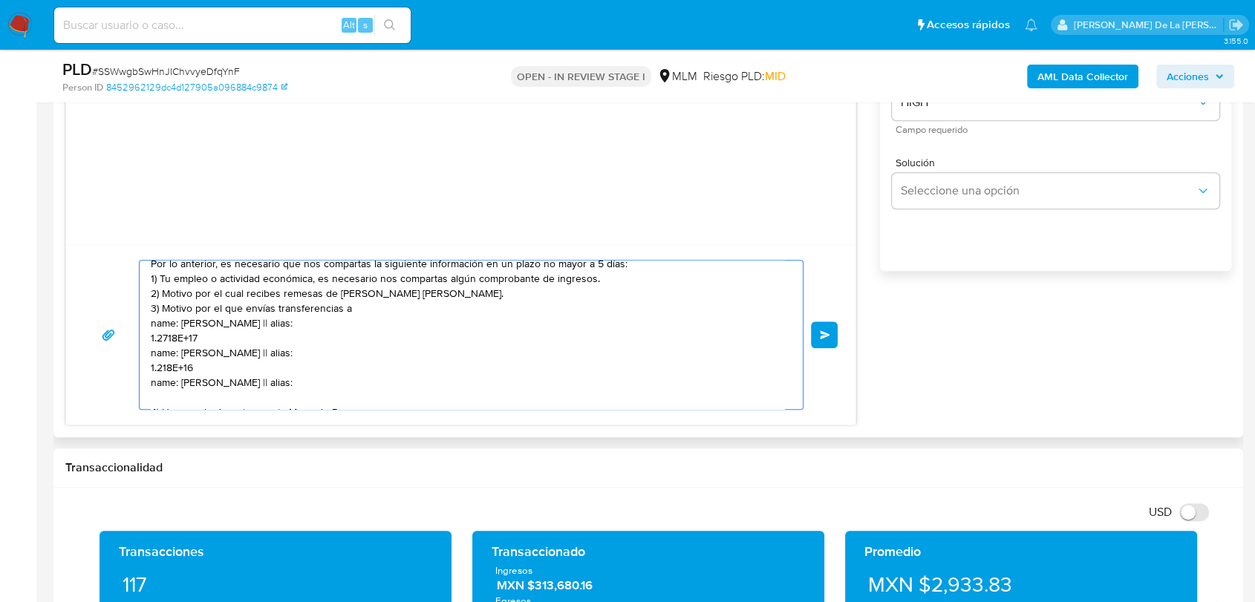
click at [160, 340] on textarea "Estimado Cliente, Te comunicamos que de acuerdo con las políticas de control de…" at bounding box center [467, 335] width 633 height 148
click at [165, 355] on textarea "Estimado Cliente, Te comunicamos que de acuerdo con las políticas de control de…" at bounding box center [467, 335] width 633 height 148
click at [166, 373] on textarea "Estimado Cliente, Te comunicamos que de acuerdo con las políticas de control de…" at bounding box center [467, 335] width 633 height 148
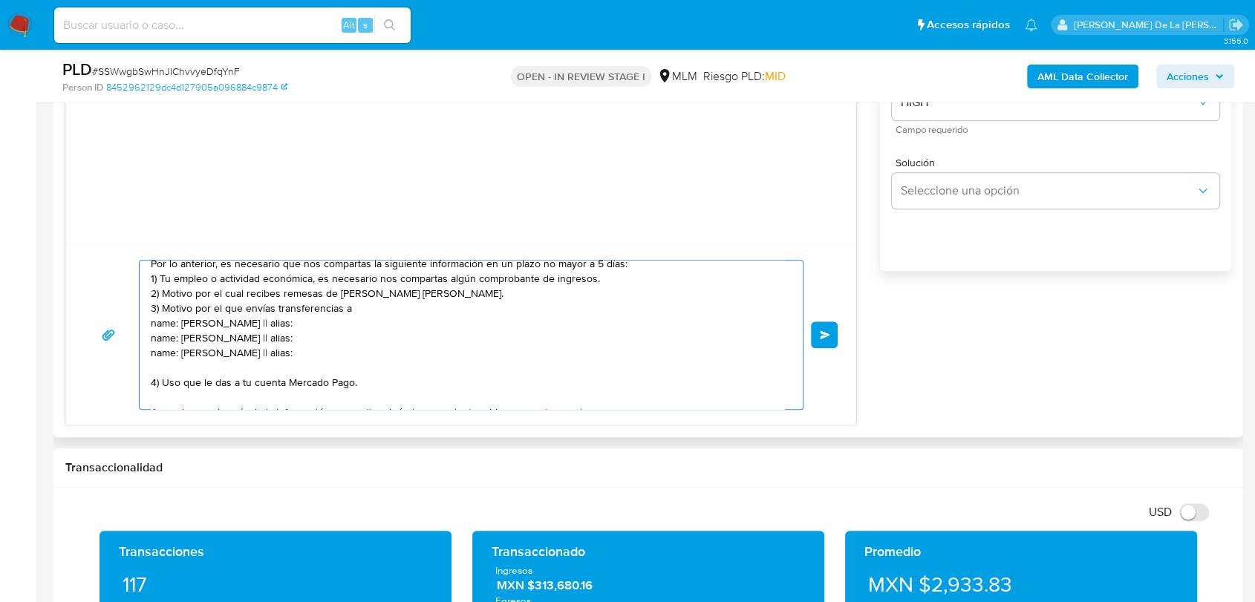
click at [160, 349] on textarea "Estimado Cliente, Te comunicamos que de acuerdo con las políticas de control de…" at bounding box center [467, 335] width 633 height 148
click at [163, 339] on textarea "Estimado Cliente, Te comunicamos que de acuerdo con las políticas de control de…" at bounding box center [467, 335] width 633 height 148
click at [163, 327] on textarea "Estimado Cliente, Te comunicamos que de acuerdo con las políticas de control de…" at bounding box center [467, 335] width 633 height 148
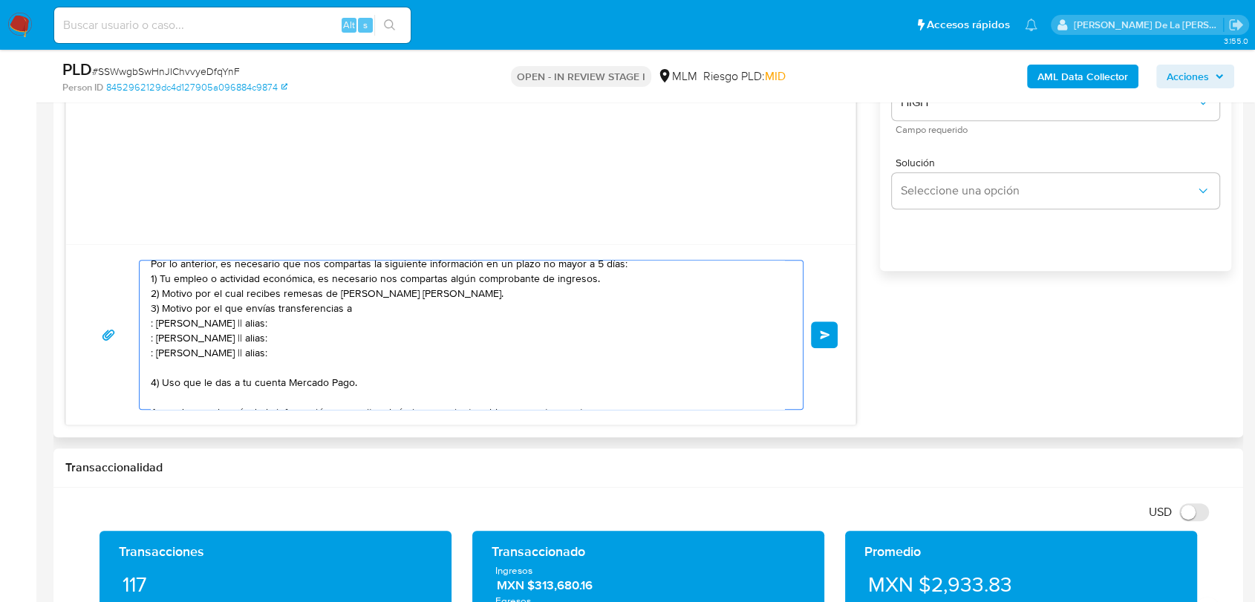
click at [339, 325] on textarea "Estimado Cliente, Te comunicamos que de acuerdo con las políticas de control de…" at bounding box center [467, 335] width 633 height 148
click at [342, 347] on textarea "Estimado Cliente, Te comunicamos que de acuerdo con las políticas de control de…" at bounding box center [467, 335] width 633 height 148
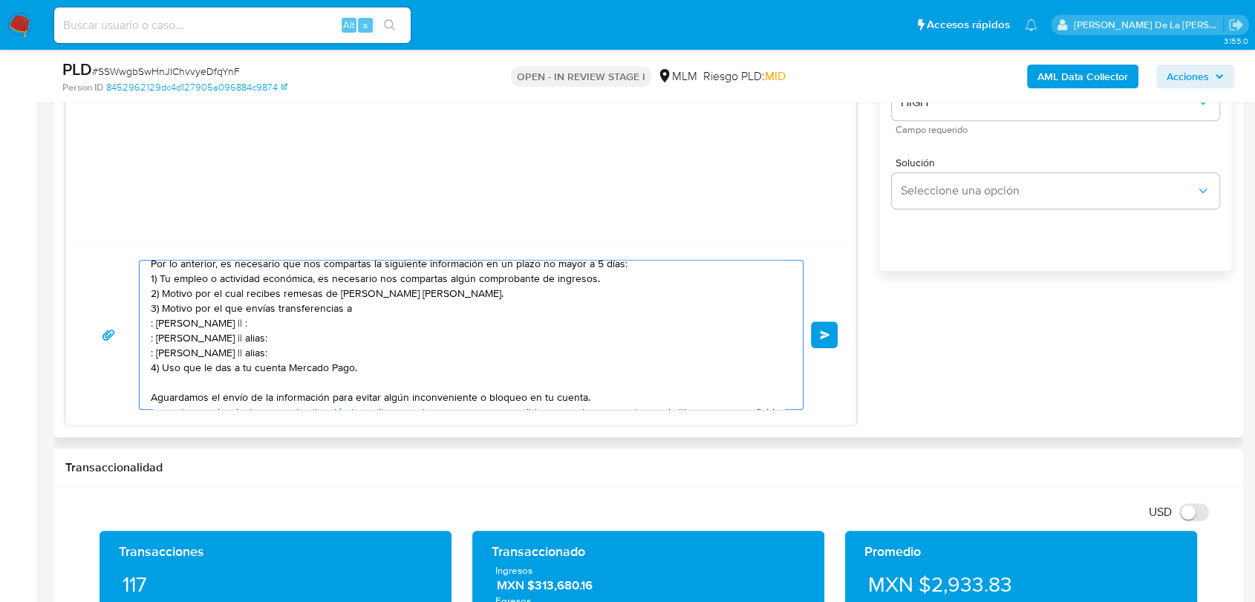
click at [345, 337] on textarea "Estimado Cliente, Te comunicamos que de acuerdo con las políticas de control de…" at bounding box center [467, 335] width 633 height 148
click at [346, 323] on textarea "Estimado Cliente, Te comunicamos que de acuerdo con las políticas de control de…" at bounding box center [467, 335] width 633 height 148
click at [351, 345] on textarea "Estimado Cliente, Te comunicamos que de acuerdo con las políticas de control de…" at bounding box center [467, 335] width 633 height 148
click at [356, 322] on textarea "Estimado Cliente, Te comunicamos que de acuerdo con las políticas de control de…" at bounding box center [467, 335] width 633 height 148
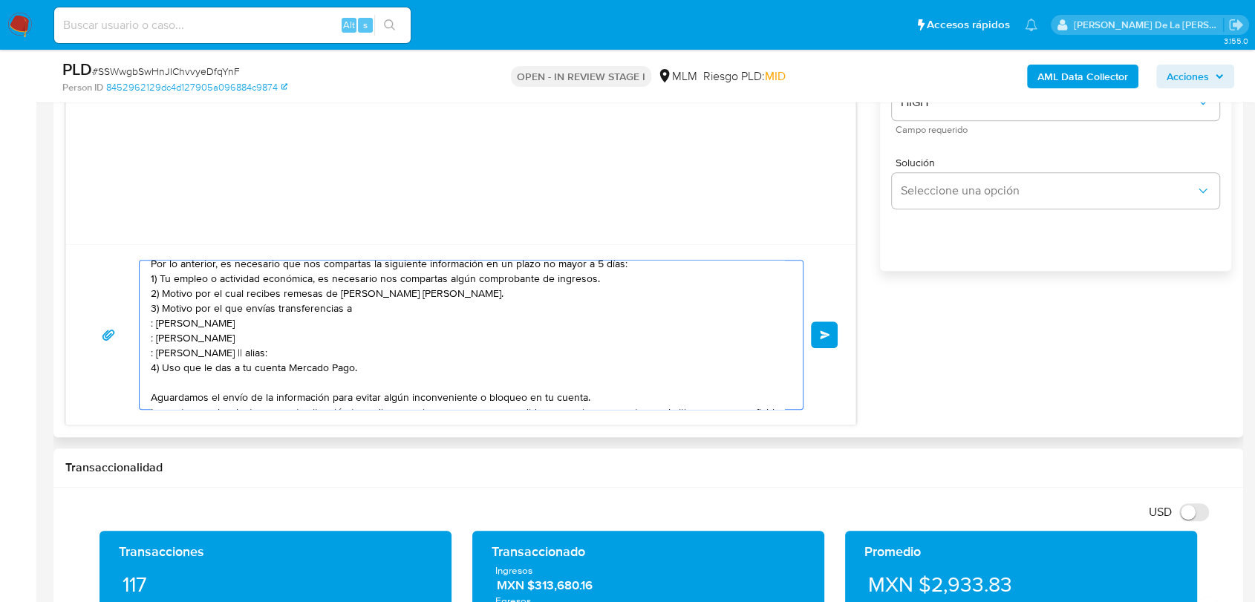
click at [329, 354] on textarea "Estimado Cliente, Te comunicamos que de acuerdo con las políticas de control de…" at bounding box center [467, 335] width 633 height 148
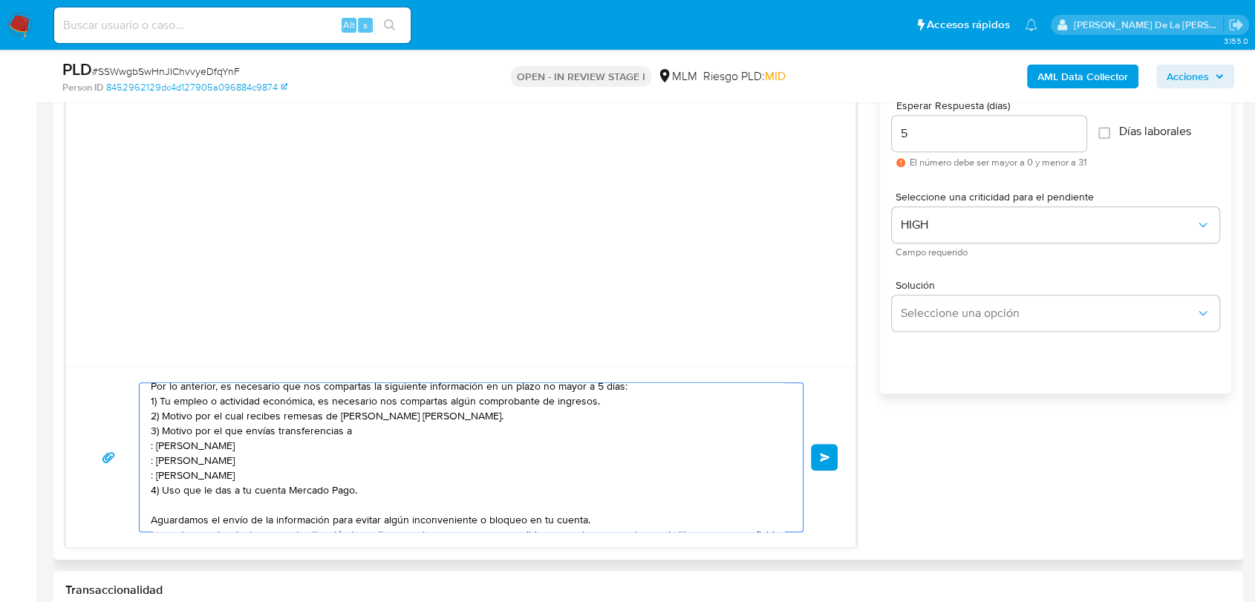
scroll to position [879, 0]
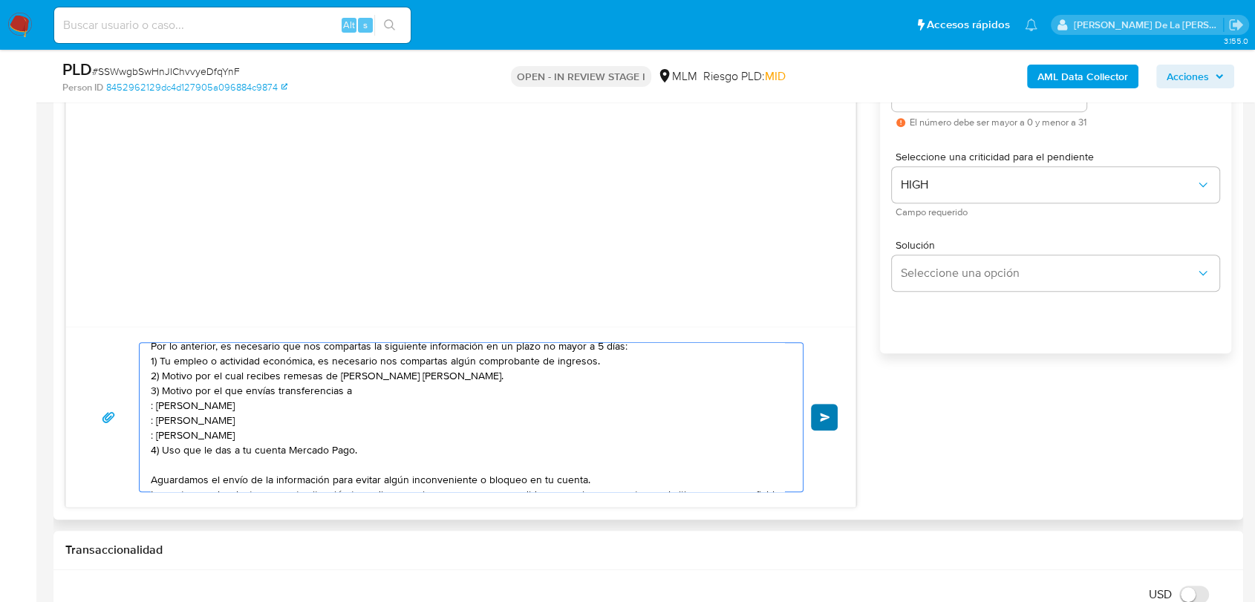
type textarea "Estimado Cliente, Te comunicamos que de acuerdo con las políticas de control de…"
click at [829, 408] on button "Enviar" at bounding box center [824, 417] width 27 height 27
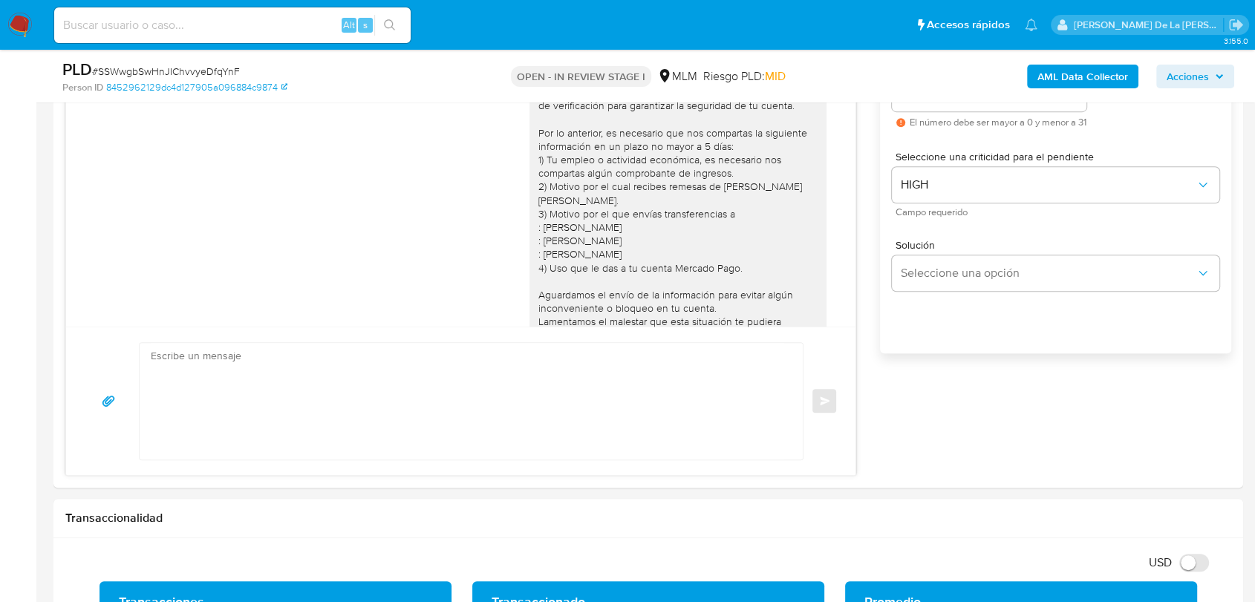
scroll to position [104, 0]
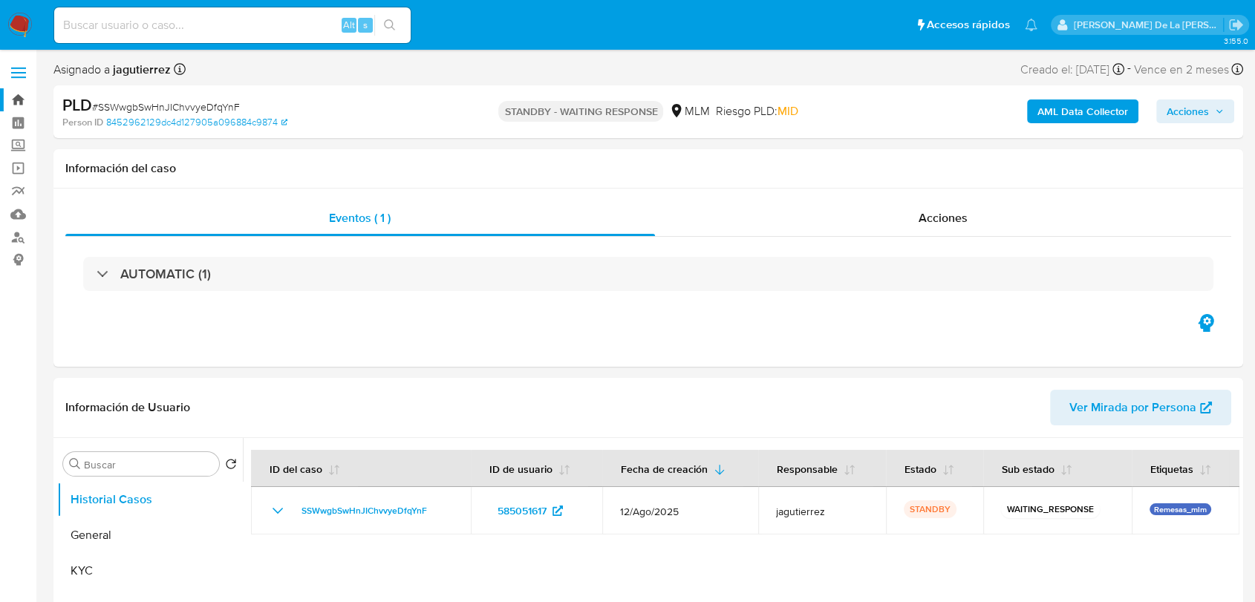
select select "10"
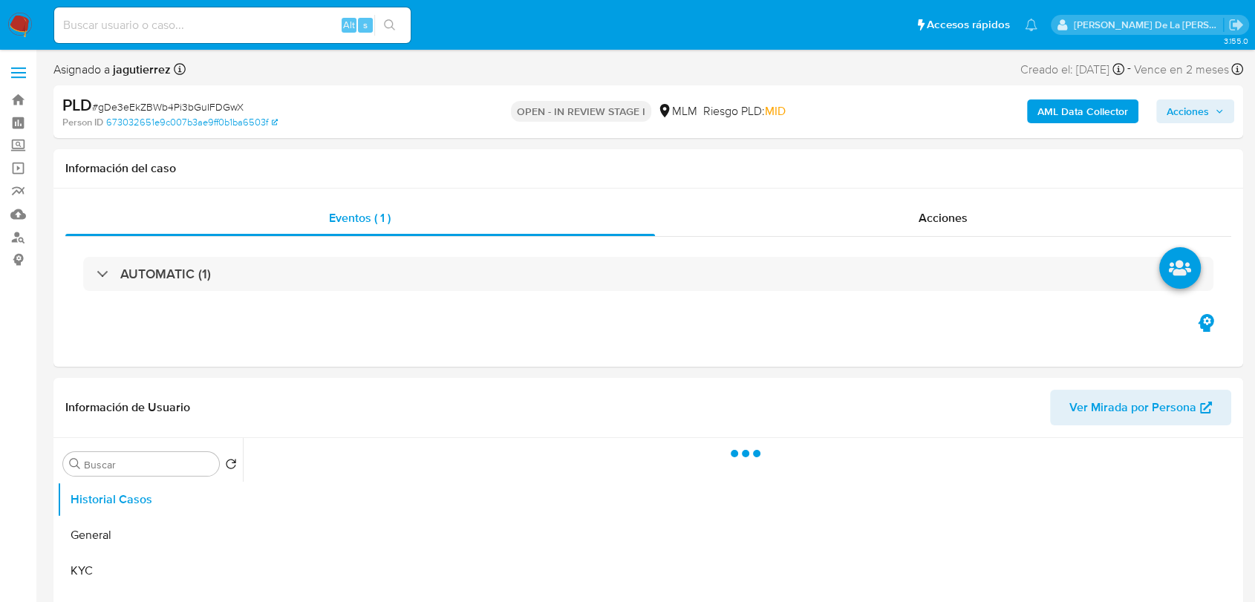
select select "10"
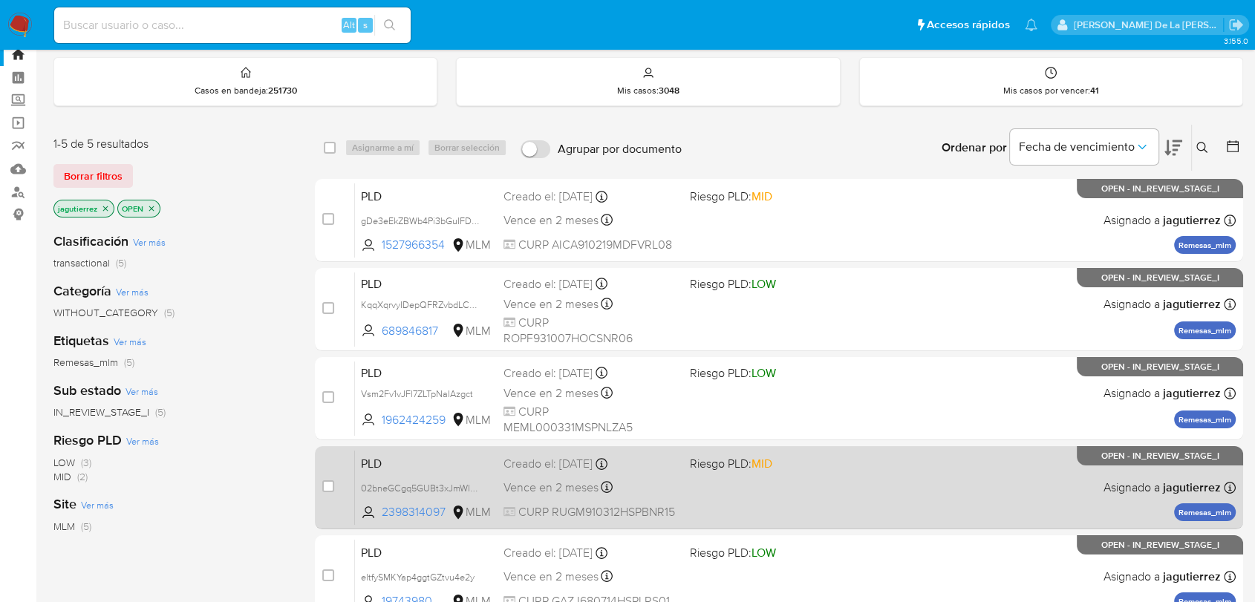
scroll to position [82, 0]
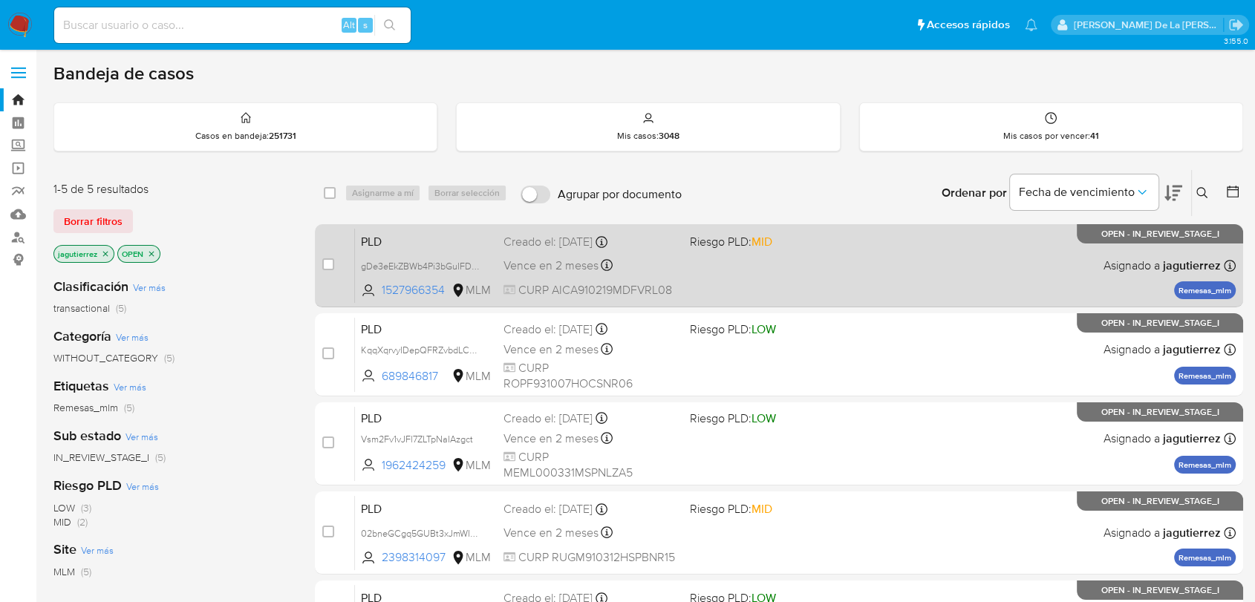
click at [789, 281] on div "PLD gDe3eEkZBWb4Pi3bGuIFDGwX 1527966354 MLM Riesgo PLD: MID Creado el: [DATE] C…" at bounding box center [795, 265] width 880 height 75
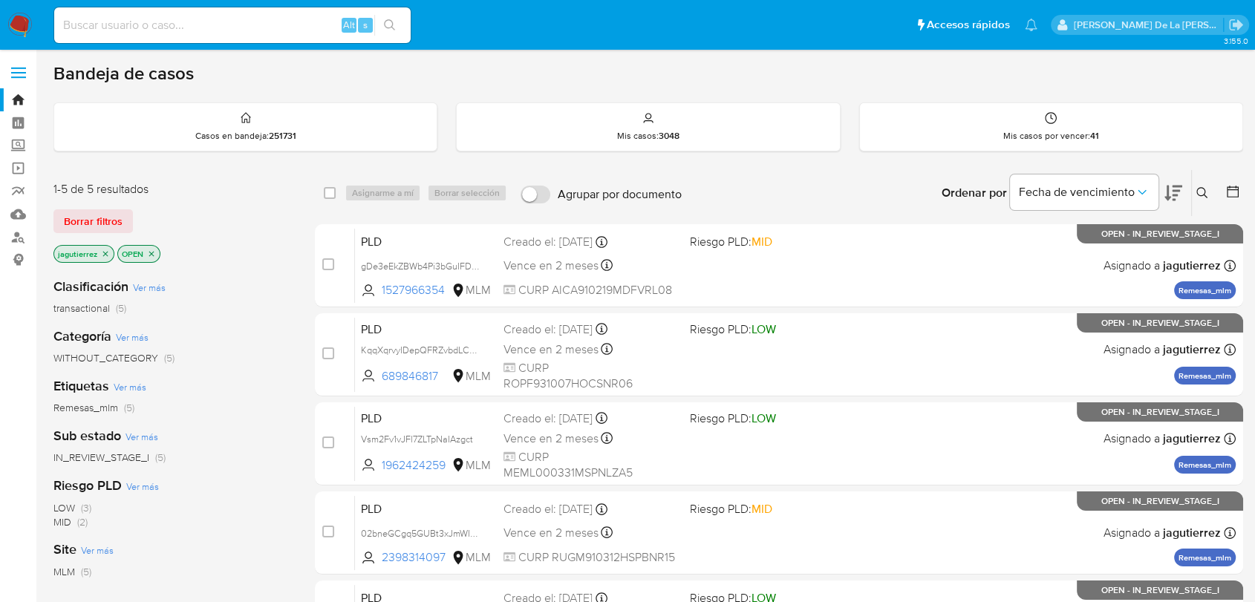
click at [125, 48] on nav "Pausado Ver notificaciones Alt s Accesos rápidos Presiona las siguientes teclas…" at bounding box center [627, 25] width 1255 height 50
click at [128, 21] on input at bounding box center [232, 25] width 356 height 19
type input "1977414613"
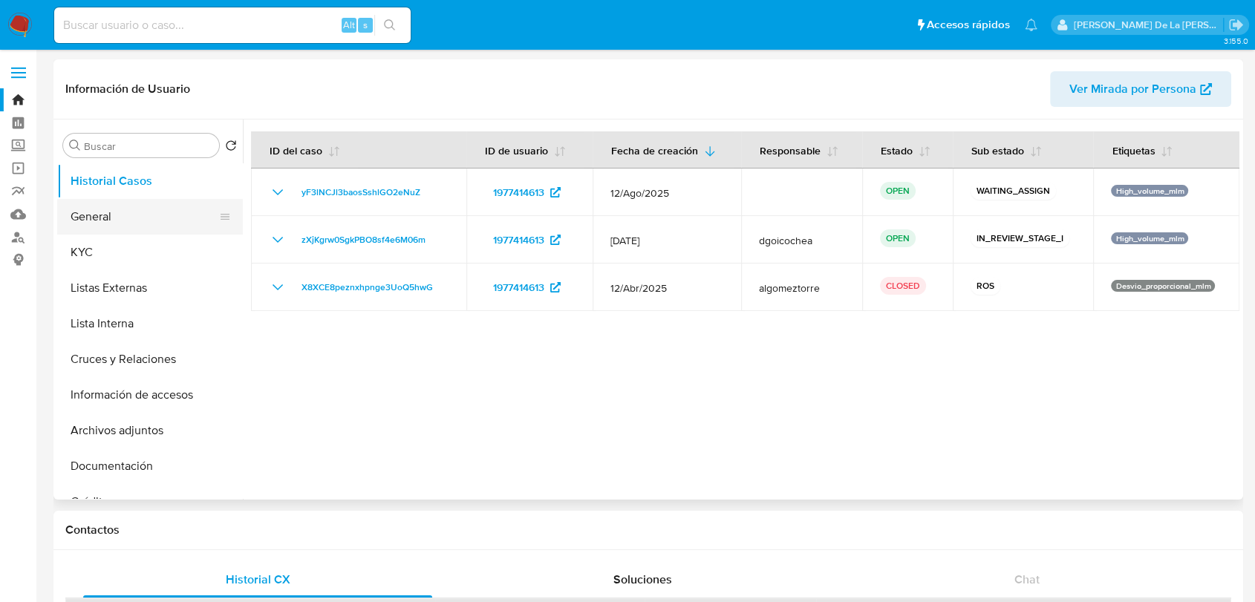
select select "10"
click at [120, 212] on button "General" at bounding box center [144, 217] width 174 height 36
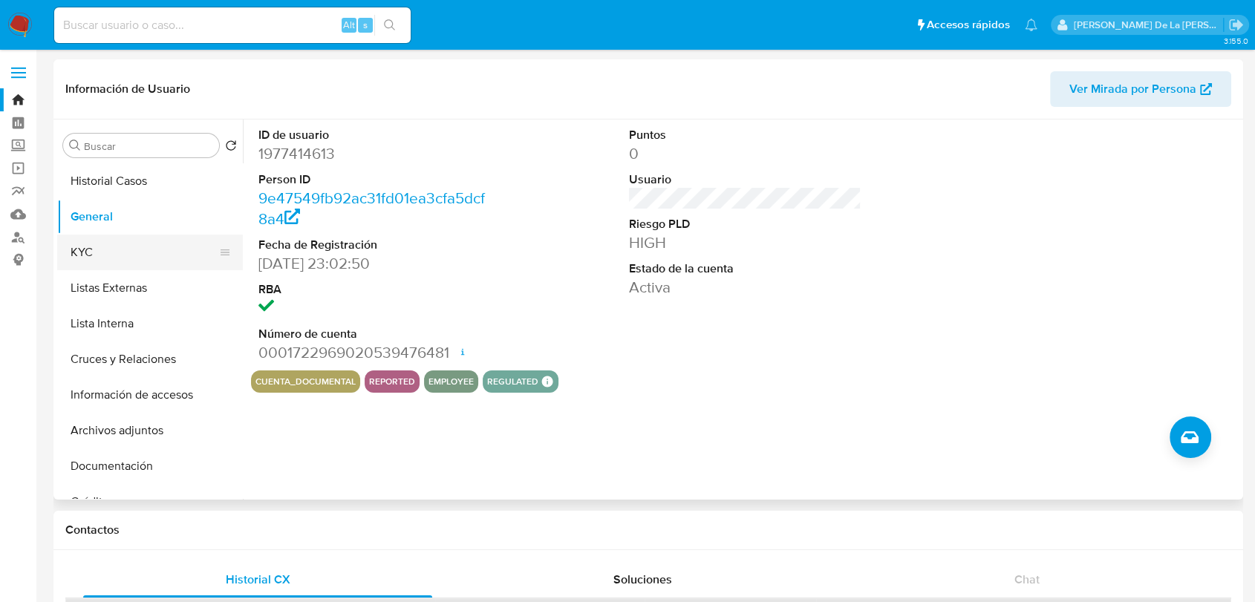
click at [114, 255] on button "KYC" at bounding box center [144, 253] width 174 height 36
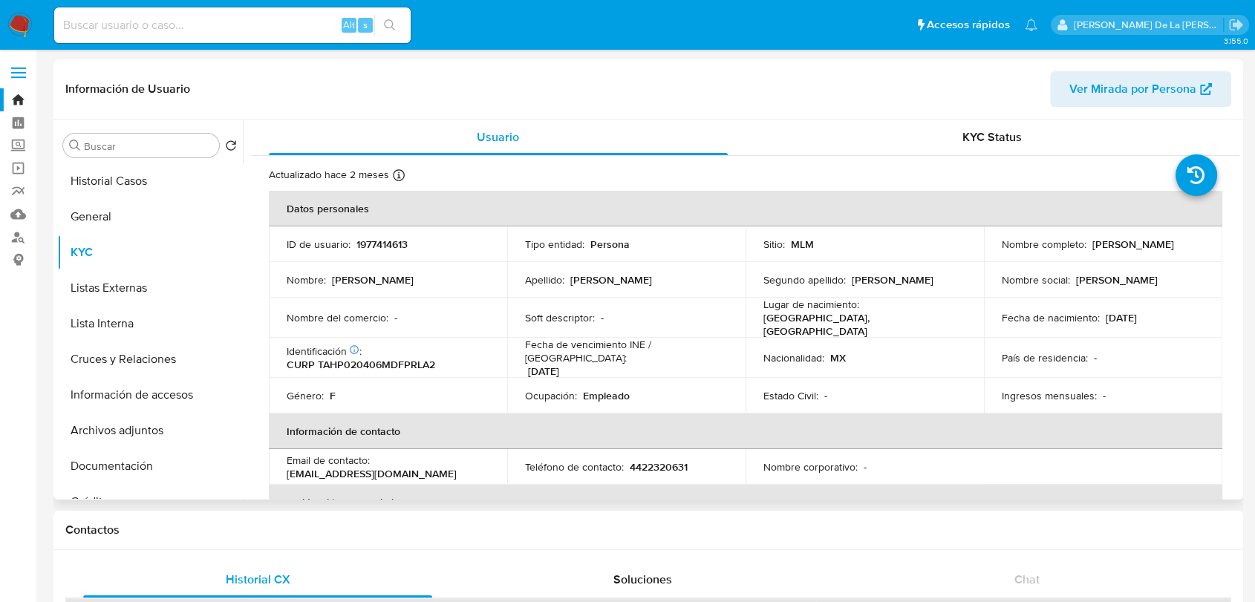
drag, startPoint x: 990, startPoint y: 249, endPoint x: 1133, endPoint y: 251, distance: 142.5
click at [1133, 251] on td "Nombre completo : [PERSON_NAME]" at bounding box center [1103, 244] width 238 height 36
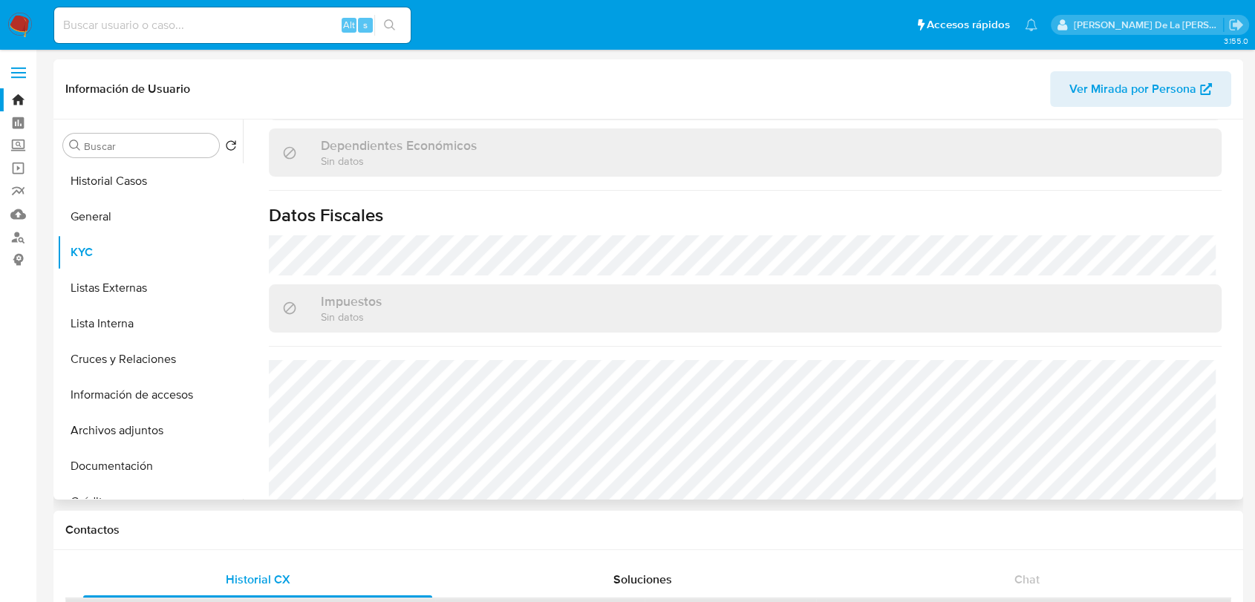
scroll to position [918, 0]
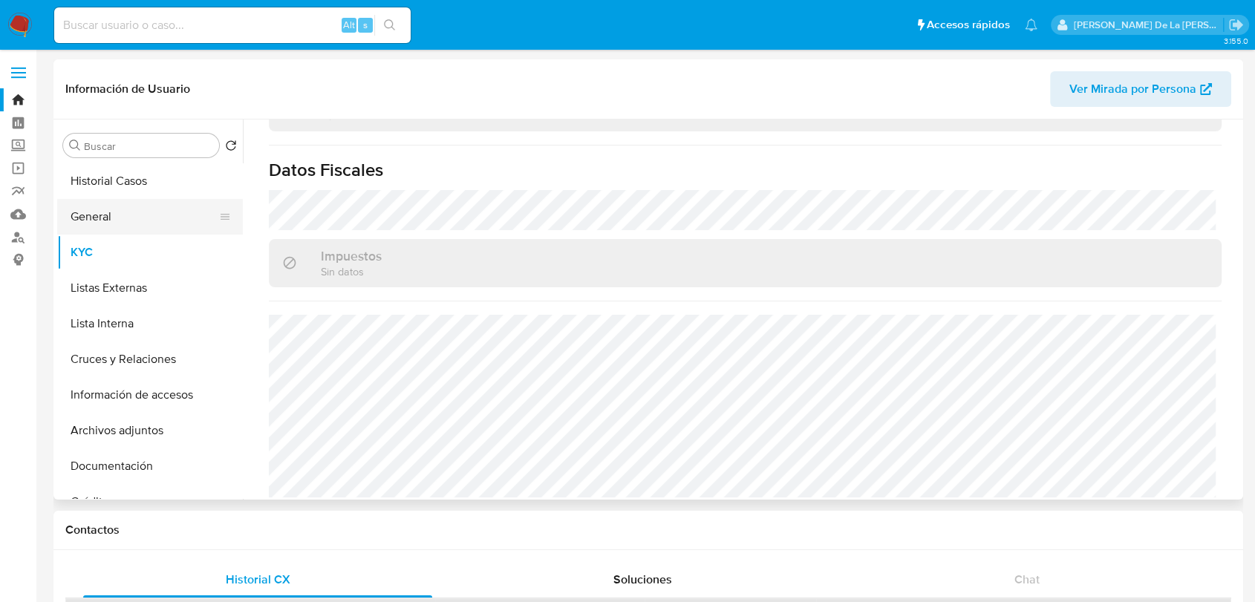
click at [167, 209] on button "General" at bounding box center [144, 217] width 174 height 36
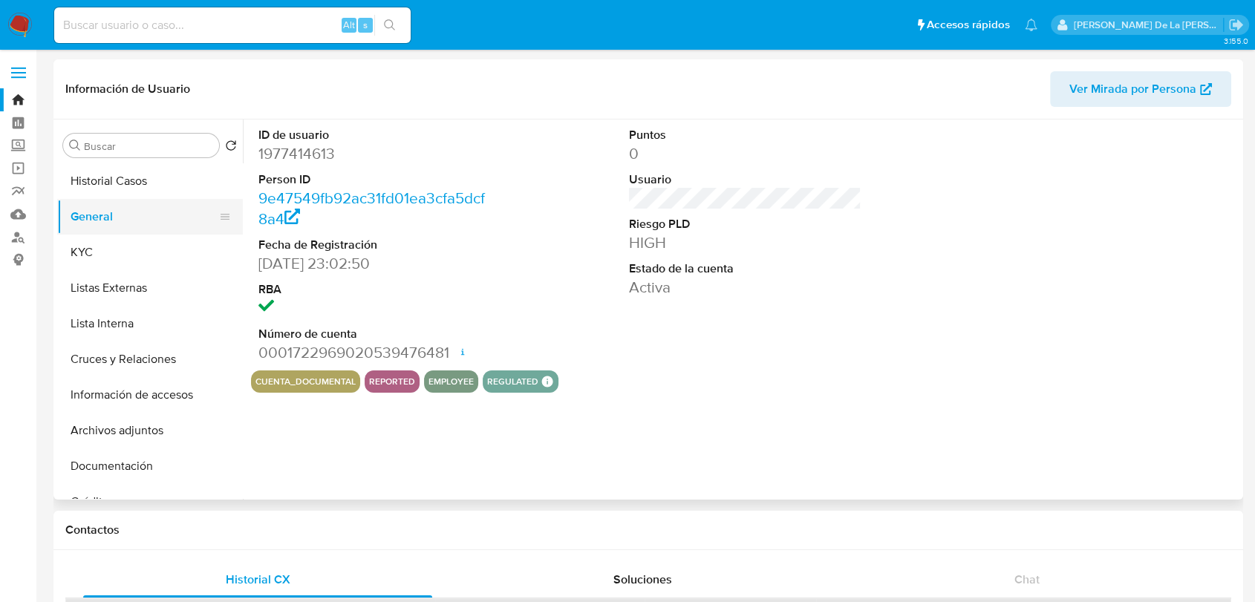
click at [109, 233] on button "General" at bounding box center [144, 217] width 174 height 36
click at [111, 241] on button "KYC" at bounding box center [144, 253] width 174 height 36
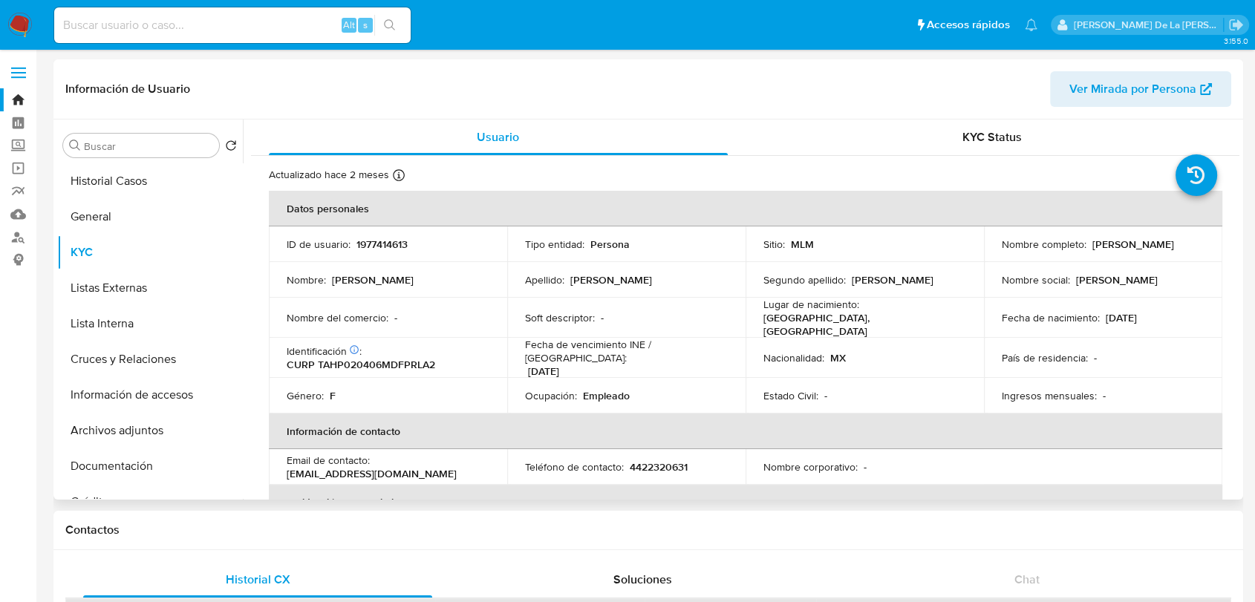
drag, startPoint x: 996, startPoint y: 248, endPoint x: 1128, endPoint y: 253, distance: 132.2
click at [1128, 251] on div "Nombre completo : Paola Janeth Tapia Herrera" at bounding box center [1102, 244] width 203 height 13
copy p "Paola Janeth Tapia Herrera"
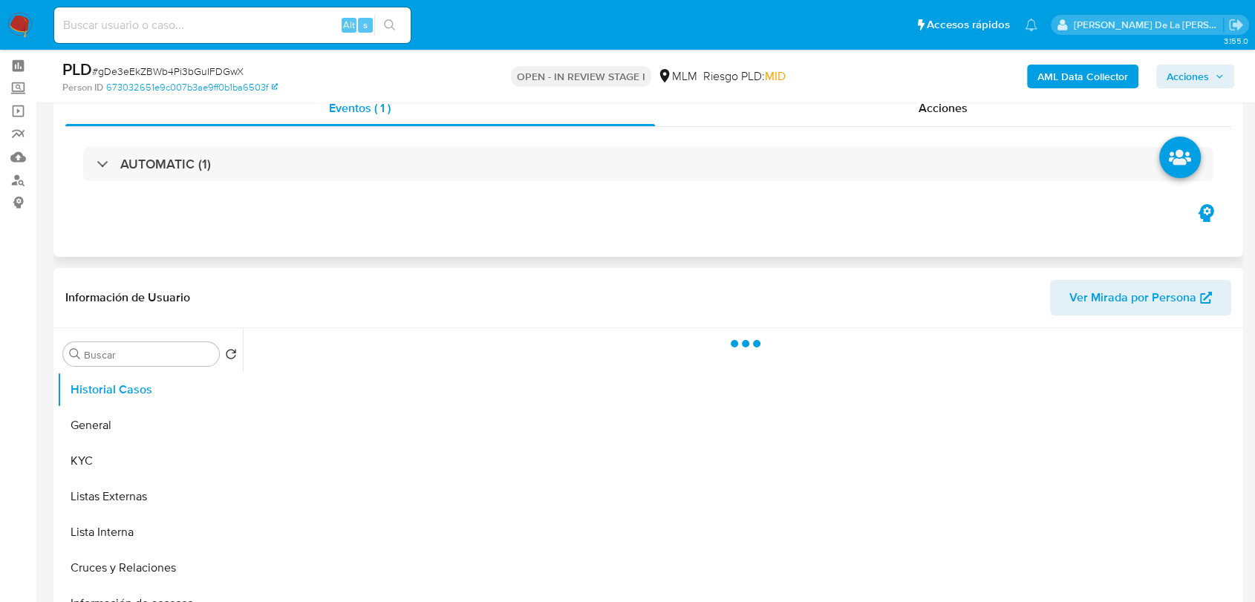
scroll to position [165, 0]
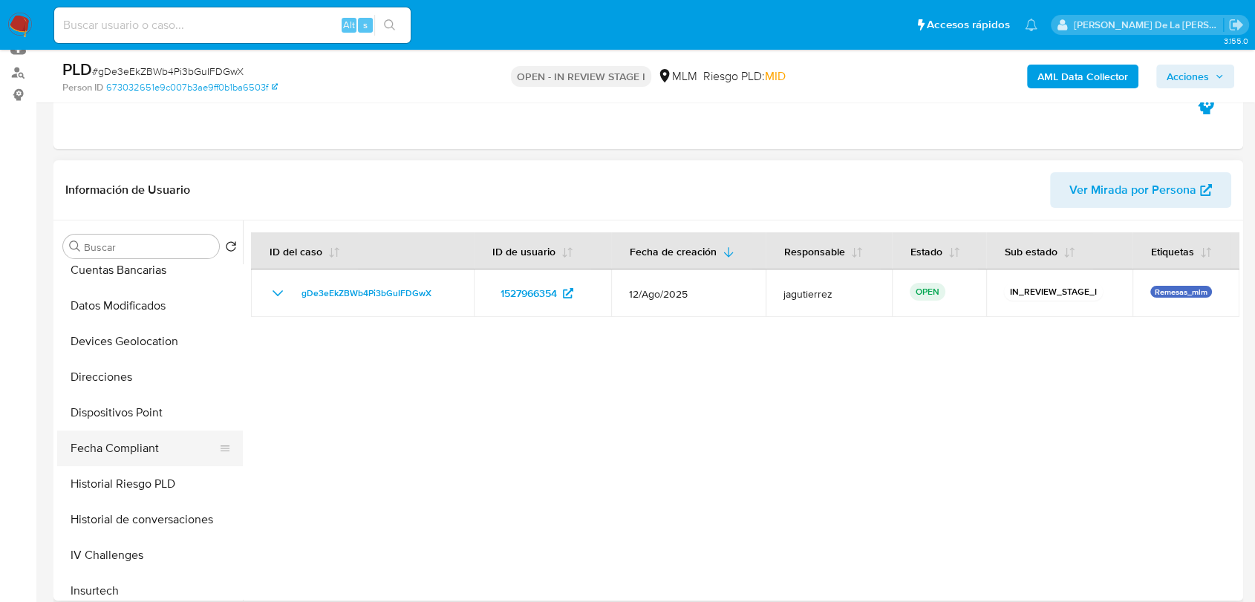
select select "10"
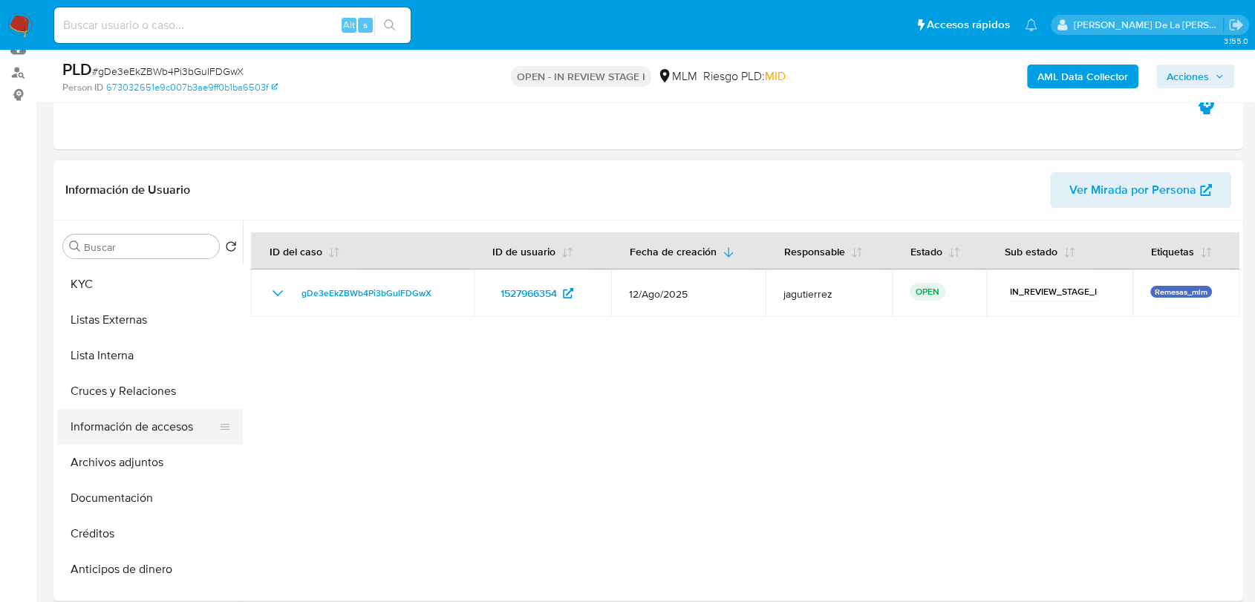
scroll to position [0, 0]
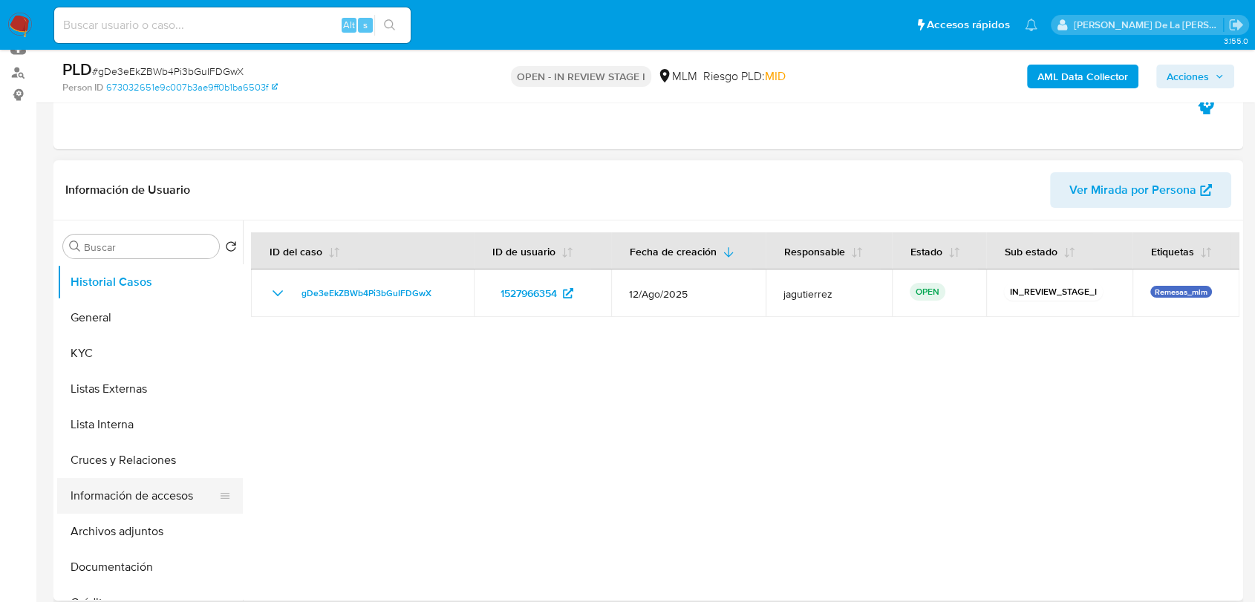
click at [158, 494] on button "Información de accesos" at bounding box center [144, 496] width 174 height 36
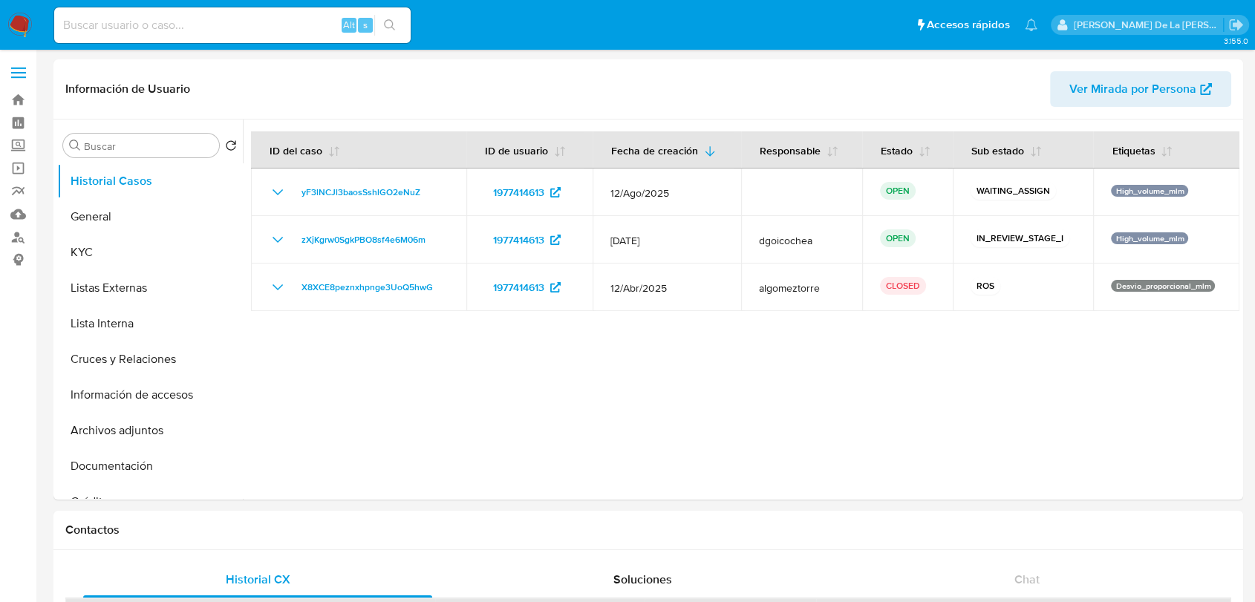
select select "10"
click at [22, 7] on nav "Pausado Ver notificaciones Alt s Accesos rápidos Presiona las siguientes teclas…" at bounding box center [627, 25] width 1255 height 50
click at [10, 17] on img at bounding box center [19, 25] width 25 height 25
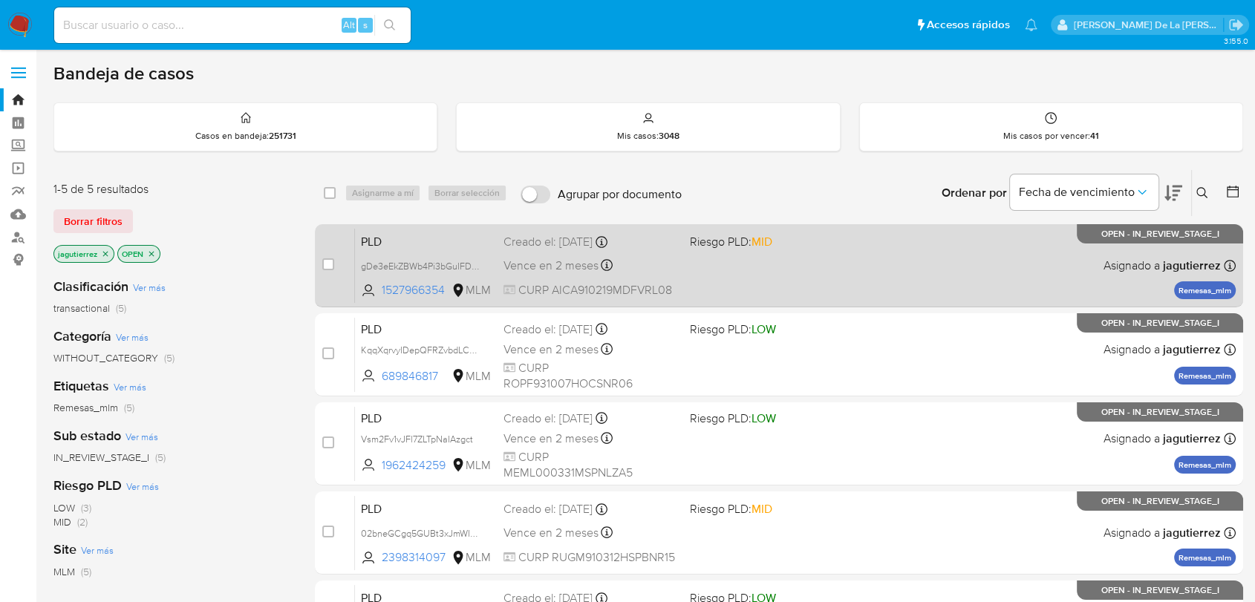
click at [814, 285] on div "PLD gDe3eEkZBWb4Pi3bGuIFDGwX 1527966354 MLM Riesgo PLD: MID Creado el: [DATE] C…" at bounding box center [795, 265] width 880 height 75
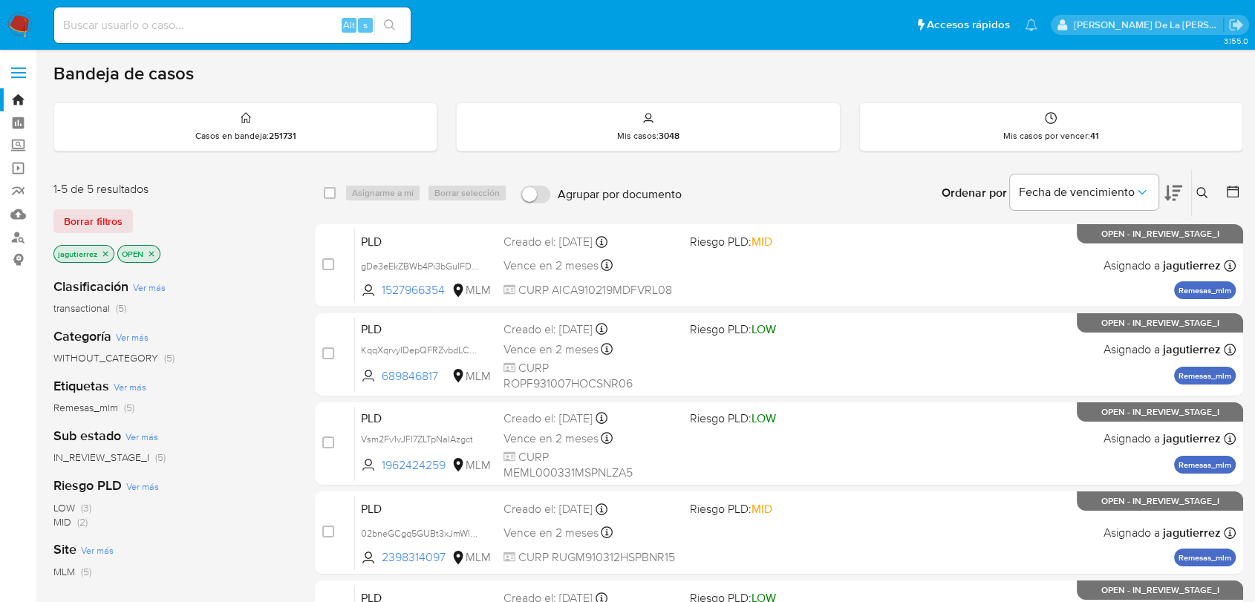
click at [24, 39] on nav "Pausado Ver notificaciones Alt s Accesos rápidos Presiona las siguientes teclas…" at bounding box center [627, 25] width 1255 height 50
click at [13, 21] on img at bounding box center [19, 25] width 25 height 25
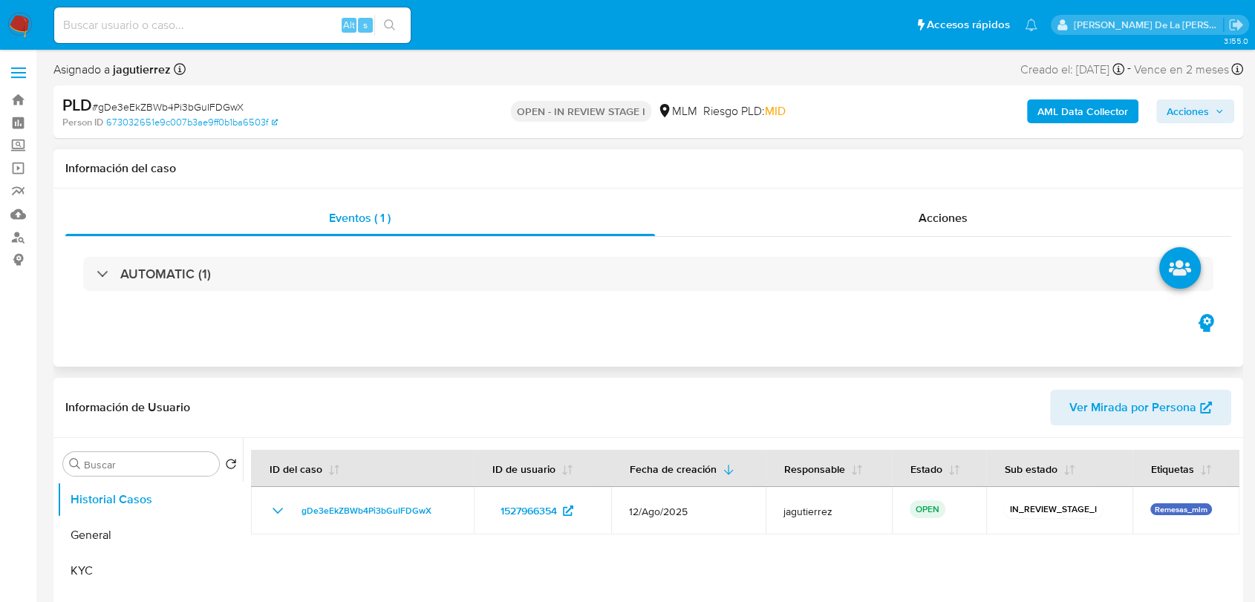
select select "10"
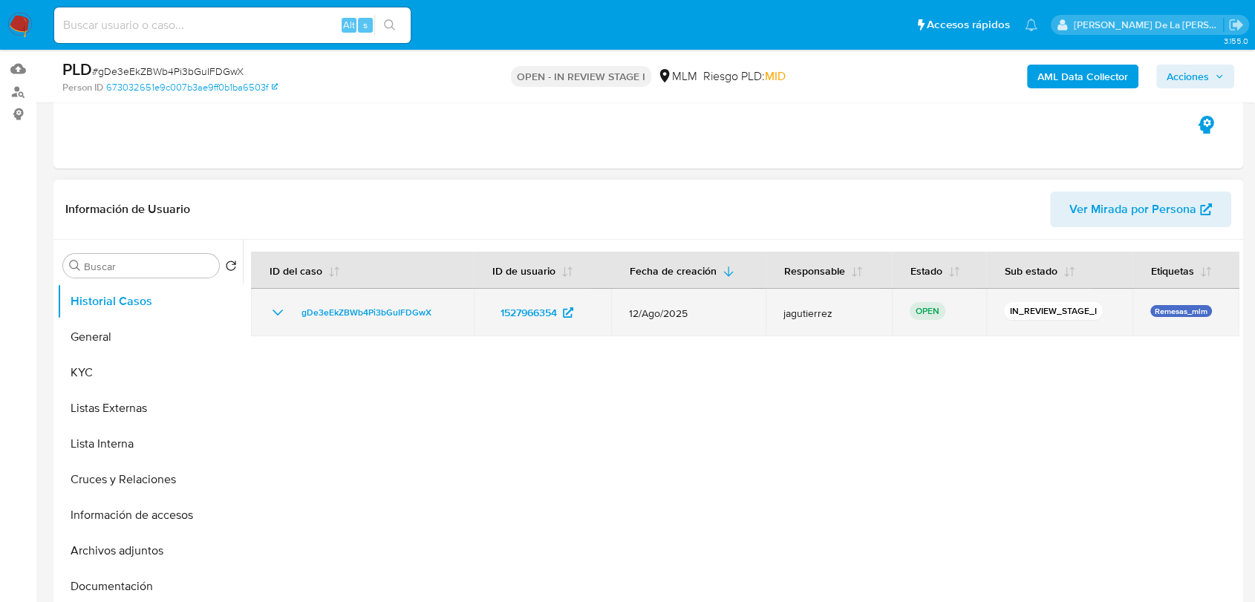
scroll to position [165, 0]
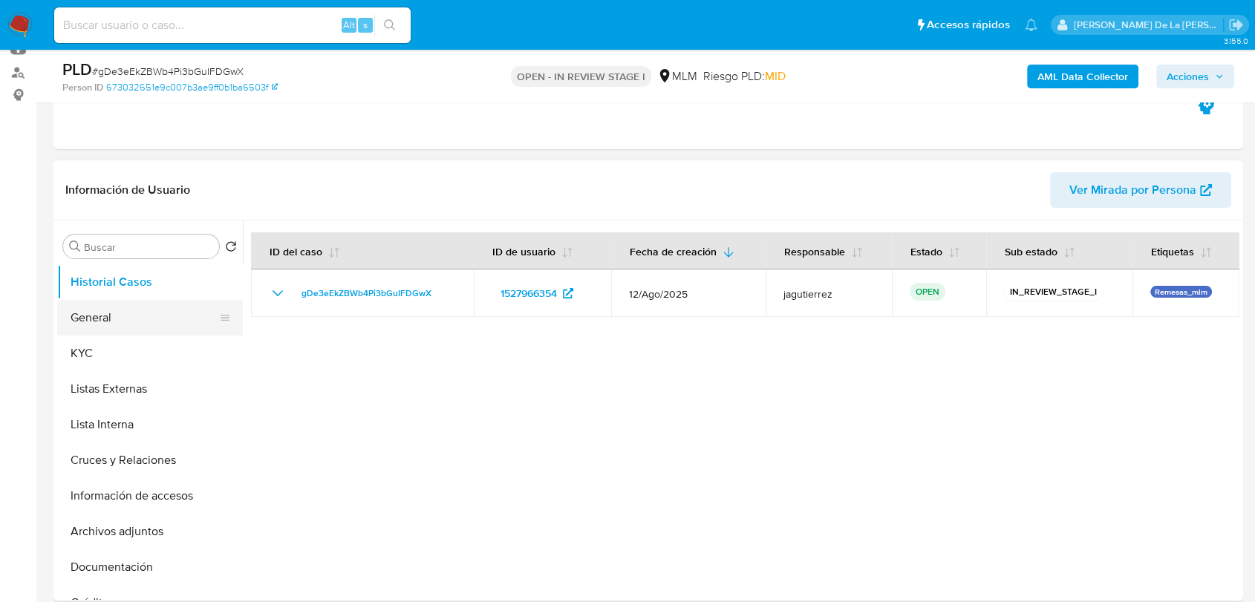
click at [160, 321] on button "General" at bounding box center [144, 318] width 174 height 36
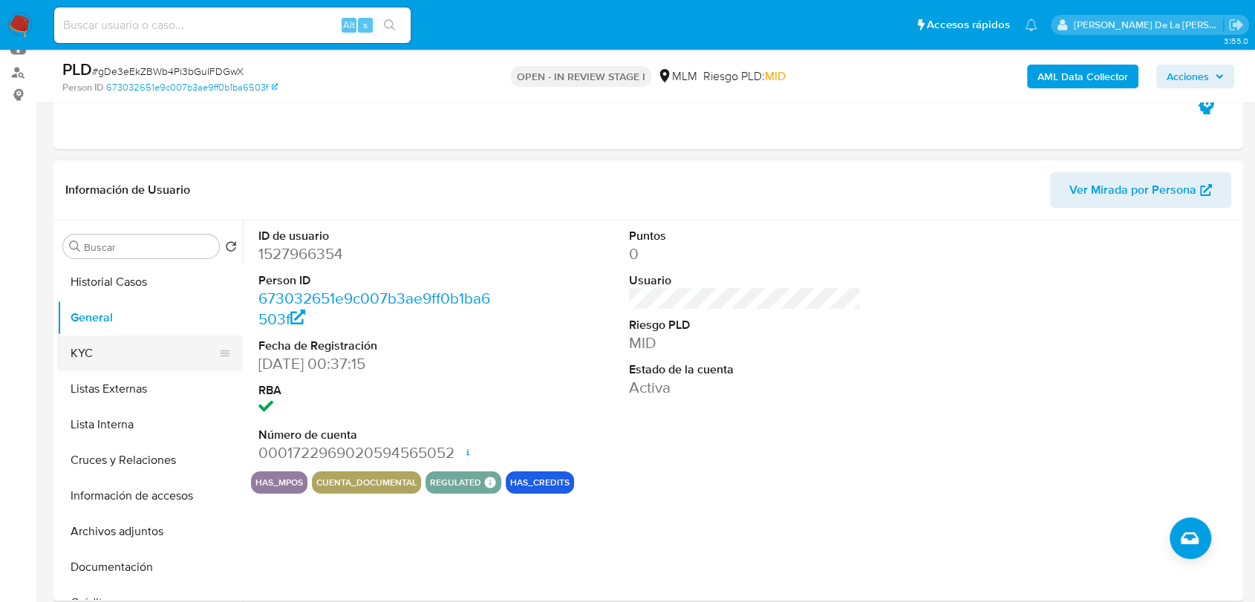
click at [140, 361] on button "KYC" at bounding box center [144, 354] width 174 height 36
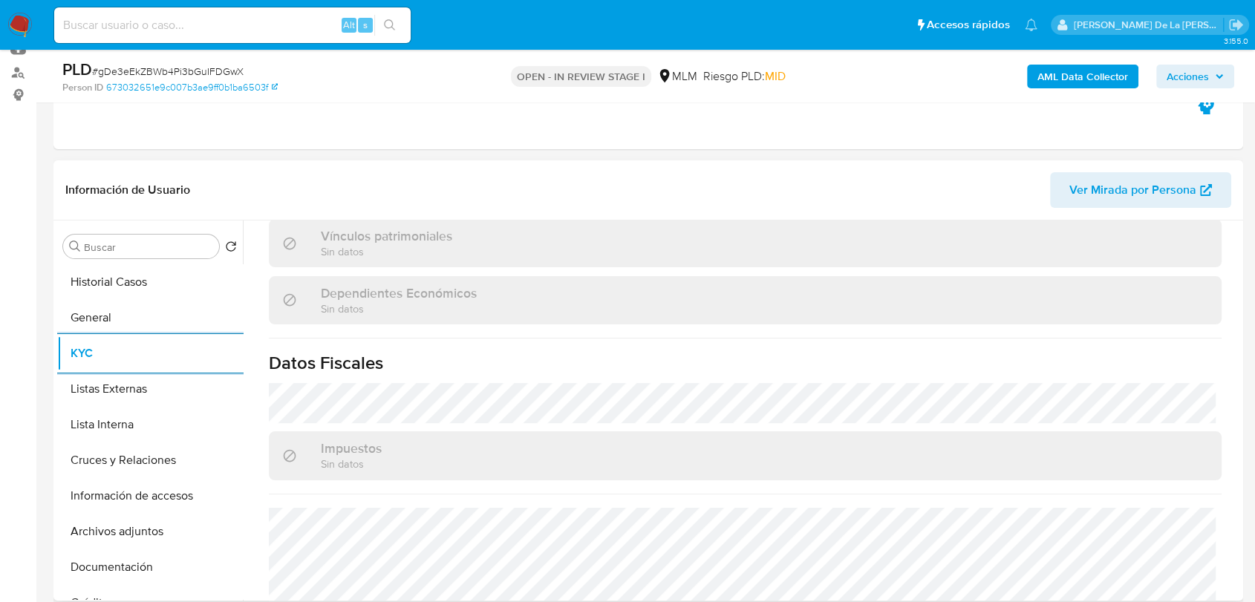
scroll to position [918, 0]
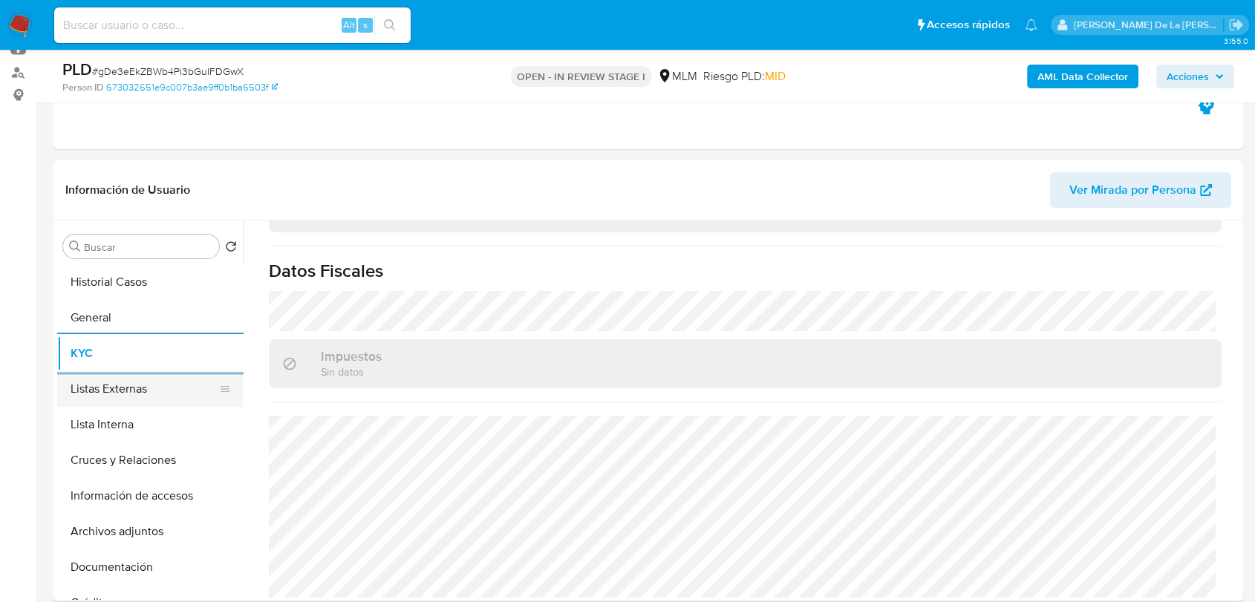
click at [106, 401] on button "Listas Externas" at bounding box center [144, 389] width 174 height 36
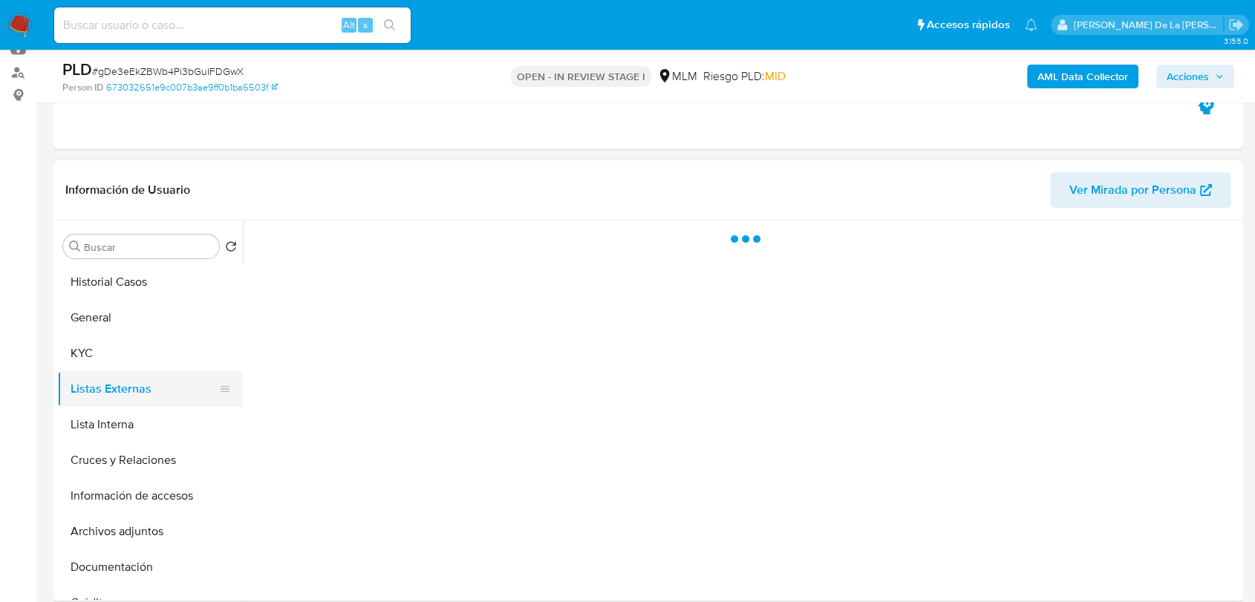
scroll to position [0, 0]
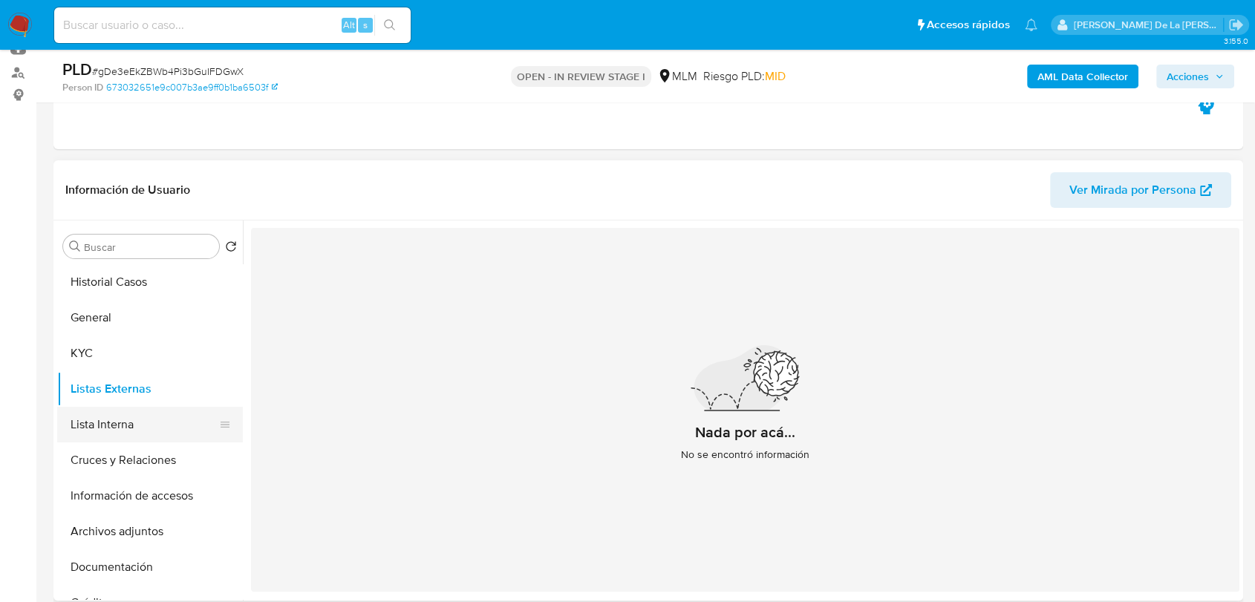
click at [149, 423] on button "Lista Interna" at bounding box center [144, 425] width 174 height 36
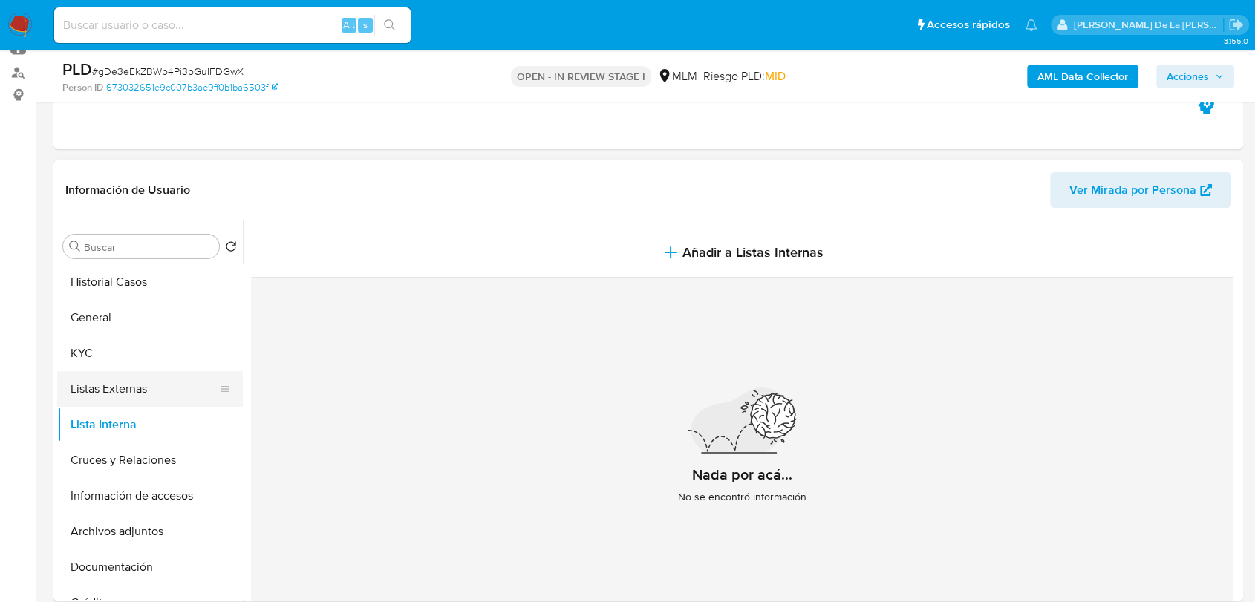
click at [167, 388] on button "Listas Externas" at bounding box center [144, 389] width 174 height 36
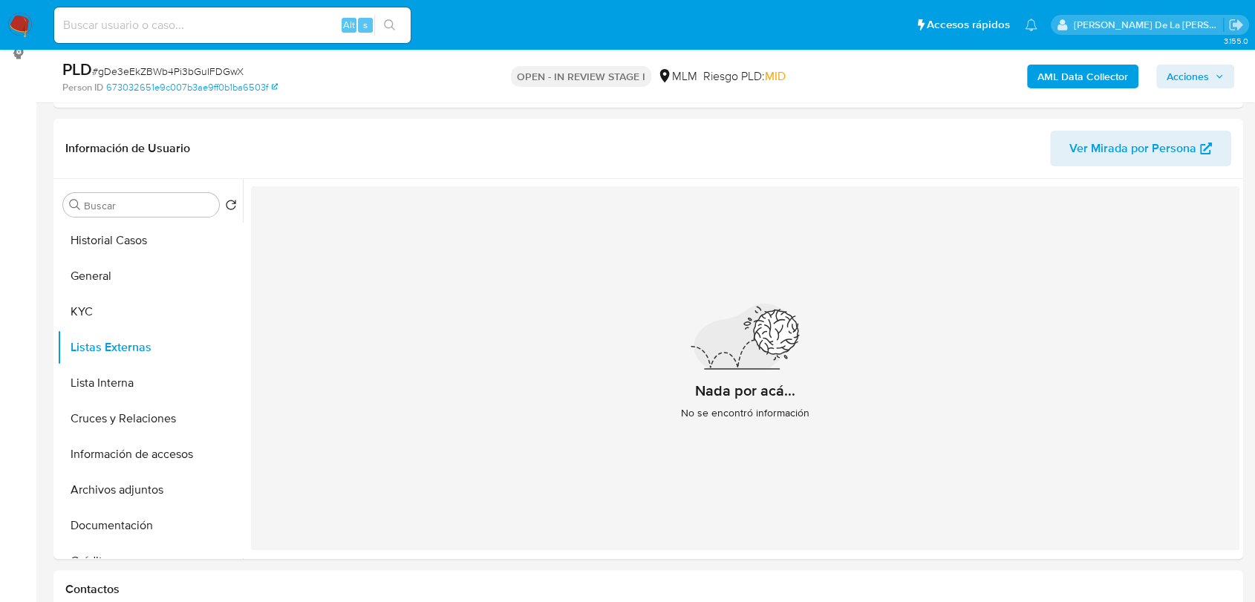
scroll to position [209, 0]
click at [171, 382] on button "Lista Interna" at bounding box center [144, 380] width 174 height 36
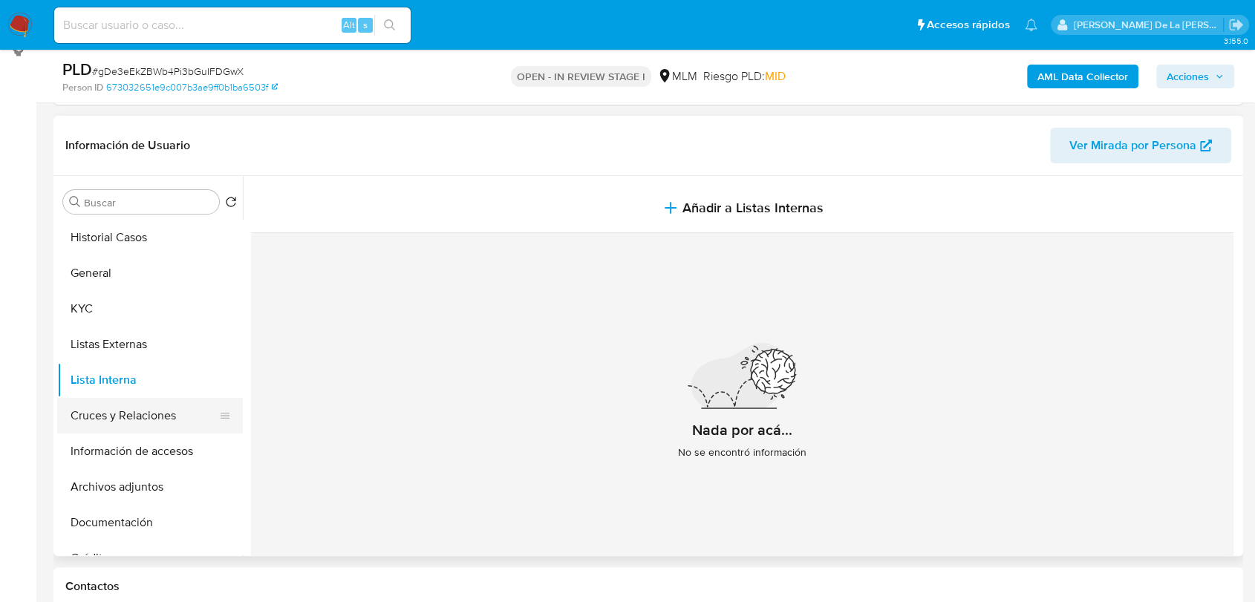
click at [137, 417] on button "Cruces y Relaciones" at bounding box center [144, 416] width 174 height 36
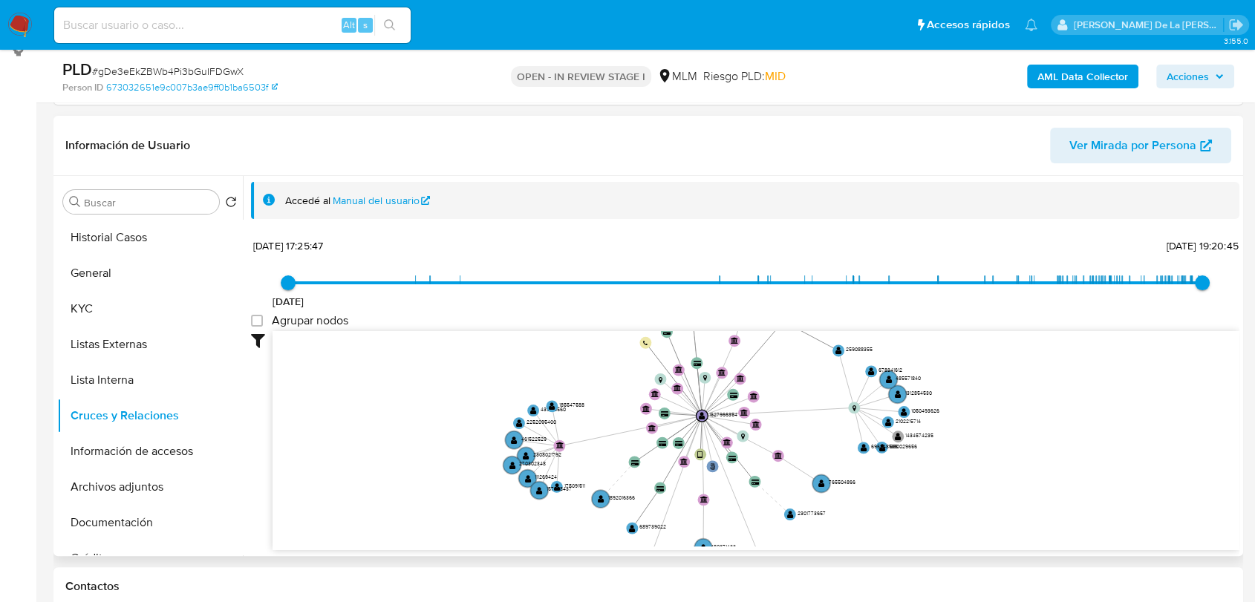
drag, startPoint x: 757, startPoint y: 402, endPoint x: 756, endPoint y: 440, distance: 38.6
click at [747, 451] on icon "phone-ae4924af34f9e06aa2cfd72188461ca6  user-1527966354  1527966354 person-67…" at bounding box center [755, 438] width 967 height 215
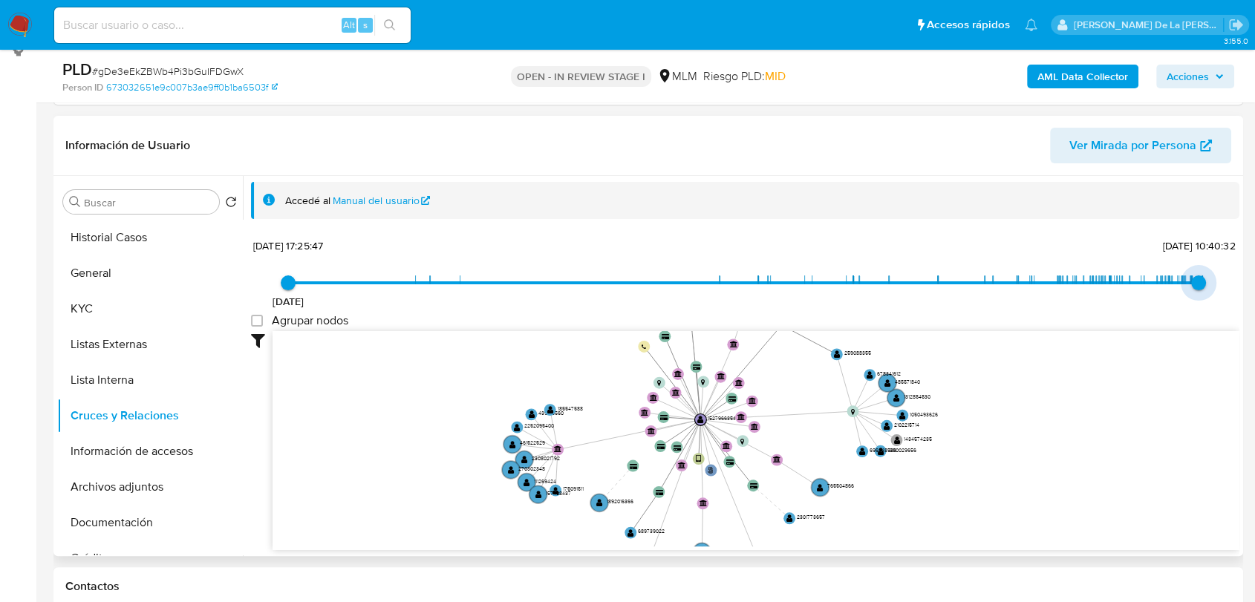
click at [1191, 282] on span "10/8/2025, 10:40:32" at bounding box center [1198, 282] width 15 height 15
type input "1753735688000"
click at [1186, 284] on span "28/7/2025, 14:48:08" at bounding box center [1191, 282] width 15 height 15
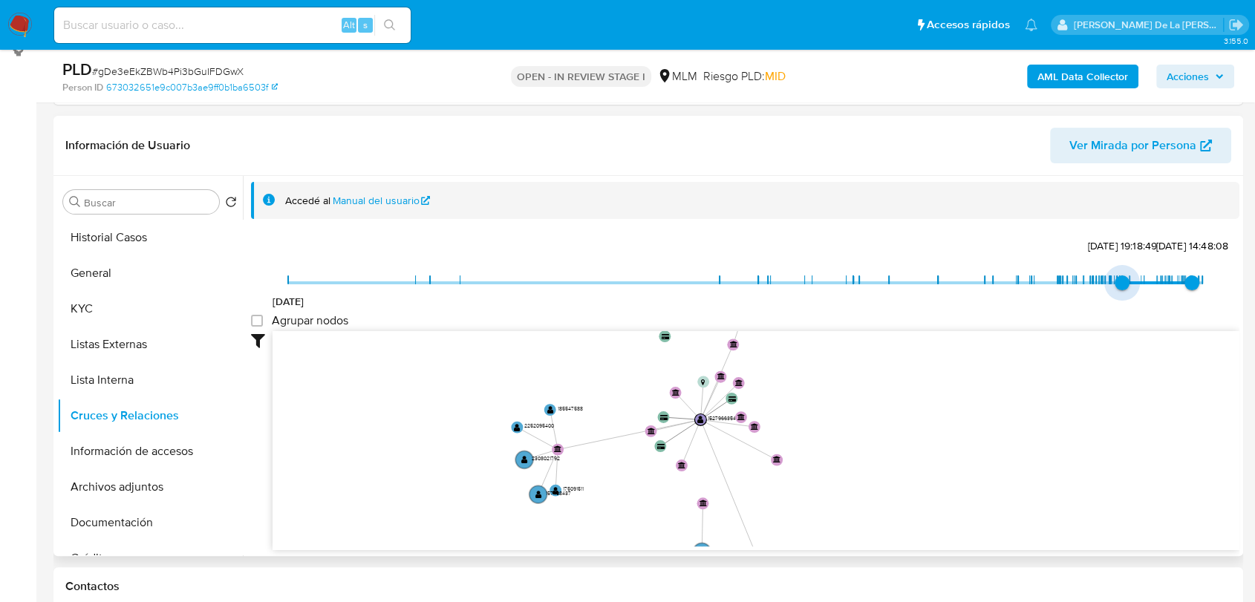
type input "1743545798000"
drag, startPoint x: 287, startPoint y: 283, endPoint x: 1124, endPoint y: 272, distance: 837.5
click at [1124, 275] on span "1/4/2025, 16:16:38" at bounding box center [1129, 282] width 15 height 15
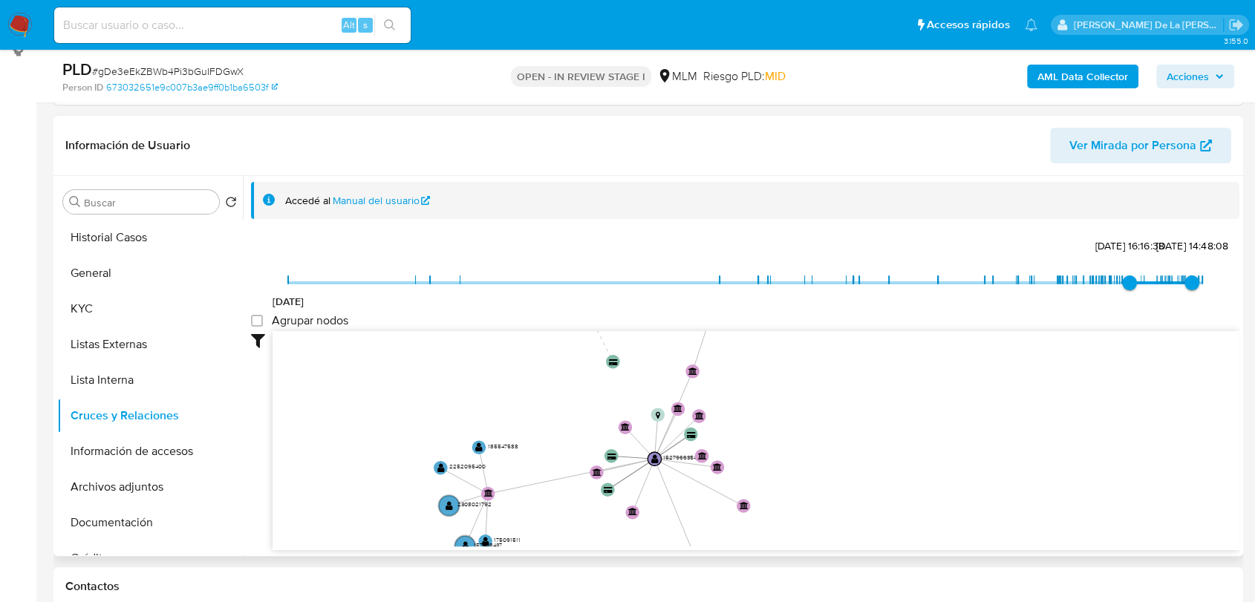
drag, startPoint x: 938, startPoint y: 423, endPoint x: 933, endPoint y: 467, distance: 44.1
click at [933, 467] on icon "phone-ae4924af34f9e06aa2cfd72188461ca6  user-1527966354  1527966354 person-67…" at bounding box center [755, 438] width 967 height 215
click at [126, 316] on button "KYC" at bounding box center [144, 309] width 174 height 36
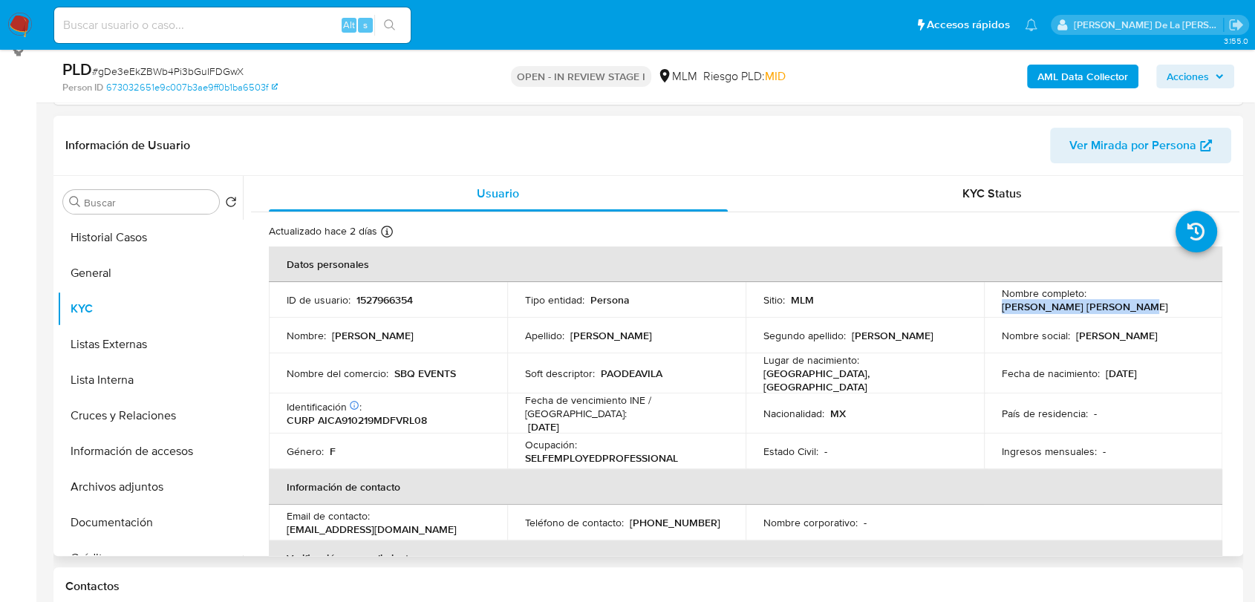
drag, startPoint x: 994, startPoint y: 307, endPoint x: 1120, endPoint y: 306, distance: 126.2
click at [1120, 306] on td "Nombre completo : Alma Paola de Avila Ceron" at bounding box center [1103, 300] width 238 height 36
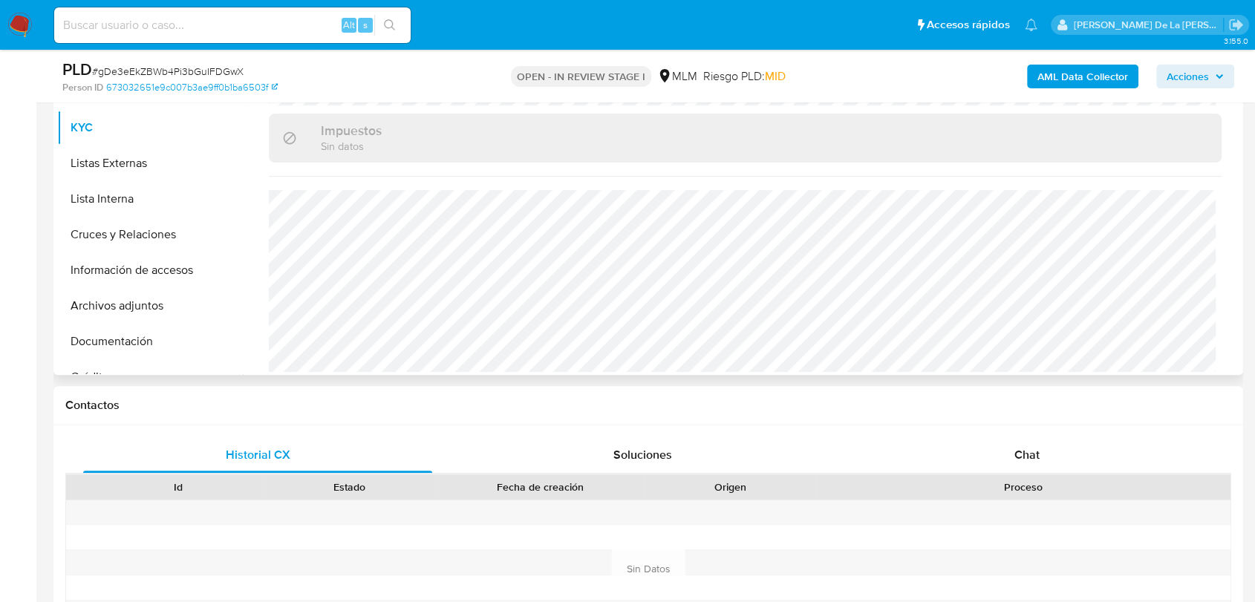
scroll to position [457, 0]
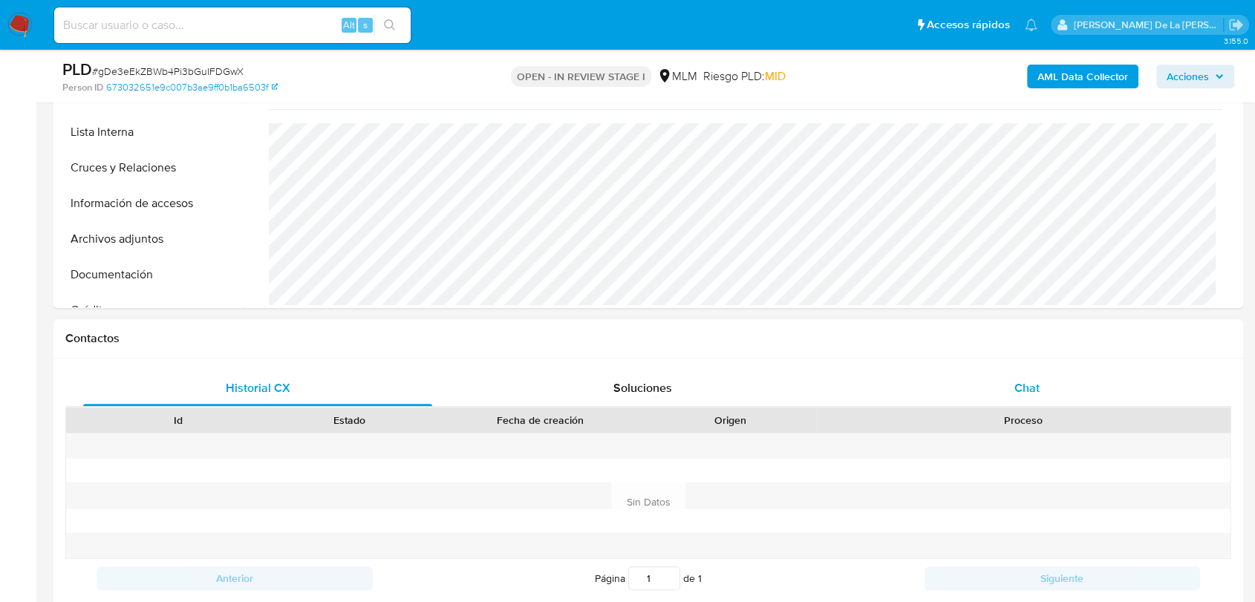
click at [1056, 393] on div "Chat" at bounding box center [1026, 388] width 349 height 36
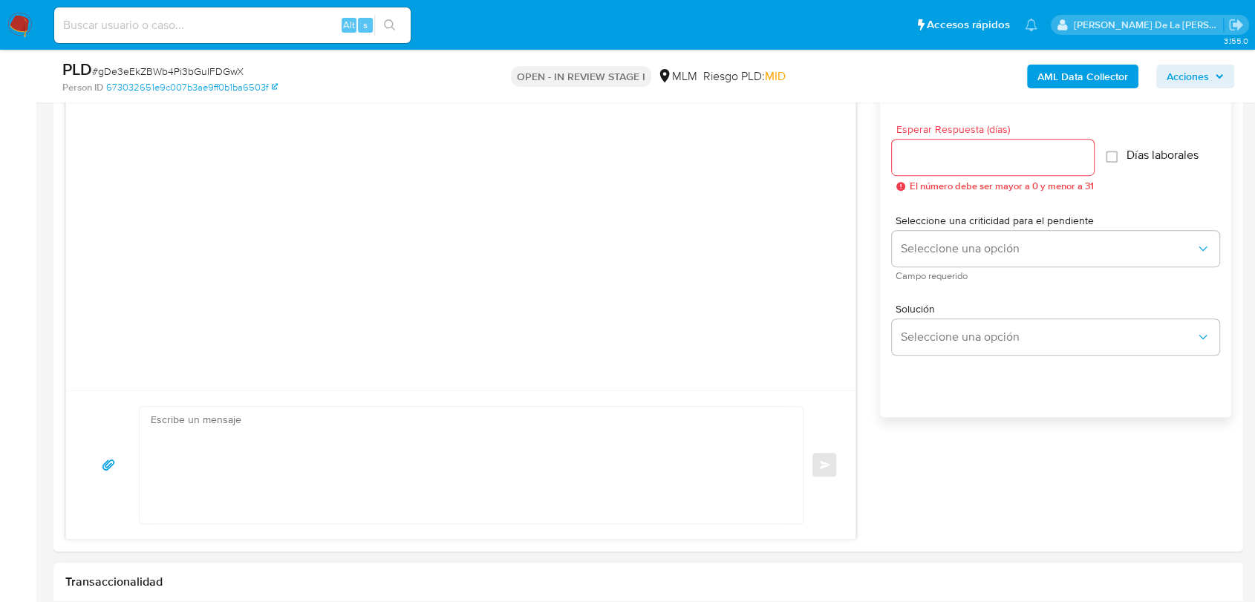
scroll to position [952, 0]
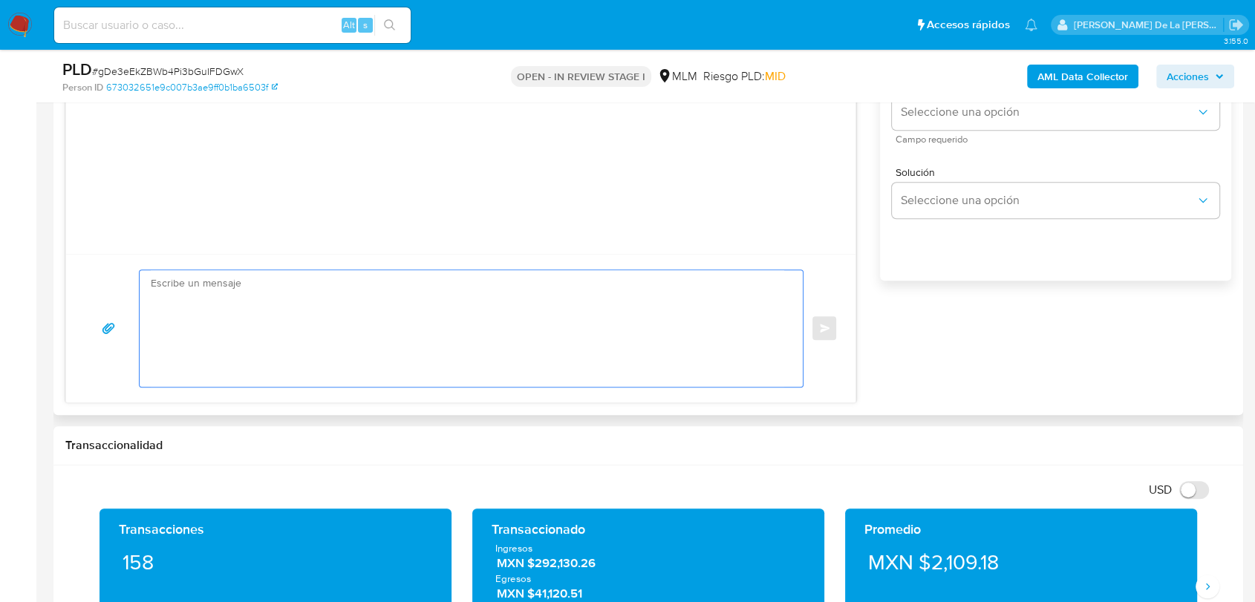
click at [271, 296] on textarea at bounding box center [467, 328] width 633 height 117
paste textarea "Estimado Cliente, Te comunicamos que de acuerdo con las políticas de control de…"
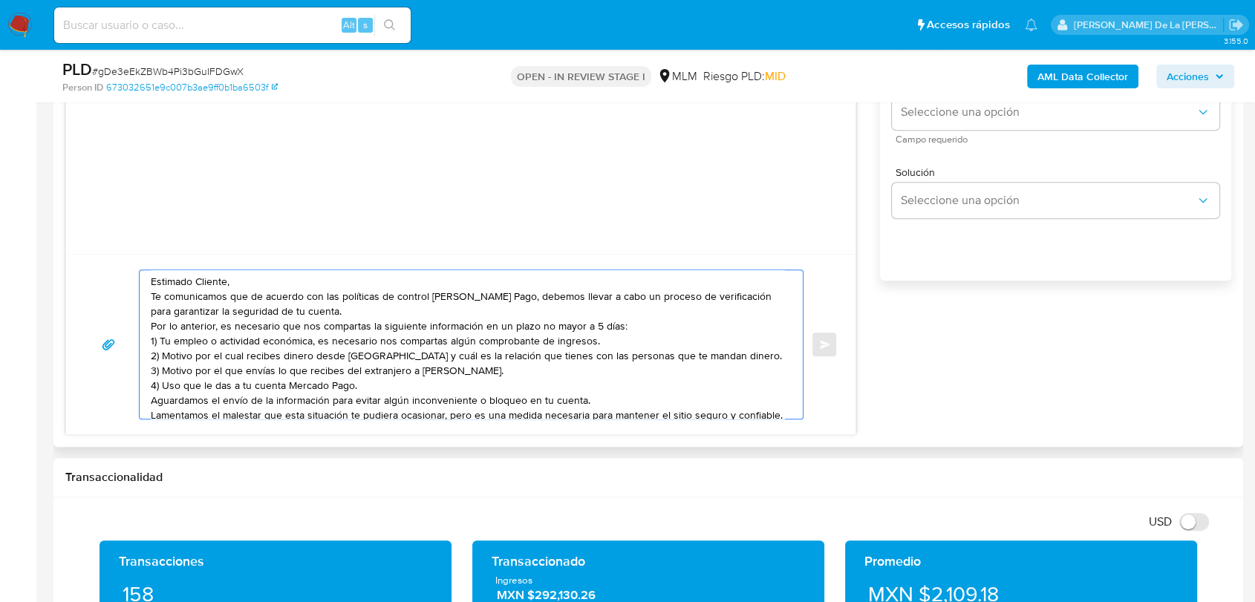
scroll to position [0, 0]
click at [258, 285] on textarea "Estimado Cliente, Te comunicamos que de acuerdo con las políticas de control de…" at bounding box center [467, 344] width 633 height 148
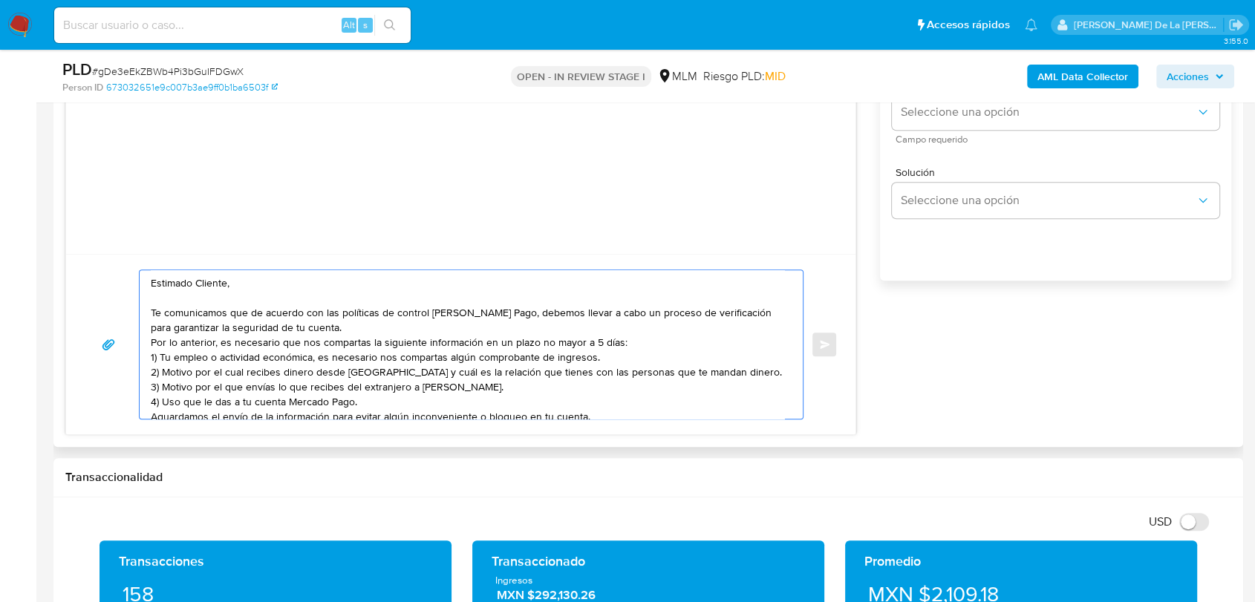
click at [370, 325] on textarea "Estimado Cliente, Te comunicamos que de acuerdo con las políticas de control de…" at bounding box center [467, 344] width 633 height 148
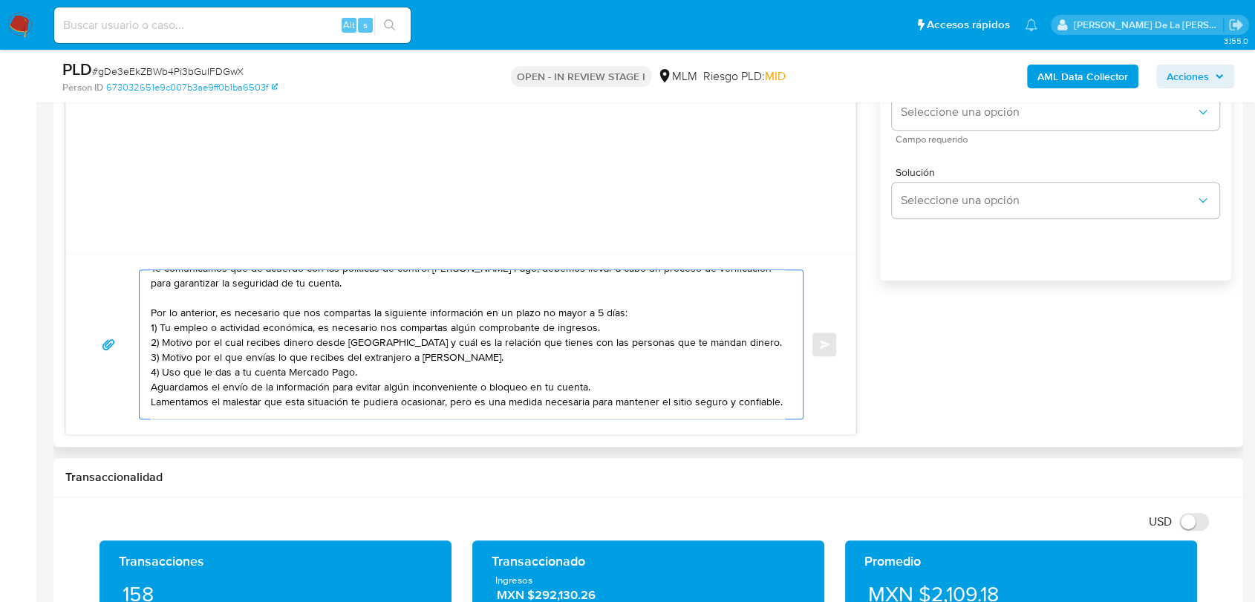
scroll to position [82, 0]
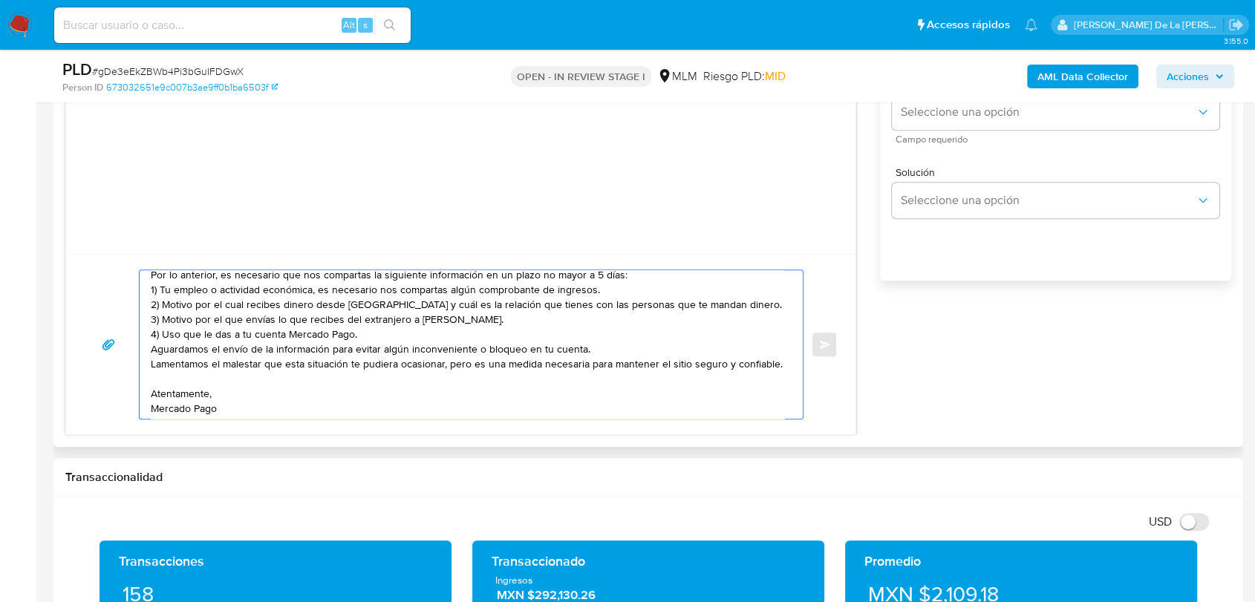
click at [367, 337] on textarea "Estimado Cliente, Te comunicamos que de acuerdo con las políticas de control de…" at bounding box center [467, 344] width 633 height 148
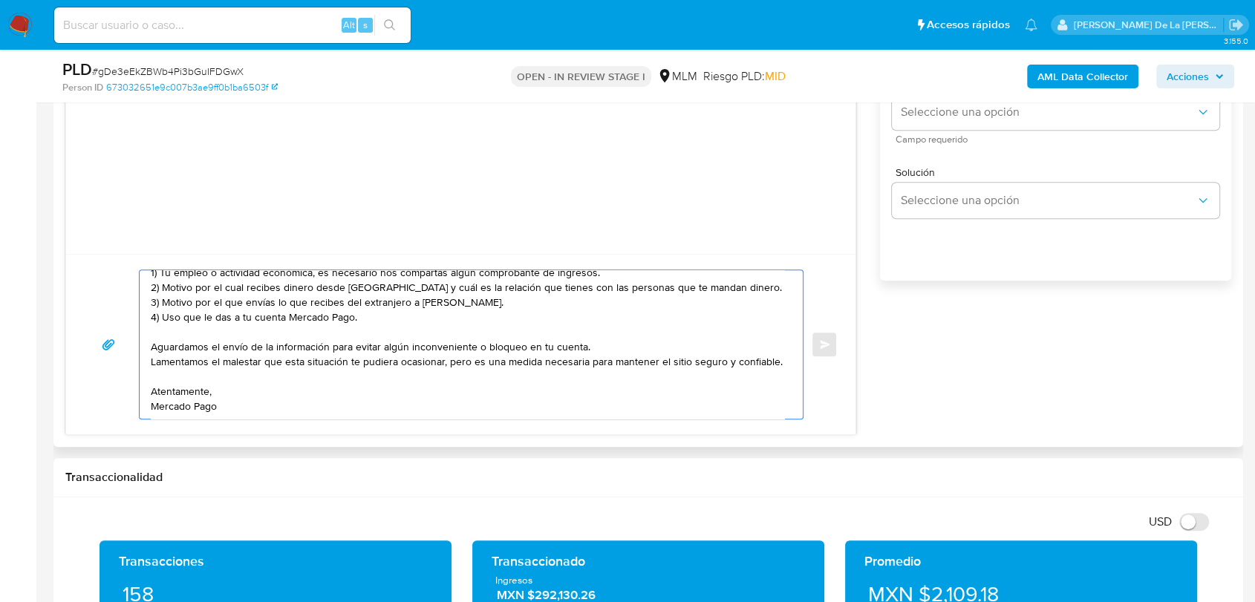
scroll to position [135, 0]
click at [208, 401] on textarea "Estimado Cliente, Te comunicamos que de acuerdo con las políticas de control de…" at bounding box center [467, 344] width 633 height 148
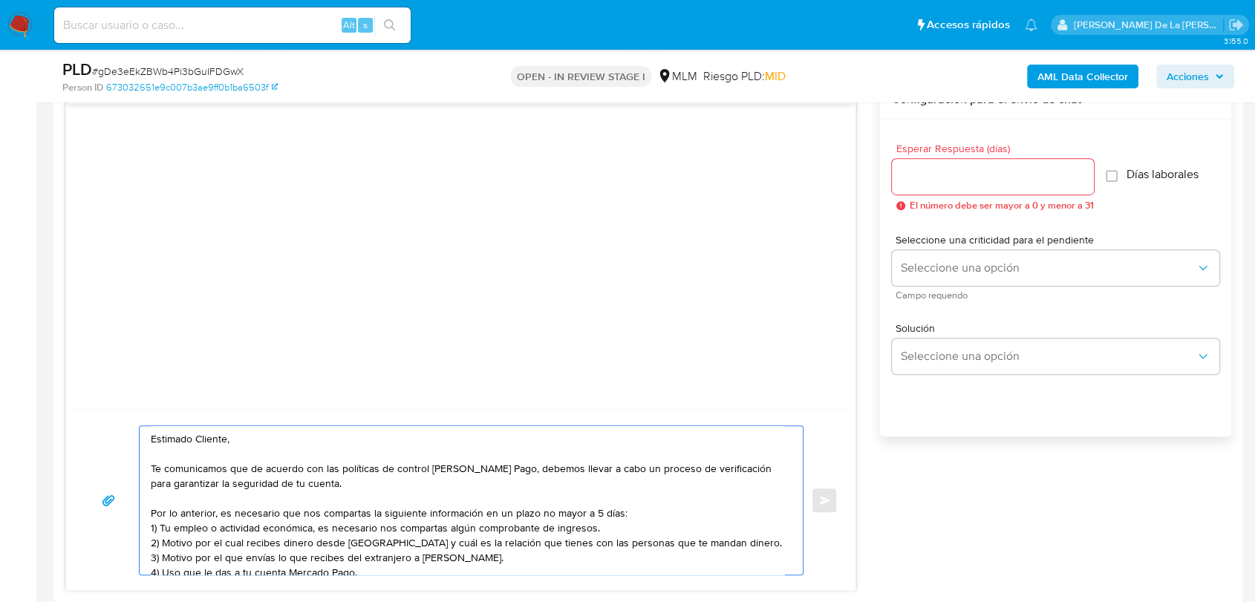
scroll to position [787, 0]
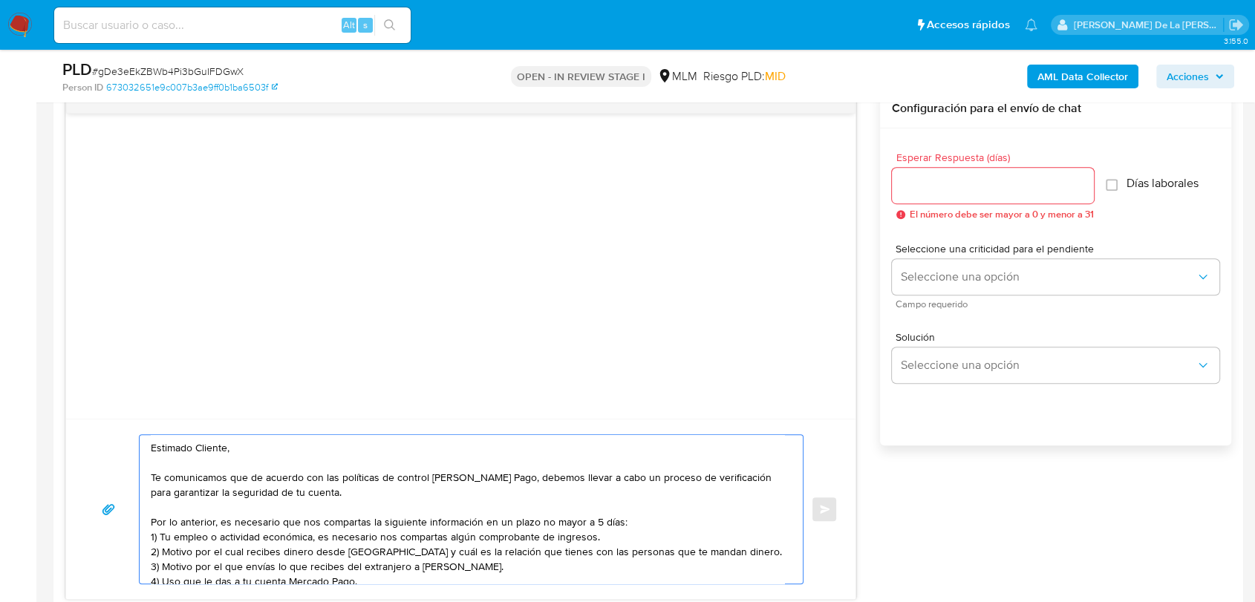
type textarea "Estimado Cliente, Te comunicamos que de acuerdo con las políticas de control de…"
click at [931, 180] on input "Esperar Respuesta (días)" at bounding box center [993, 185] width 202 height 19
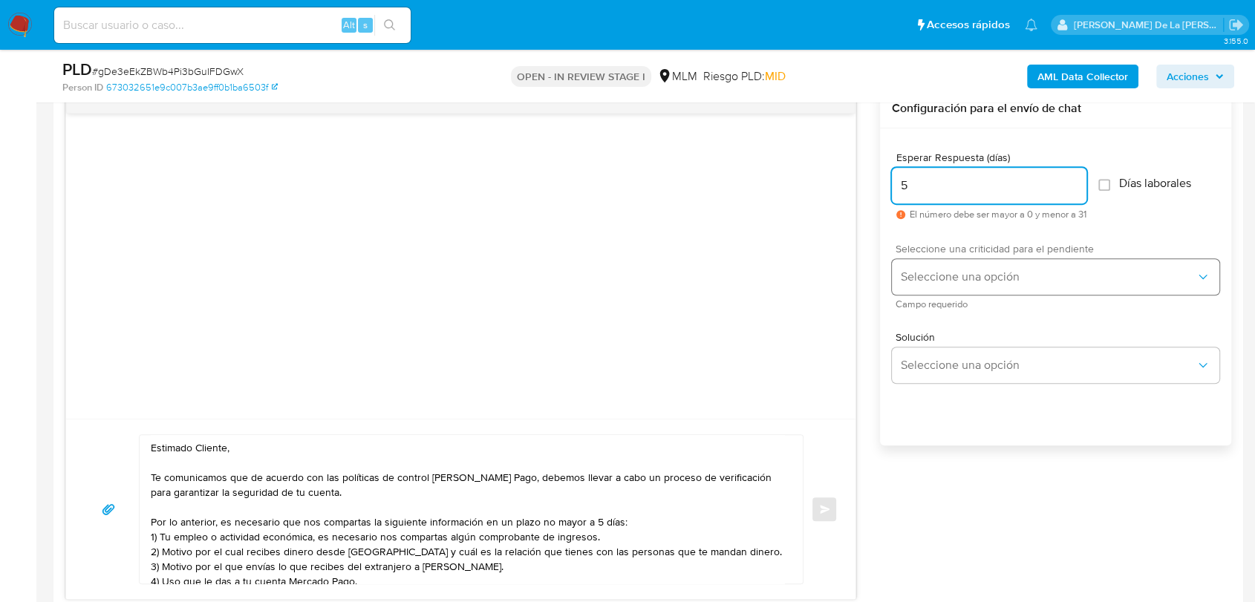
type input "5"
click at [935, 292] on button "Seleccione una opción" at bounding box center [1055, 277] width 327 height 36
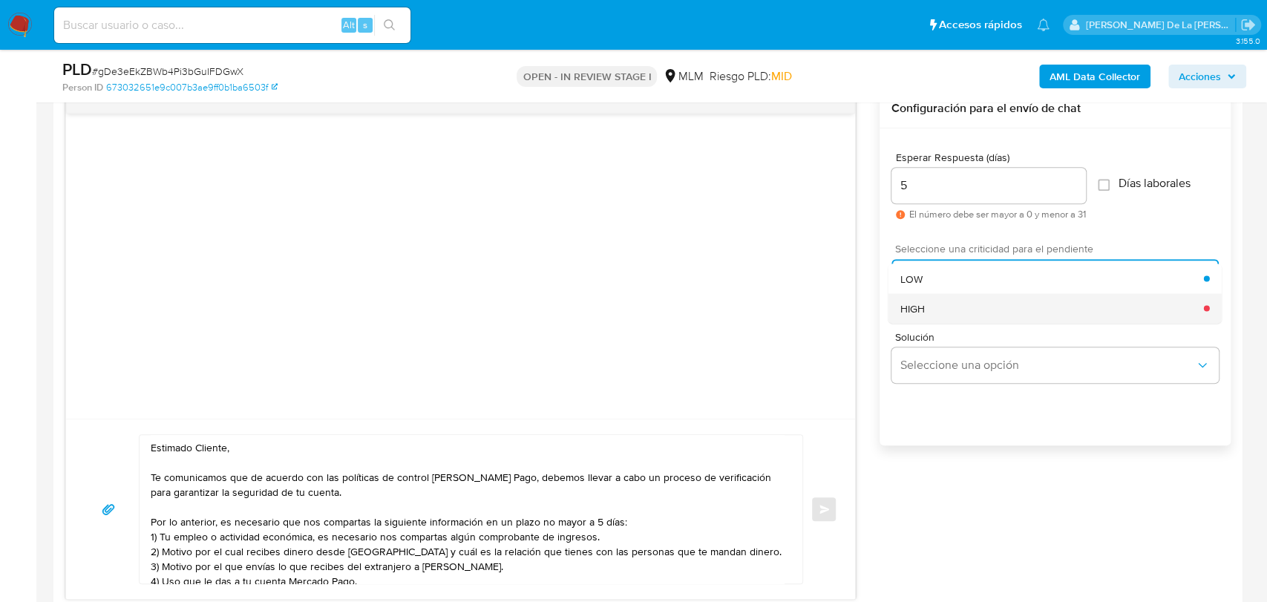
click at [926, 301] on div "HIGH" at bounding box center [1052, 308] width 304 height 30
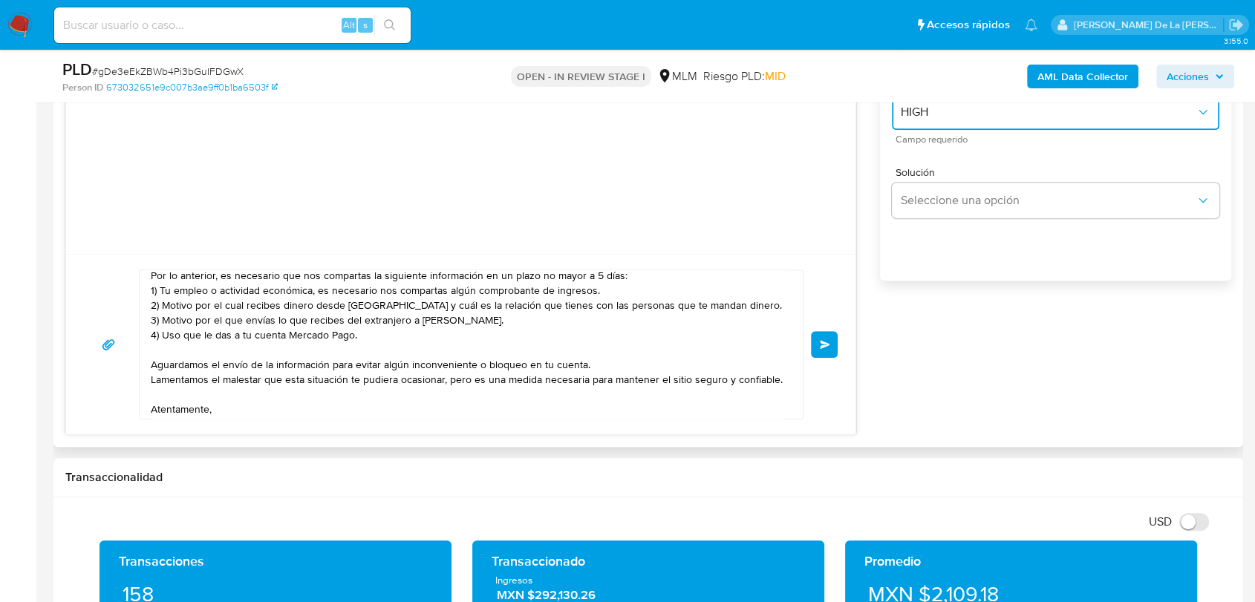
scroll to position [82, 0]
drag, startPoint x: 417, startPoint y: 308, endPoint x: 742, endPoint y: 309, distance: 325.2
click at [742, 309] on textarea "Estimado Cliente, Te comunicamos que de acuerdo con las políticas de control de…" at bounding box center [467, 344] width 633 height 148
drag, startPoint x: 534, startPoint y: 312, endPoint x: 423, endPoint y: 316, distance: 111.4
click at [423, 316] on textarea "Estimado Cliente, Te comunicamos que de acuerdo con las políticas de control de…" at bounding box center [467, 344] width 633 height 148
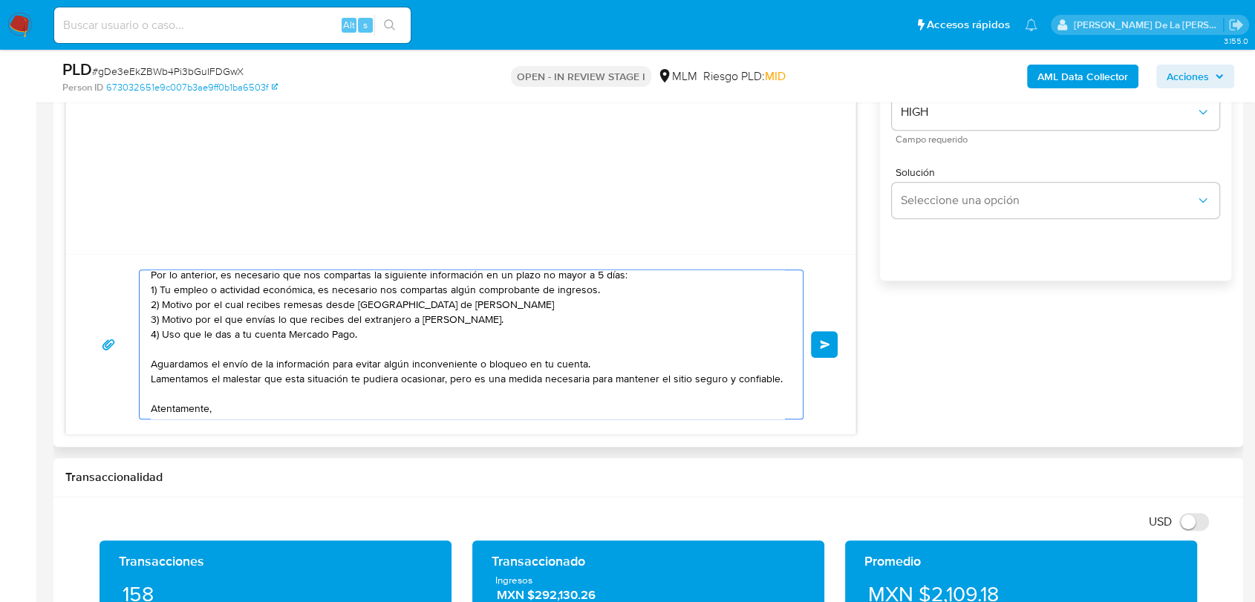
click at [420, 316] on textarea "Estimado Cliente, Te comunicamos que de acuerdo con las políticas de control de…" at bounding box center [467, 344] width 633 height 148
drag, startPoint x: 276, startPoint y: 319, endPoint x: 519, endPoint y: 318, distance: 242.8
click at [519, 318] on textarea "Estimado Cliente, Te comunicamos que de acuerdo con las políticas de control de…" at bounding box center [467, 344] width 633 height 148
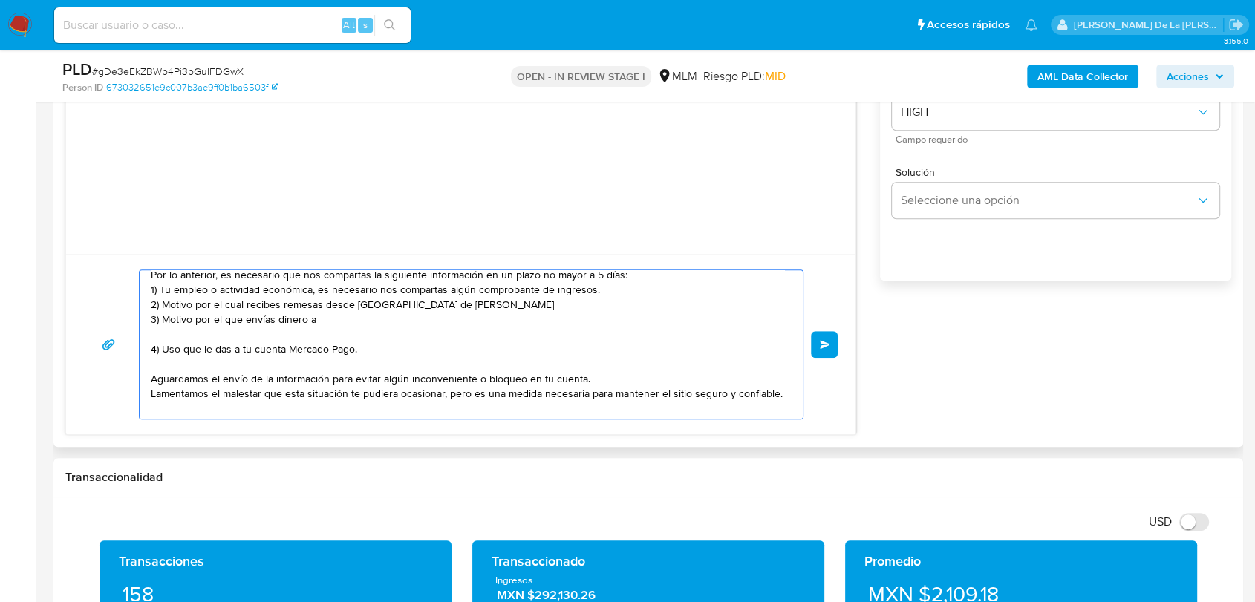
paste textarea "name: Barbie Albo Debito || alias: 6.4618E+17 name: BARBIE DIDI TC || alias:"
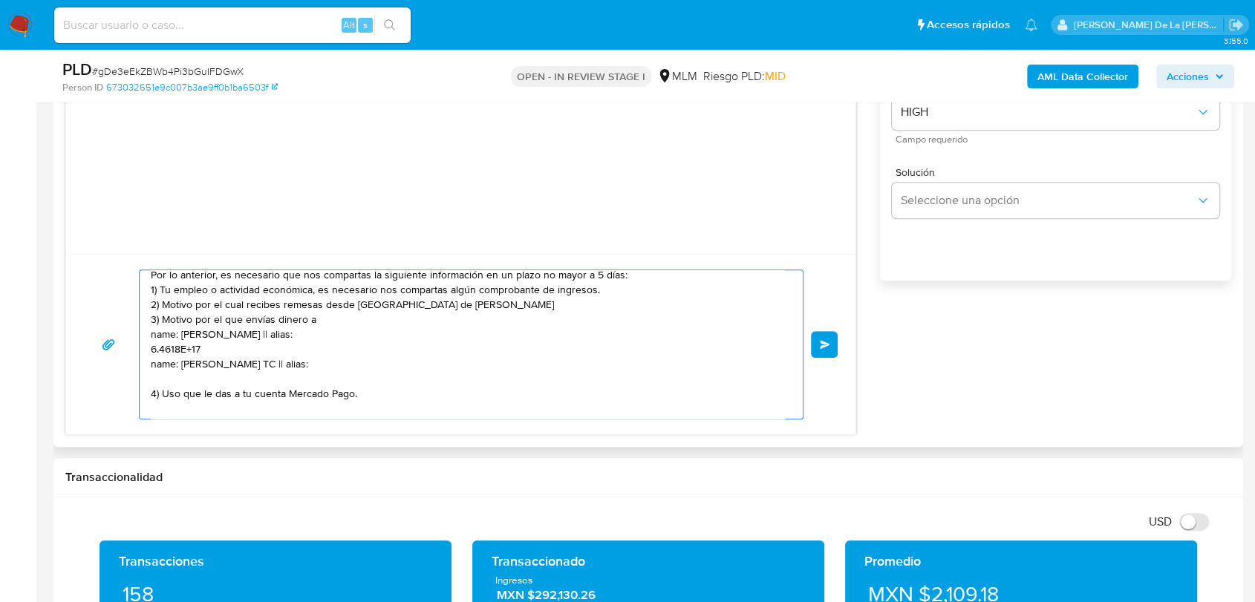
click at [168, 346] on textarea "Estimado Cliente, Te comunicamos que de acuerdo con las políticas de control de…" at bounding box center [467, 344] width 633 height 148
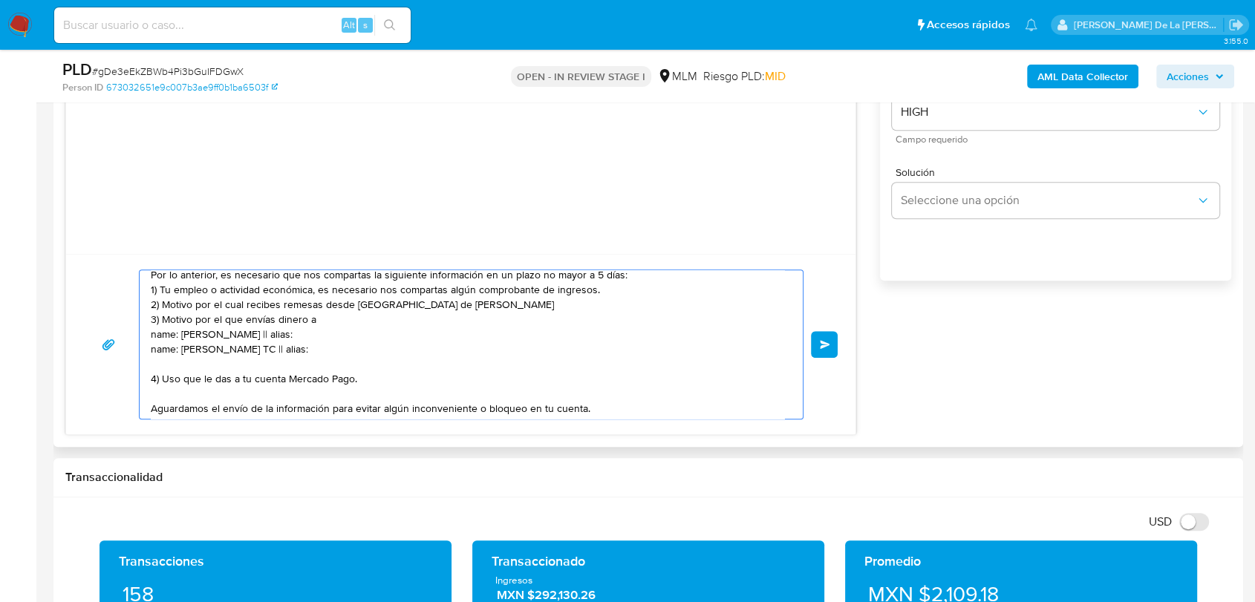
click at [163, 351] on textarea "Estimado Cliente, Te comunicamos que de acuerdo con las políticas de control de…" at bounding box center [467, 344] width 633 height 148
click at [160, 333] on textarea "Estimado Cliente, Te comunicamos que de acuerdo con las políticas de control de…" at bounding box center [467, 344] width 633 height 148
click at [269, 335] on textarea "Estimado Cliente, Te comunicamos que de acuerdo con las políticas de control de…" at bounding box center [467, 344] width 633 height 148
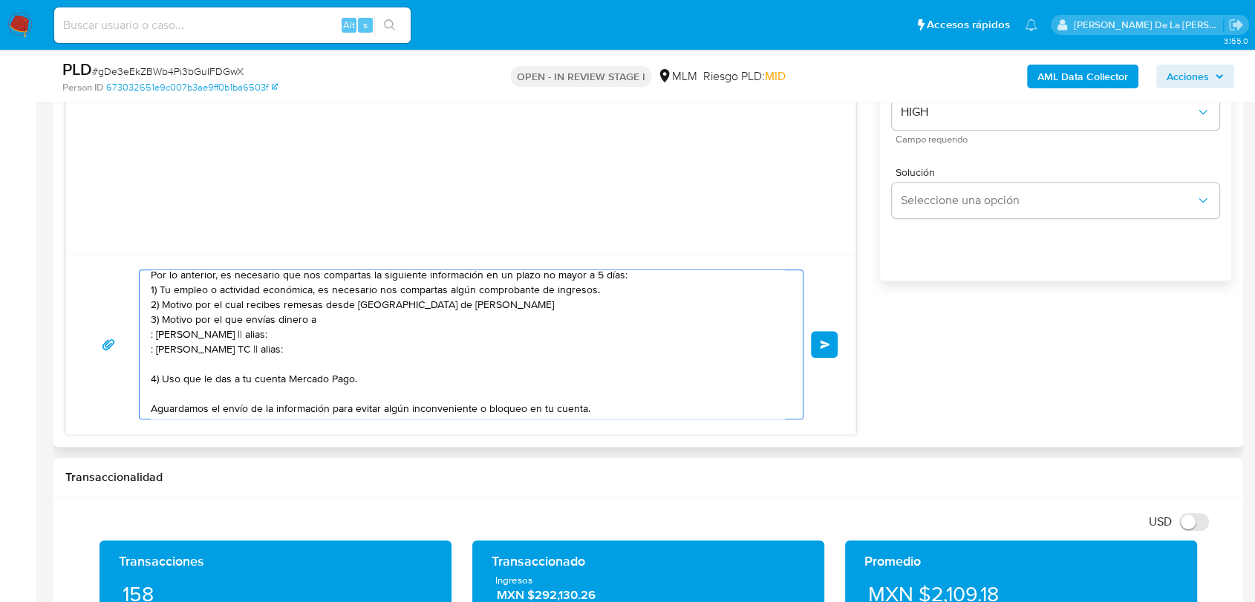
drag, startPoint x: 269, startPoint y: 335, endPoint x: 250, endPoint y: 350, distance: 24.2
click at [269, 335] on textarea "Estimado Cliente, Te comunicamos que de acuerdo con las políticas de control de…" at bounding box center [467, 344] width 633 height 148
click at [233, 356] on textarea "Estimado Cliente, Te comunicamos que de acuerdo con las políticas de control de…" at bounding box center [467, 344] width 633 height 148
click at [243, 352] on textarea "Estimado Cliente, Te comunicamos que de acuerdo con las políticas de control de…" at bounding box center [467, 344] width 633 height 148
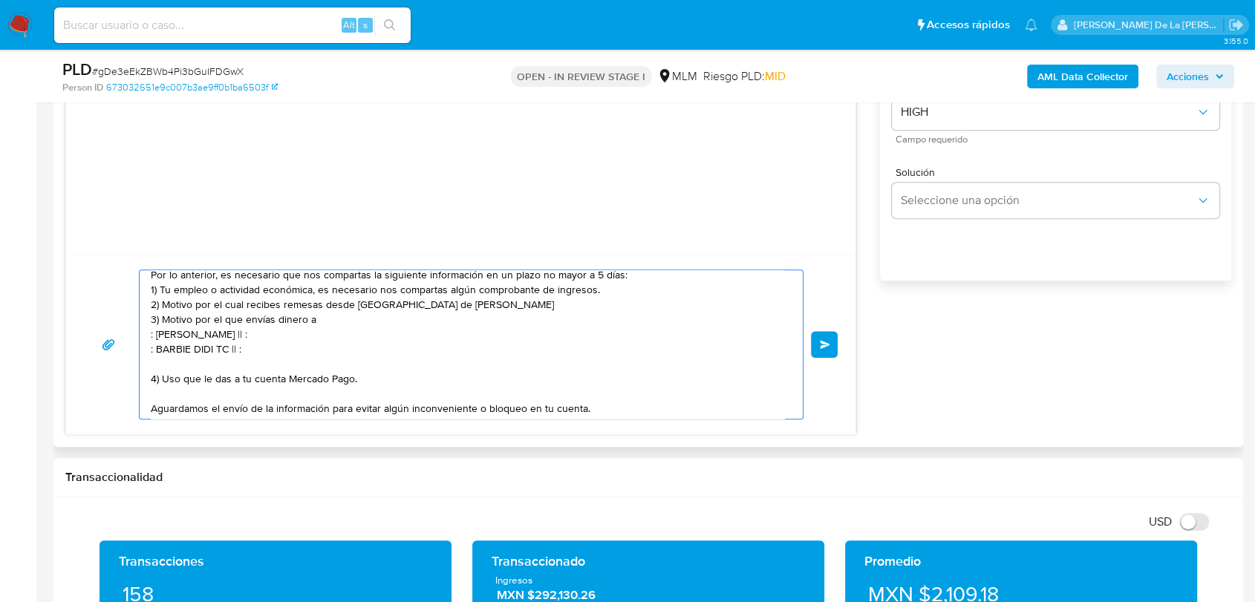
click at [261, 349] on textarea "Estimado Cliente, Te comunicamos que de acuerdo con las políticas de control de…" at bounding box center [467, 344] width 633 height 148
click at [279, 339] on textarea "Estimado Cliente, Te comunicamos que de acuerdo con las políticas de control de…" at bounding box center [467, 344] width 633 height 148
click at [211, 376] on textarea "Estimado Cliente, Te comunicamos que de acuerdo con las políticas de control de…" at bounding box center [467, 344] width 633 height 148
click at [211, 364] on textarea "Estimado Cliente, Te comunicamos que de acuerdo con las políticas de control de…" at bounding box center [467, 344] width 633 height 148
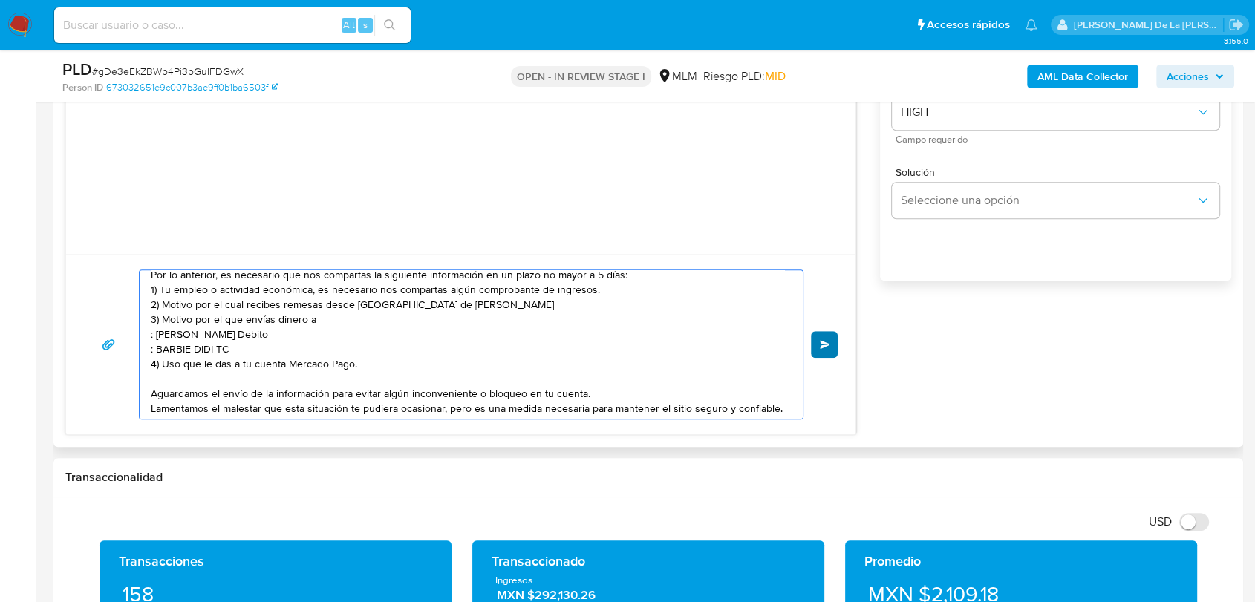
type textarea "Estimado Cliente, Te comunicamos que de acuerdo con las políticas de control de…"
click at [812, 341] on button "Enviar" at bounding box center [824, 344] width 27 height 27
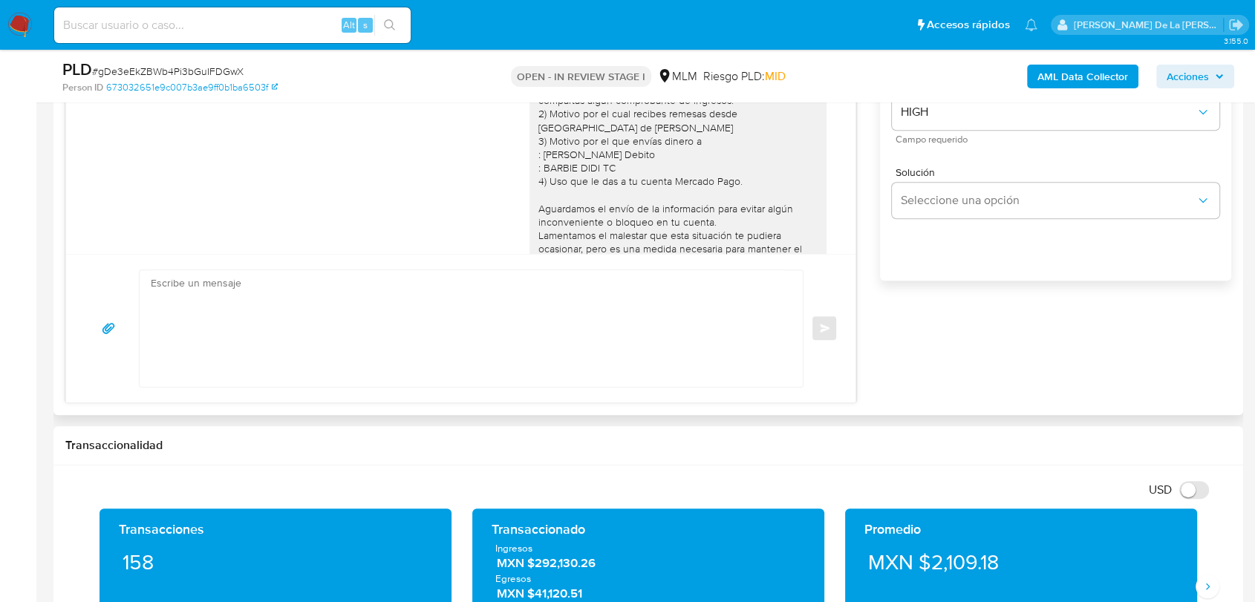
scroll to position [0, 0]
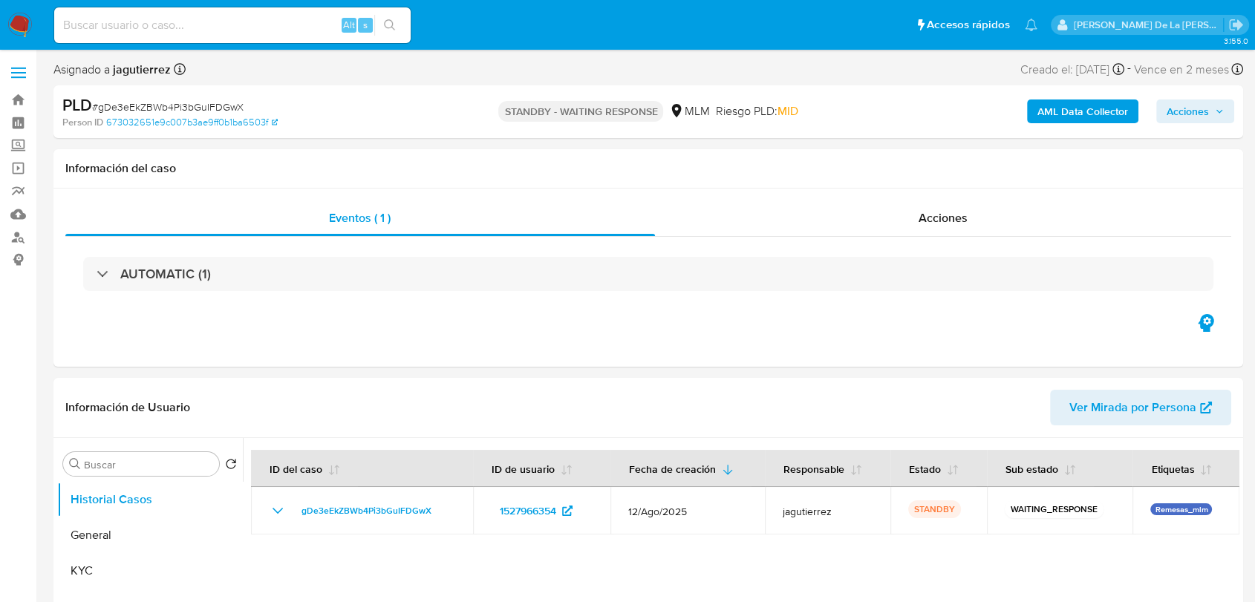
select select "10"
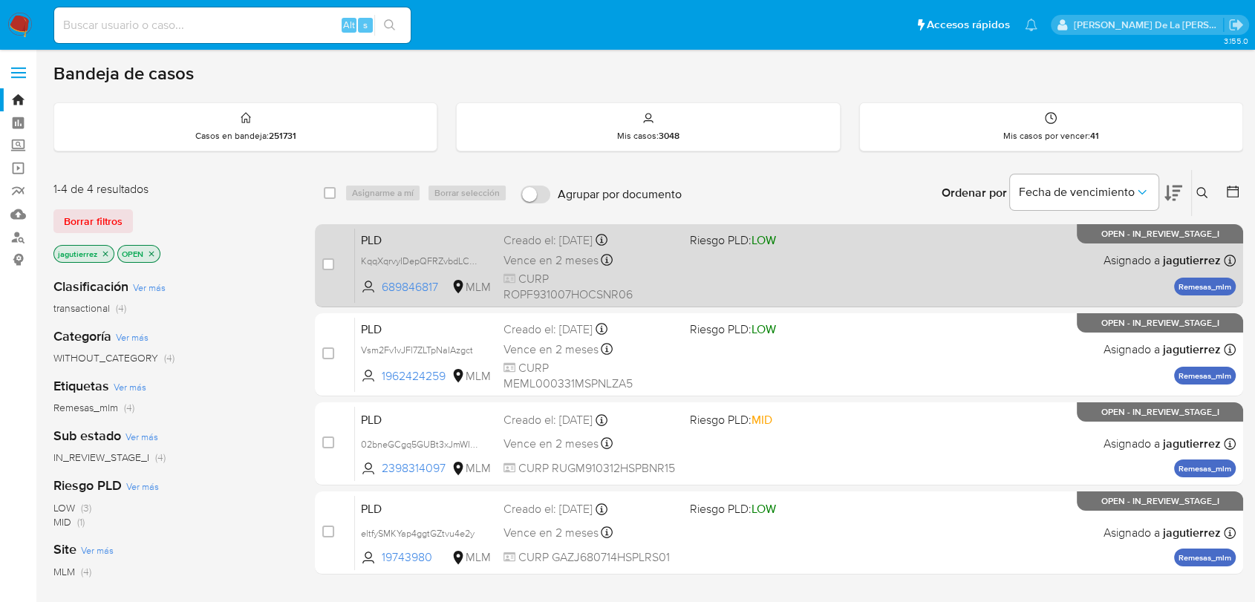
click at [794, 275] on div "PLD KqqXqrvyIDepQFRZvbdLChER 689846817 MLM Riesgo PLD: LOW Creado el: [DATE] Cr…" at bounding box center [795, 265] width 880 height 75
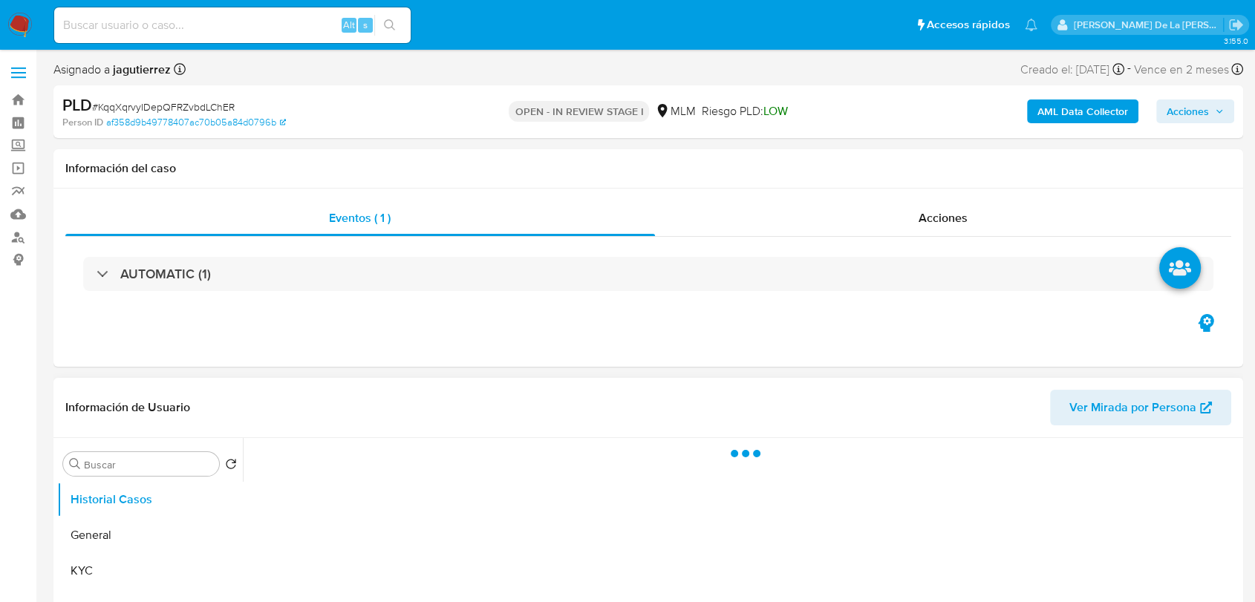
scroll to position [165, 0]
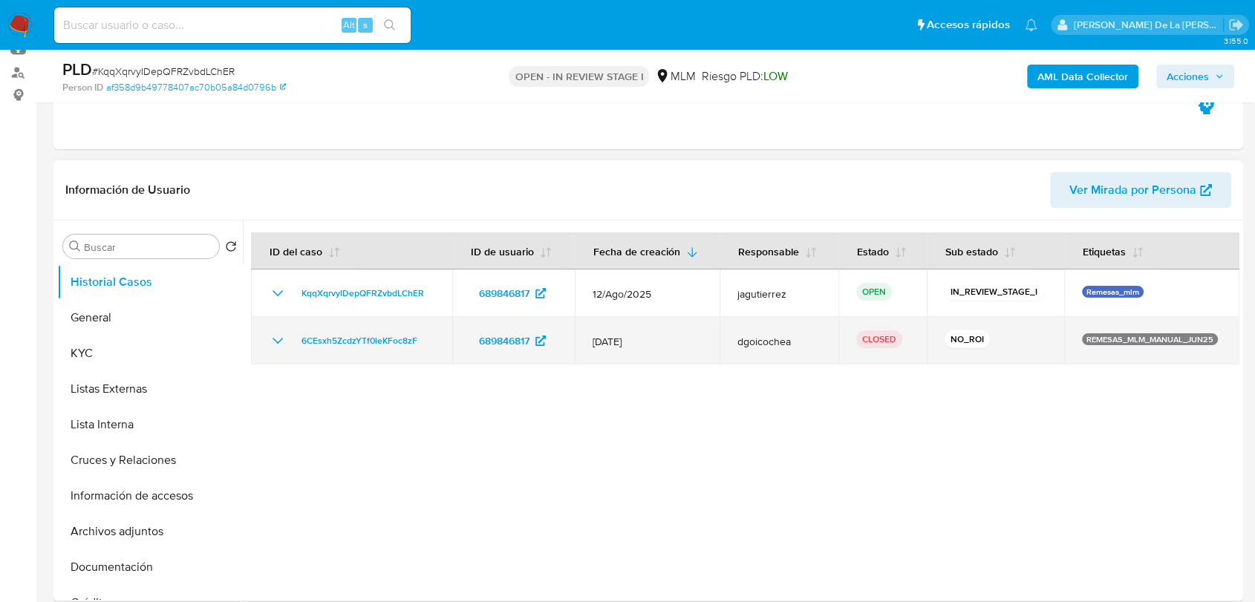
select select "10"
click at [281, 336] on icon "Mostrar/Ocultar" at bounding box center [278, 341] width 18 height 18
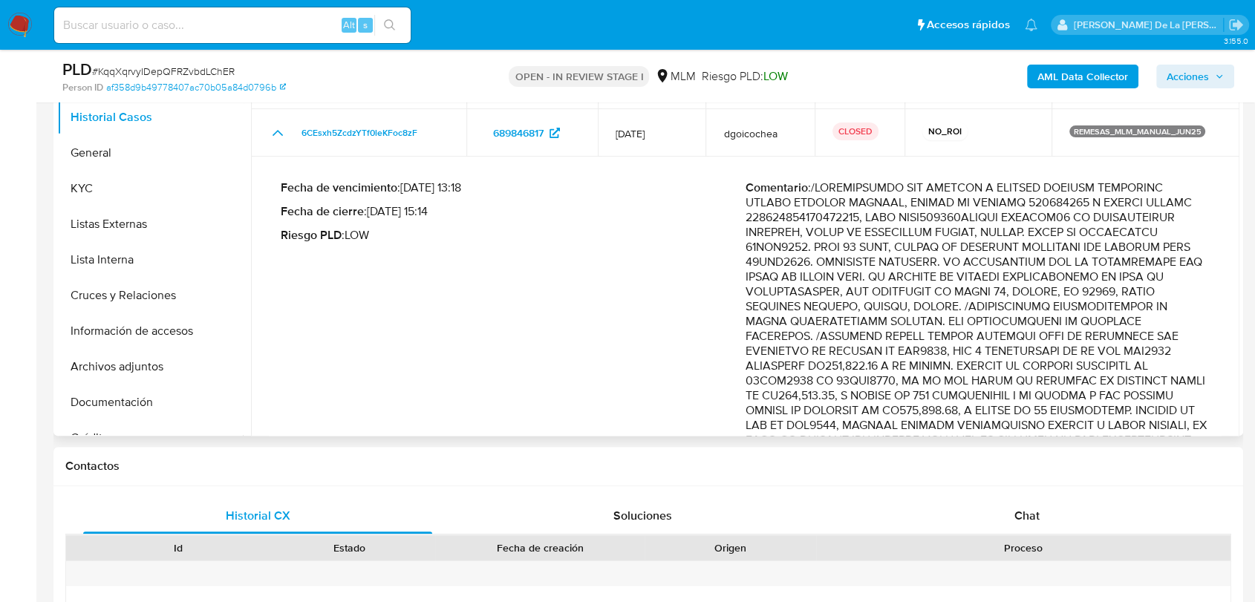
scroll to position [82, 0]
